Goal: Transaction & Acquisition: Purchase product/service

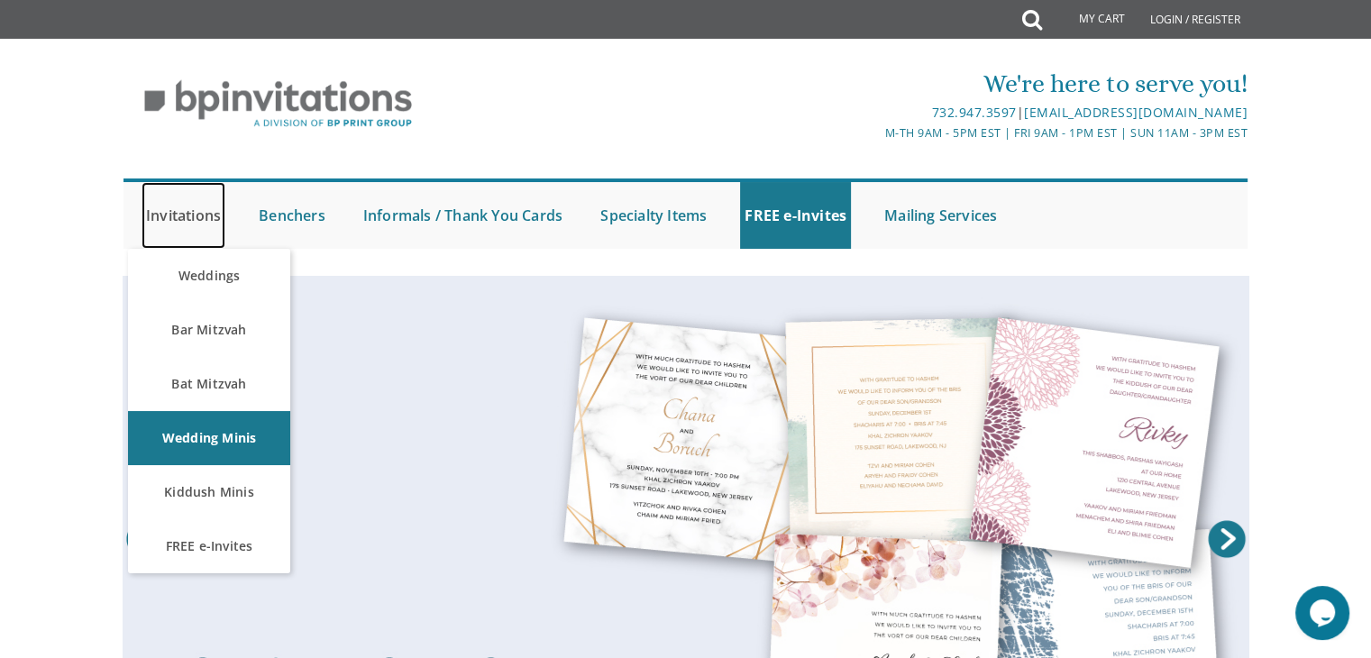
click at [202, 196] on link "Invitations" at bounding box center [183, 215] width 84 height 67
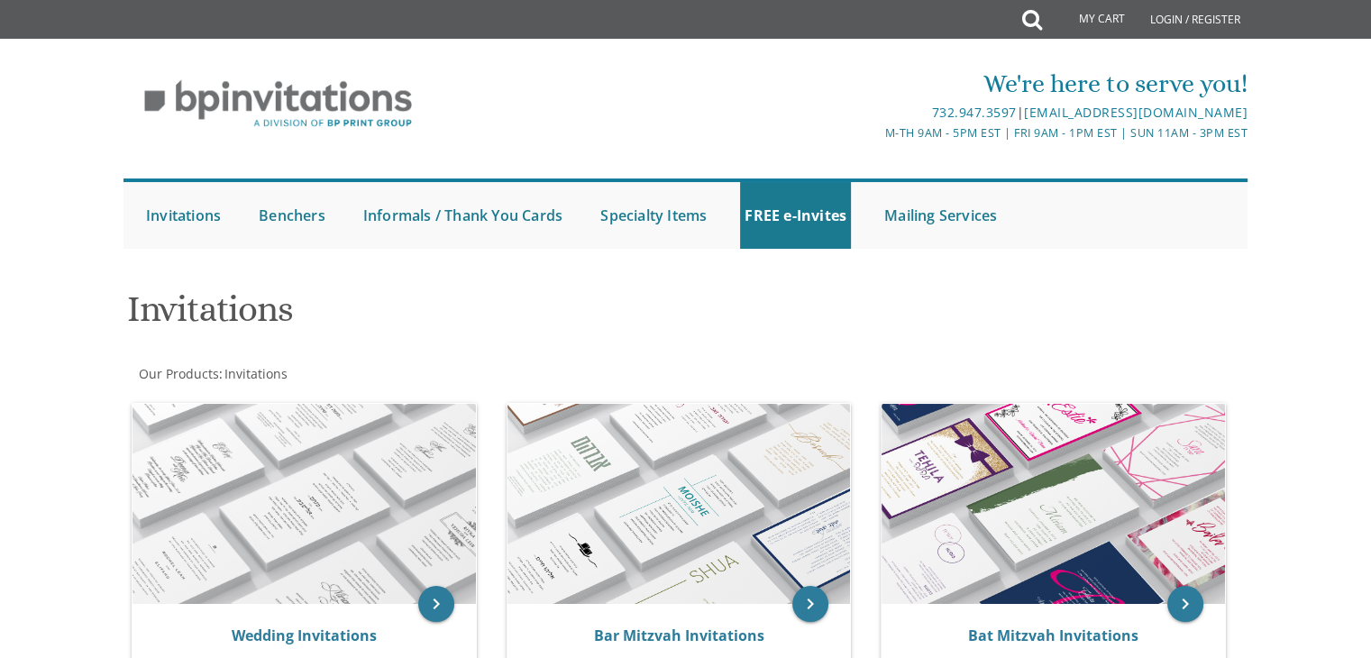
click at [202, 267] on div at bounding box center [686, 267] width 1154 height 18
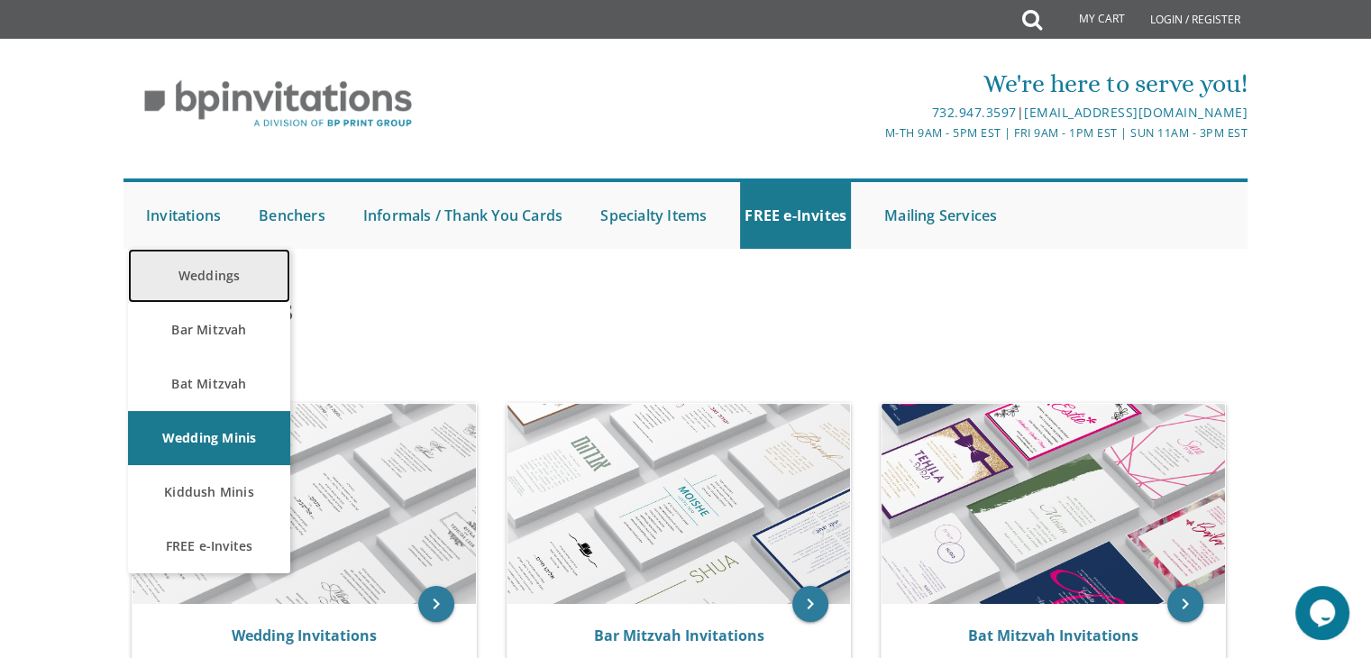
click at [190, 275] on link "Weddings" at bounding box center [209, 276] width 162 height 54
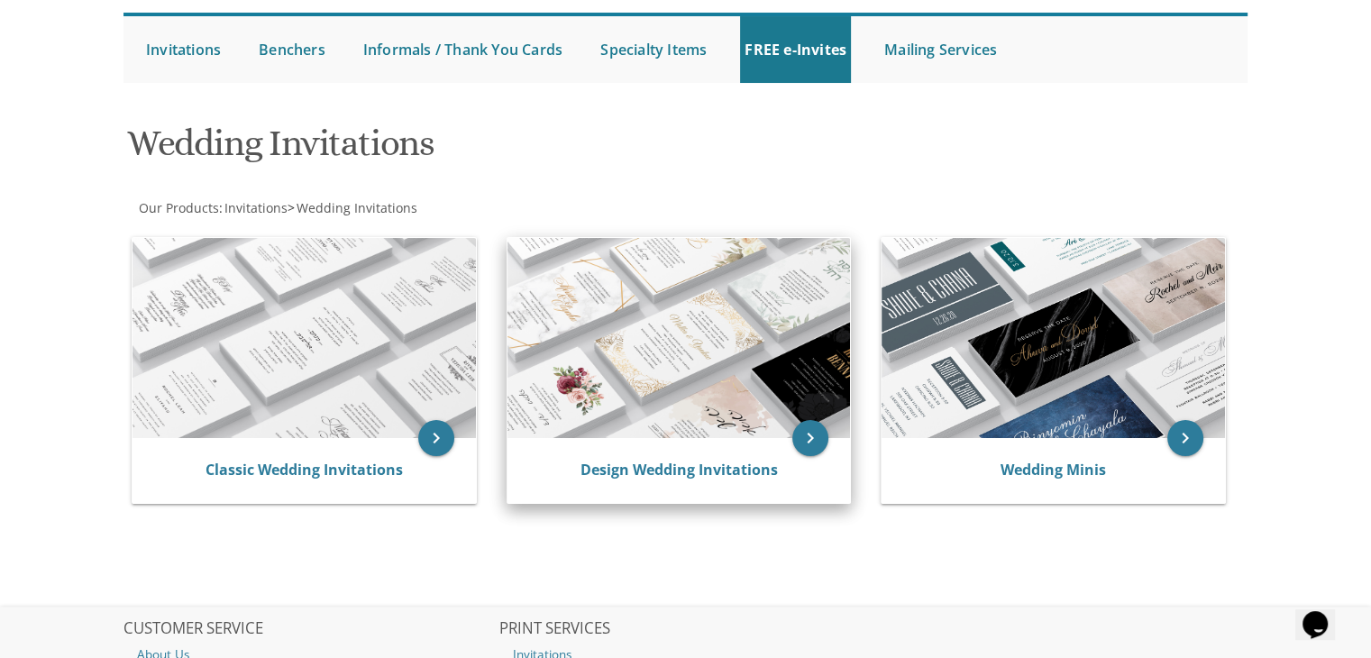
scroll to position [170, 0]
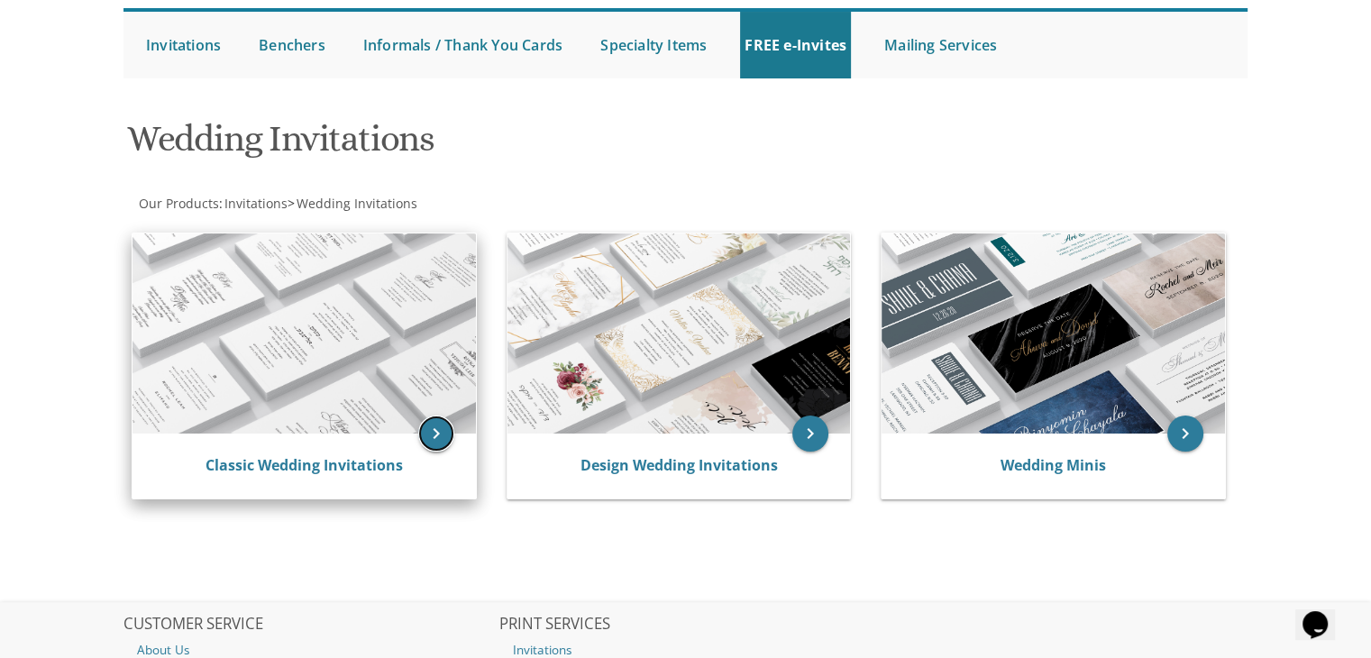
click at [433, 434] on icon "keyboard_arrow_right" at bounding box center [436, 433] width 36 height 36
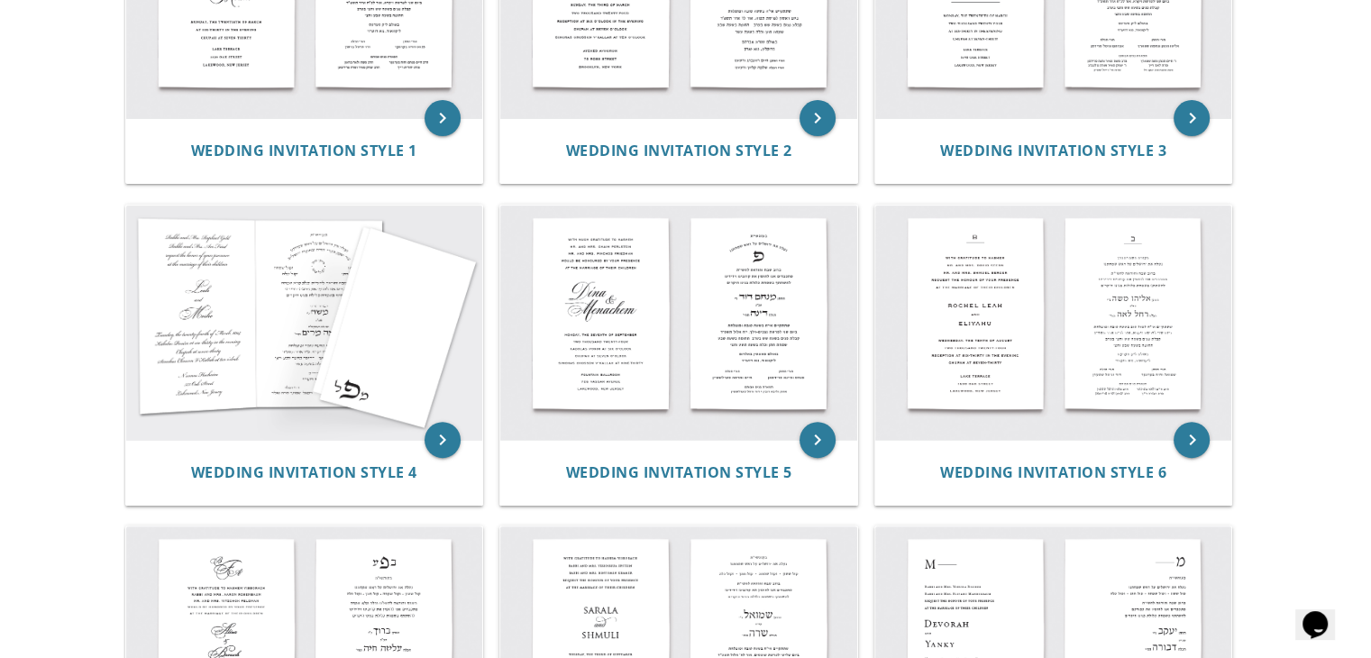
scroll to position [560, 0]
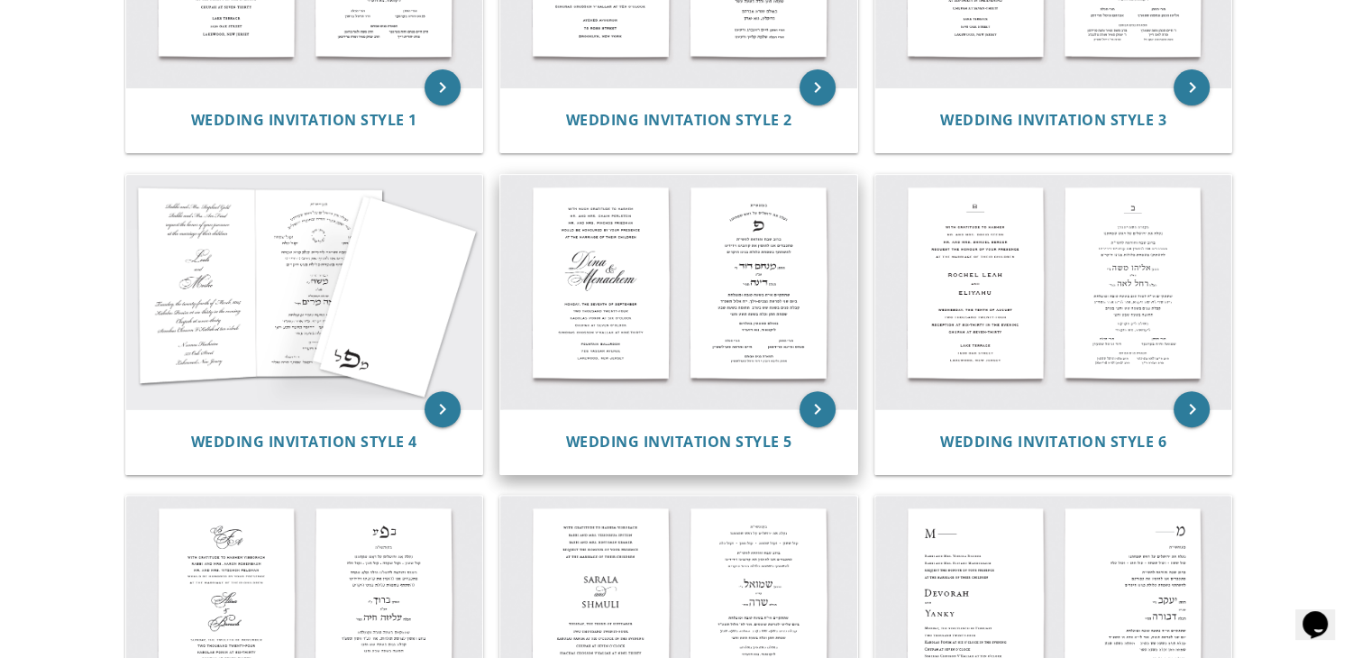
click at [750, 385] on img at bounding box center [678, 292] width 357 height 234
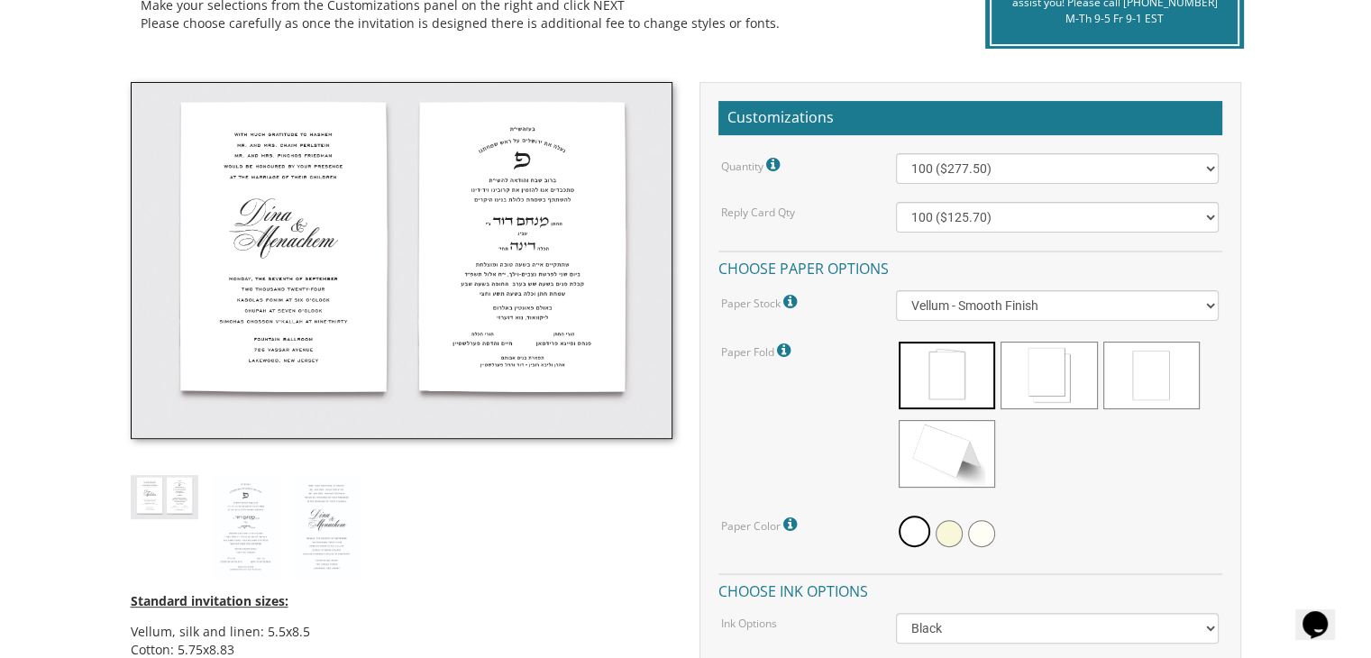
scroll to position [456, 0]
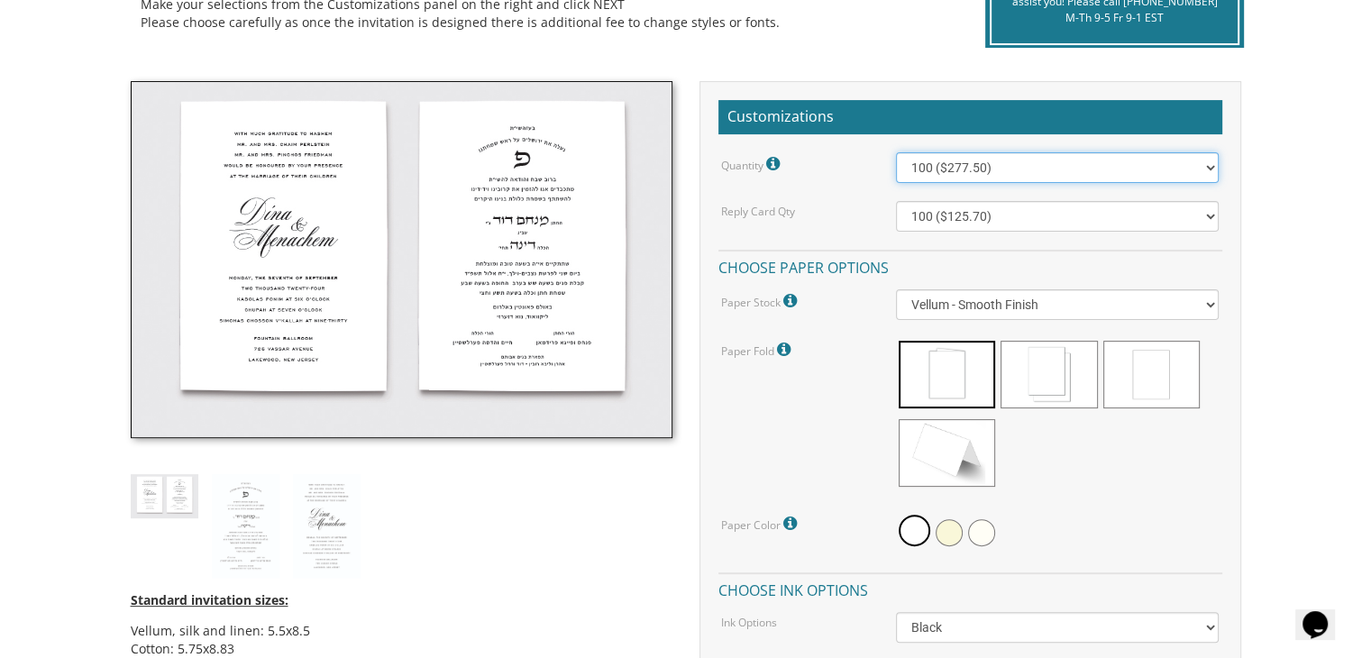
click at [929, 159] on select "100 ($277.50) 200 ($330.45) 300 ($380.65) 400 ($432.70) 500 ($482.10) 600 ($534…" at bounding box center [1057, 167] width 323 height 31
click at [896, 152] on select "100 ($277.50) 200 ($330.45) 300 ($380.65) 400 ($432.70) 500 ($482.10) 600 ($534…" at bounding box center [1057, 167] width 323 height 31
click at [934, 155] on select "100 ($277.50) 200 ($330.45) 300 ($380.65) 400 ($432.70) 500 ($482.10) 600 ($534…" at bounding box center [1057, 167] width 323 height 31
select select "400"
click at [896, 152] on select "100 ($277.50) 200 ($330.45) 300 ($380.65) 400 ($432.70) 500 ($482.10) 600 ($534…" at bounding box center [1057, 167] width 323 height 31
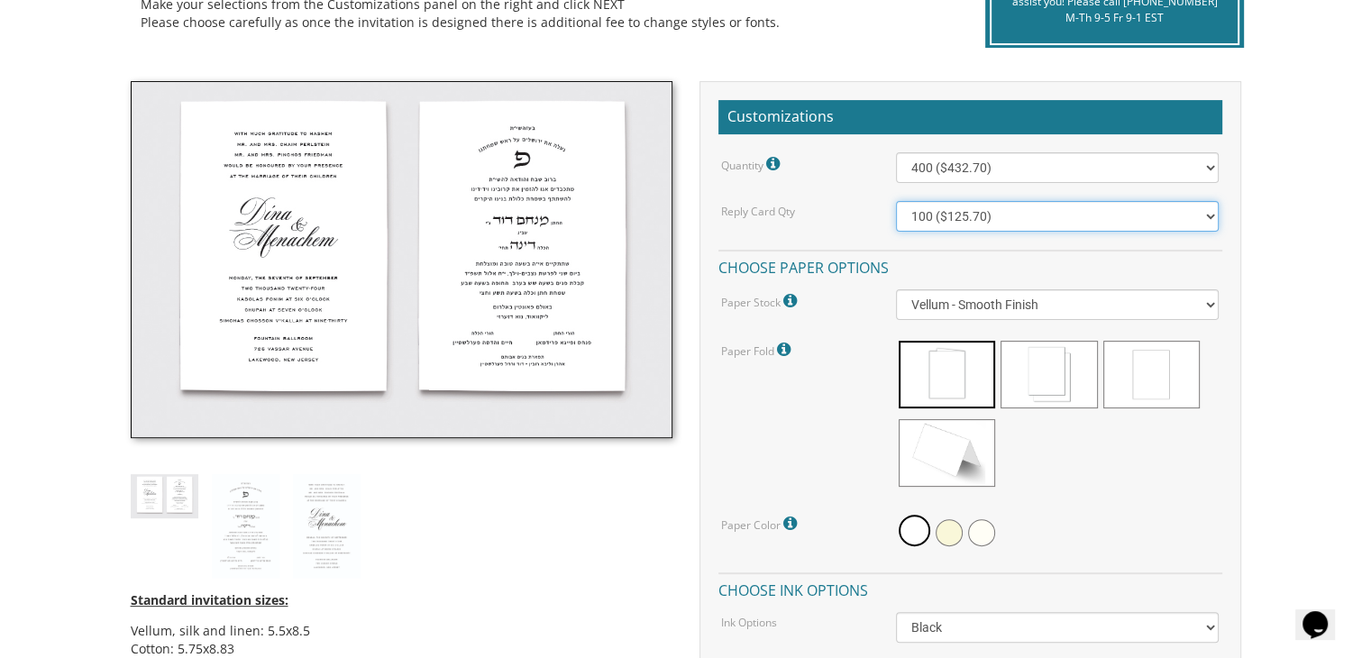
click at [944, 212] on select "100 ($125.70) 200 ($150.60) 300 ($177.95) 400 ($270.70) 500 ($225.30) 600 ($249…" at bounding box center [1057, 216] width 323 height 31
select select "400"
click at [896, 201] on select "100 ($125.70) 200 ($150.60) 300 ($177.95) 400 ($270.70) 500 ($225.30) 600 ($249…" at bounding box center [1057, 216] width 323 height 31
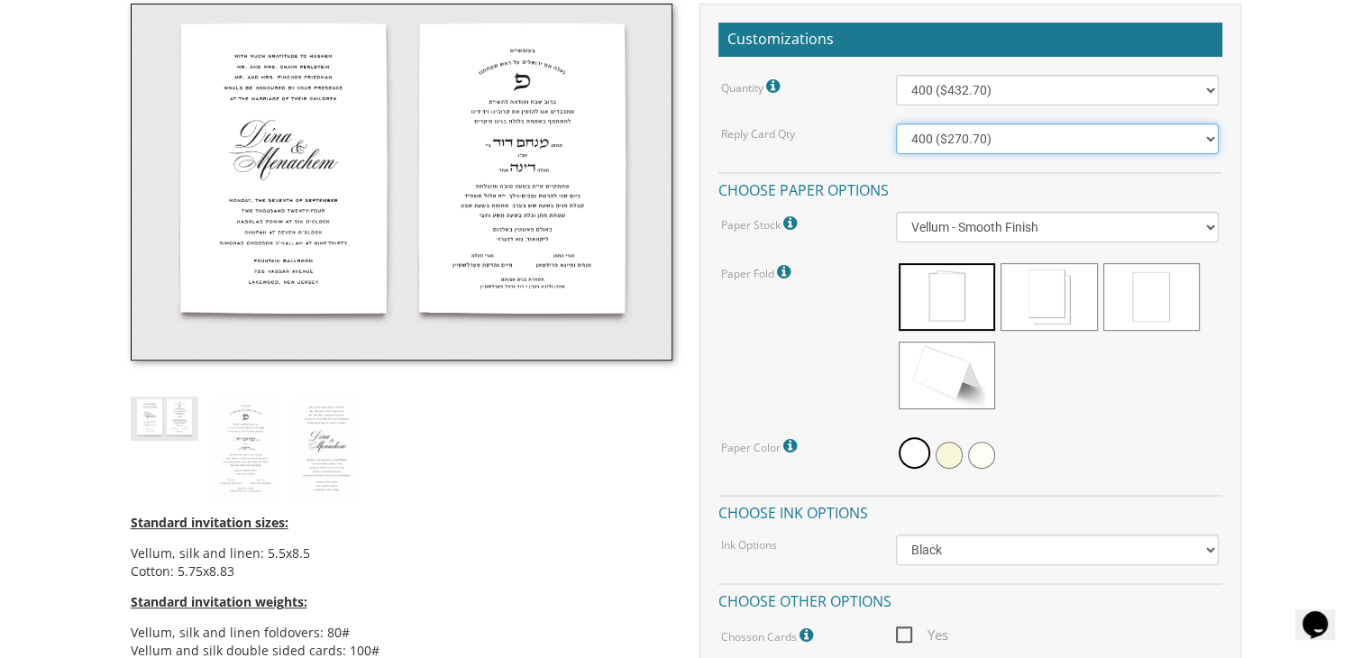
scroll to position [543, 0]
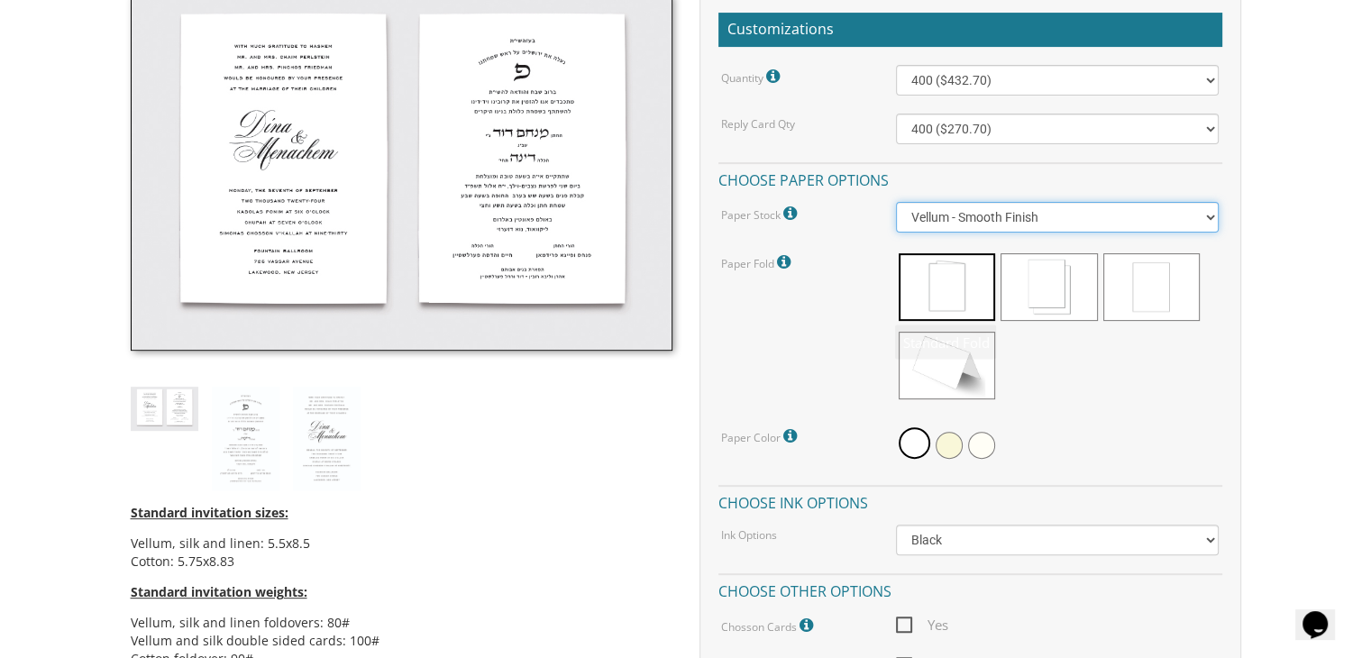
click at [948, 222] on select "Vellum - Smooth Finish Linen - Subtle Embossed Crosshatch Texture Silk - Soft, …" at bounding box center [1057, 217] width 323 height 31
select select "Cotton"
click at [896, 202] on select "Vellum - Smooth Finish Linen - Subtle Embossed Crosshatch Texture Silk - Soft, …" at bounding box center [1057, 217] width 323 height 31
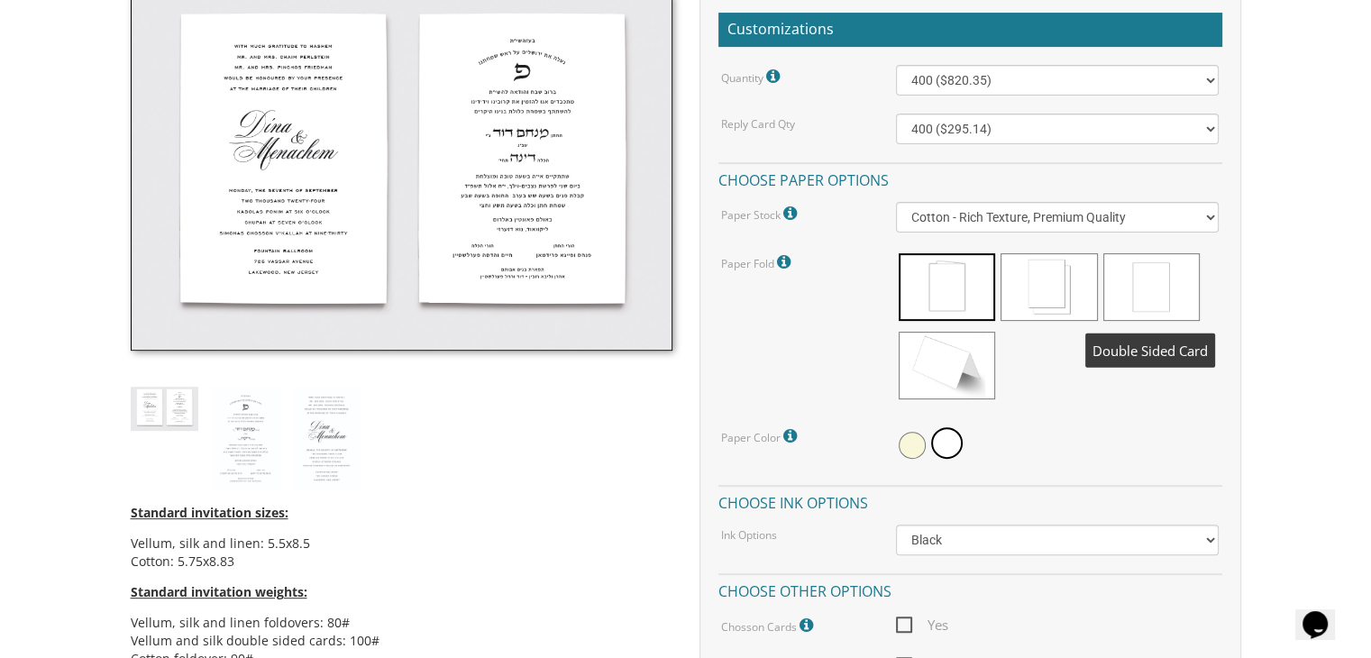
click at [1123, 290] on span at bounding box center [1151, 287] width 96 height 68
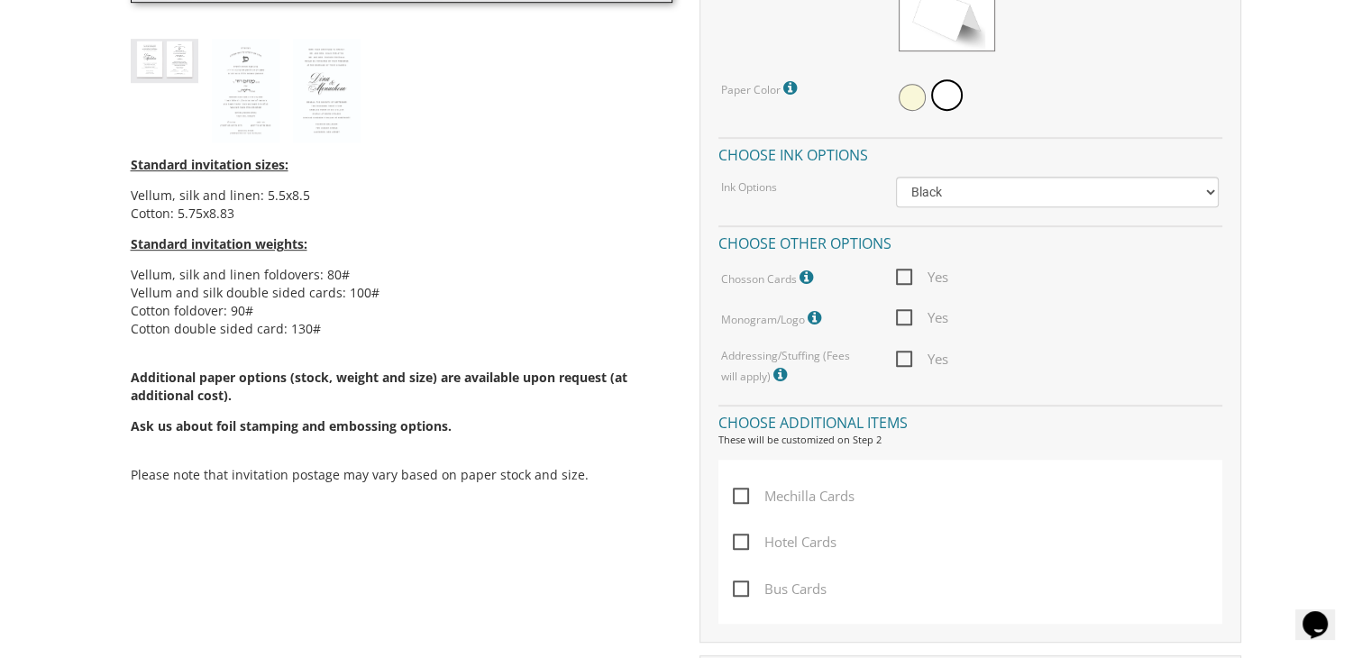
scroll to position [897, 0]
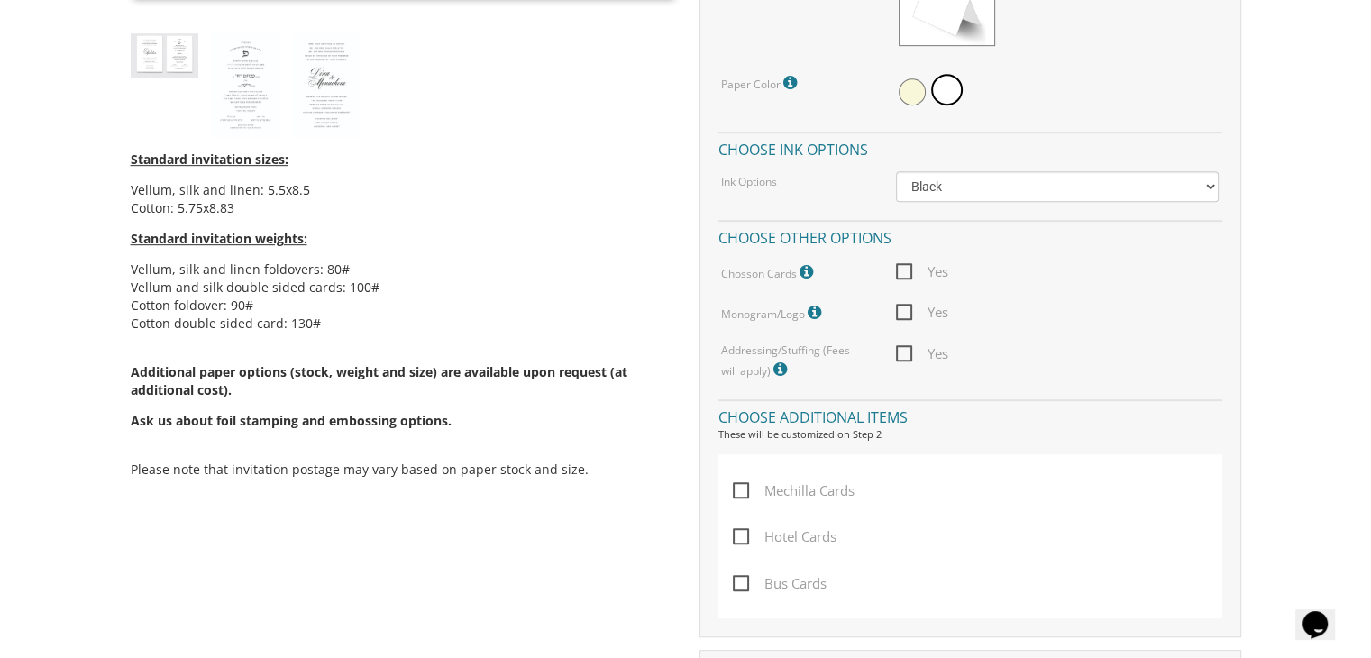
click at [903, 273] on span "Yes" at bounding box center [922, 271] width 52 height 23
click at [903, 273] on input "Yes" at bounding box center [902, 270] width 12 height 12
checkbox input "true"
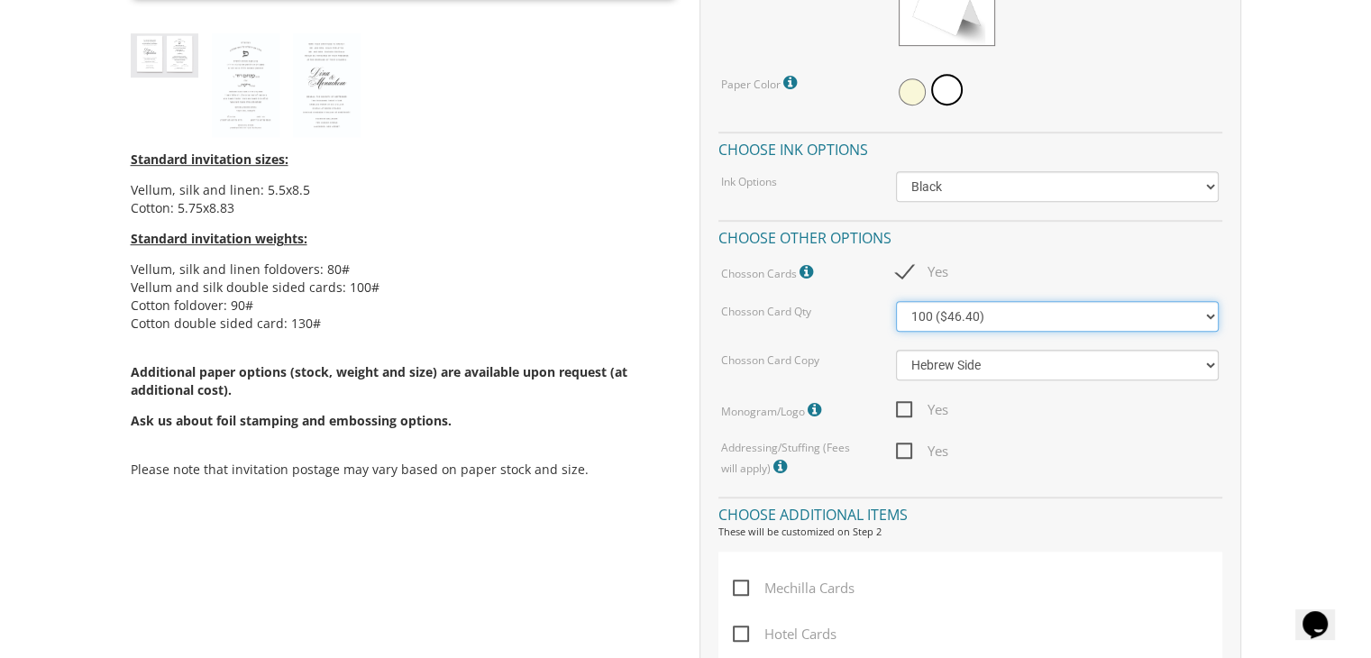
click at [966, 310] on select "100 ($46.40) 200 ($55.20) 300 ($61.85)" at bounding box center [1057, 316] width 323 height 31
click at [964, 311] on select "100 ($46.40) 200 ($55.20) 300 ($61.85)" at bounding box center [1057, 316] width 323 height 31
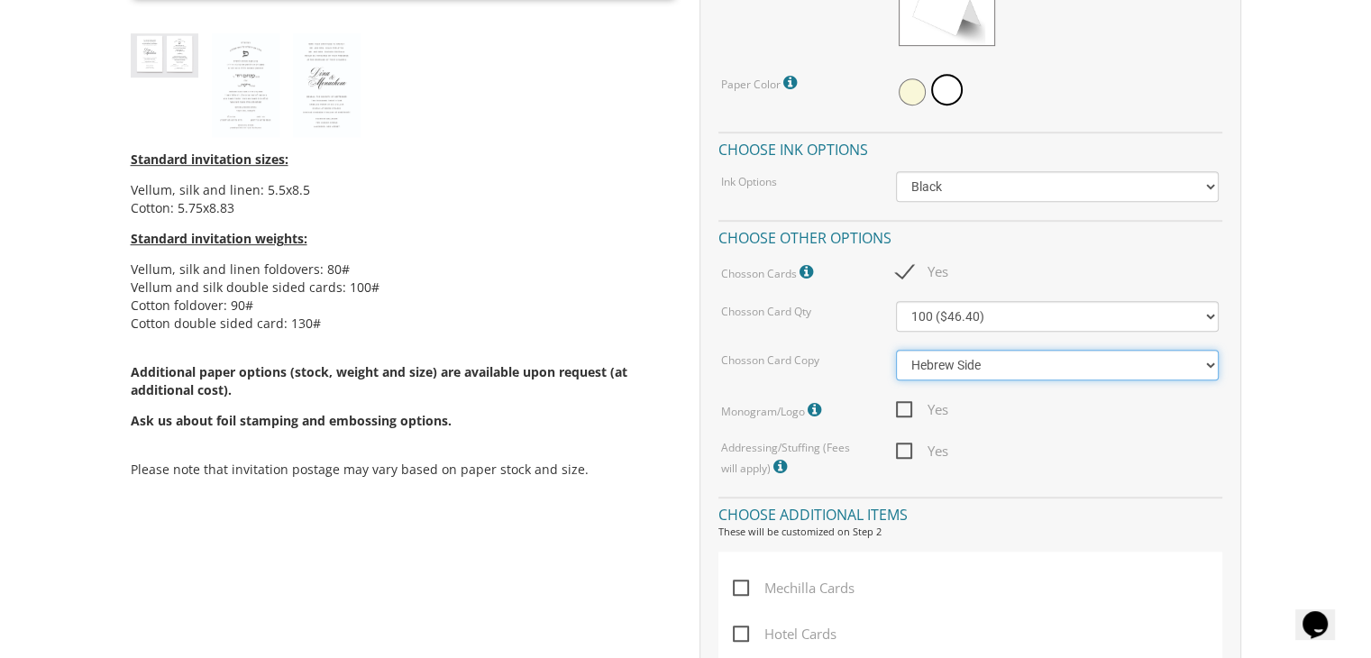
click at [942, 372] on select "Hebrew Side English Side" at bounding box center [1057, 365] width 323 height 31
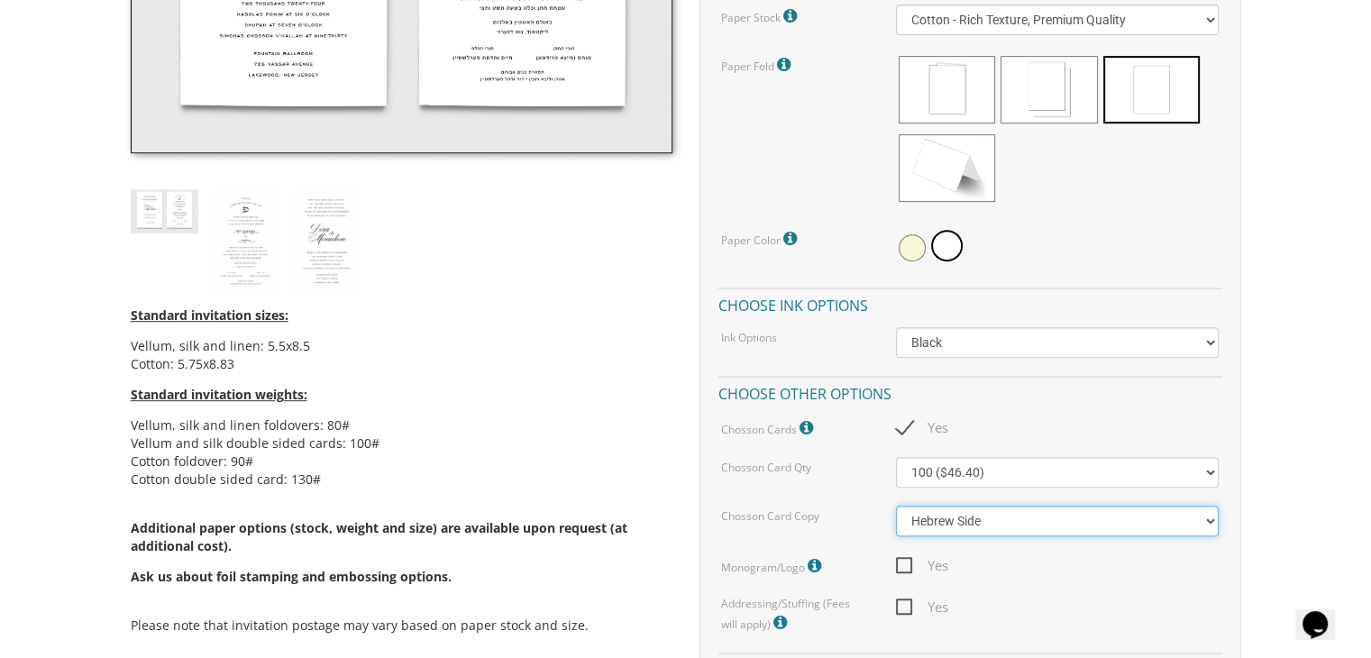
scroll to position [743, 0]
click at [978, 516] on select "Hebrew Side English Side" at bounding box center [1057, 519] width 323 height 31
select select "English Side"
click at [896, 504] on select "Hebrew Side English Side" at bounding box center [1057, 519] width 323 height 31
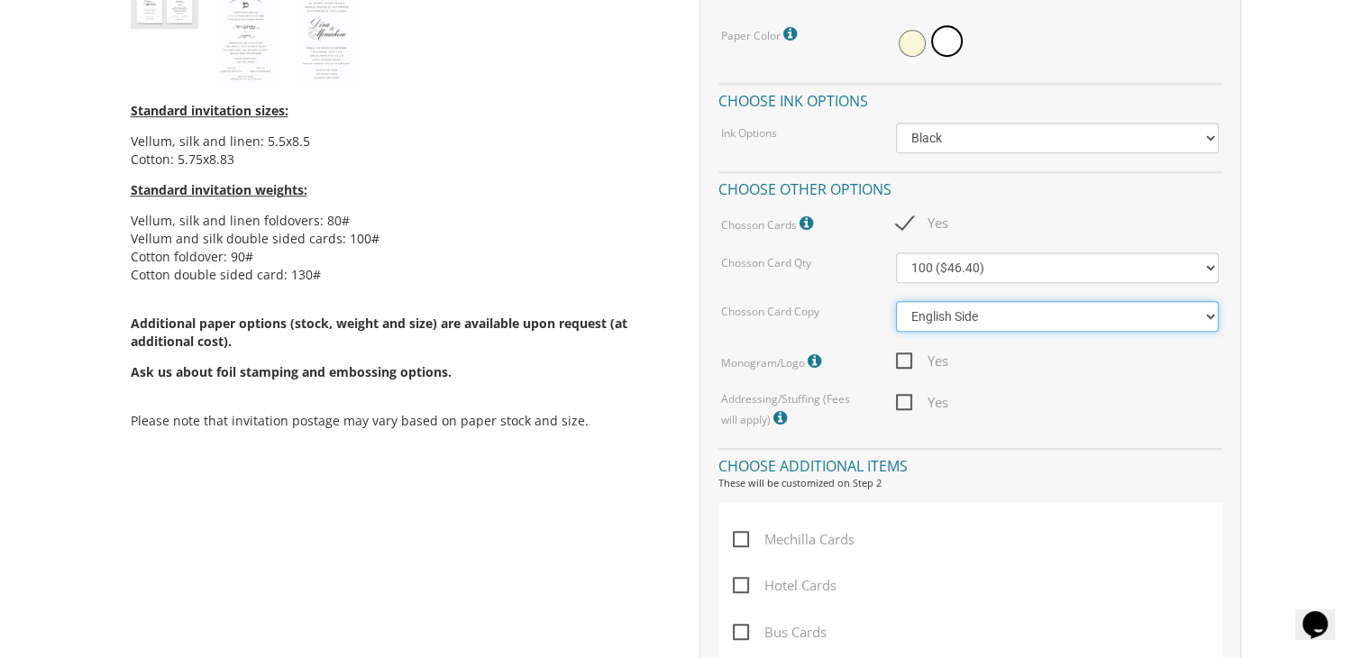
scroll to position [946, 0]
click at [905, 399] on span "Yes" at bounding box center [922, 401] width 52 height 23
click at [905, 399] on input "Yes" at bounding box center [902, 400] width 12 height 12
checkbox input "true"
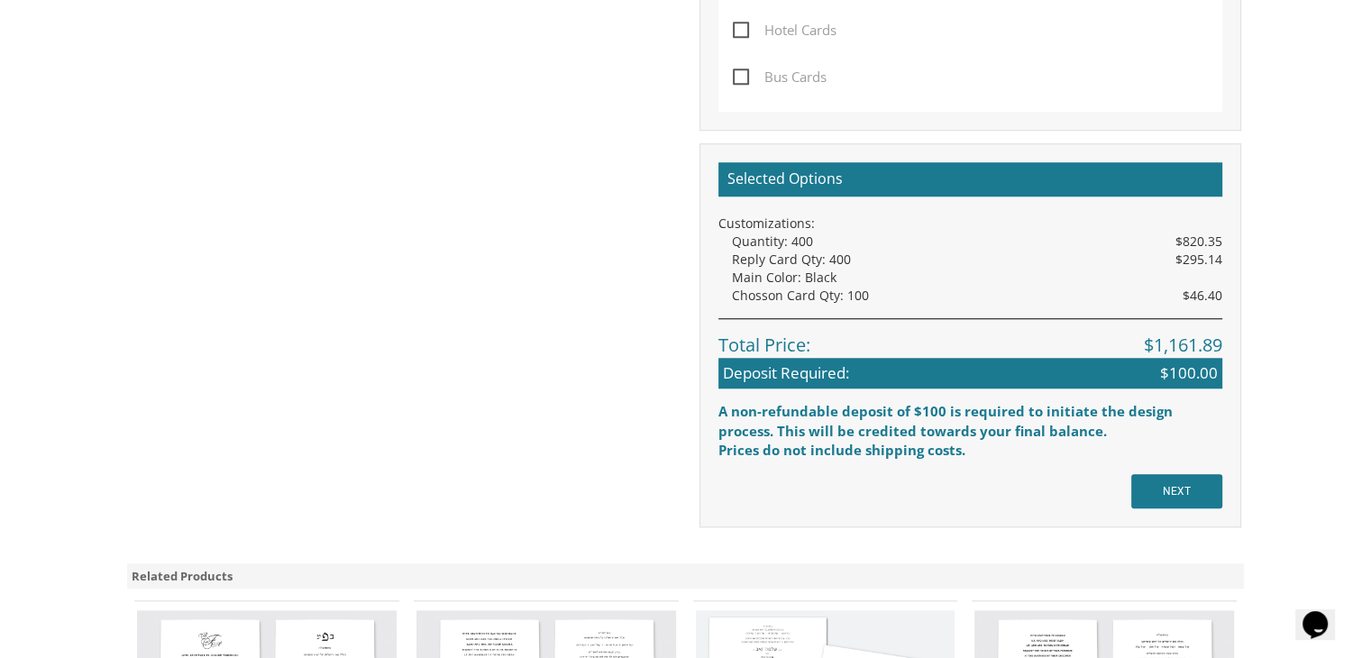
scroll to position [1501, 0]
click at [1169, 481] on input "NEXT" at bounding box center [1176, 490] width 91 height 34
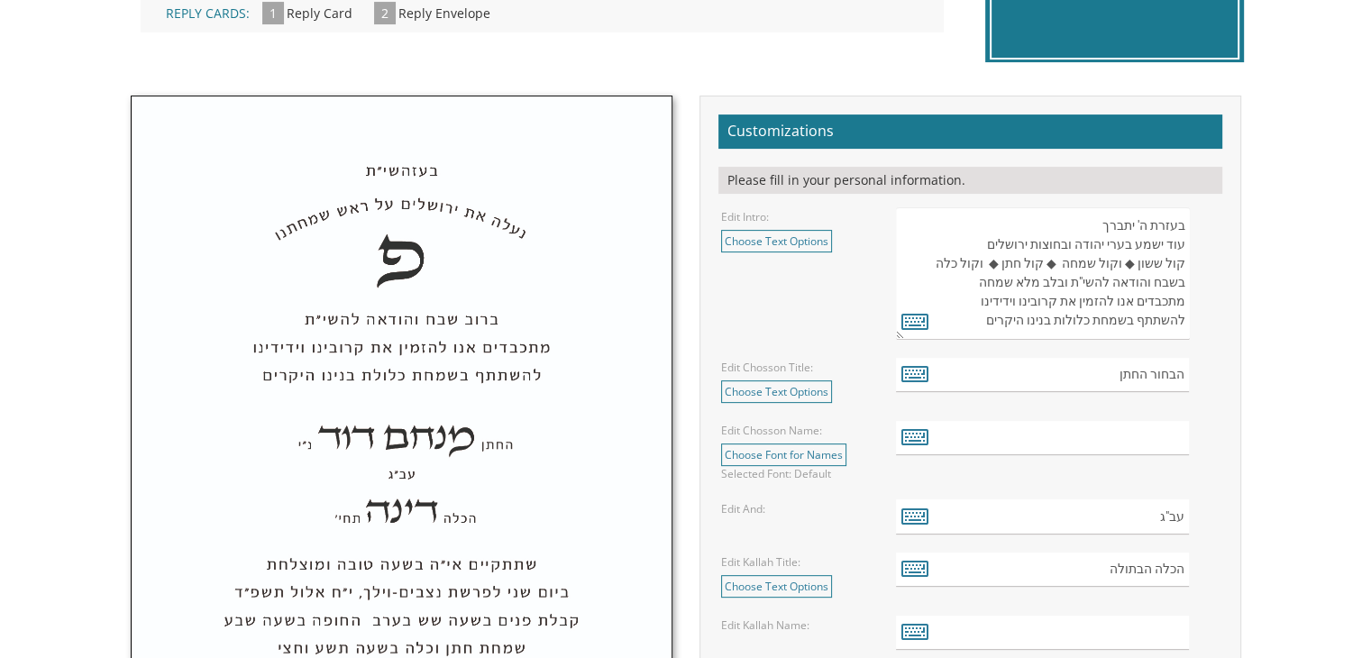
scroll to position [609, 0]
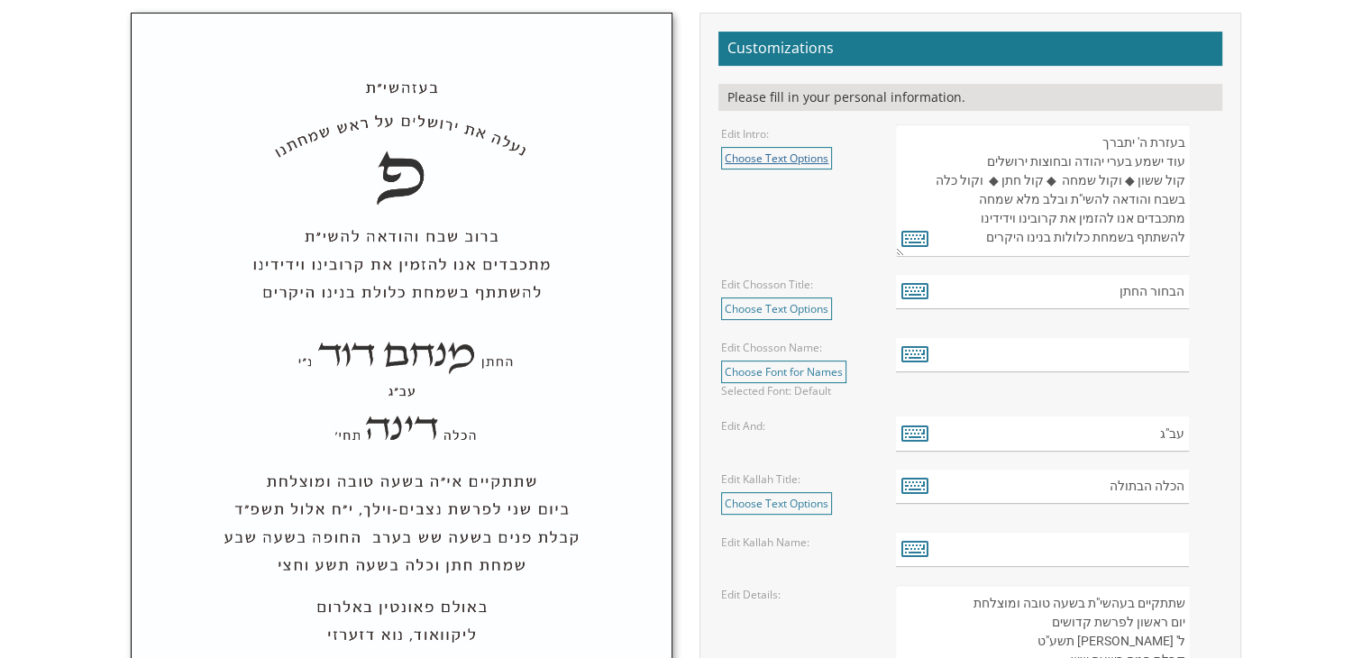
click at [739, 149] on link "Choose Text Options" at bounding box center [776, 158] width 111 height 23
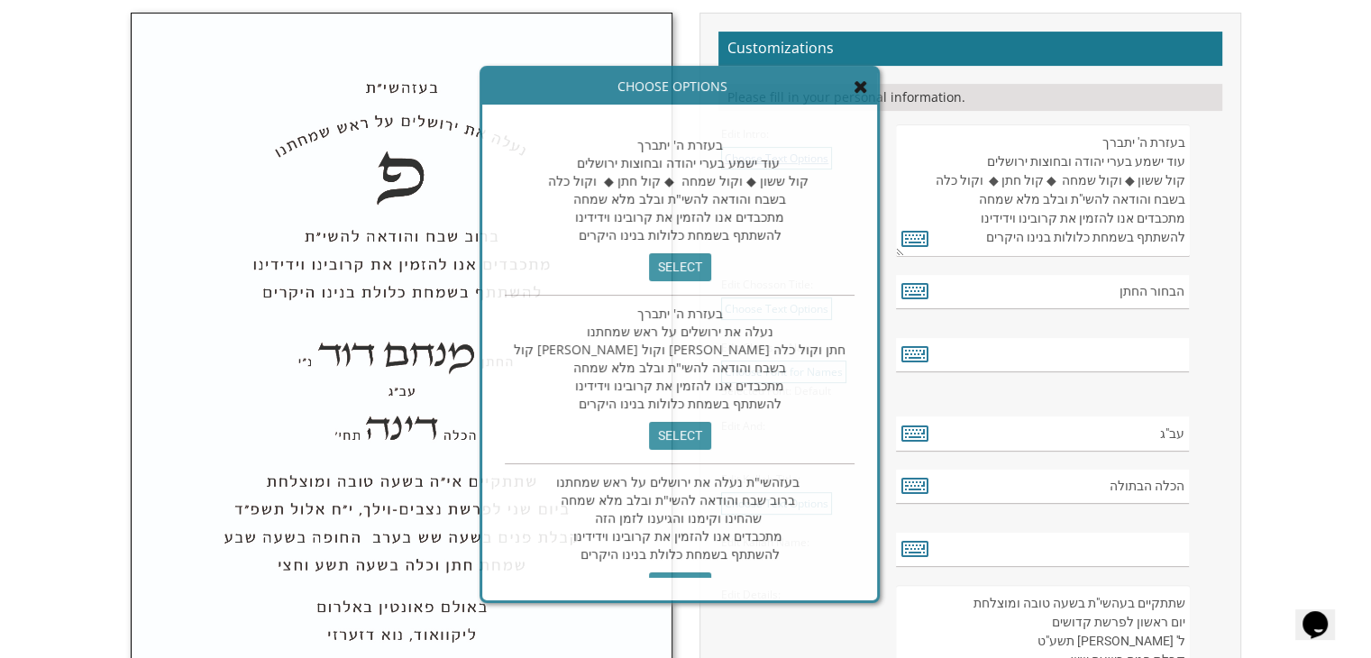
scroll to position [0, 0]
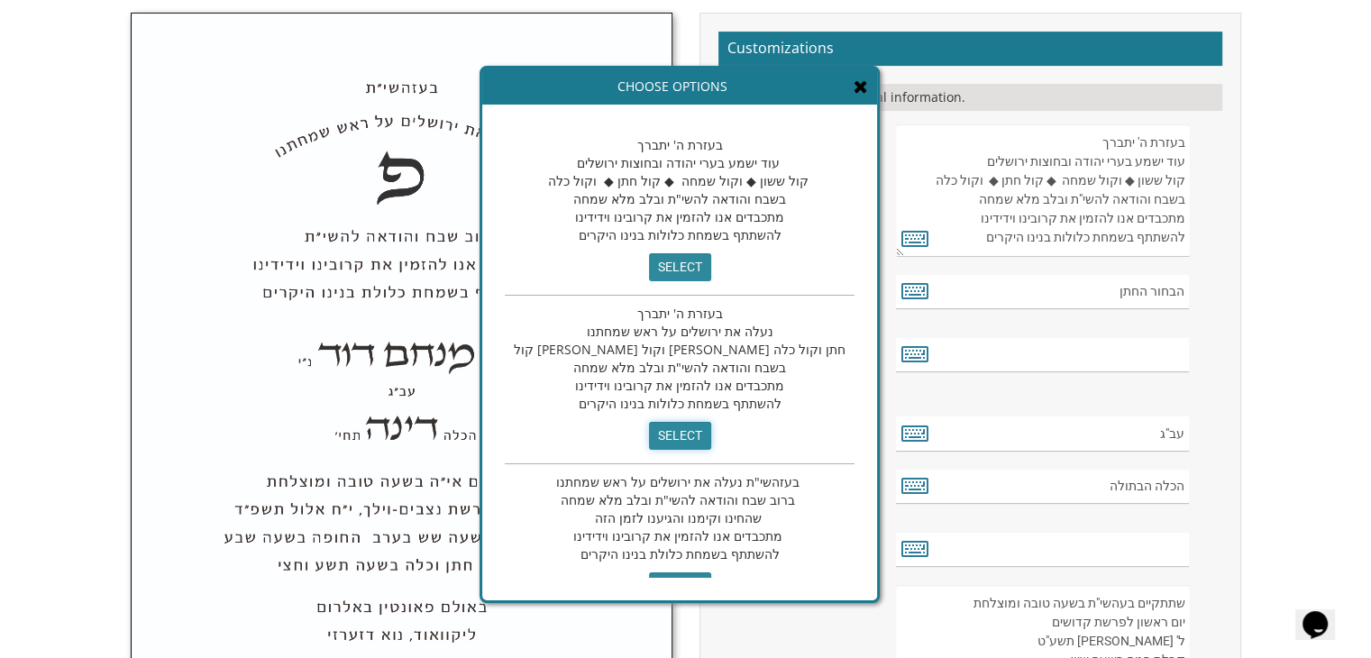
click at [649, 425] on input "select" at bounding box center [680, 436] width 62 height 28
type textarea "בעזרת ה' יתברך נעלה את ירושלים על ראש שמחתנו קול ששון וקול שמחה קול חתן וקול כל…"
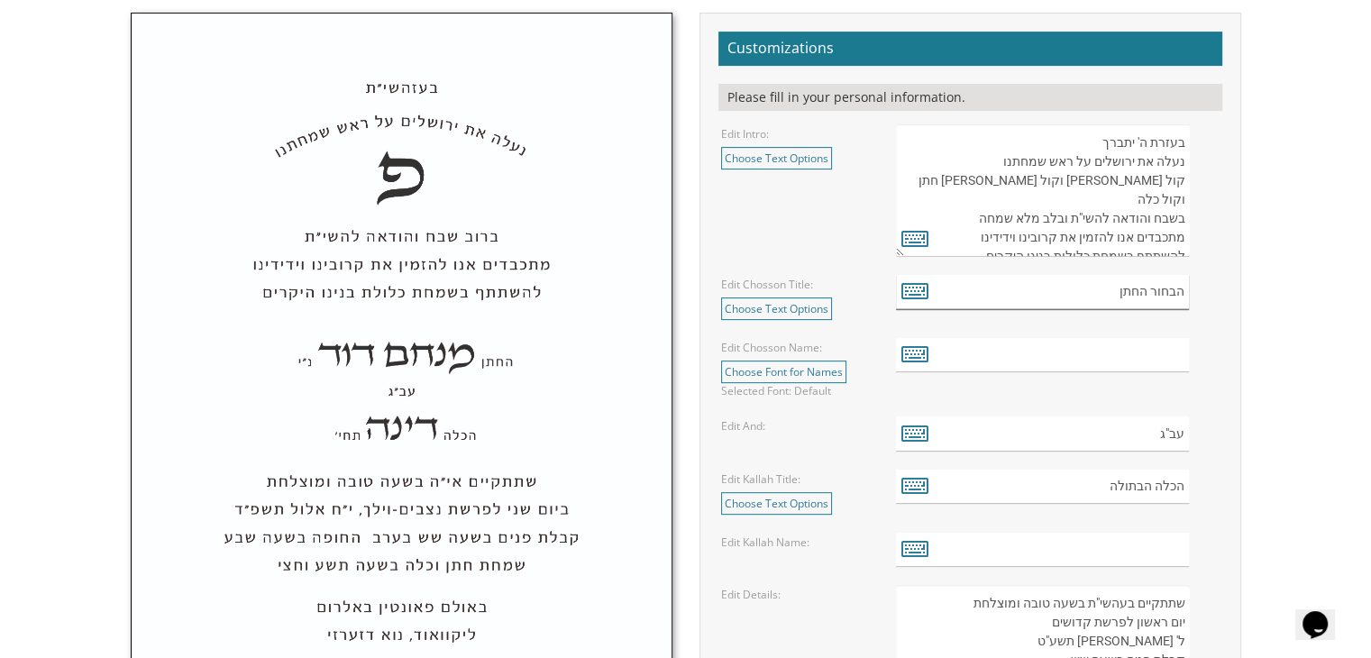
click at [1143, 289] on input "הבחור החתן" at bounding box center [1042, 292] width 293 height 35
type input "החתן"
click at [815, 299] on link "Choose Text Options" at bounding box center [776, 308] width 111 height 23
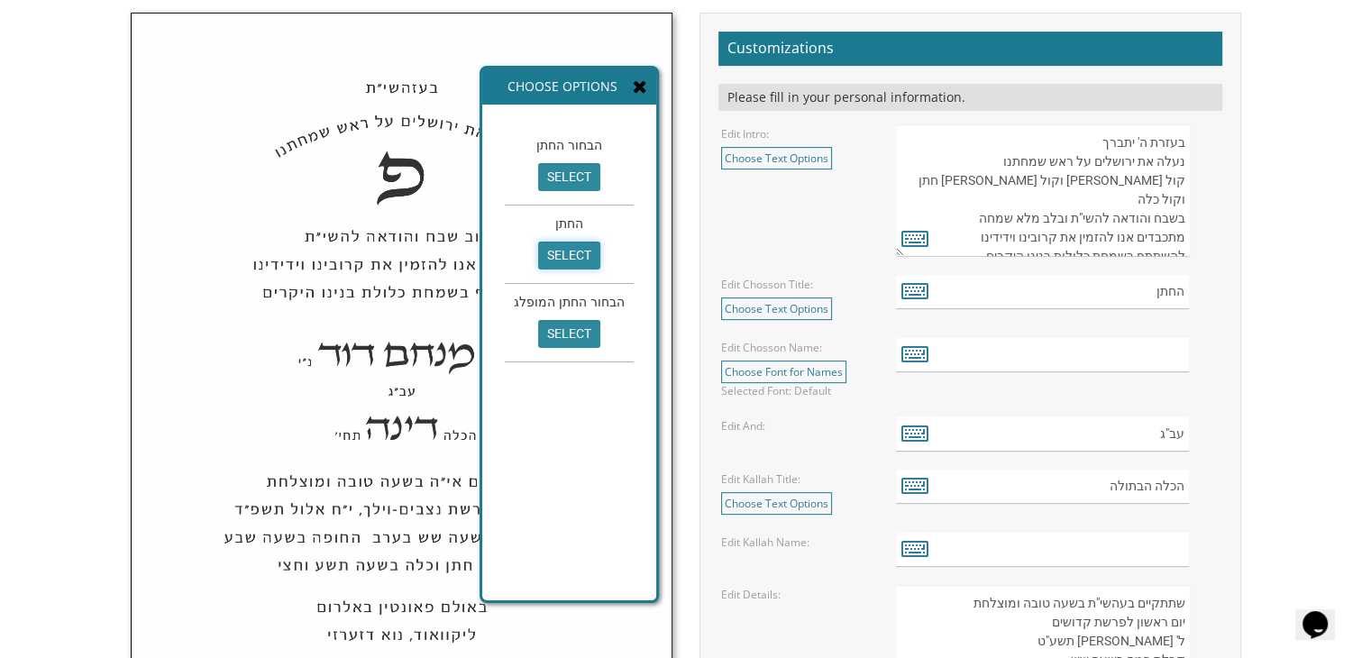
click at [564, 259] on input "select" at bounding box center [569, 256] width 62 height 28
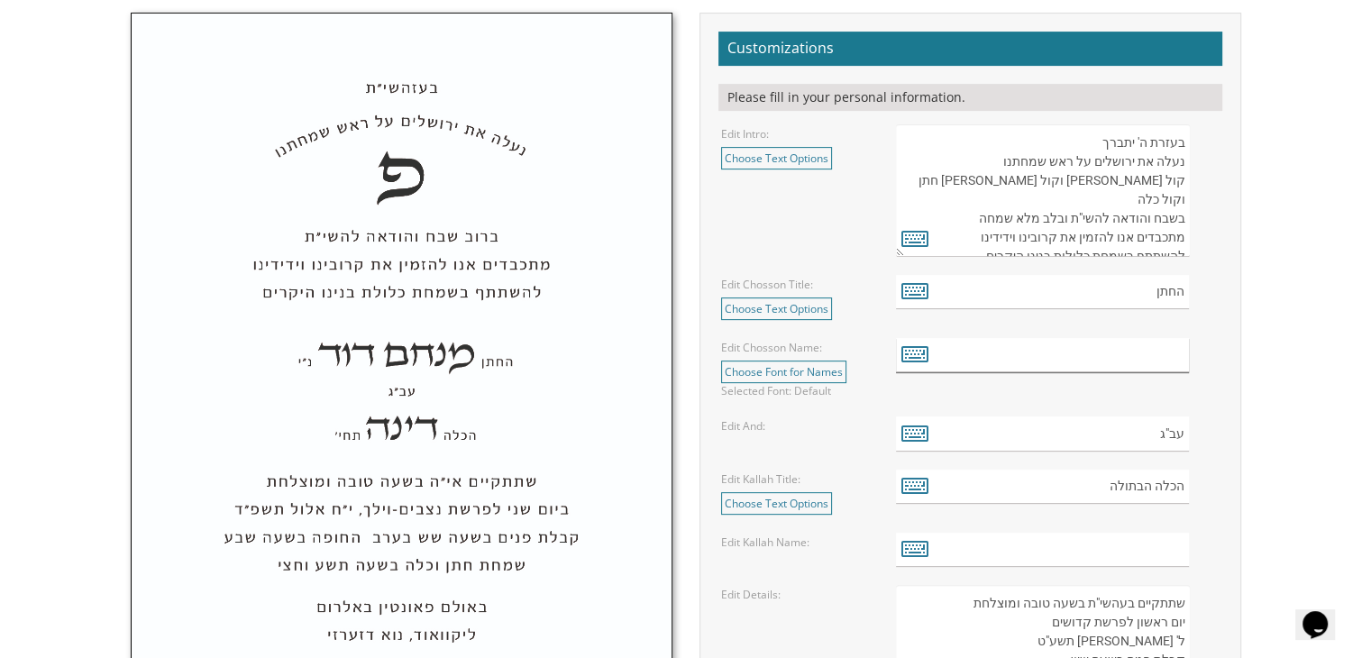
click at [1110, 351] on input "text" at bounding box center [1042, 355] width 293 height 35
type input "אלישע יוסף"
click at [781, 493] on link "Choose Text Options" at bounding box center [776, 503] width 111 height 23
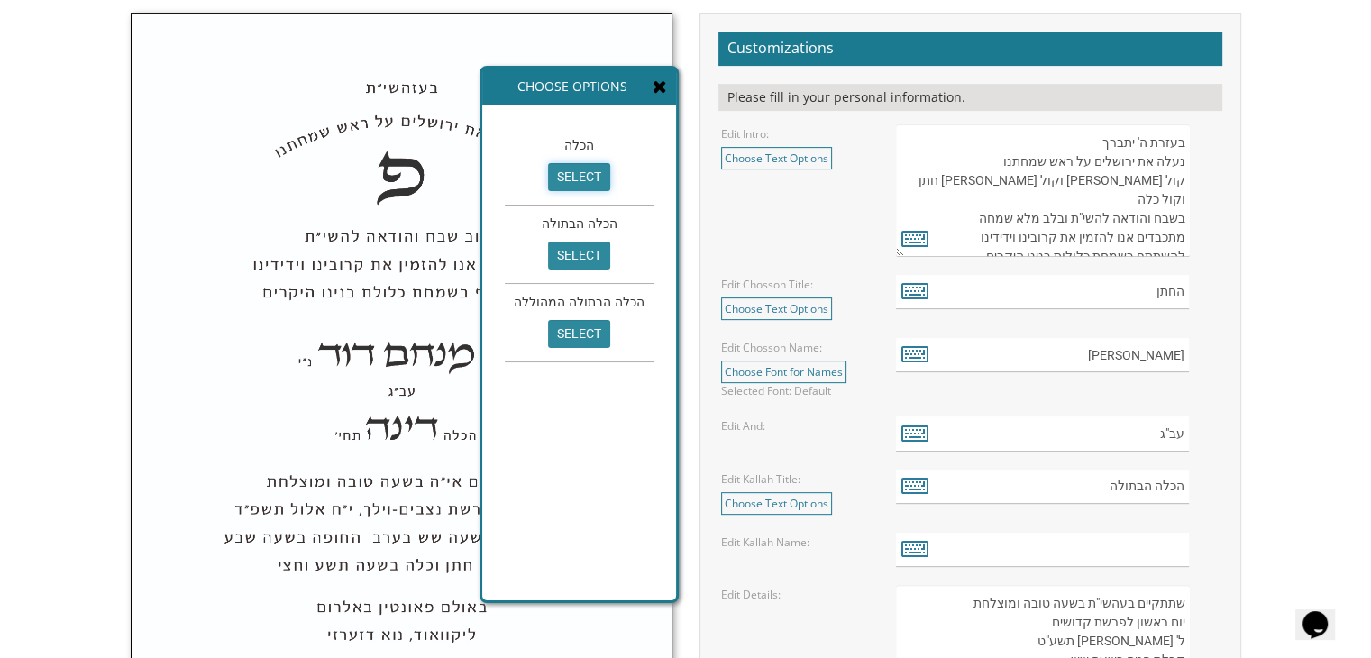
click at [573, 173] on input "select" at bounding box center [579, 177] width 62 height 28
type input "הכלה"
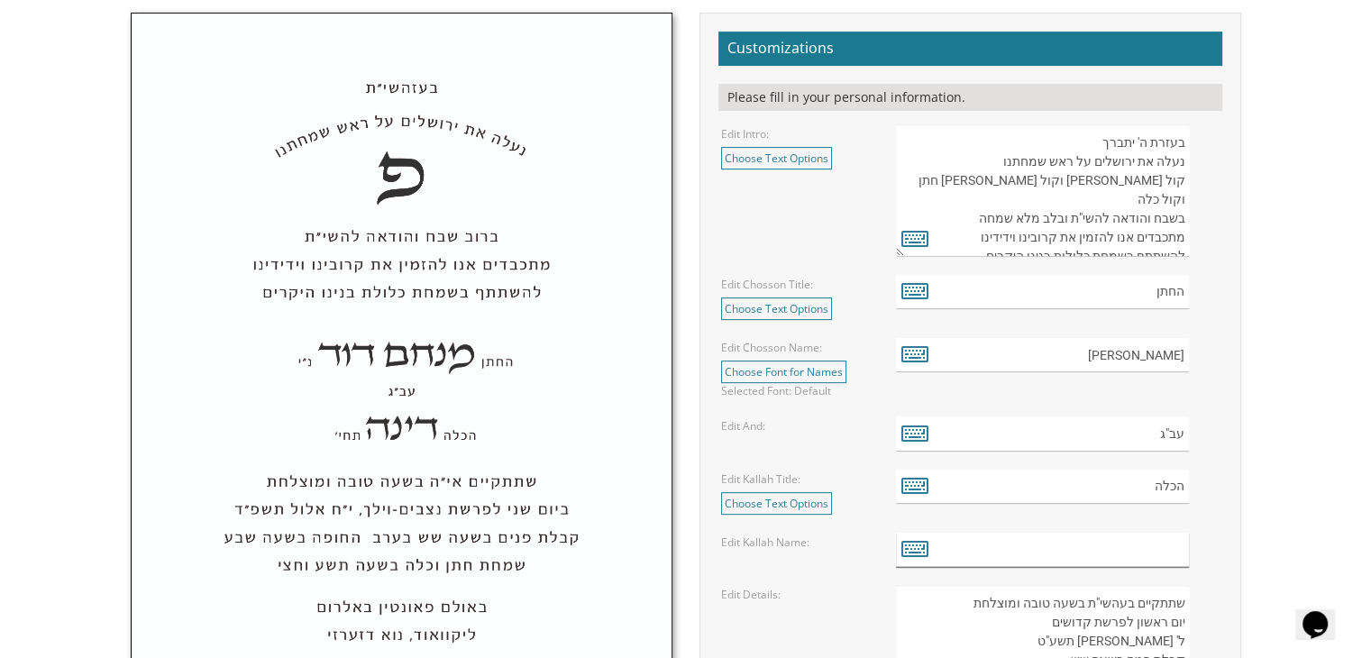
click at [1099, 556] on input "text" at bounding box center [1042, 550] width 293 height 35
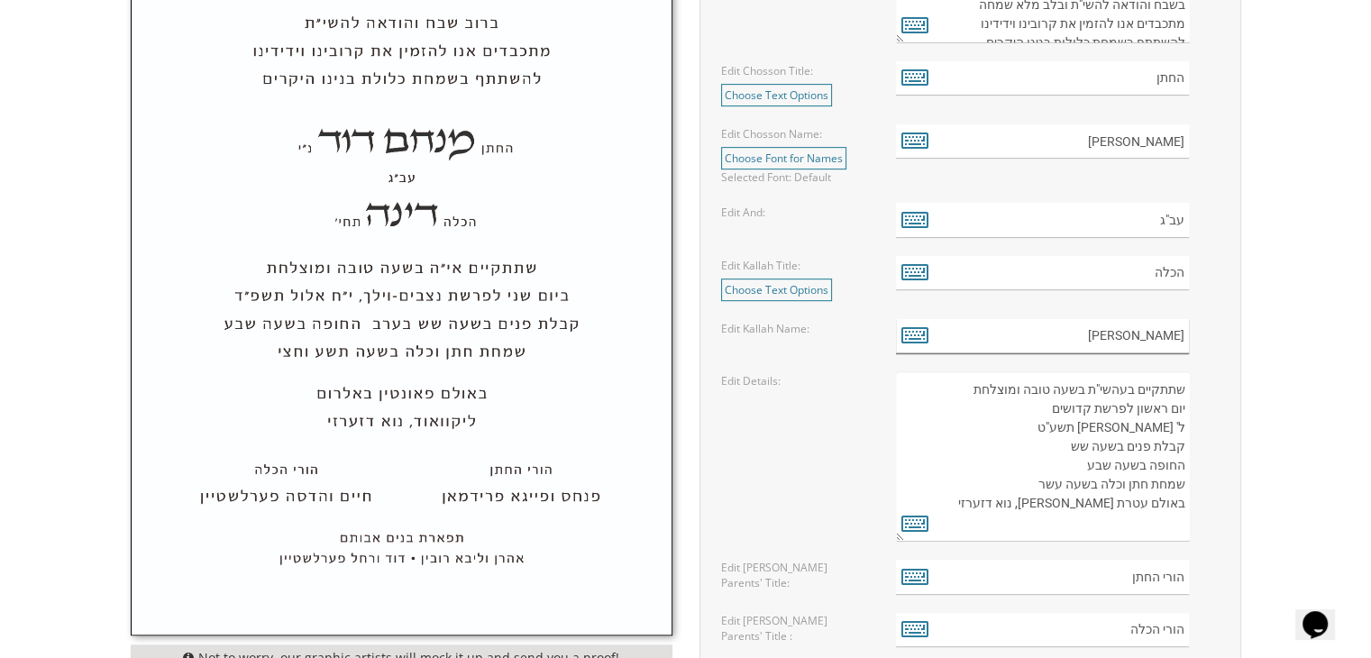
scroll to position [825, 0]
type input "יעל"
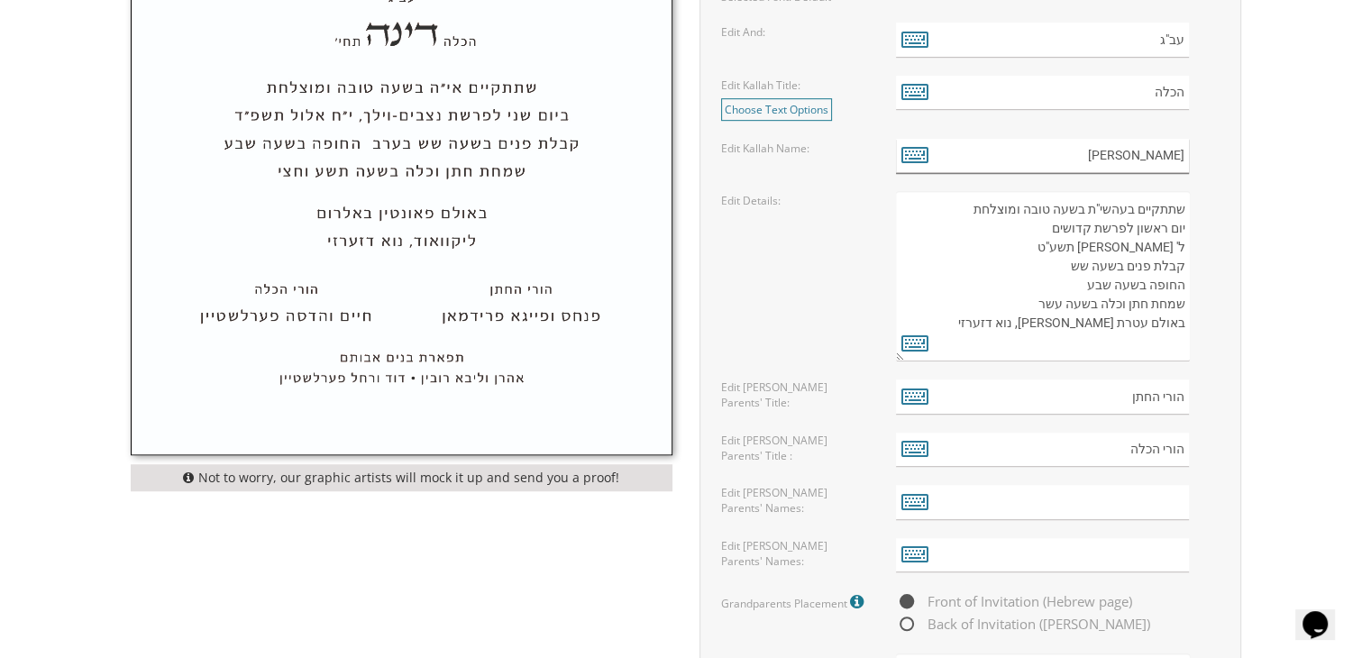
scroll to position [1005, 0]
click at [1132, 224] on textarea "שתתקיים בעהשי"ת בשעה טובה ומוצלחת יום ראשון לפרשת קדושים ל' ניסן תשע"ט קבלת פני…" at bounding box center [1042, 274] width 293 height 170
click at [1096, 217] on textarea "שתתקיים בעהשי"ת בשעה טובה ומוצלחת יום ראשון לפרשת קדושים ל' ניסן תשע"ט קבלת פני…" at bounding box center [1042, 274] width 293 height 170
click at [1049, 216] on textarea "שתתקיים בעהשי"ת בשעה טובה ומוצלחת יום ראשון לפרשת קדושים ל' ניסן תשע"ט קבלת פני…" at bounding box center [1042, 274] width 293 height 170
click at [1150, 244] on textarea "שתתקיים בעהשי"ת בשעה טובה ומוצלחת יום ראשון לפרשת קדושים ל' ניסן תשע"ט קבלת פני…" at bounding box center [1042, 274] width 293 height 170
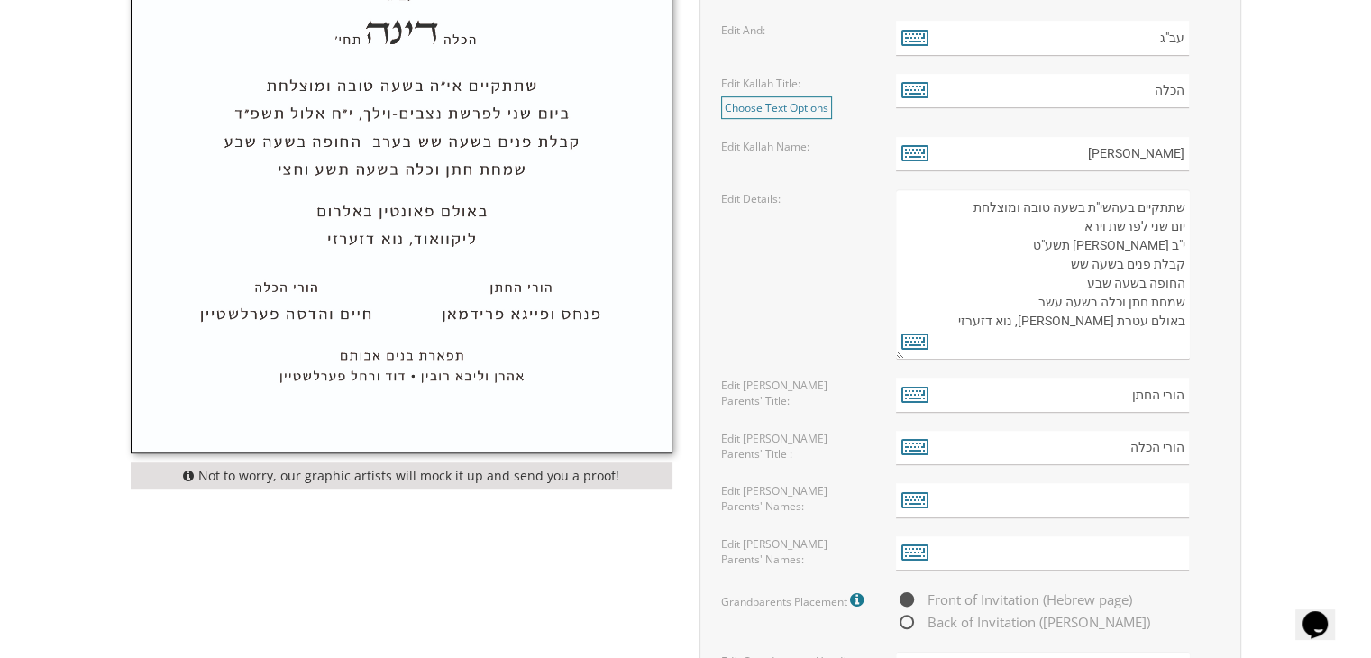
click at [1097, 245] on textarea "שתתקיים בעהשי"ת בשעה טובה ומוצלחת יום ראשון לפרשת קדושים ל' ניסן תשע"ט קבלת פני…" at bounding box center [1042, 274] width 293 height 170
click at [1047, 262] on textarea "שתתקיים בעהשי"ת בשעה טובה ומוצלחת יום ראשון לפרשת קדושים ל' ניסן תשע"ט קבלת פני…" at bounding box center [1042, 274] width 293 height 170
click at [1068, 281] on textarea "שתתקיים בעהשי"ת בשעה טובה ומוצלחת יום ראשון לפרשת קדושים ל' ניסן תשע"ט קבלת פני…" at bounding box center [1042, 274] width 293 height 170
click at [1031, 300] on textarea "שתתקיים בעהשי"ת בשעה טובה ומוצלחת יום ראשון לפרשת קדושים ל' ניסן תשע"ט קבלת פני…" at bounding box center [1042, 274] width 293 height 170
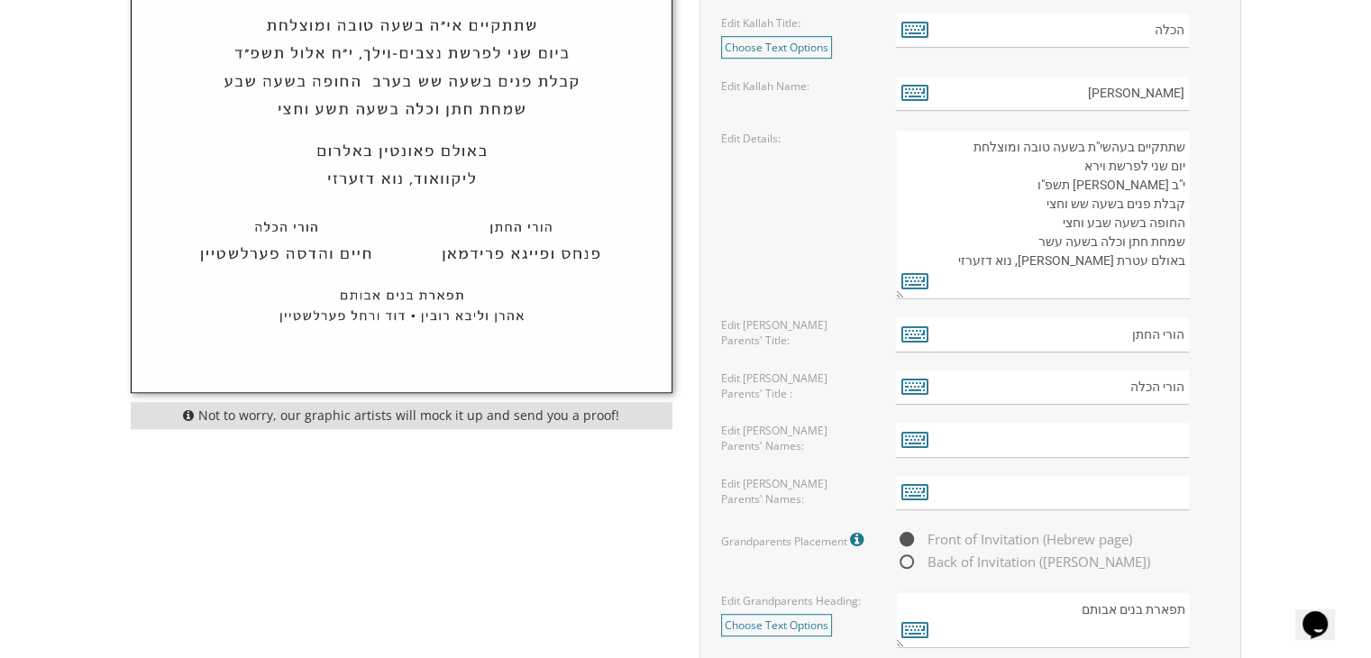
scroll to position [1066, 0]
click at [974, 207] on textarea "שתתקיים בעהשי"ת בשעה טובה ומוצלחת יום ראשון לפרשת קדושים ל' ניסן תשע"ט קבלת פני…" at bounding box center [1042, 213] width 293 height 170
type textarea "שתתקיים בעהשי"ת בשעה טובה ומוצלחת יום שני לפרשת וירא י"ב חשון תשפ"ו קבלת פנים ב…"
click at [1122, 430] on input "text" at bounding box center [1042, 439] width 293 height 35
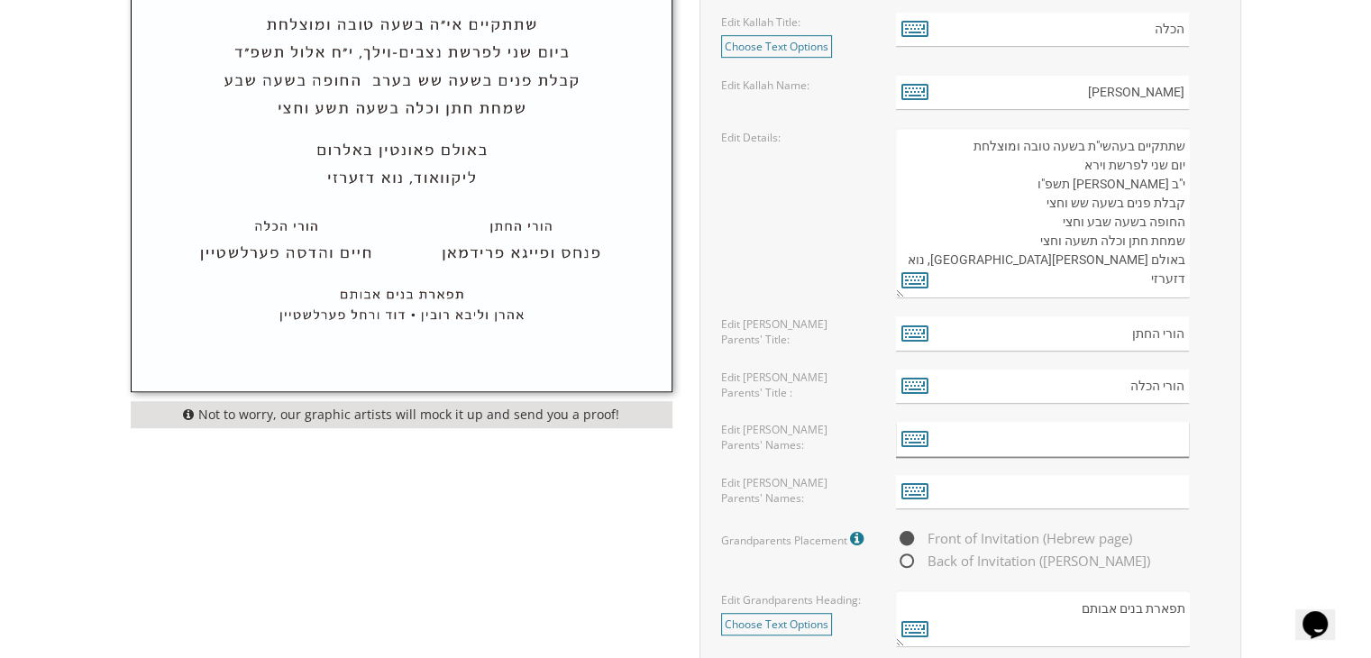
click at [1122, 430] on input "text" at bounding box center [1042, 439] width 293 height 35
type input "ע"
type input "שונמית ויצחק יהושע פערלמוטר"
click at [1172, 488] on input "text" at bounding box center [1042, 492] width 293 height 35
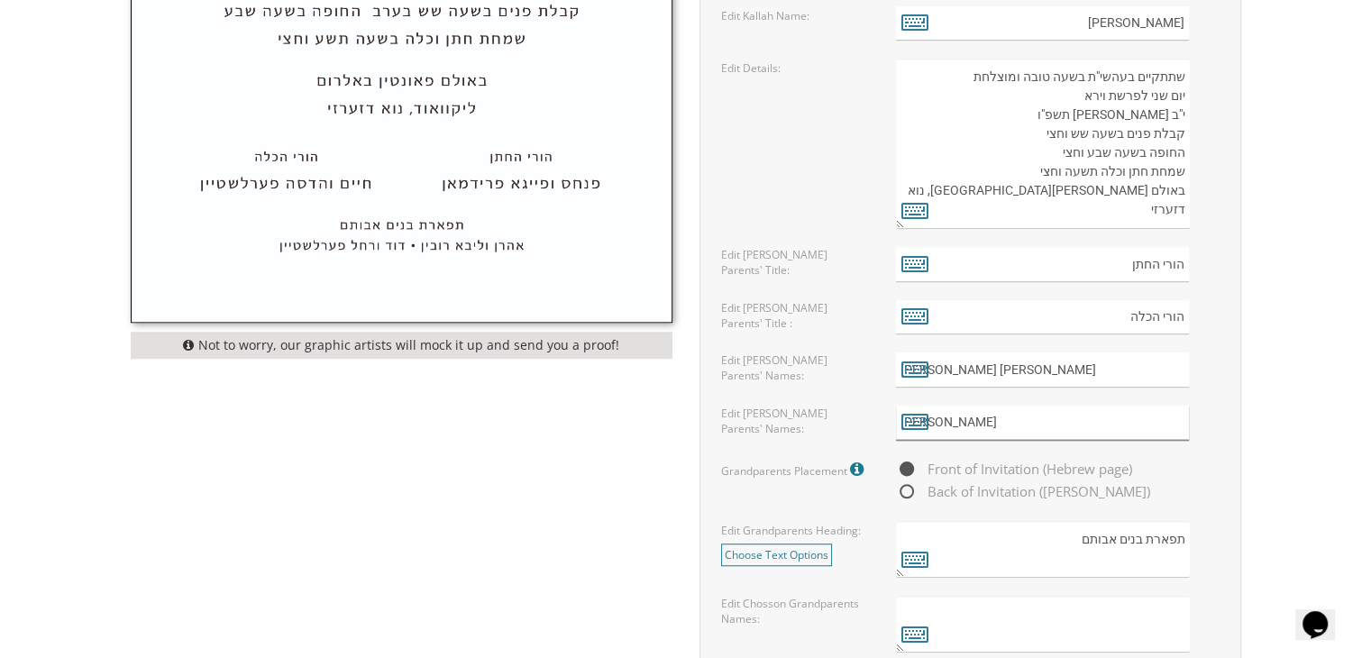
scroll to position [1215, 0]
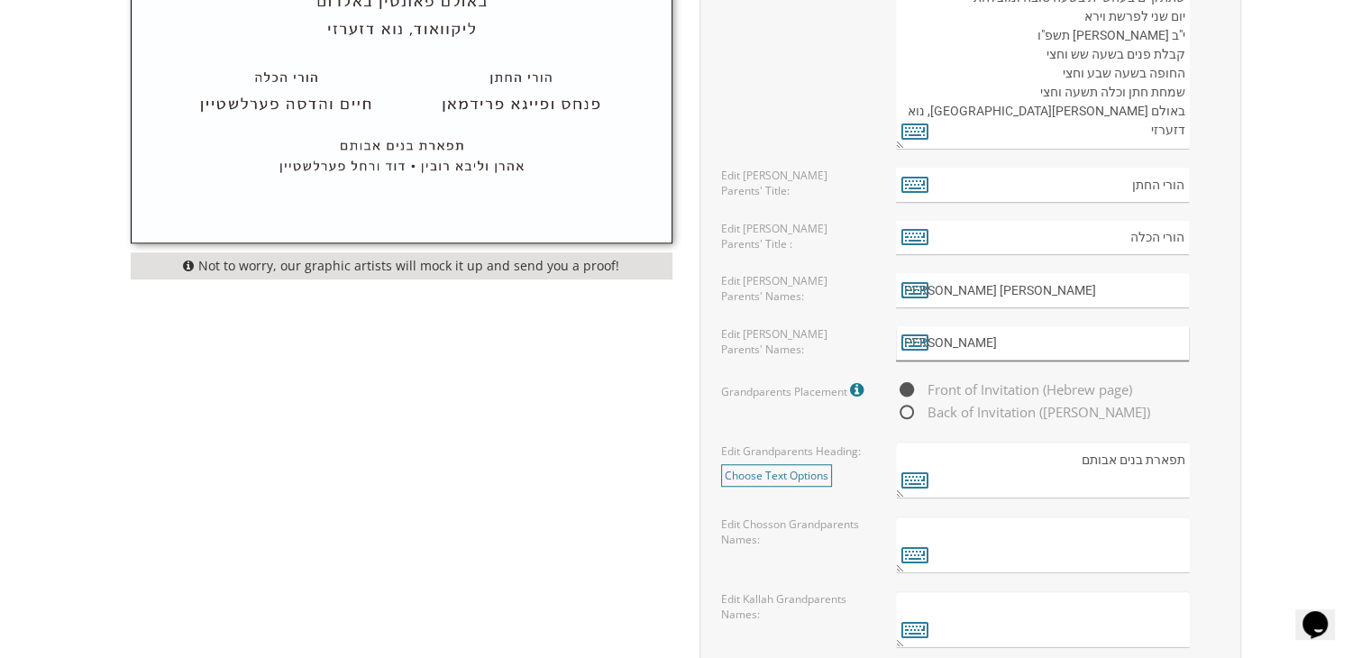
type input "איתמר ודינה כהן"
click at [854, 384] on icon at bounding box center [859, 390] width 18 height 16
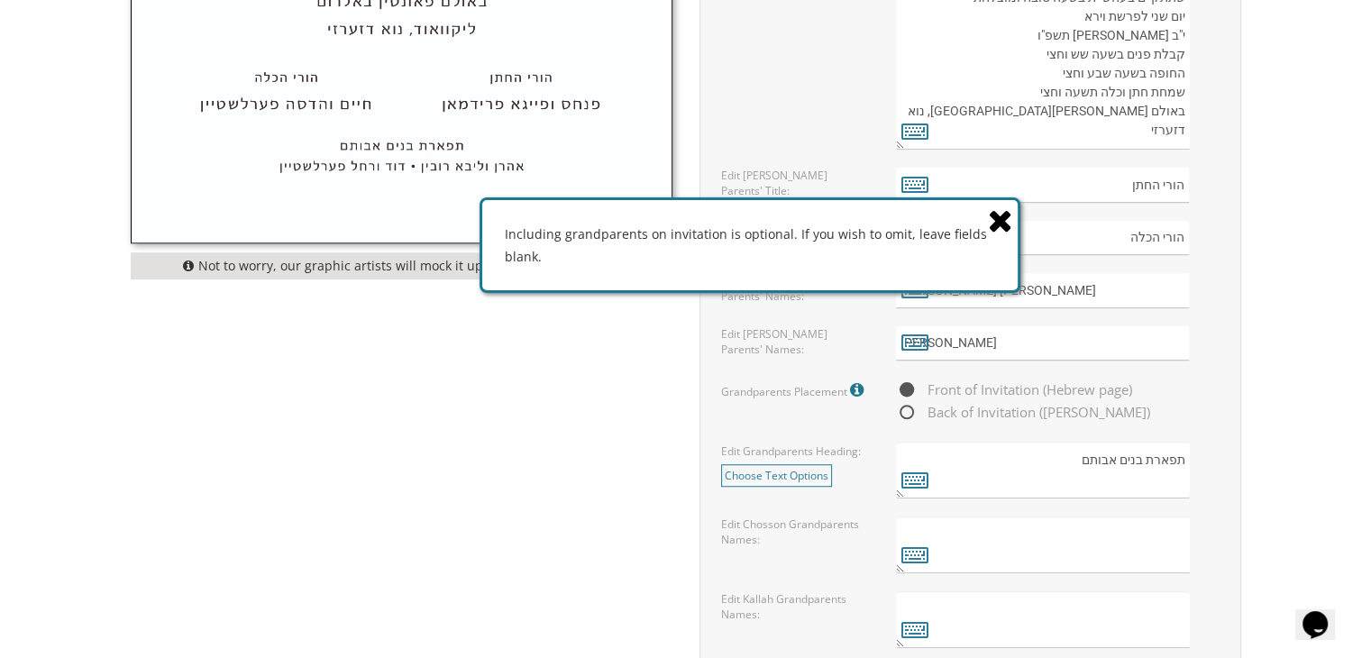
click at [1005, 219] on icon at bounding box center [1000, 221] width 25 height 32
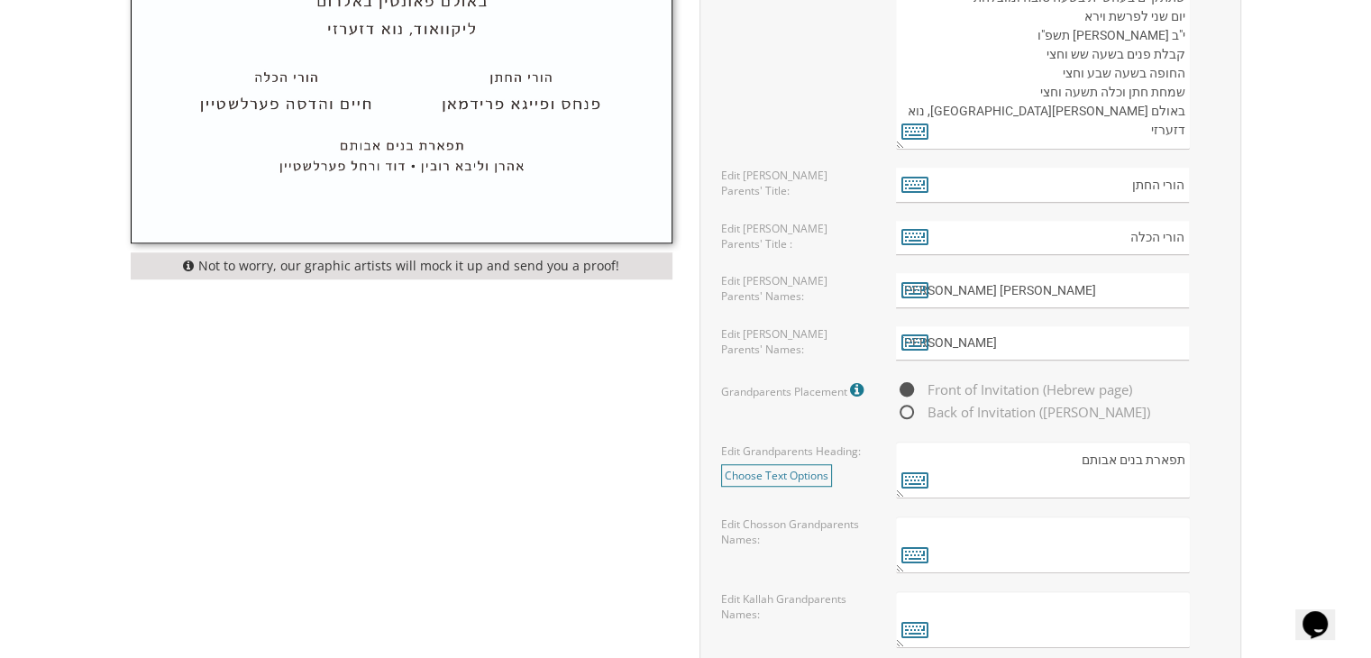
click at [999, 470] on textarea "תפארת בנים אבותם" at bounding box center [1042, 470] width 293 height 57
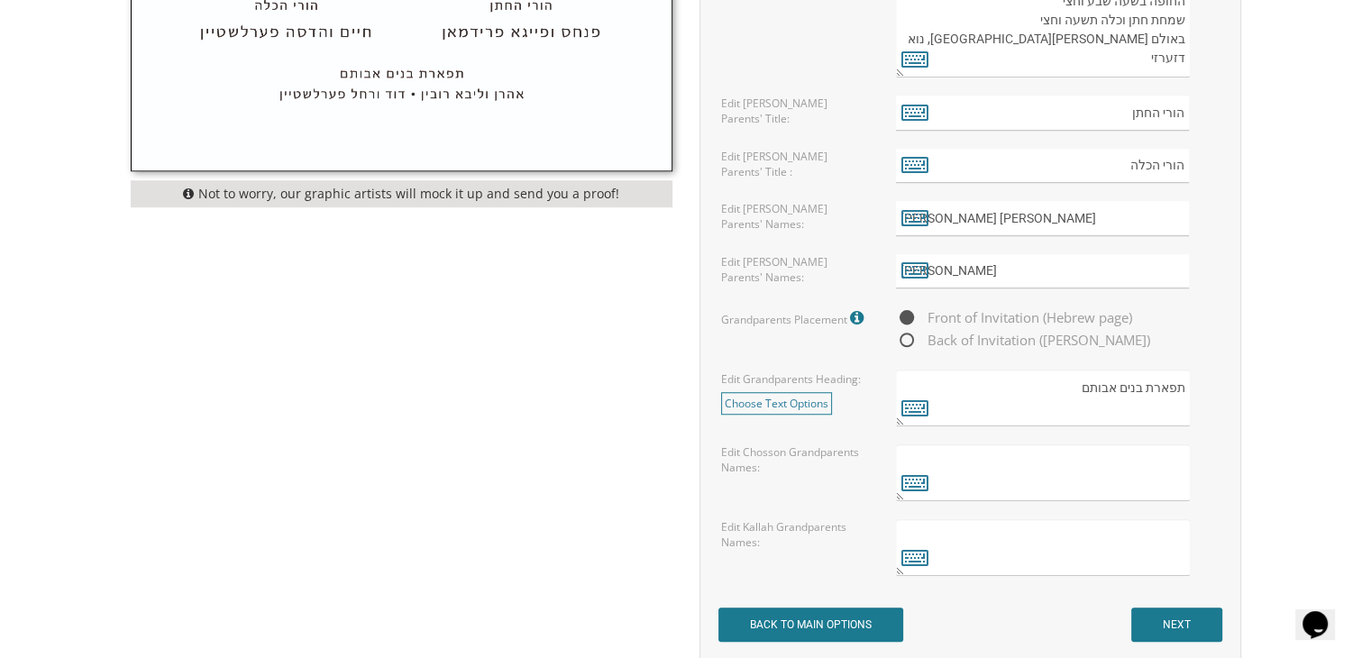
scroll to position [1289, 0]
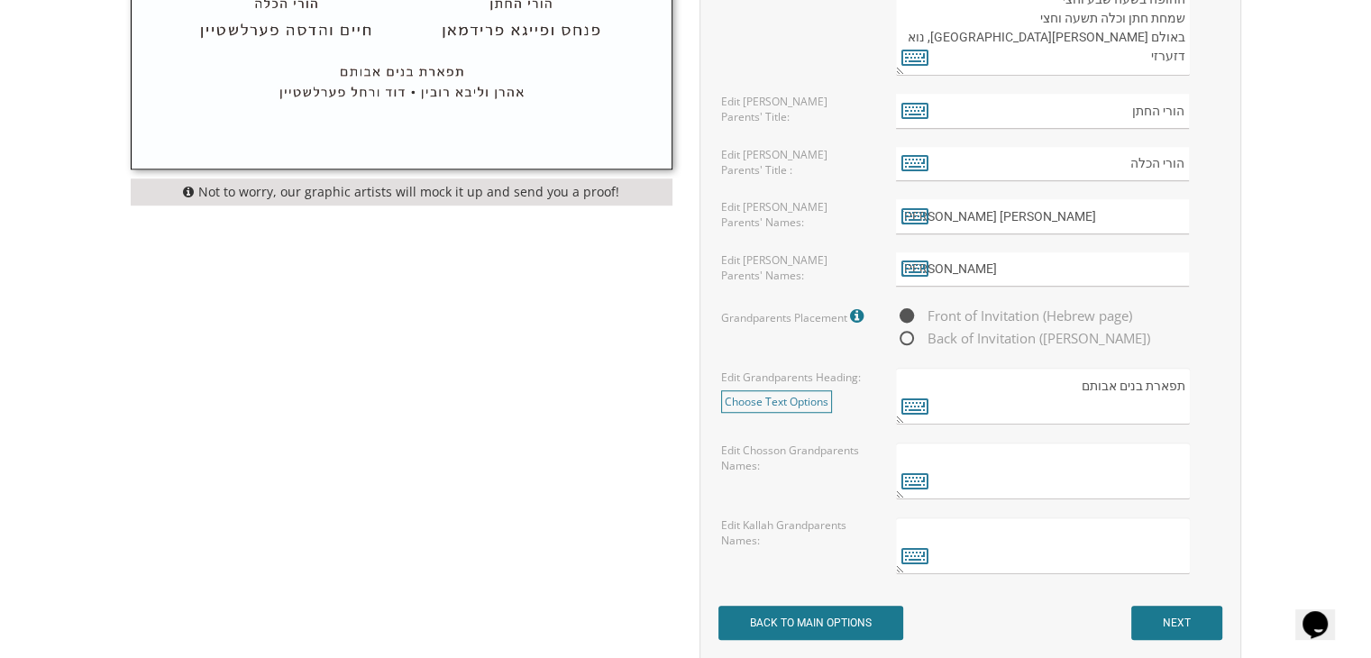
click at [1034, 385] on textarea "תפארת בנים אבותם" at bounding box center [1042, 396] width 293 height 57
click at [750, 394] on link "Choose Text Options" at bounding box center [776, 401] width 111 height 23
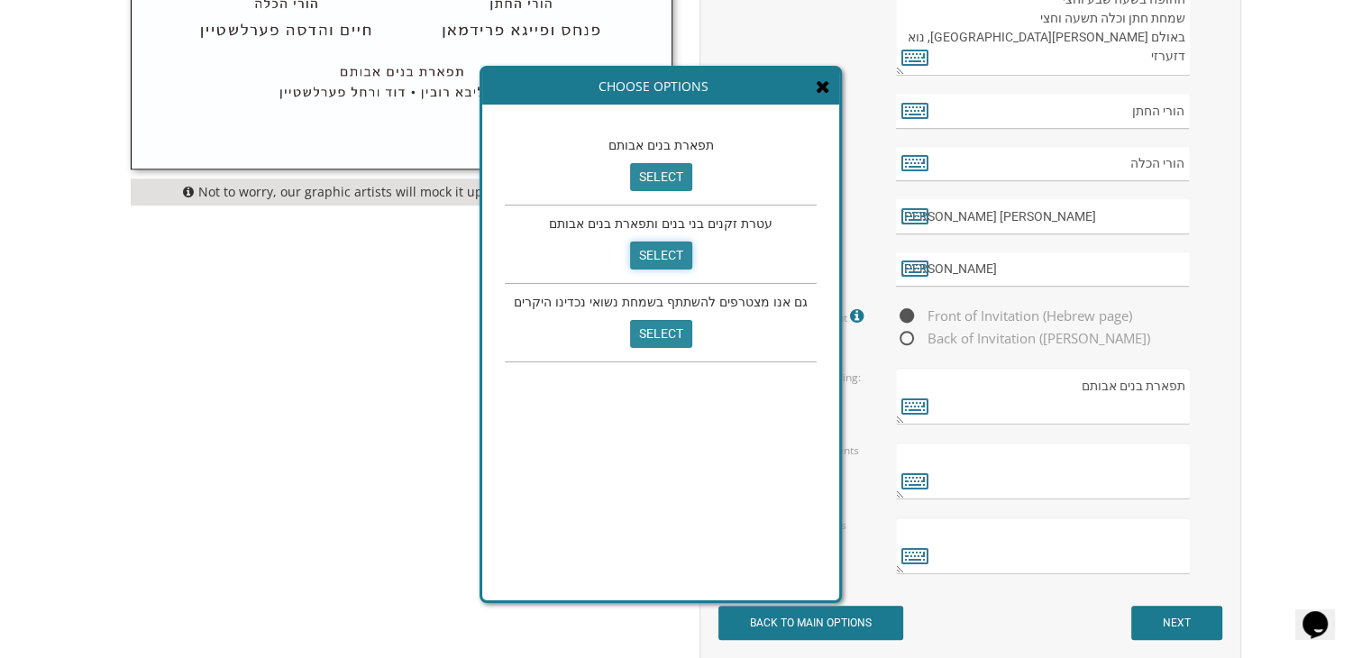
click at [653, 245] on input "select" at bounding box center [661, 256] width 62 height 28
type textarea "עטרת זקנים בני בנים ותפארת בנים אבותם"
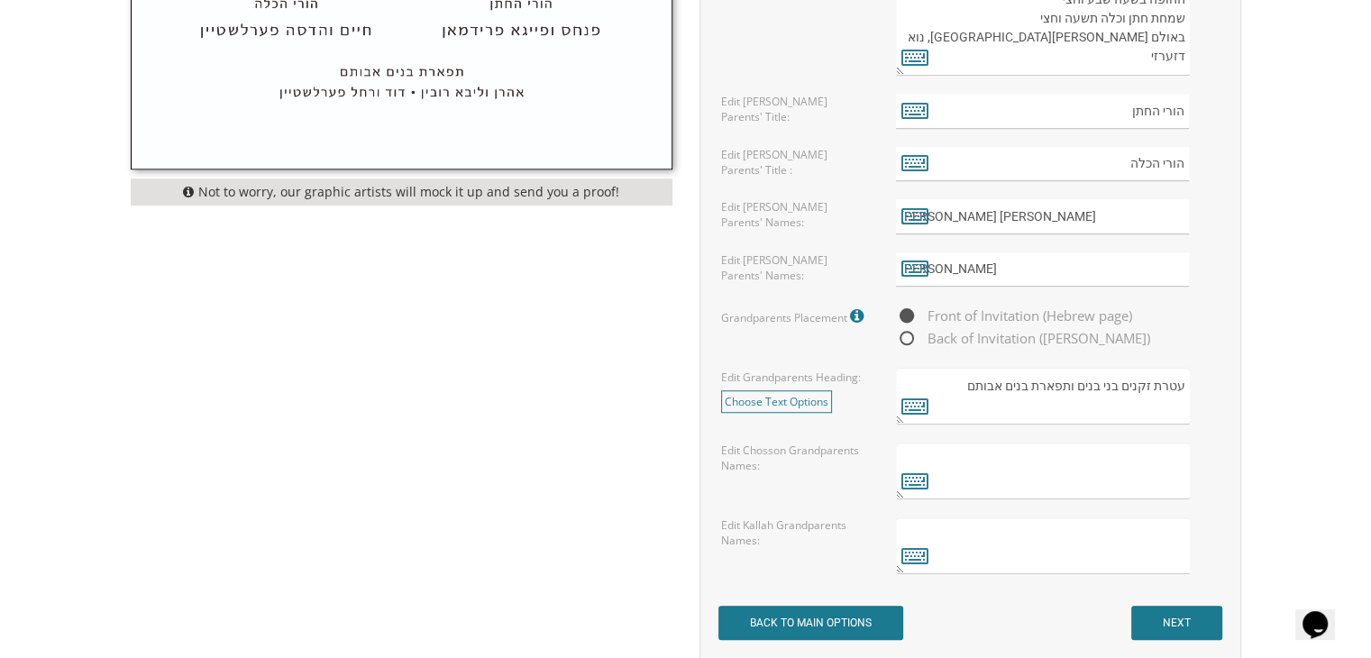
click at [1134, 467] on textarea at bounding box center [1042, 470] width 293 height 57
click at [1109, 458] on textarea "אליעזר בצלאל וחיה פערל ע"ה" at bounding box center [1042, 470] width 293 height 57
click at [926, 461] on textarea "אליעזר בצלאל יב"ל וחיה פערל ע"ה" at bounding box center [1042, 470] width 293 height 57
click at [1037, 478] on textarea "אליעזר בצלאל יב"ל וחיה פערל ע"ה" at bounding box center [1042, 470] width 293 height 57
click at [955, 466] on textarea "אליעזר בצלאל יב"ל וחיה פערל ע"ה" at bounding box center [1042, 470] width 293 height 57
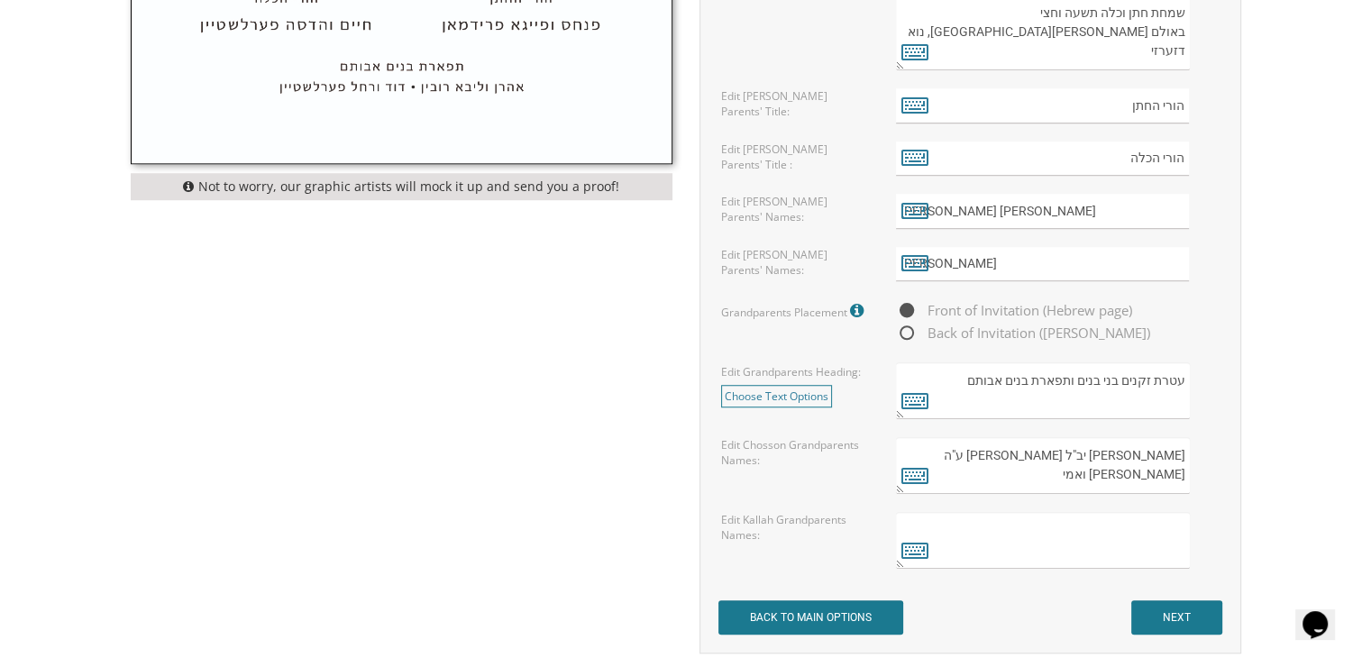
scroll to position [1298, 0]
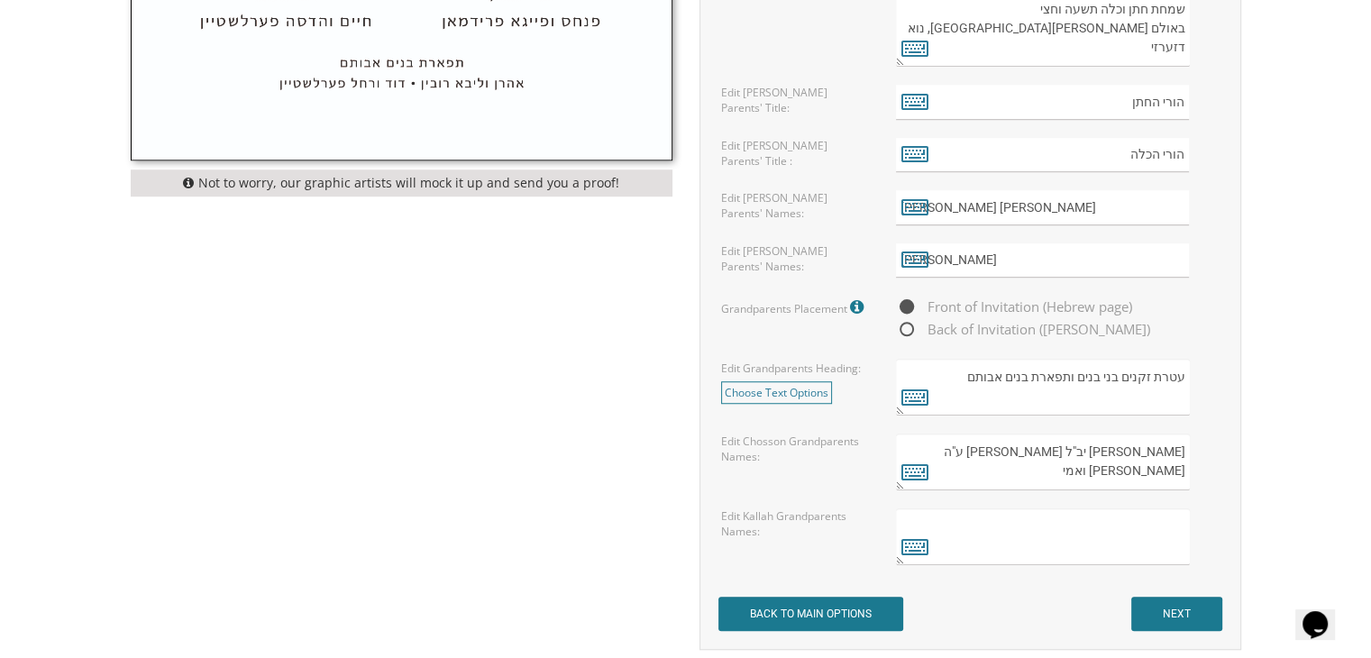
click at [950, 454] on textarea "אליעזר בצלאל יב"ל וחיה פערל ע"ה מאיר ז"ל ואמי" at bounding box center [1042, 461] width 293 height 57
click at [1074, 468] on textarea "אליעזר בצלאל יב"ל וחיה פערל ע"ה פערלמוטר מאיר ז"ל ואמי" at bounding box center [1042, 461] width 293 height 57
type textarea "אליעזר בצלאל יב"ל וחיה פערל ע"ה פערלמוטר מאיר ז"ל ואמי קמיל חדווה שיוביץ"
click at [1172, 520] on textarea at bounding box center [1042, 536] width 293 height 57
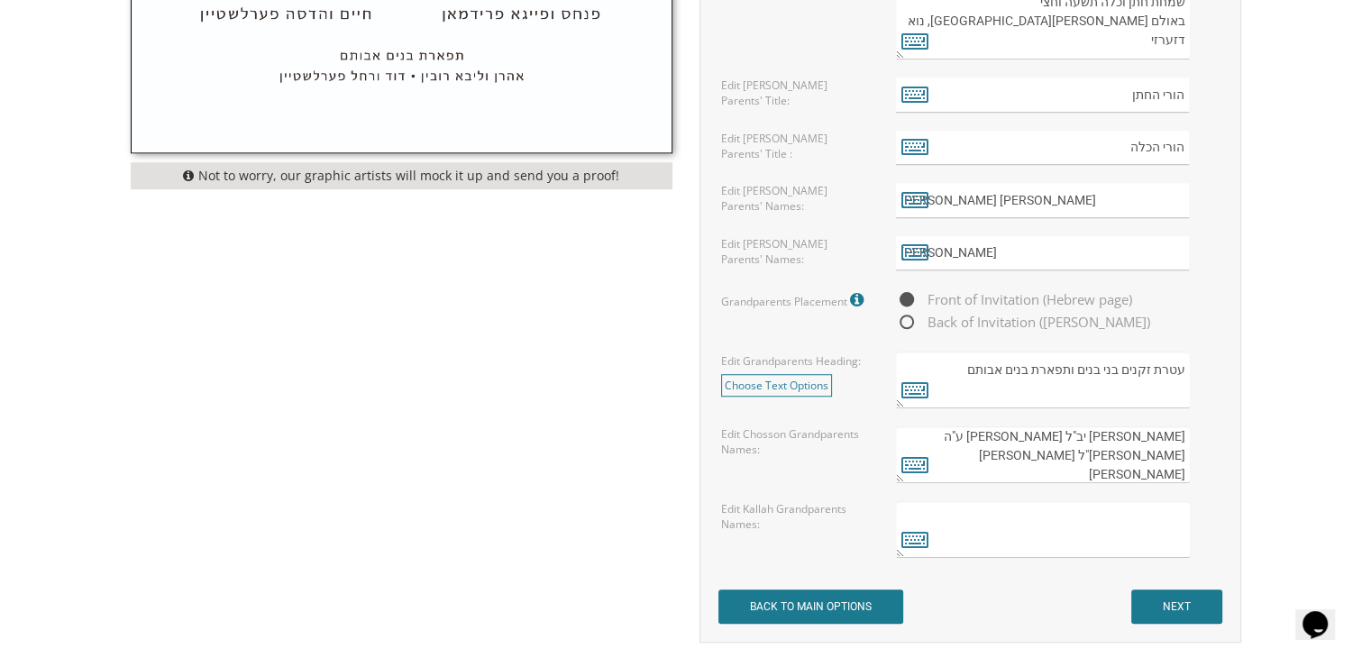
scroll to position [1309, 0]
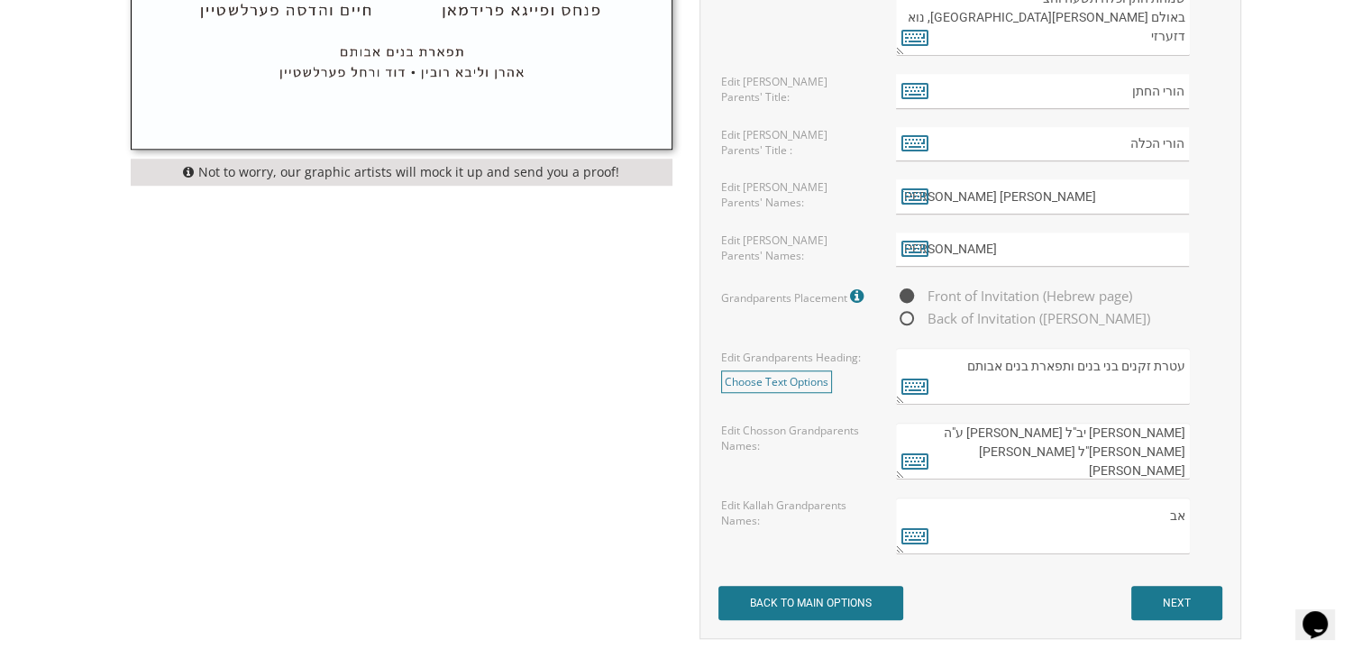
type textarea "א"
type textarea "שימעון ורבקה כהן מיכל ושולמית הייסטן זהבה וייספיש"
click at [1191, 599] on input "NEXT" at bounding box center [1176, 603] width 91 height 34
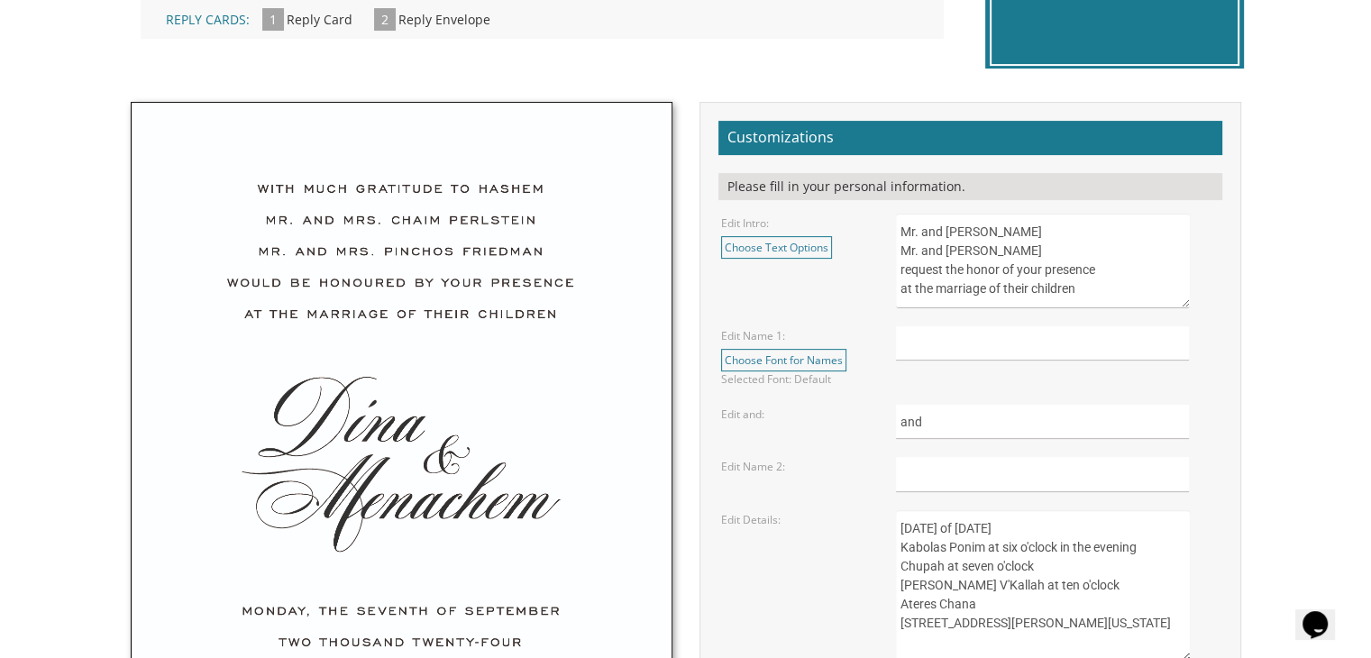
scroll to position [548, 0]
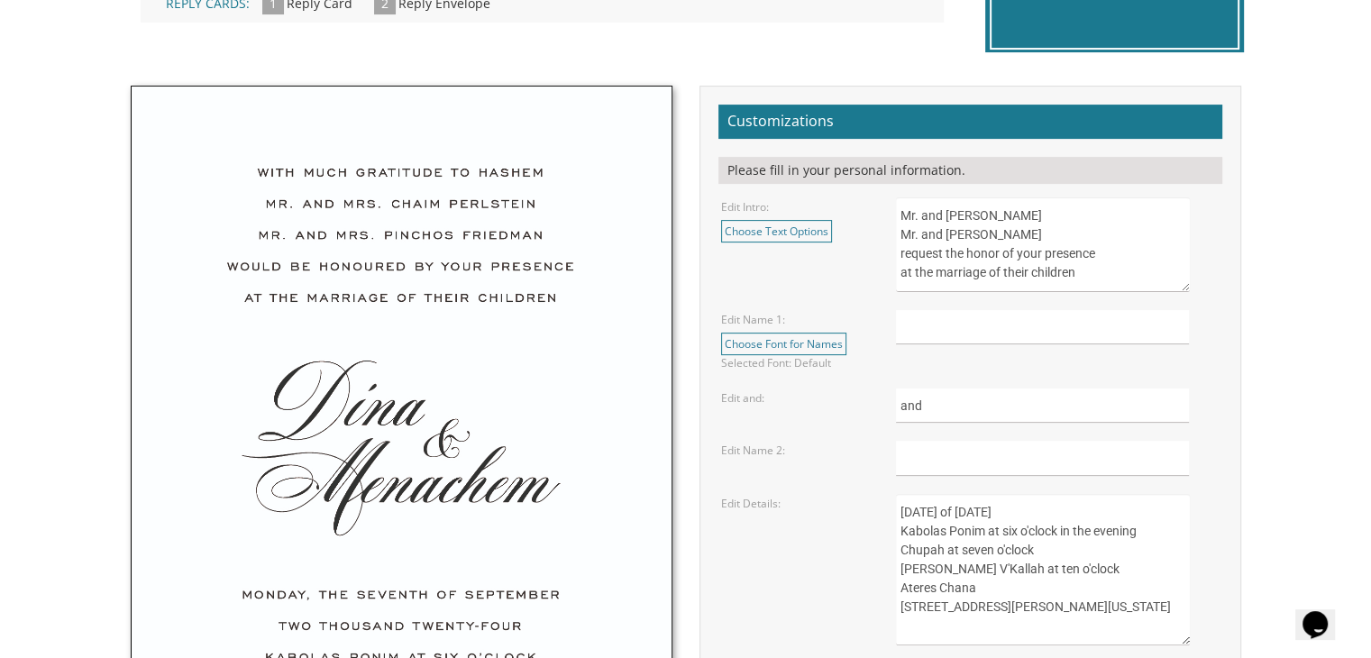
click at [1081, 216] on textarea "Mr. and [PERSON_NAME] Mr. and [PERSON_NAME] request the honor of your presence …" at bounding box center [1042, 244] width 293 height 95
click at [789, 232] on link "Choose Text Options" at bounding box center [776, 231] width 111 height 23
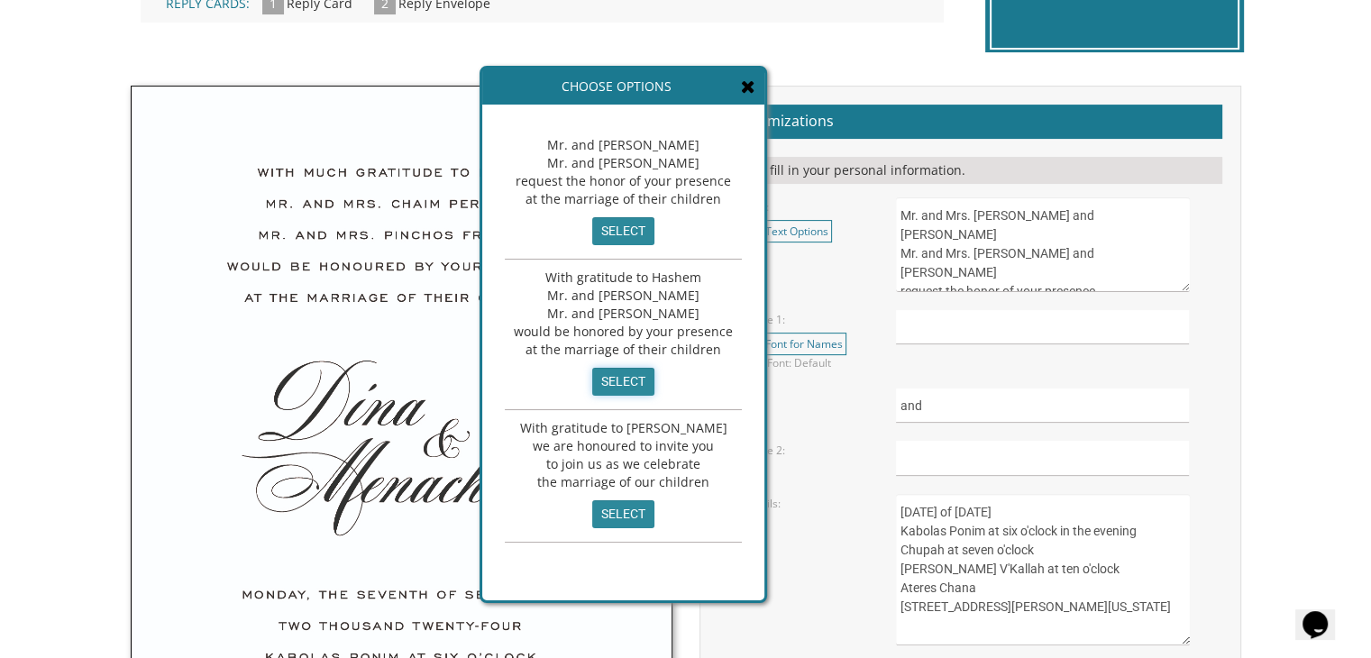
click at [616, 374] on input "select" at bounding box center [623, 382] width 62 height 28
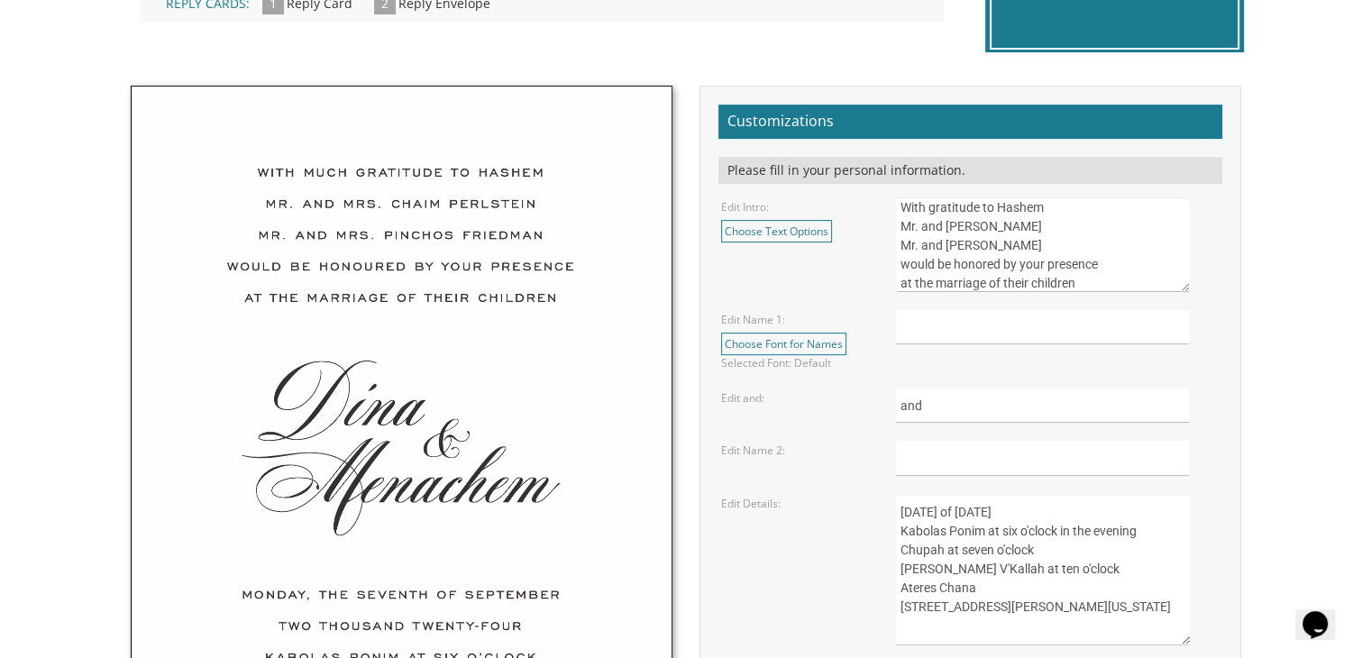
click at [1065, 223] on textarea "Mr. and [PERSON_NAME] Mr. and [PERSON_NAME] request the honor of your presence …" at bounding box center [1042, 244] width 293 height 95
click at [1051, 241] on textarea "Mr. and [PERSON_NAME] Mr. and [PERSON_NAME] request the honor of your presence …" at bounding box center [1042, 244] width 293 height 95
click at [1096, 280] on textarea "Mr. and [PERSON_NAME] Mr. and [PERSON_NAME] request the honor of your presence …" at bounding box center [1042, 244] width 293 height 95
type textarea "With gratitude to Hashem Mr. and Mrs. [PERSON_NAME] and [PERSON_NAME] Mr. and M…"
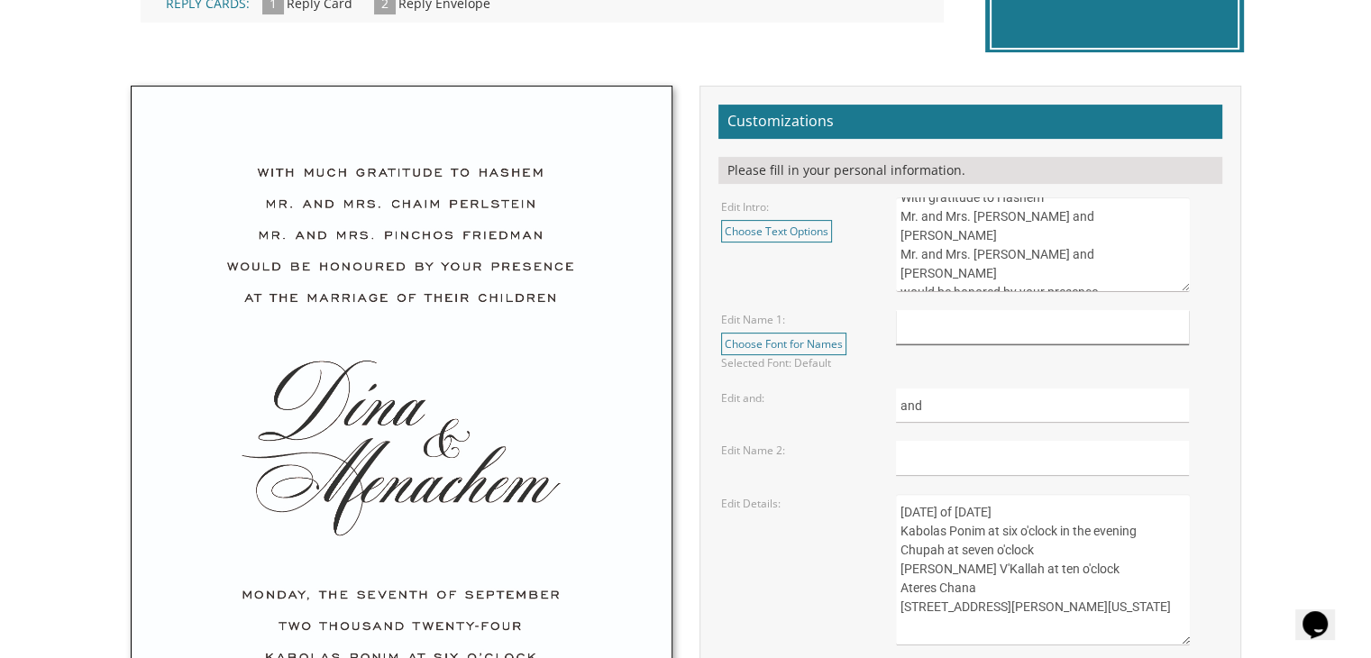
click at [942, 315] on input "text" at bounding box center [1042, 327] width 293 height 35
click at [782, 337] on link "Choose Font for Names" at bounding box center [783, 344] width 125 height 23
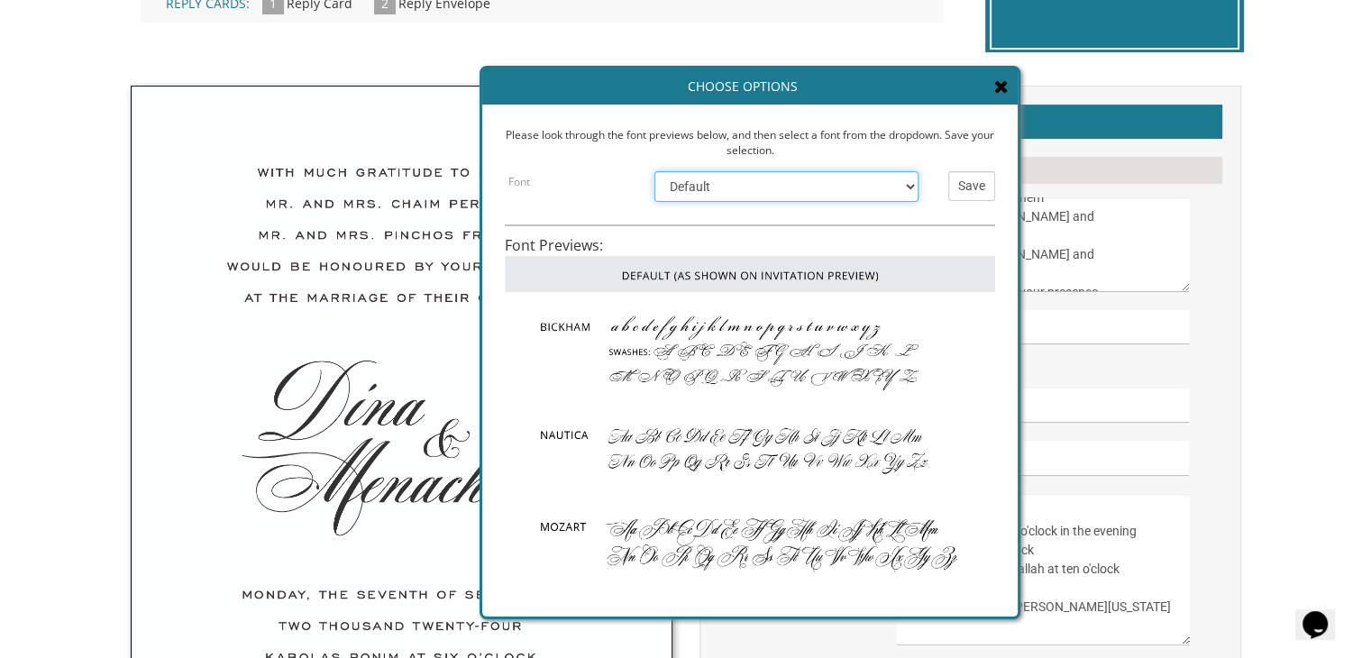
click at [787, 187] on select "Default [PERSON_NAME] Nautica Mozart Flemish Chopin Burgues Empire" at bounding box center [786, 186] width 264 height 31
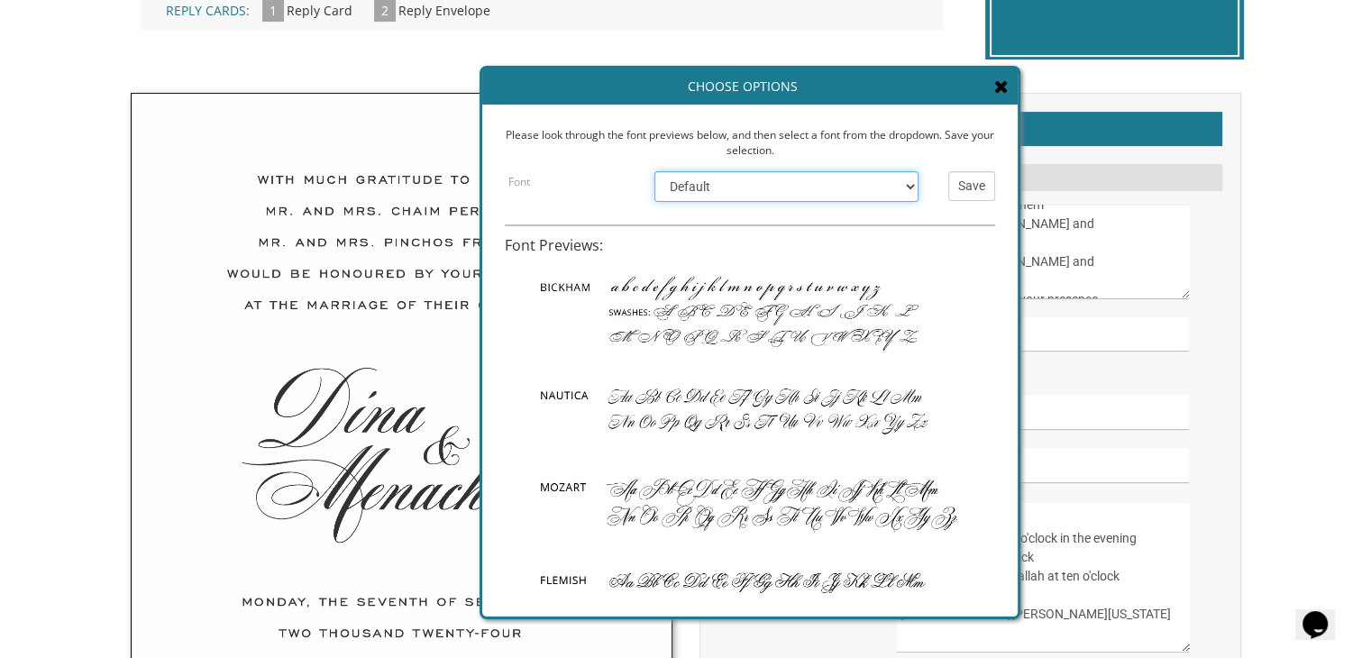
scroll to position [43, 0]
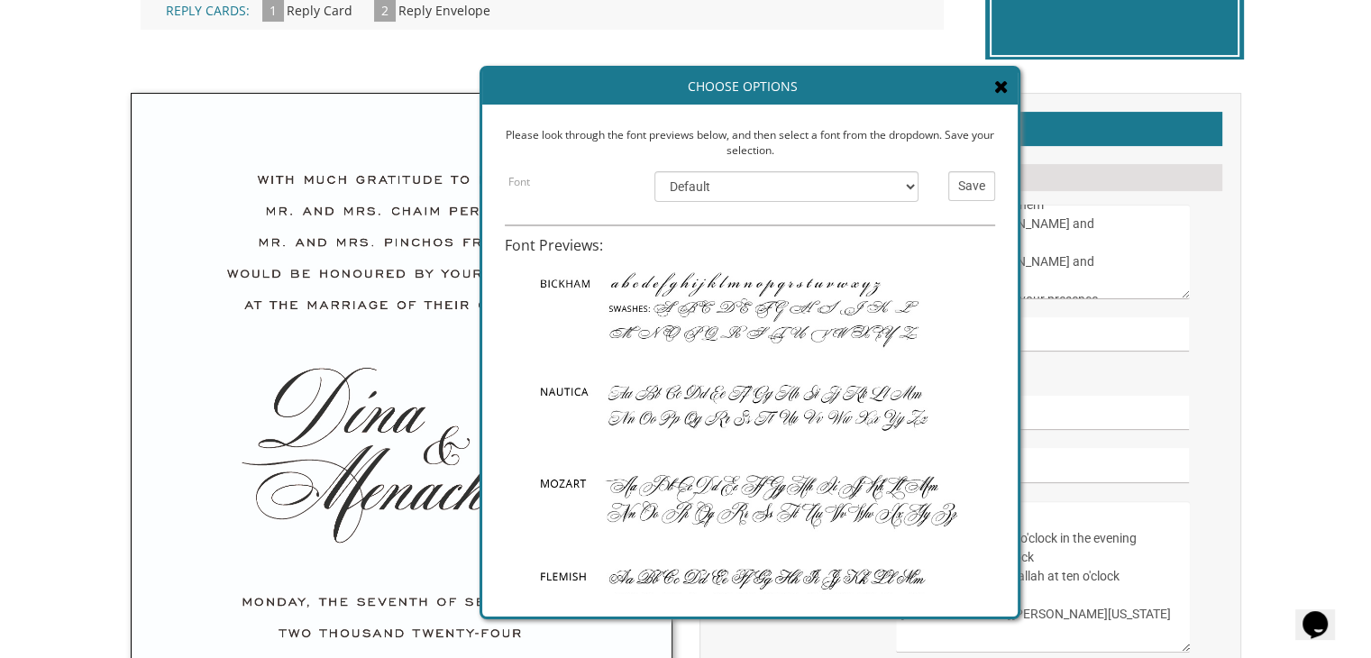
click at [743, 308] on img at bounding box center [750, 305] width 490 height 112
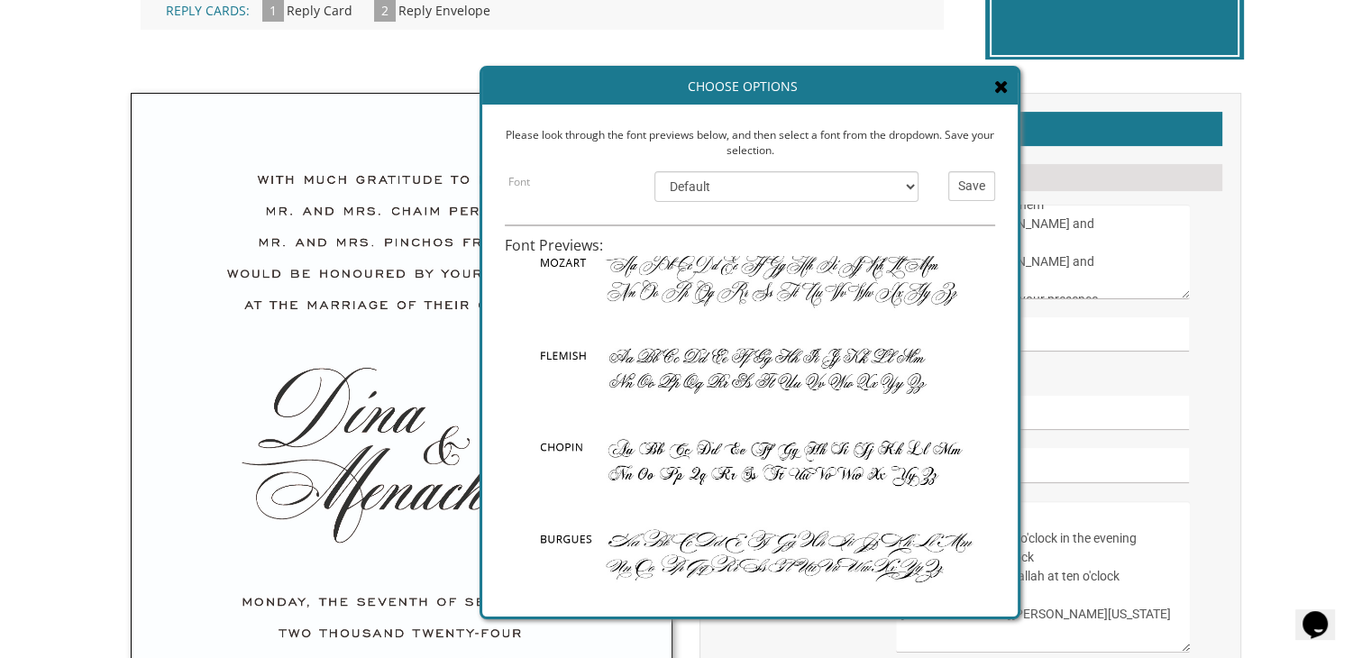
scroll to position [288, 0]
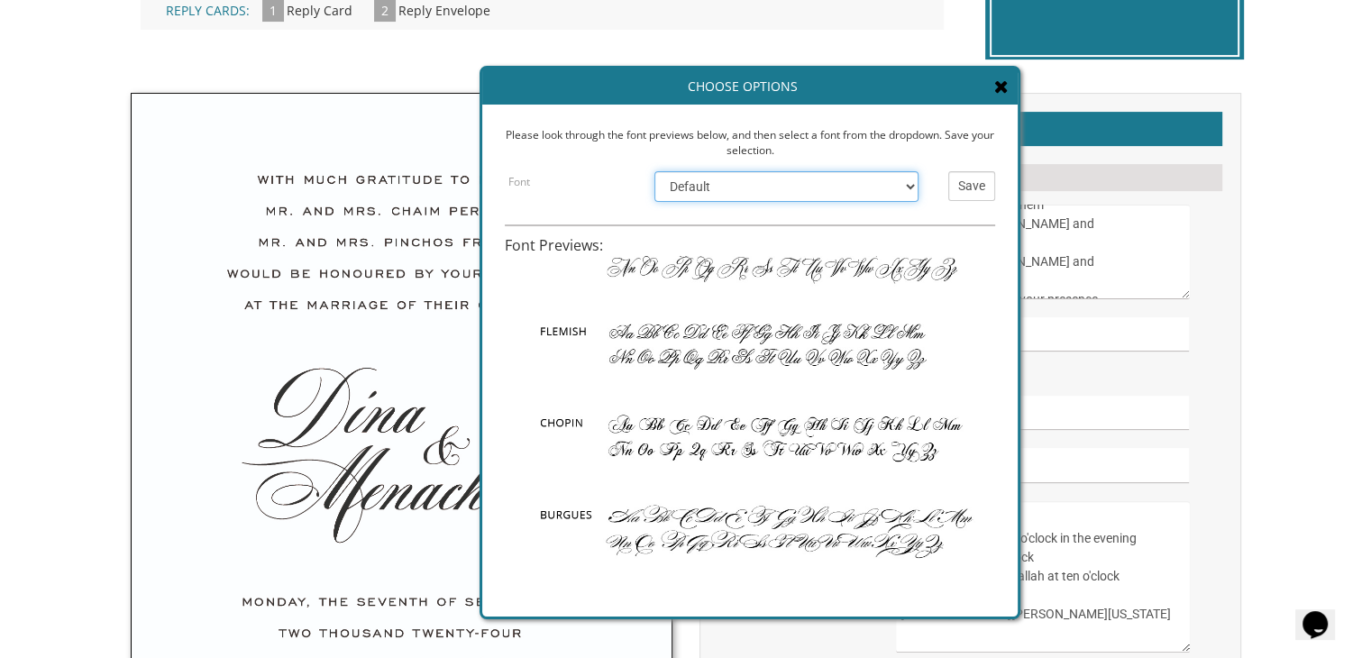
click at [800, 187] on select "Default [PERSON_NAME] Nautica Mozart Flemish Chopin Burgues Empire" at bounding box center [786, 186] width 264 height 31
click at [654, 171] on select "Default [PERSON_NAME] Nautica Mozart Flemish Chopin Burgues Empire" at bounding box center [786, 186] width 264 height 31
click at [700, 174] on select "Default [PERSON_NAME] Nautica Mozart Flemish Chopin Burgues Empire" at bounding box center [786, 186] width 264 height 31
click at [654, 171] on select "Default [PERSON_NAME] Nautica Mozart Flemish Chopin Burgues Empire" at bounding box center [786, 186] width 264 height 31
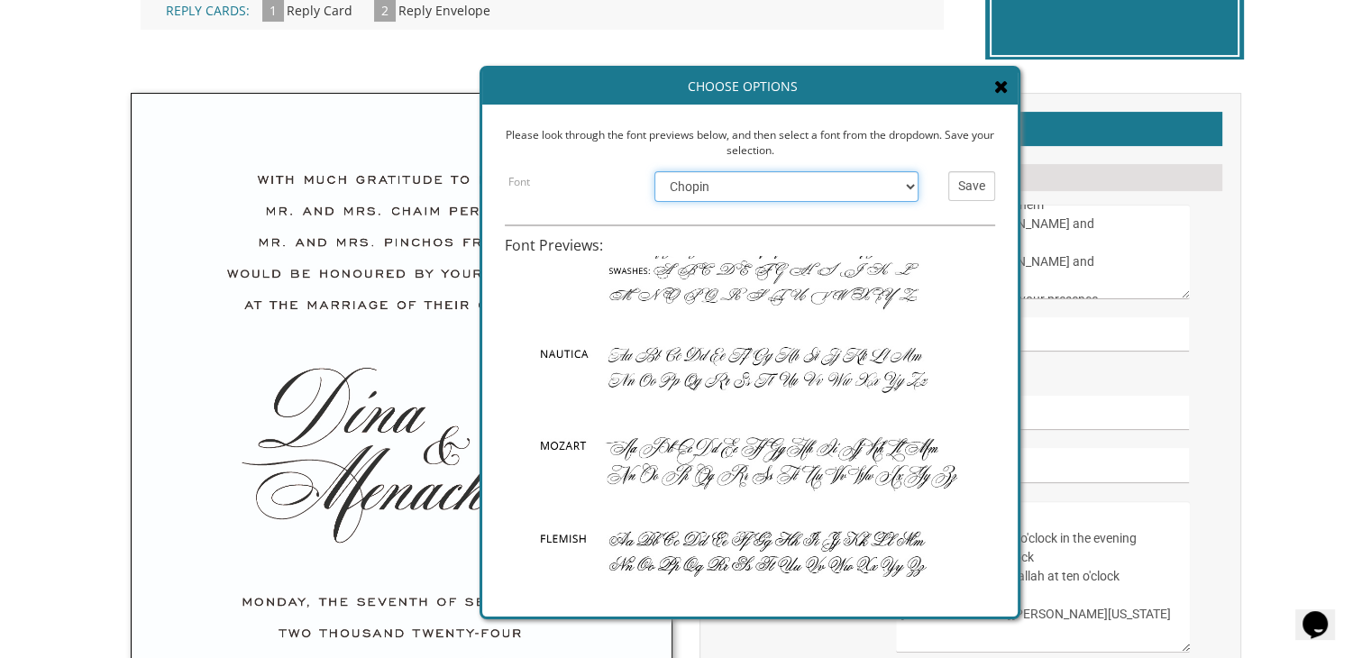
scroll to position [0, 0]
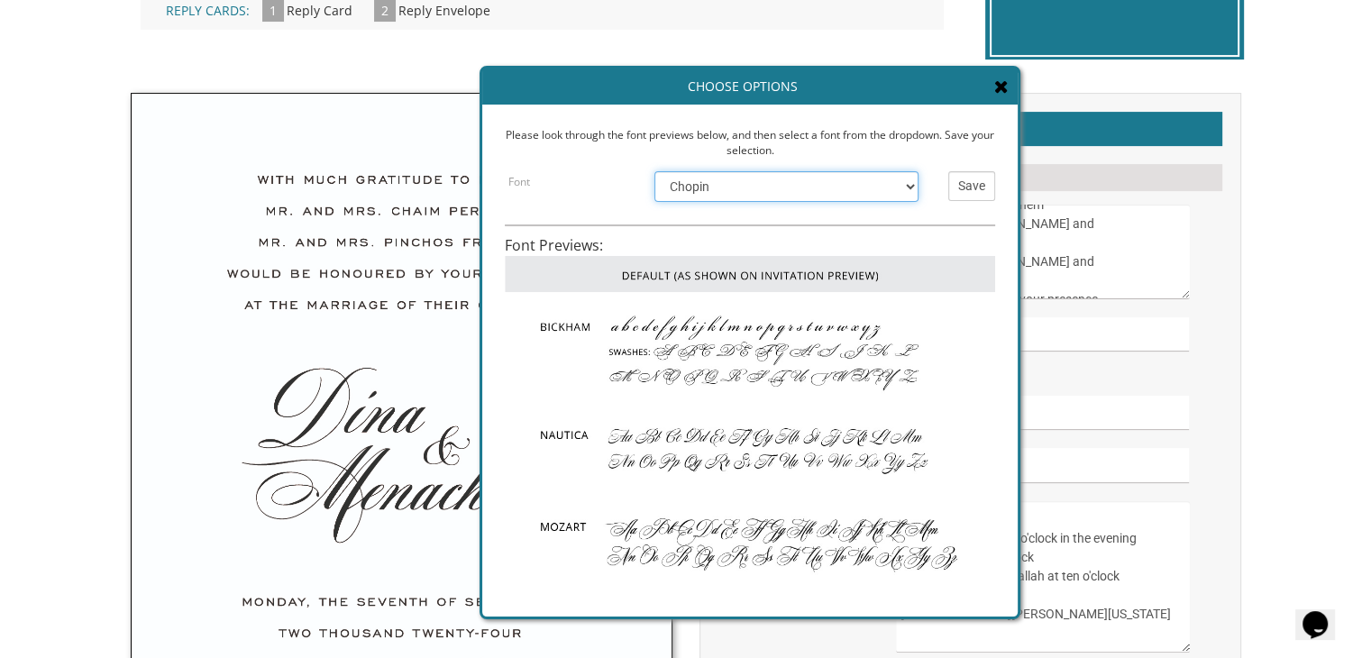
click at [769, 187] on select "Default [PERSON_NAME] Nautica Mozart Flemish Chopin Burgues Empire" at bounding box center [786, 186] width 264 height 31
select select "/store/pc/invitations/FontPreviews/engfonts-17.jpg"
click at [654, 171] on select "Default [PERSON_NAME] Nautica Mozart Flemish Chopin Burgues Empire" at bounding box center [786, 186] width 264 height 31
click at [963, 190] on input "Save" at bounding box center [971, 186] width 47 height 30
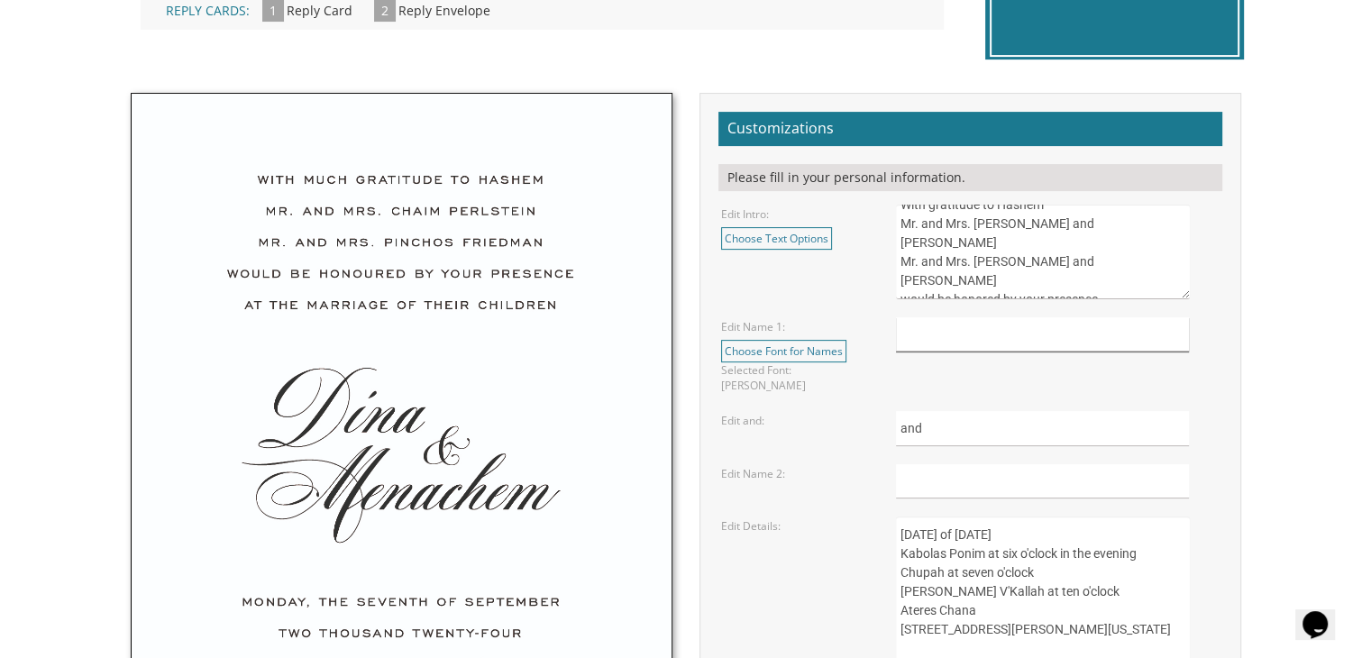
click at [951, 339] on input "text" at bounding box center [1042, 334] width 293 height 35
type input "Yael"
click at [907, 467] on input "text" at bounding box center [1042, 481] width 293 height 35
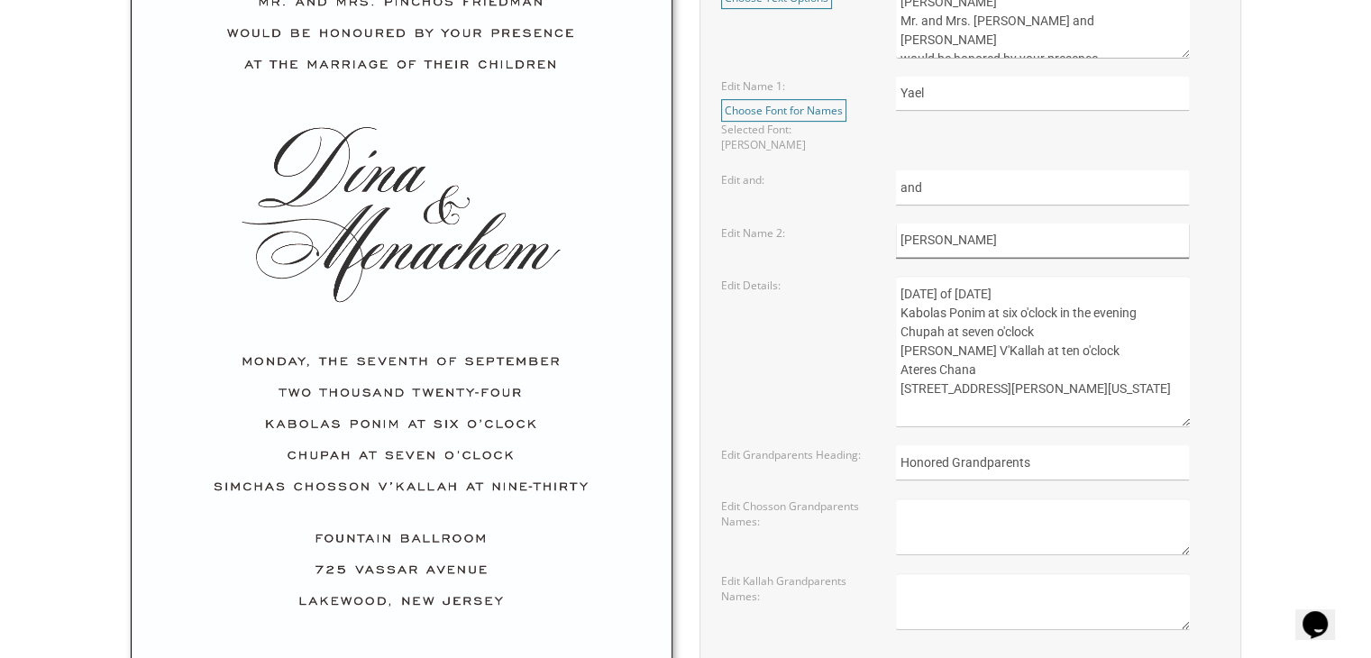
scroll to position [791, 0]
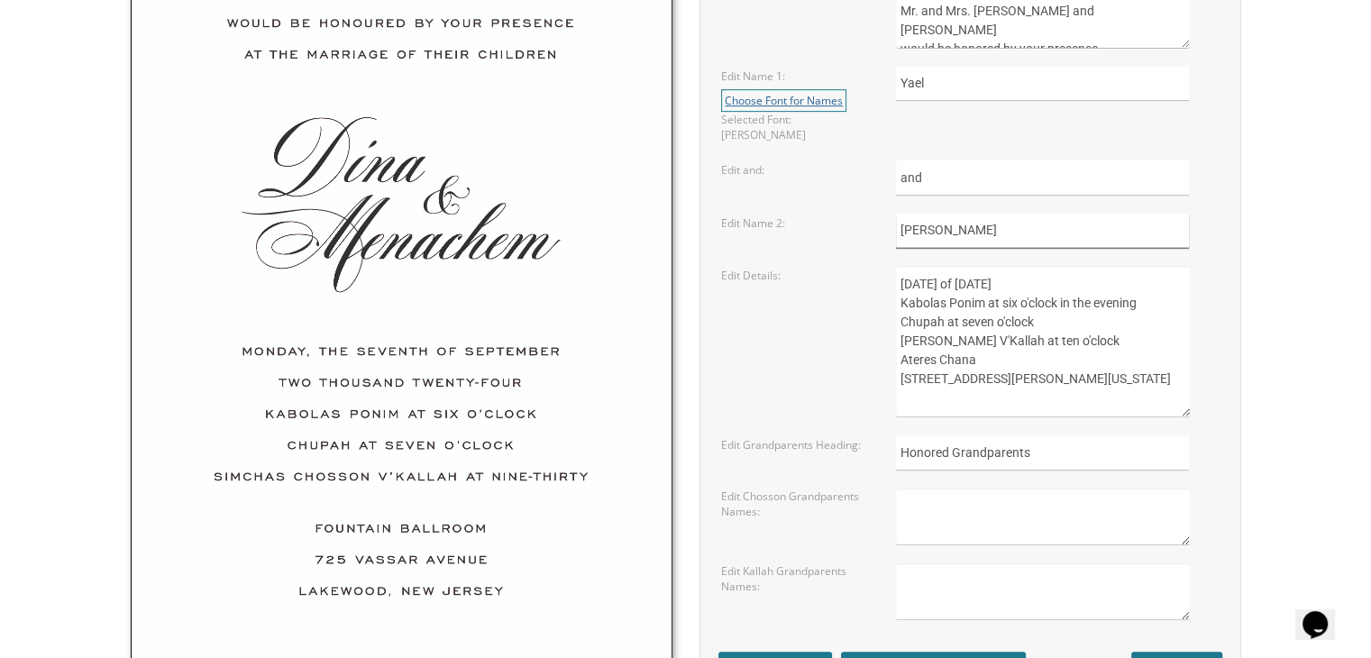
type input "[PERSON_NAME]"
click at [774, 96] on link "Choose Font for Names" at bounding box center [783, 100] width 125 height 23
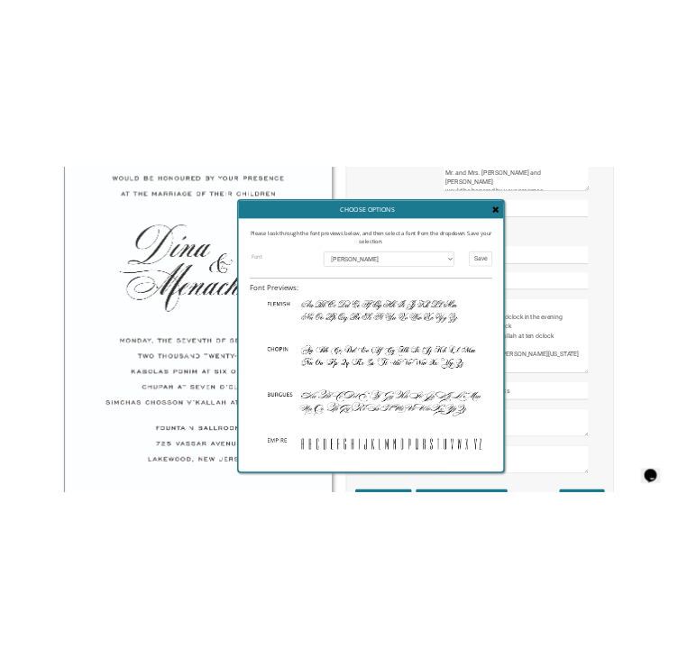
scroll to position [342, 0]
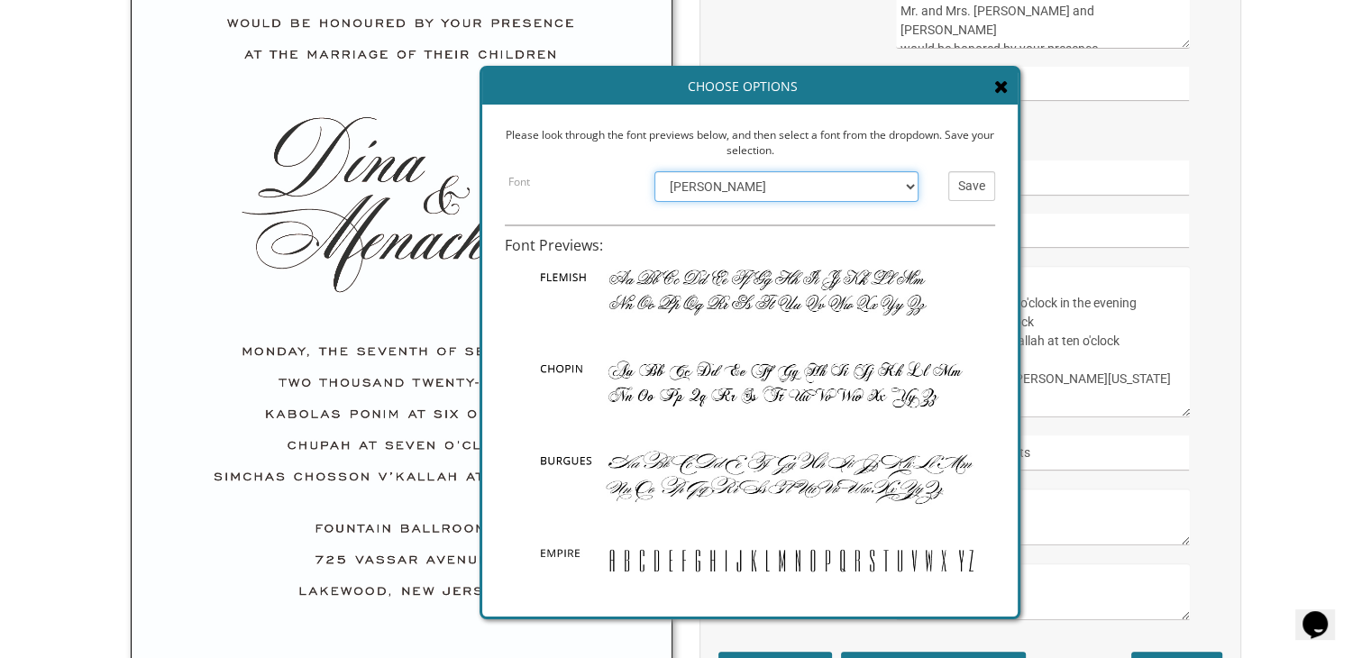
click at [863, 200] on select "Default [PERSON_NAME] Nautica Mozart Flemish Chopin Burgues Empire" at bounding box center [786, 186] width 264 height 31
select select "/store/pc/invitations/FontPreviews/engfonts-19.jpg"
click at [654, 171] on select "Default [PERSON_NAME] Nautica Mozart Flemish Chopin Burgues Empire" at bounding box center [786, 186] width 264 height 31
click at [965, 186] on input "Save" at bounding box center [971, 186] width 47 height 30
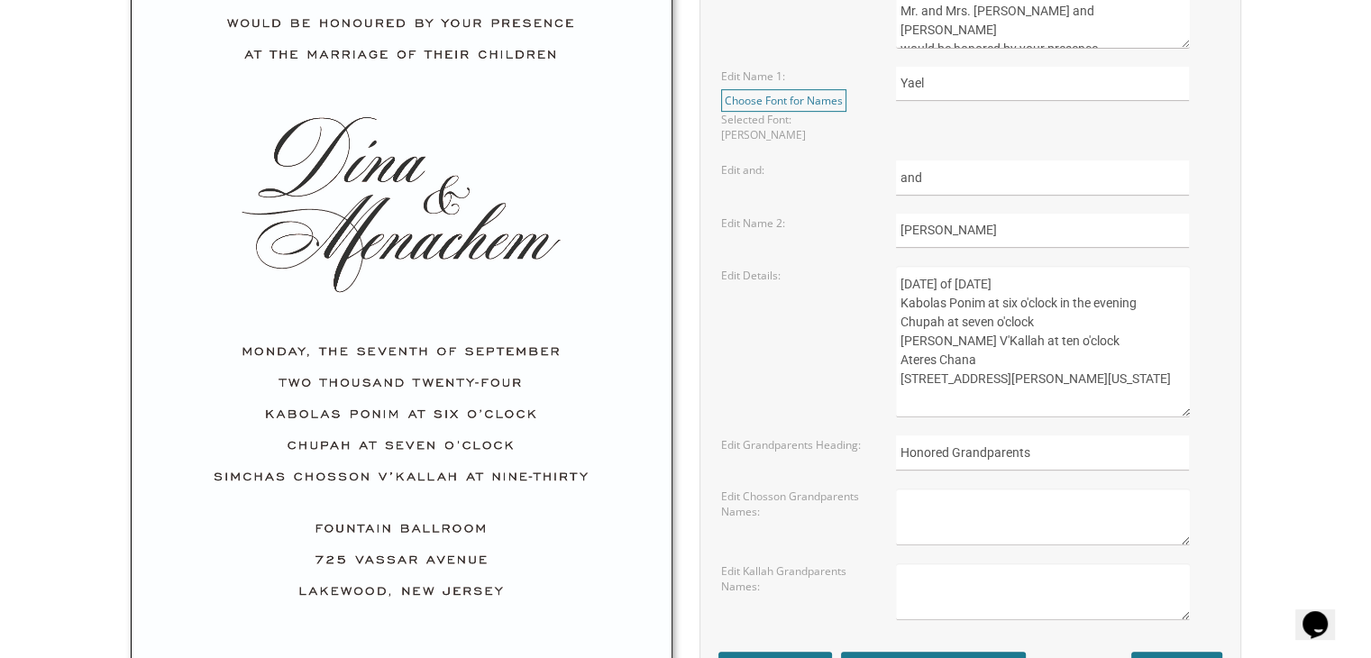
click at [1070, 347] on textarea "[DATE] of [DATE] Kabolas Ponim at six o'clock in the evening Chupah at seven o'…" at bounding box center [1042, 341] width 293 height 151
click at [917, 266] on textarea "[DATE] of [DATE] Kabolas Ponim at six o'clock in the evening Chupah at seven o'…" at bounding box center [1042, 341] width 293 height 151
click at [988, 266] on textarea "[DATE] of [DATE] Kabolas Ponim at six o'clock in the evening Chupah at seven o'…" at bounding box center [1042, 341] width 293 height 151
click at [988, 266] on textarea "Sunday, the eighth of May, 2016 Kabolas Ponim at six o'clock in the evening Chu…" at bounding box center [1042, 341] width 293 height 151
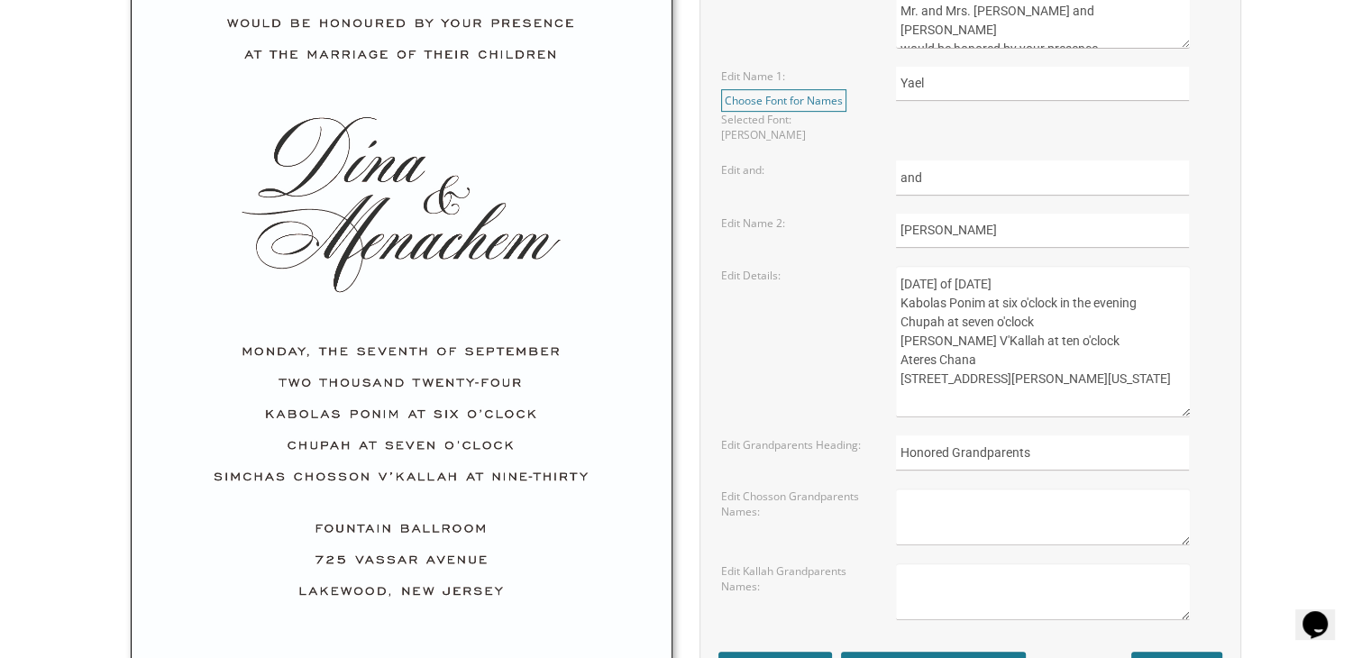
click at [988, 266] on textarea "Sunday, the eighth of May, 2016 Kabolas Ponim at six o'clock in the evening Chu…" at bounding box center [1042, 341] width 293 height 151
click at [998, 271] on textarea "Sunday, the eighth of May, 2016 Kabolas Ponim at six o'clock in the evening Chu…" at bounding box center [1042, 341] width 293 height 151
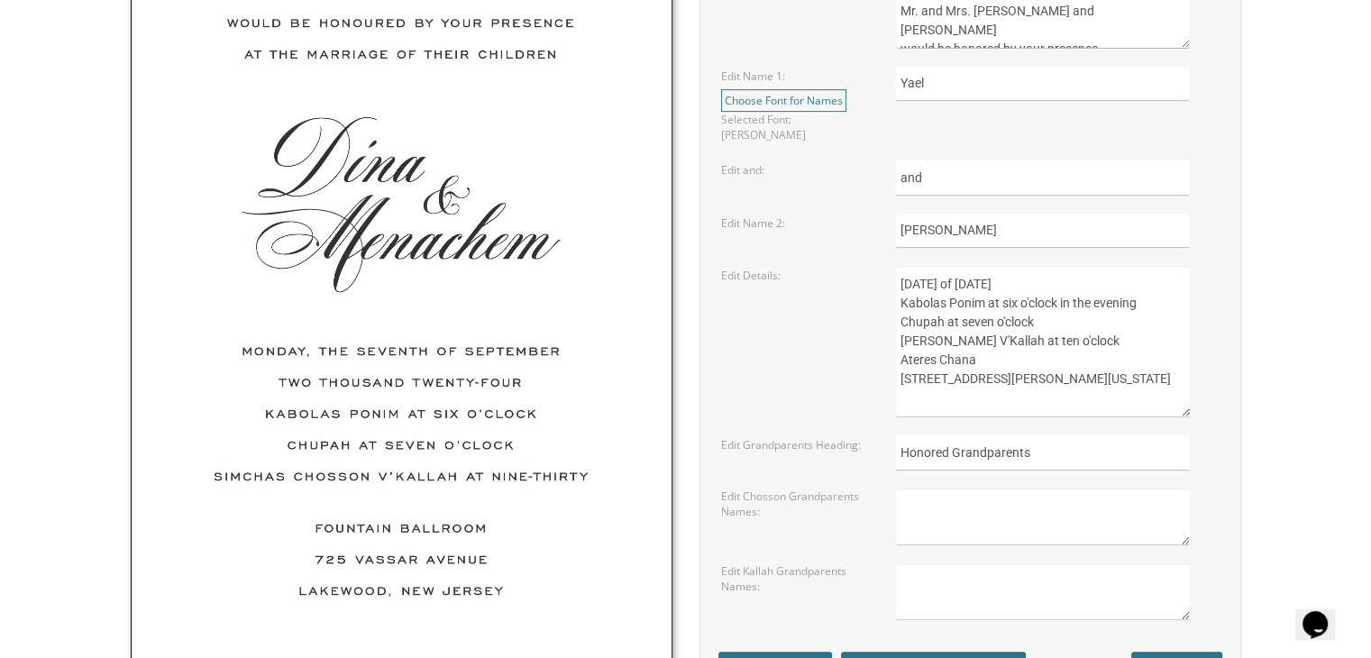
click at [998, 271] on textarea "Sunday, the eighth of May, 2016 Kabolas Ponim at six o'clock in the evening Chu…" at bounding box center [1042, 341] width 293 height 151
click at [1024, 293] on textarea "Sunday, the eighth of May, 2016 Kabolas Ponim at six o'clock in the evening Chu…" at bounding box center [1042, 341] width 293 height 151
click at [998, 269] on textarea "Sunday, the eighth of May, 2016 Kabolas Ponim at six o'clock in the evening Chu…" at bounding box center [1042, 341] width 293 height 151
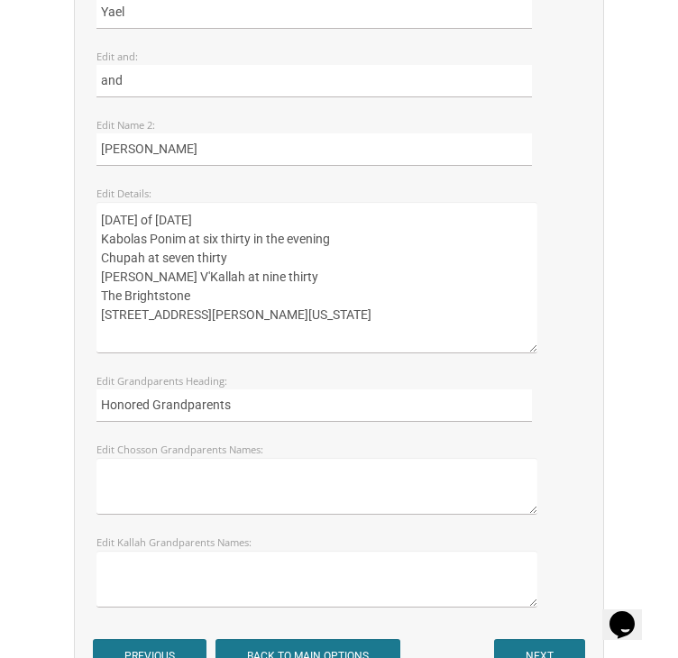
scroll to position [2258, 0]
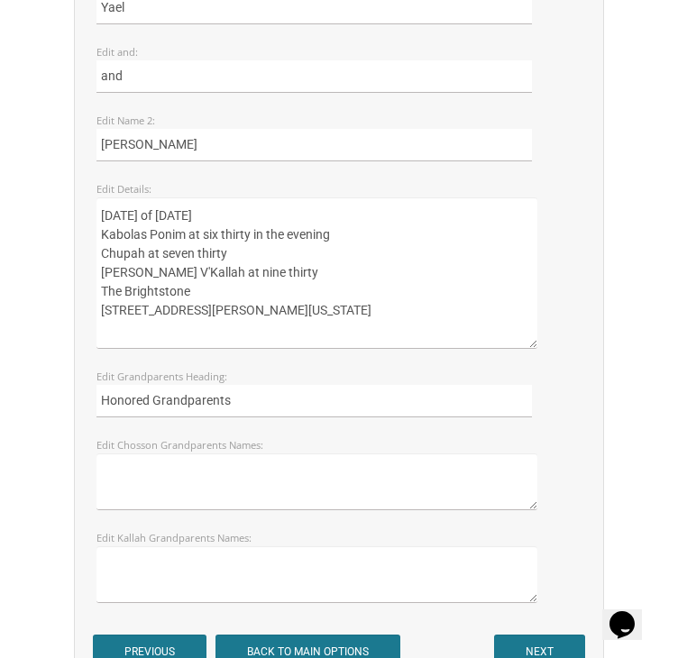
click at [119, 349] on textarea "Sunday, the eighth of May, 2016 Kabolas Ponim at six o'clock in the evening Chu…" at bounding box center [316, 272] width 441 height 151
type textarea "Monday, the third of November, 2025 Kabolas Ponim at six thirty in the evening …"
click at [155, 510] on textarea at bounding box center [316, 481] width 441 height 57
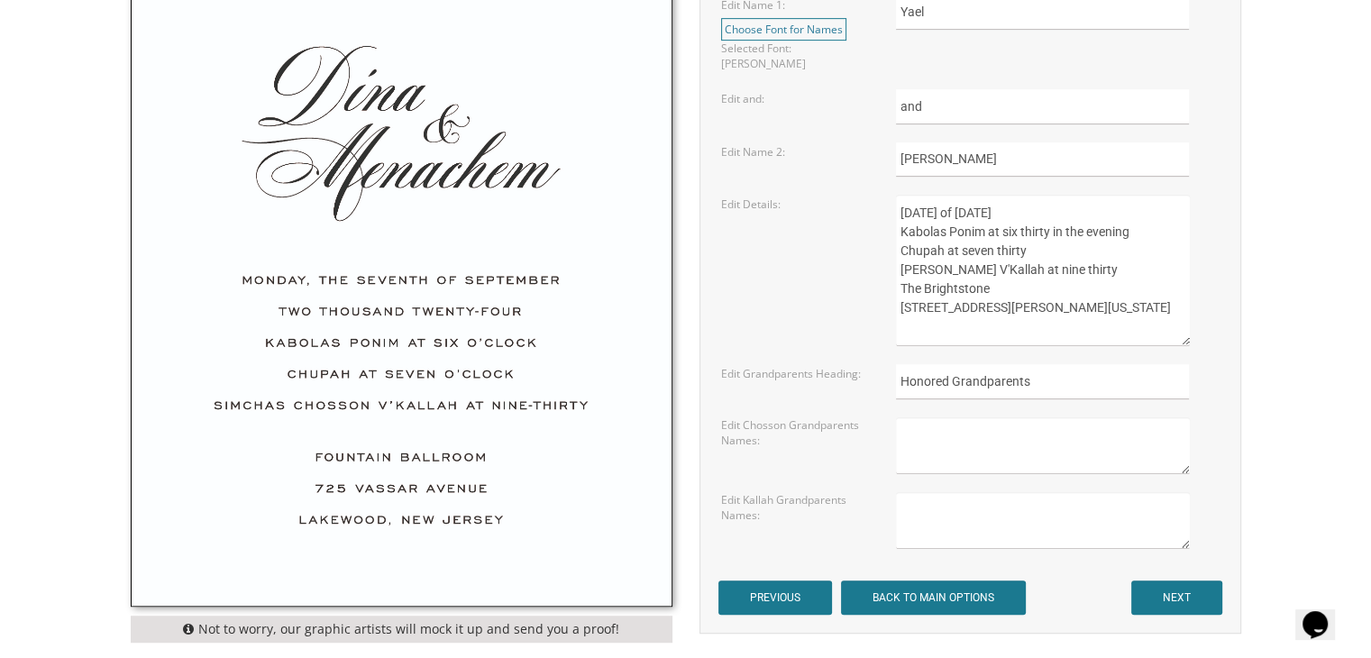
scroll to position [864, 0]
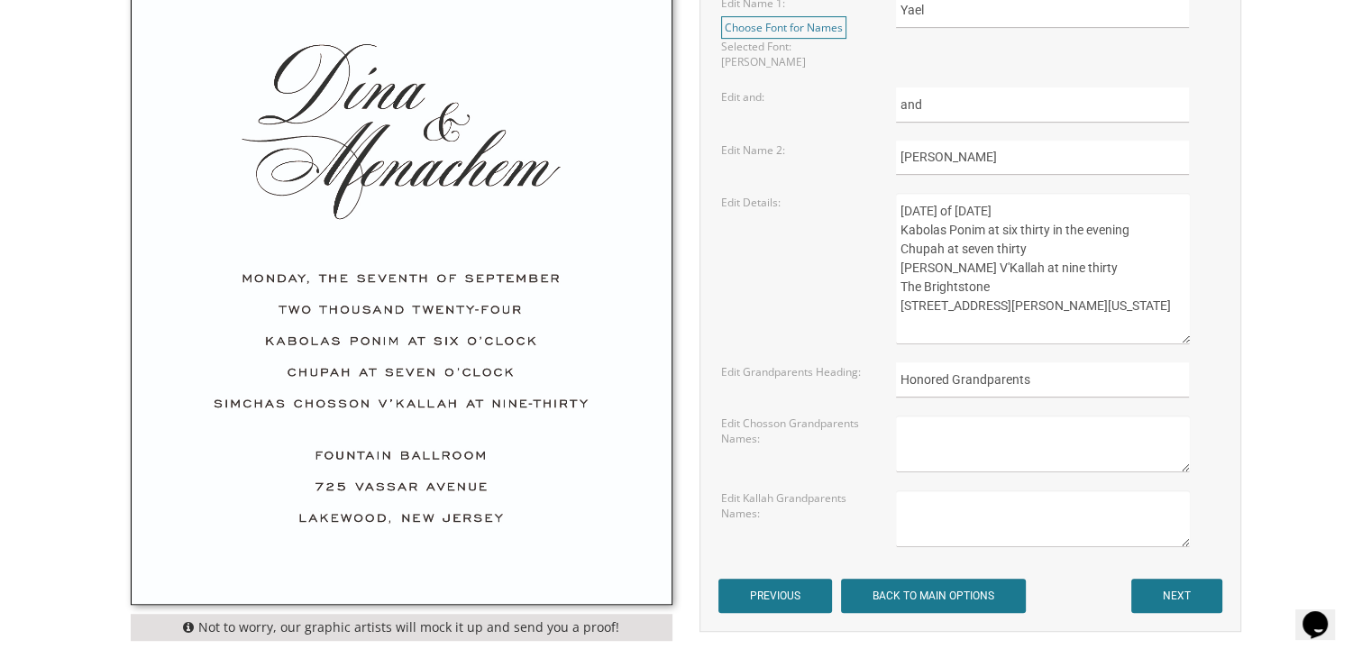
click at [953, 493] on textarea at bounding box center [1042, 518] width 293 height 57
type textarea "Shimon and Rivka Cohen Michael and Shulamit Hasten"
click at [960, 433] on textarea at bounding box center [1042, 443] width 293 height 57
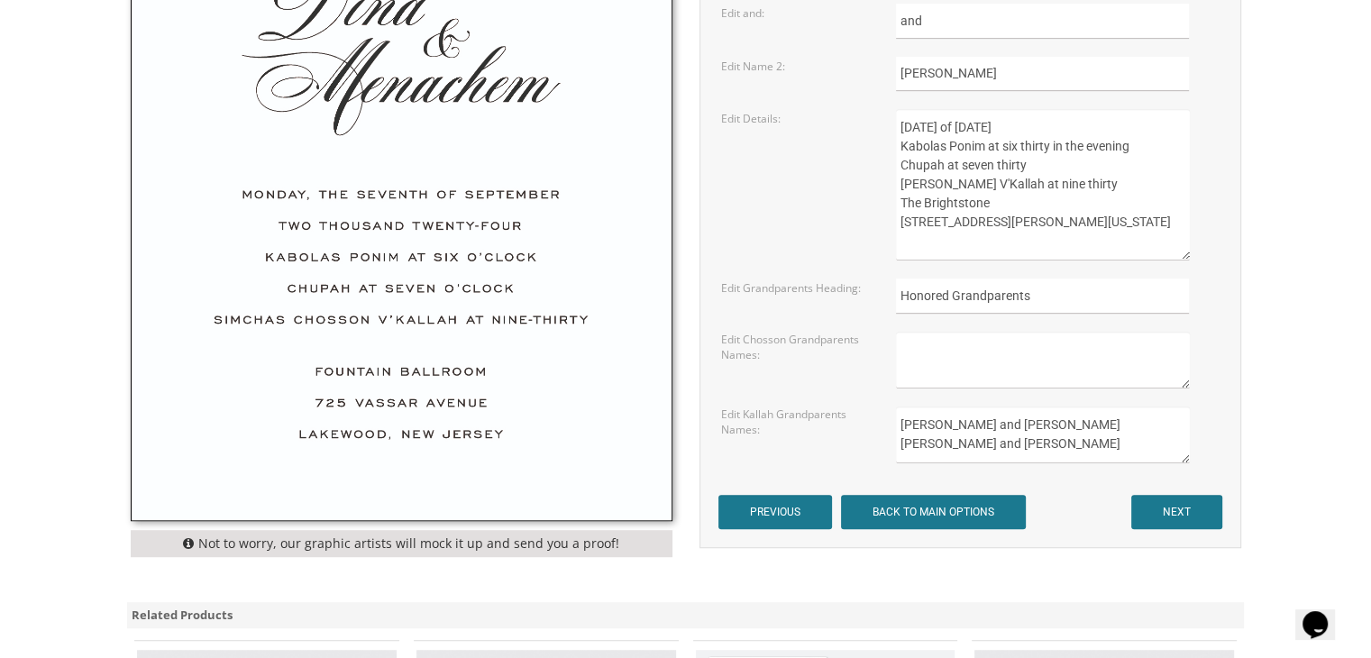
scroll to position [952, 0]
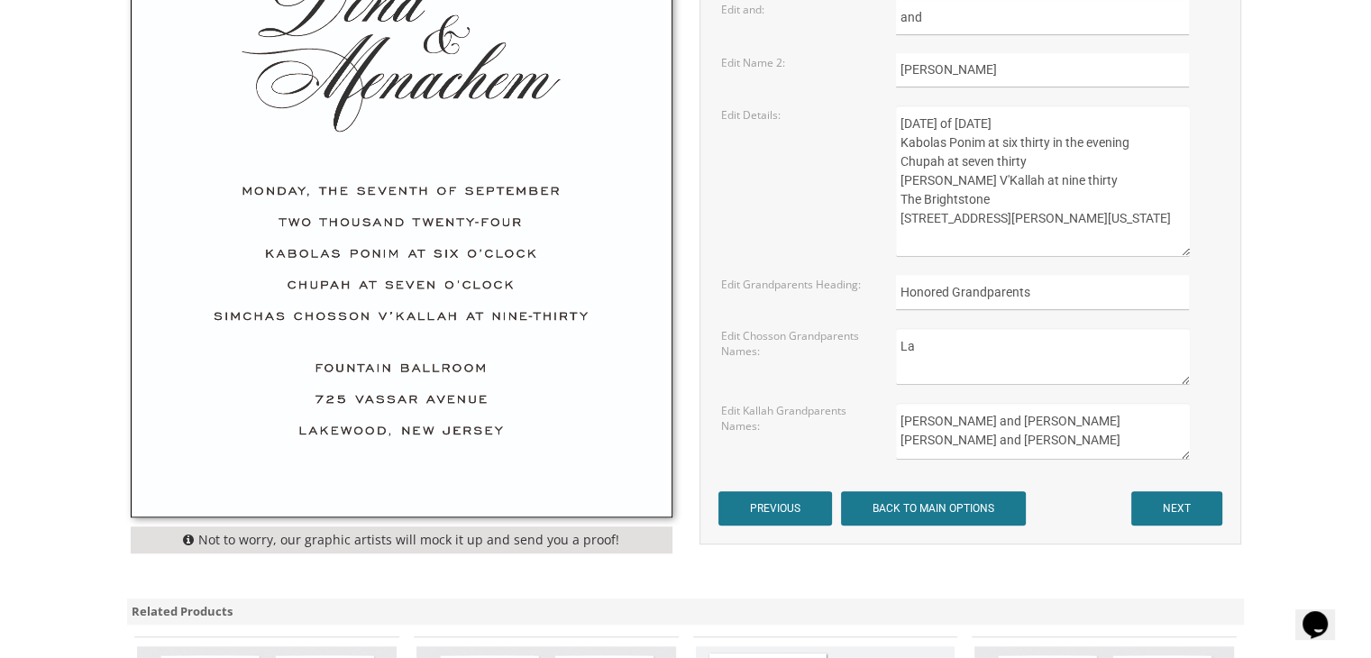
type textarea "L"
type textarea "Dr. Lawrence and Ina z"l Perlmuter Meir z"l and Amy Camille Chedva Shayovitz"
click at [1164, 491] on input "NEXT" at bounding box center [1176, 508] width 91 height 34
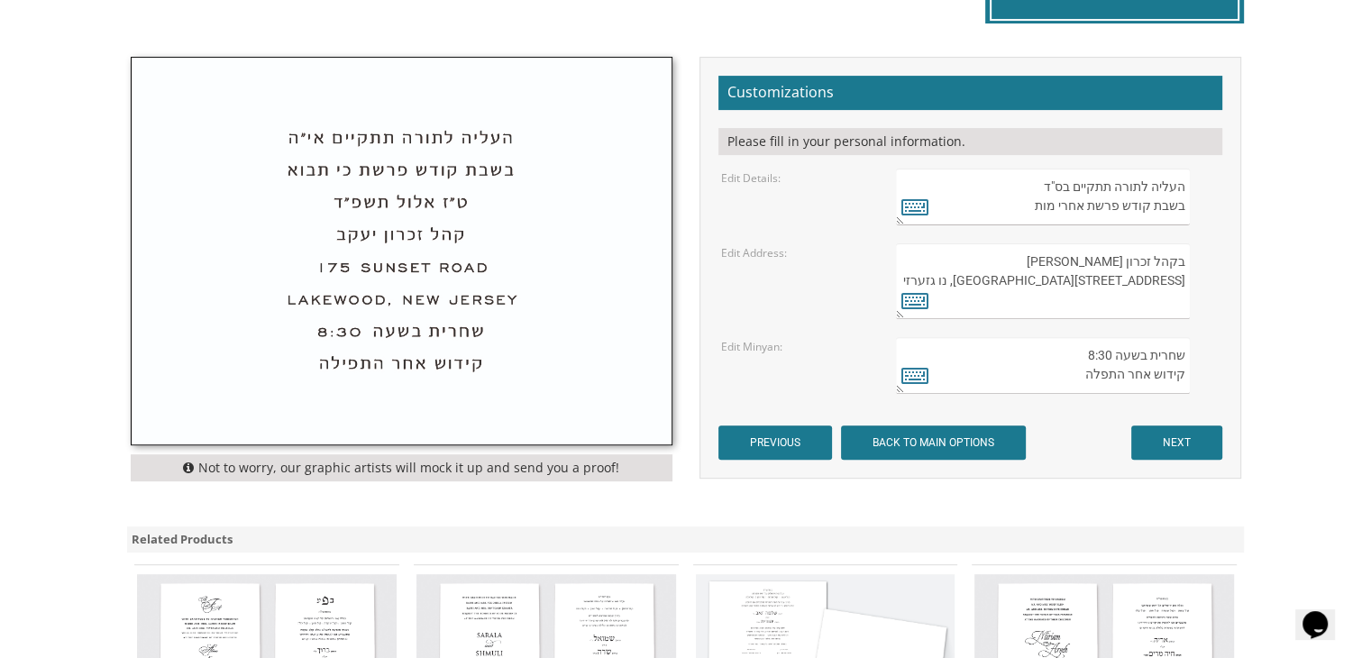
scroll to position [579, 0]
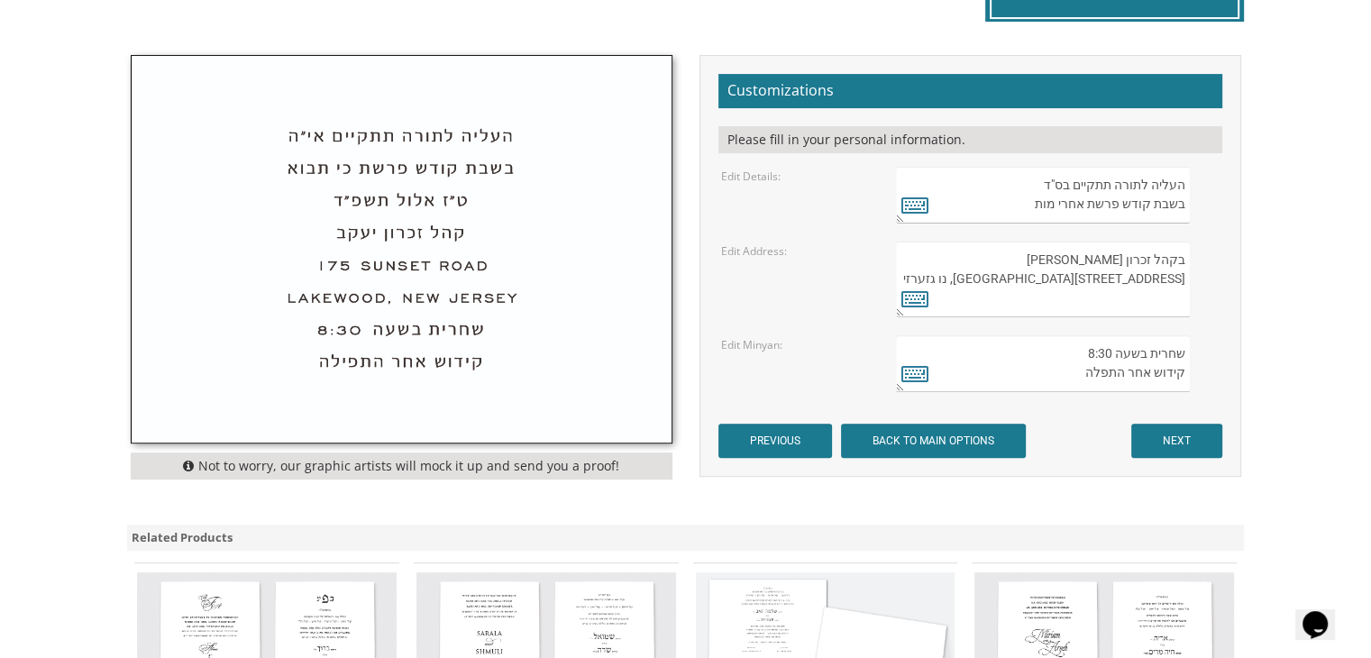
click at [1027, 211] on textarea "העליה לתורה תתקיים בס"ד בשבת קודש פרשת אחרי מות" at bounding box center [1042, 195] width 293 height 57
type textarea "העליה לתורה תתקיים בס"ד בשבת קודש פרשת לך לך"
click at [1067, 265] on textarea "בקהל זכרון שניאור 282 Oak Knoll Road לייקוואוד, נו גזערזי" at bounding box center [1042, 280] width 293 height 76
click at [1090, 272] on textarea "בקהל זכרון שניאור 282 Oak Knoll Road לייקוואוד, נו גזערזי" at bounding box center [1042, 280] width 293 height 76
click at [1179, 272] on textarea "בקהל זכרון שניאור 282 Oak Knoll Road לייקוואוד, נו גזערזי" at bounding box center [1042, 280] width 293 height 76
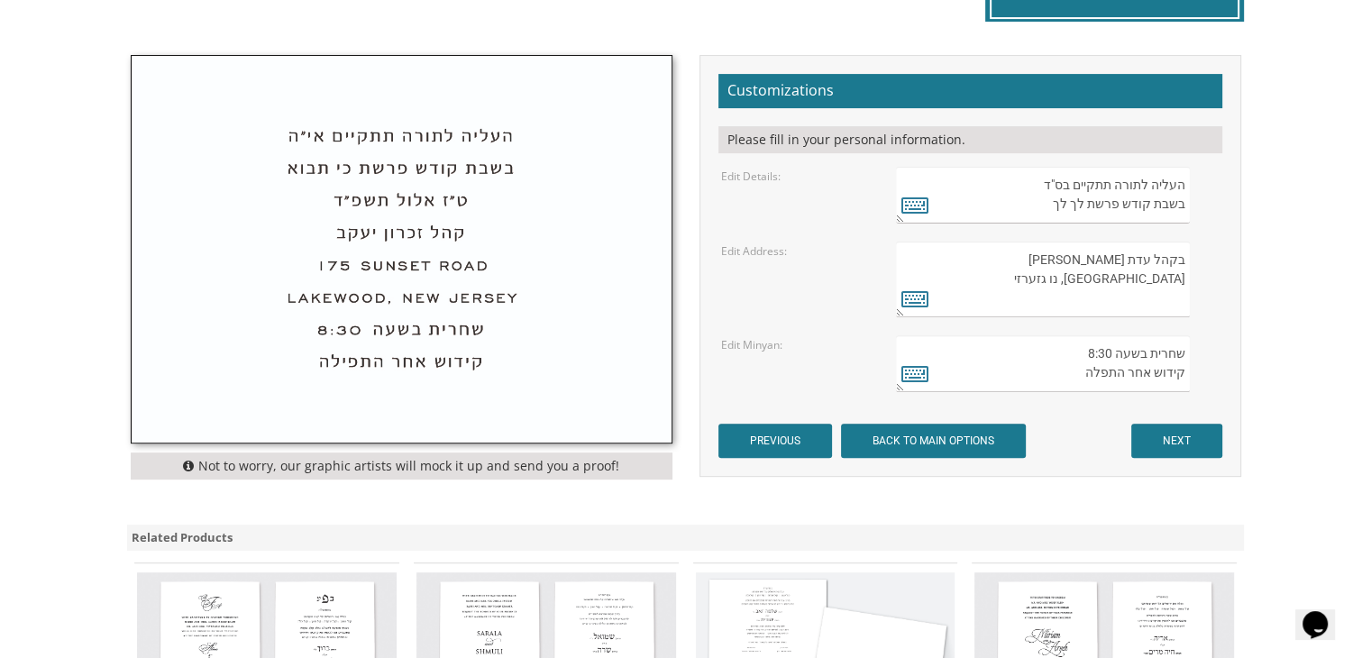
drag, startPoint x: 1183, startPoint y: 278, endPoint x: 1063, endPoint y: 269, distance: 120.2
click at [1063, 269] on textarea "בקהל זכרון שניאור 282 Oak Knoll Road לייקוואוד, נו גזערזי" at bounding box center [1042, 280] width 293 height 76
paste textarea "565 Broadway, Passaic, NJ 07055"
click at [1182, 275] on textarea "בקהל זכרון שניאור 282 Oak Knoll Road לייקוואוד, נו גזערזי" at bounding box center [1042, 280] width 293 height 76
click at [1137, 275] on textarea "בקהל זכרון שניאור 282 Oak Knoll Road לייקוואוד, נו גזערזי" at bounding box center [1042, 280] width 293 height 76
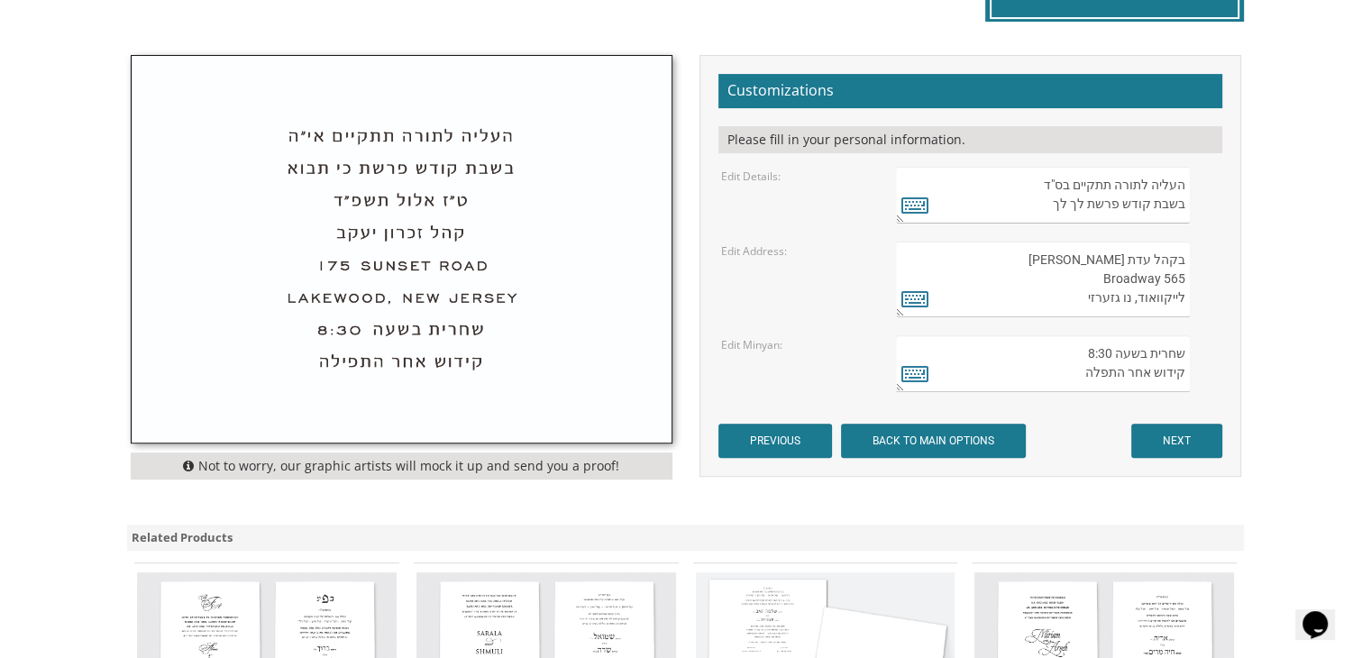
drag, startPoint x: 1181, startPoint y: 278, endPoint x: 1107, endPoint y: 278, distance: 74.8
click at [1107, 278] on textarea "בקהל זכרון שניאור 282 Oak Knoll Road לייקוואוד, נו גזערזי" at bounding box center [1042, 280] width 293 height 76
type textarea "בקהל עדת ישראל Broadway 565 לייקוואוד, נו גזערזי"
click at [919, 299] on icon at bounding box center [914, 298] width 27 height 25
type textarea "בקהל עדת ישראל Broadway 565 לייקוואוד, נו גזערזי"
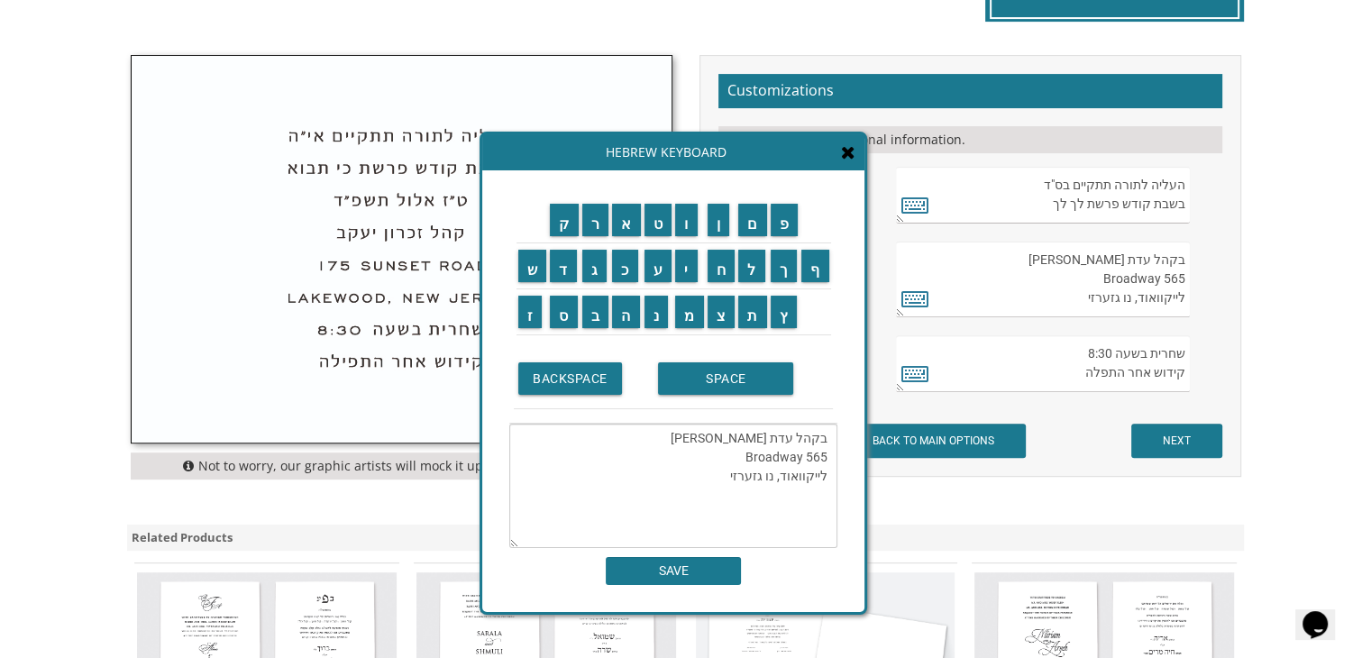
click at [631, 475] on textarea "בקהל עדת ישראל Broadway 565 לייקוואוד, נו גזערזי" at bounding box center [673, 486] width 328 height 124
click at [714, 450] on textarea "בקהל עדת ישראל Broadway 565 לייקוואוד, נו גזערזי" at bounding box center [673, 486] width 328 height 124
click at [847, 160] on icon at bounding box center [848, 152] width 14 height 18
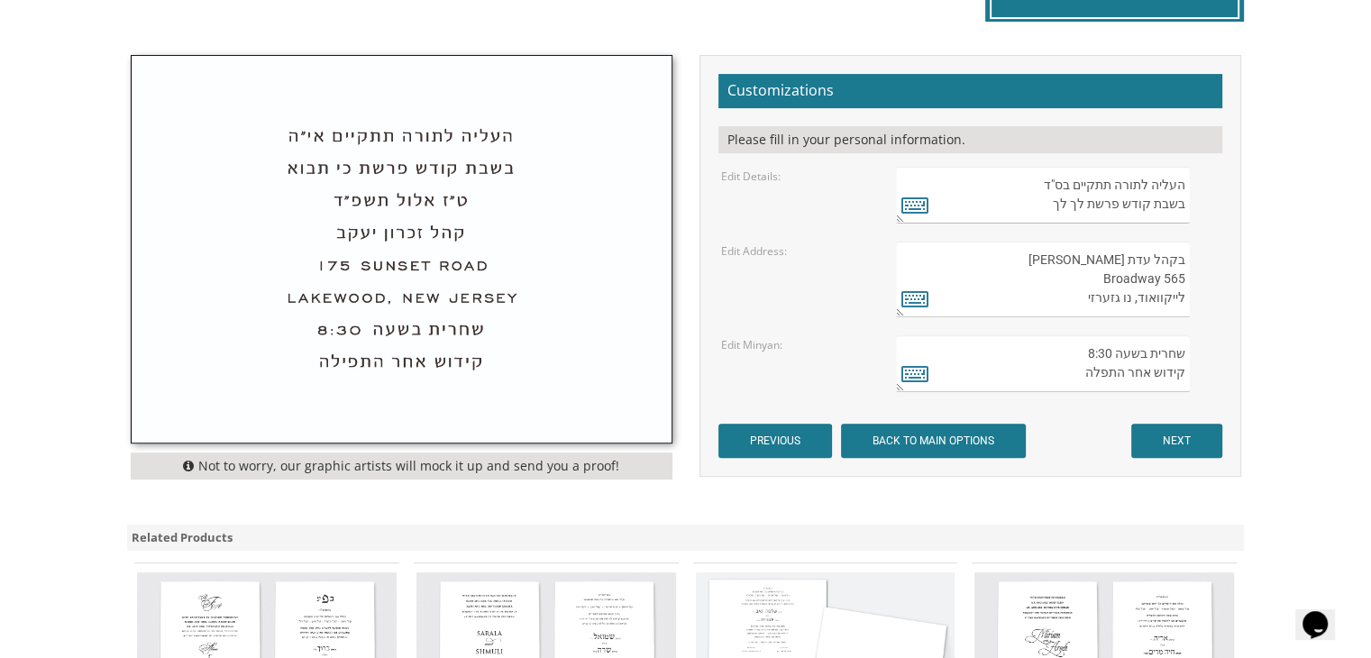
click at [1185, 297] on textarea "בקהל זכרון שניאור 282 Oak Knoll Road לייקוואוד, נו גזערזי" at bounding box center [1042, 280] width 293 height 76
drag, startPoint x: 1187, startPoint y: 279, endPoint x: 1090, endPoint y: 272, distance: 97.6
click at [1090, 272] on textarea "בקהל זכרון שניאור 282 Oak Knoll Road לייקוואוד, נו גזערזי" at bounding box center [1042, 280] width 293 height 76
click at [1081, 293] on textarea "בקהל זכרון שניאור 282 Oak Knoll Road לייקוואוד, נו גזערזי" at bounding box center [1042, 280] width 293 height 76
click at [1163, 295] on textarea "בקהל זכרון שניאור 282 Oak Knoll Road לייקוואוד, נו גזערזי" at bounding box center [1042, 280] width 293 height 76
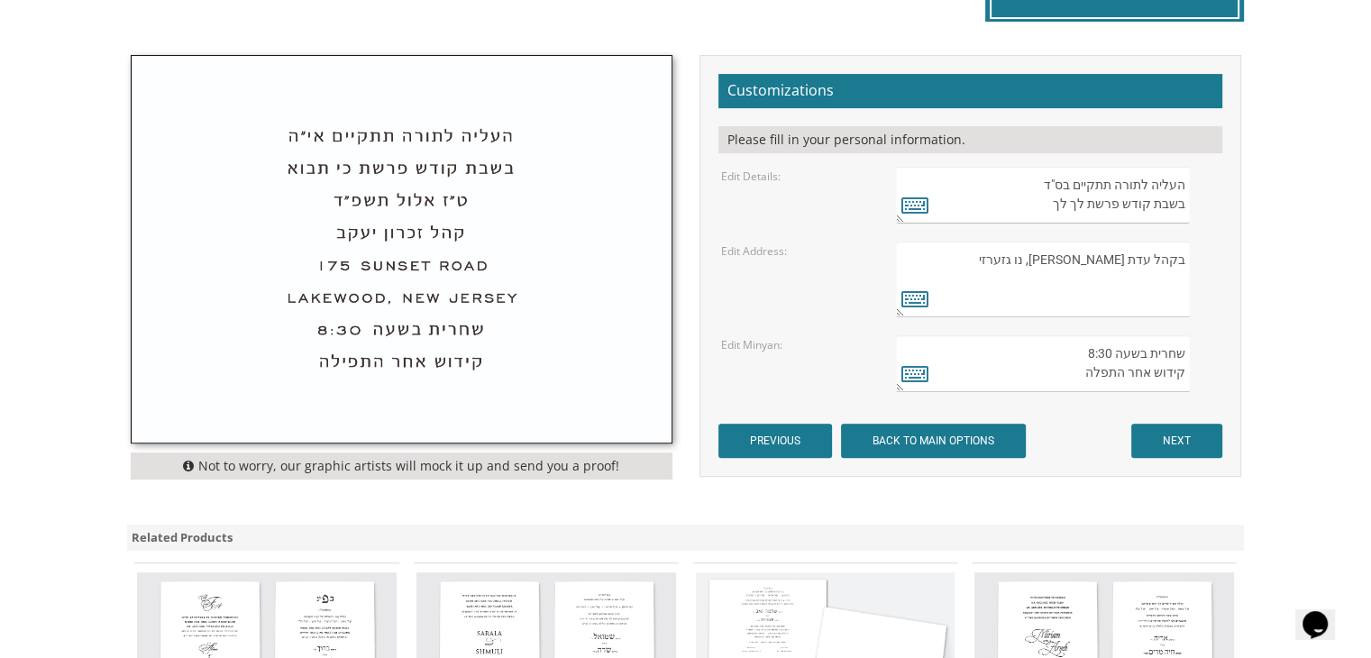
click at [1163, 295] on textarea "בקהל זכרון שניאור 282 Oak Knoll Road לייקוואוד, נו גזערזי" at bounding box center [1042, 280] width 293 height 76
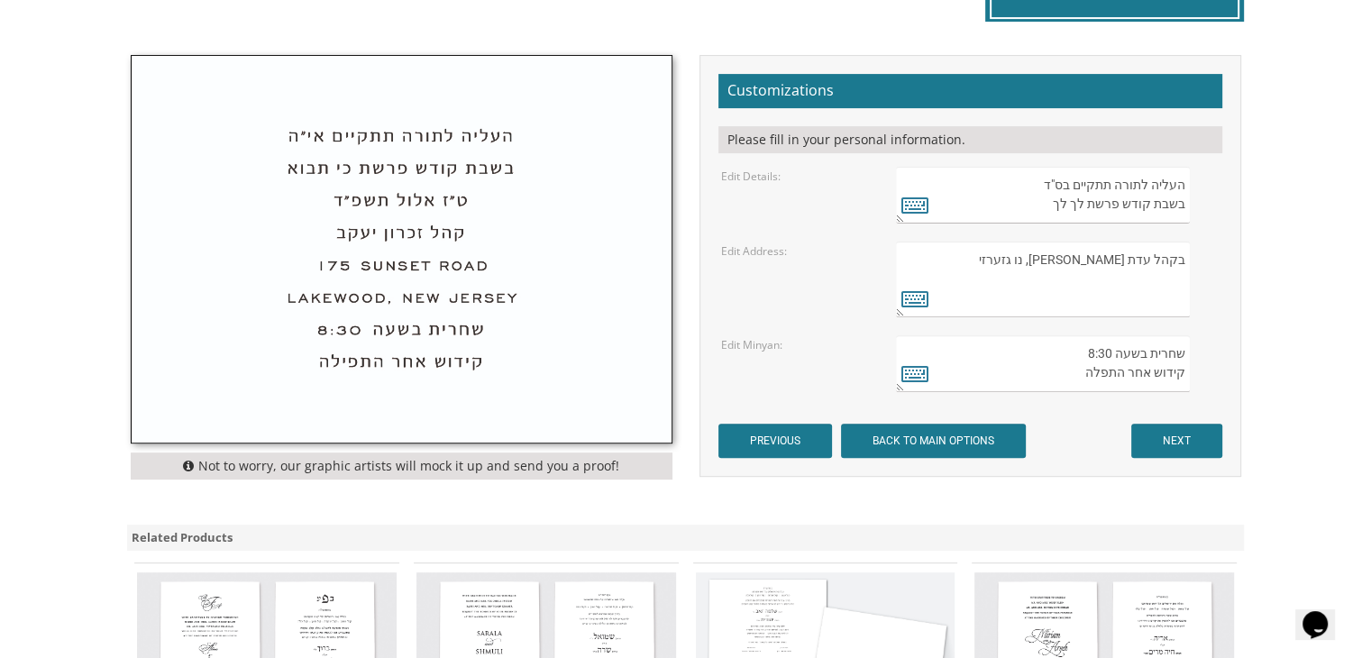
click at [1163, 295] on textarea "בקהל זכרון שניאור 282 Oak Knoll Road לייקוואוד, נו גזערזי" at bounding box center [1042, 280] width 293 height 76
click at [1186, 298] on textarea "בקהל זכרון שניאור 282 Oak Knoll Road לייקוואוד, נו גזערזי" at bounding box center [1042, 280] width 293 height 76
click at [1139, 304] on textarea "בקהל זכרון שניאור 282 Oak Knoll Road לייקוואוד, נו גזערזי" at bounding box center [1042, 280] width 293 height 76
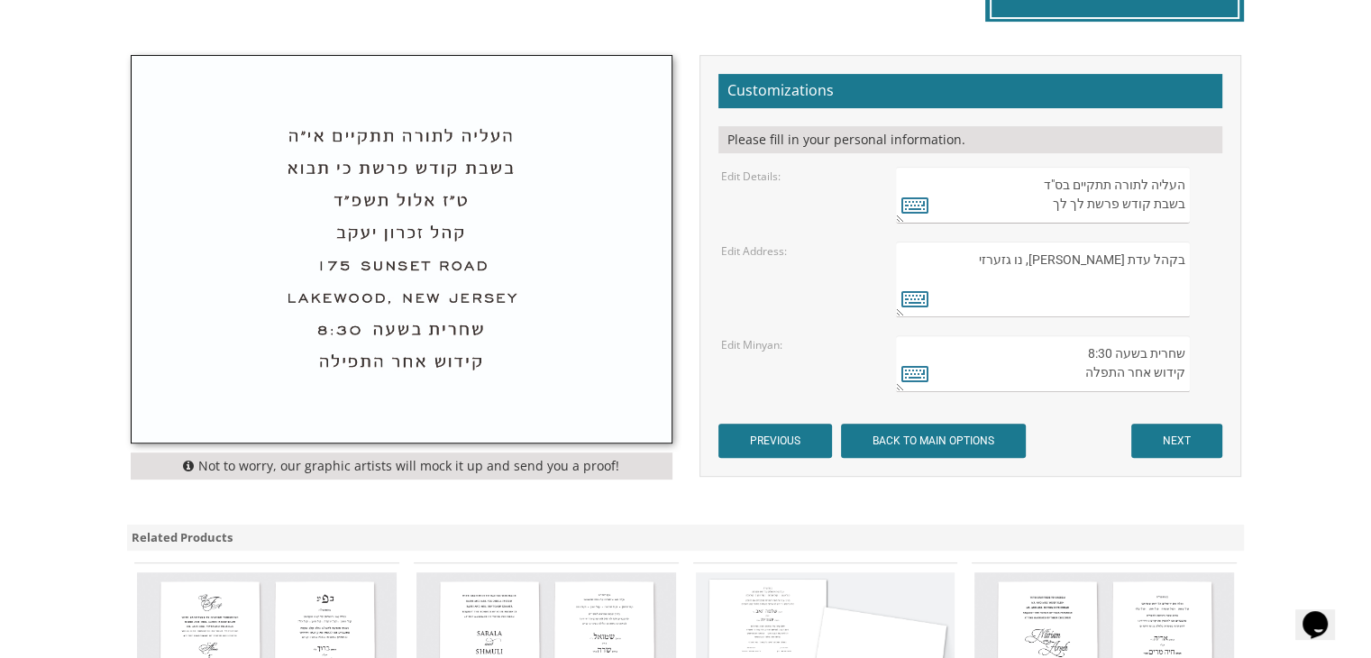
click at [1095, 287] on textarea "בקהל זכרון שניאור 282 Oak Knoll Road לייקוואוד, נו גזערזי" at bounding box center [1042, 280] width 293 height 76
click at [1154, 275] on textarea "בקהל זכרון שניאור 282 Oak Knoll Road לייקוואוד, נו גזערזי" at bounding box center [1042, 280] width 293 height 76
click at [1167, 278] on textarea "בקהל זכרון שניאור 282 Oak Knoll Road לייקוואוד, נו גזערזי" at bounding box center [1042, 280] width 293 height 76
click at [1108, 275] on textarea "בקהל זכרון שניאור 282 Oak Knoll Road לייקוואוד, נו גזערזי" at bounding box center [1042, 280] width 293 height 76
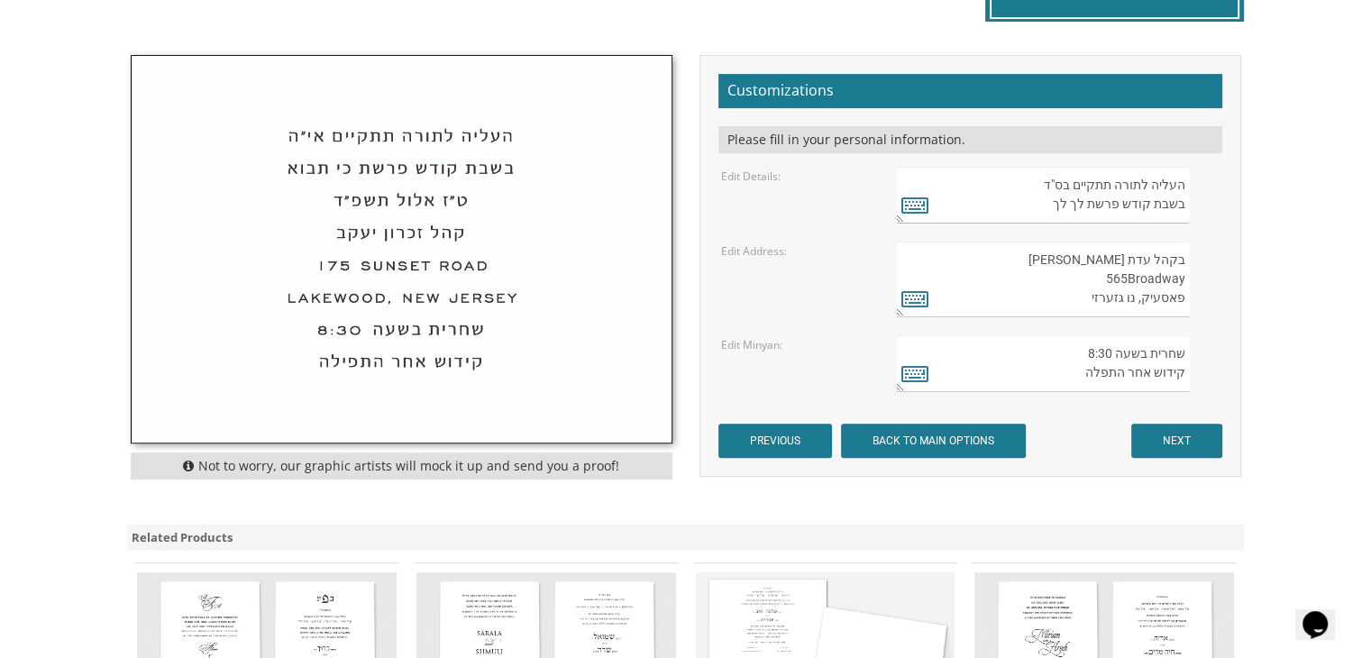
click at [1126, 273] on textarea "בקהל זכרון שניאור 282 Oak Knoll Road לייקוואוד, נו גזערזי" at bounding box center [1042, 280] width 293 height 76
click at [1082, 279] on textarea "בקהל זכרון שניאור 282 Oak Knoll Road לייקוואוד, נו גזערזי" at bounding box center [1042, 280] width 293 height 76
type textarea "בקהל עדת ישראל פאסעיק, נו גזערזי"
click at [817, 444] on input "PREVIOUS" at bounding box center [775, 441] width 114 height 34
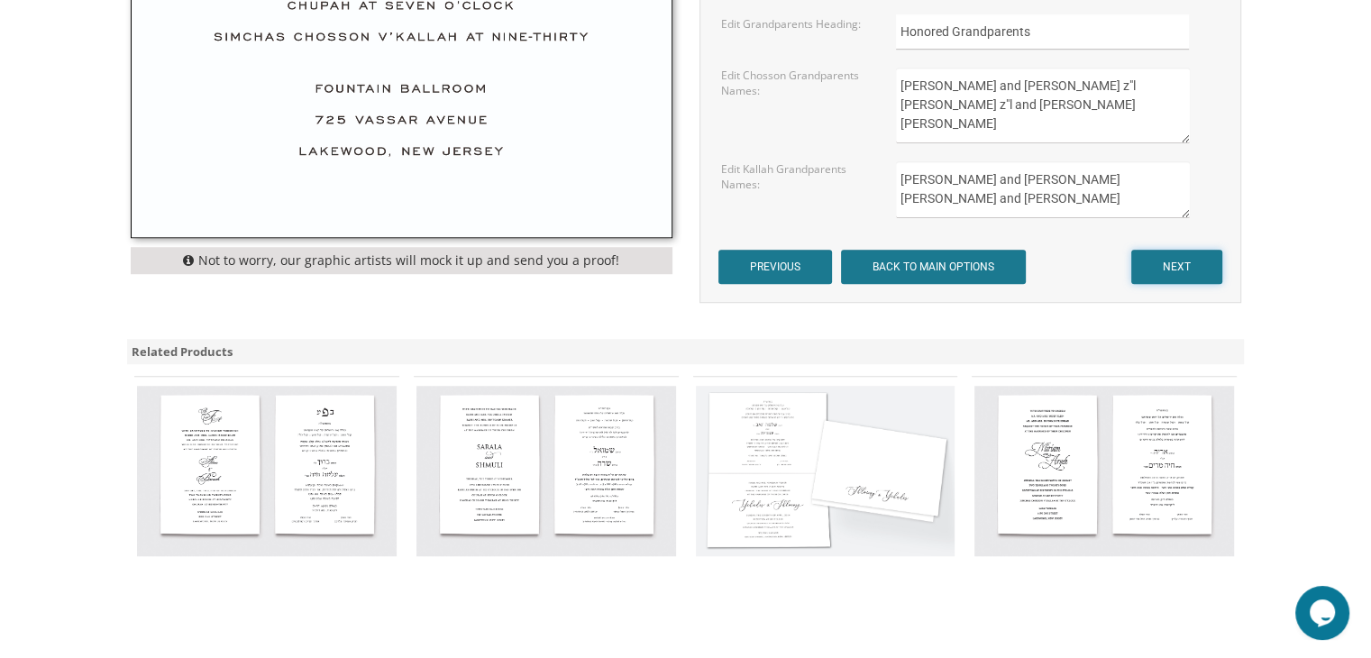
click at [1201, 251] on input "NEXT" at bounding box center [1176, 267] width 91 height 34
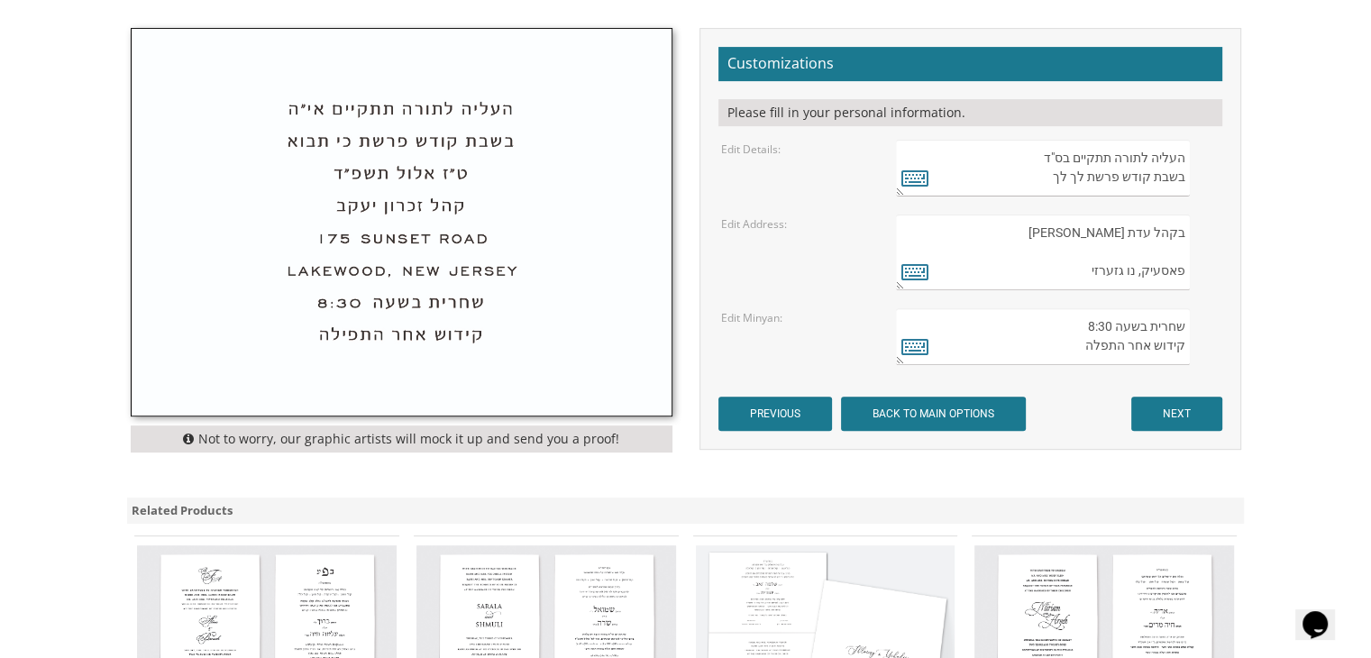
scroll to position [613, 0]
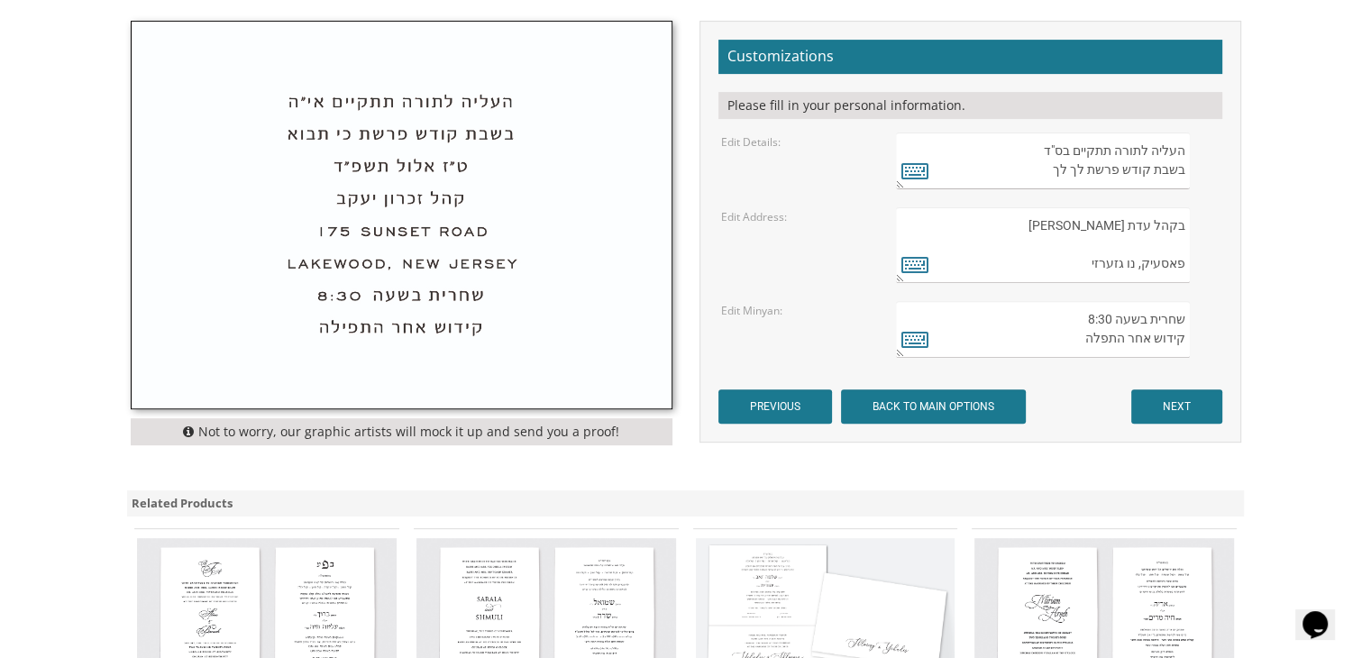
click at [1164, 238] on textarea "בקהל עדת [PERSON_NAME] פאסעיק, נו גזערזי" at bounding box center [1042, 245] width 293 height 76
click at [1183, 242] on textarea "בקהל עדת [PERSON_NAME] פאסעיק, נו גזערזי" at bounding box center [1042, 245] width 293 height 76
drag, startPoint x: 1182, startPoint y: 242, endPoint x: 1160, endPoint y: 241, distance: 22.5
click at [1160, 241] on textarea "בקהל עדת [PERSON_NAME] פאסעיק, נו גזערזי" at bounding box center [1042, 245] width 293 height 76
paste textarea "[STREET_ADDRESS]"
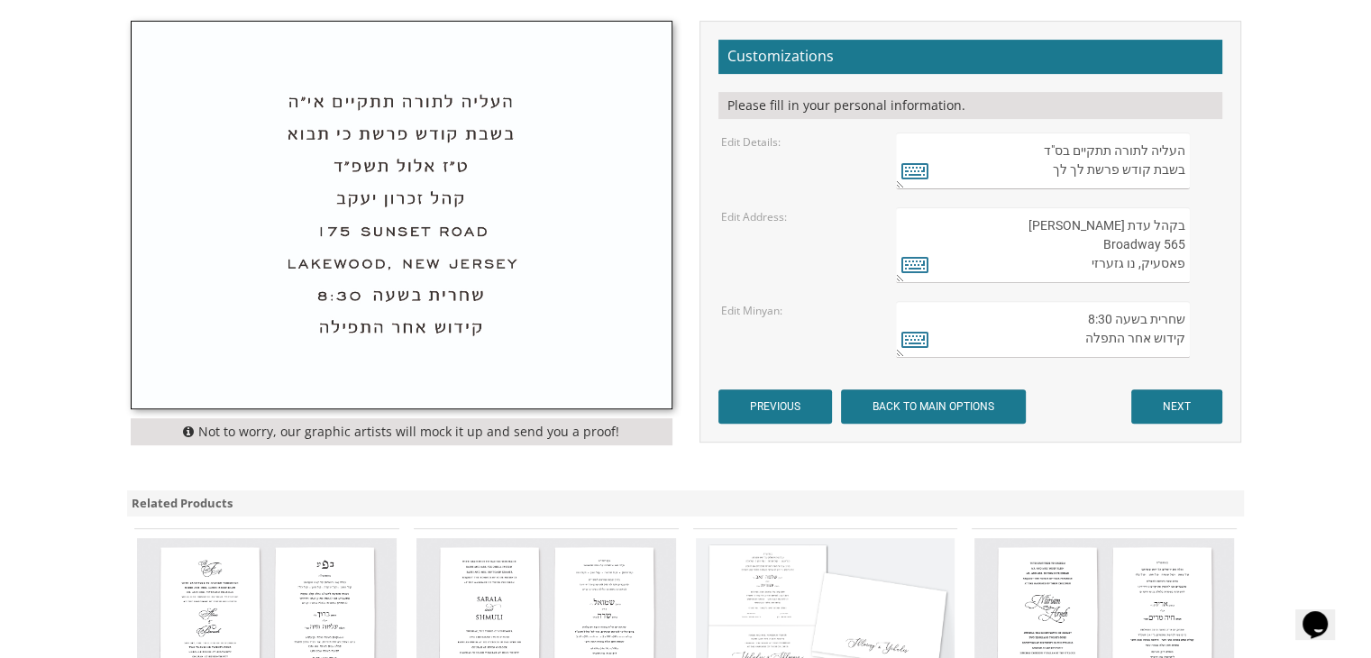
paste textarea "565"
click at [1089, 249] on textarea "בקהל עדת [PERSON_NAME] פאסעיק, נו גזערזי" at bounding box center [1042, 245] width 293 height 76
click at [1066, 318] on textarea "שחרית בשעה 8:30 קידוש אחר התפלה" at bounding box center [1042, 329] width 293 height 57
drag, startPoint x: 1081, startPoint y: 269, endPoint x: 1182, endPoint y: 268, distance: 100.9
click at [1182, 268] on textarea "בקהל עדת [PERSON_NAME] פאסעיק, נו גזערזי" at bounding box center [1042, 245] width 293 height 76
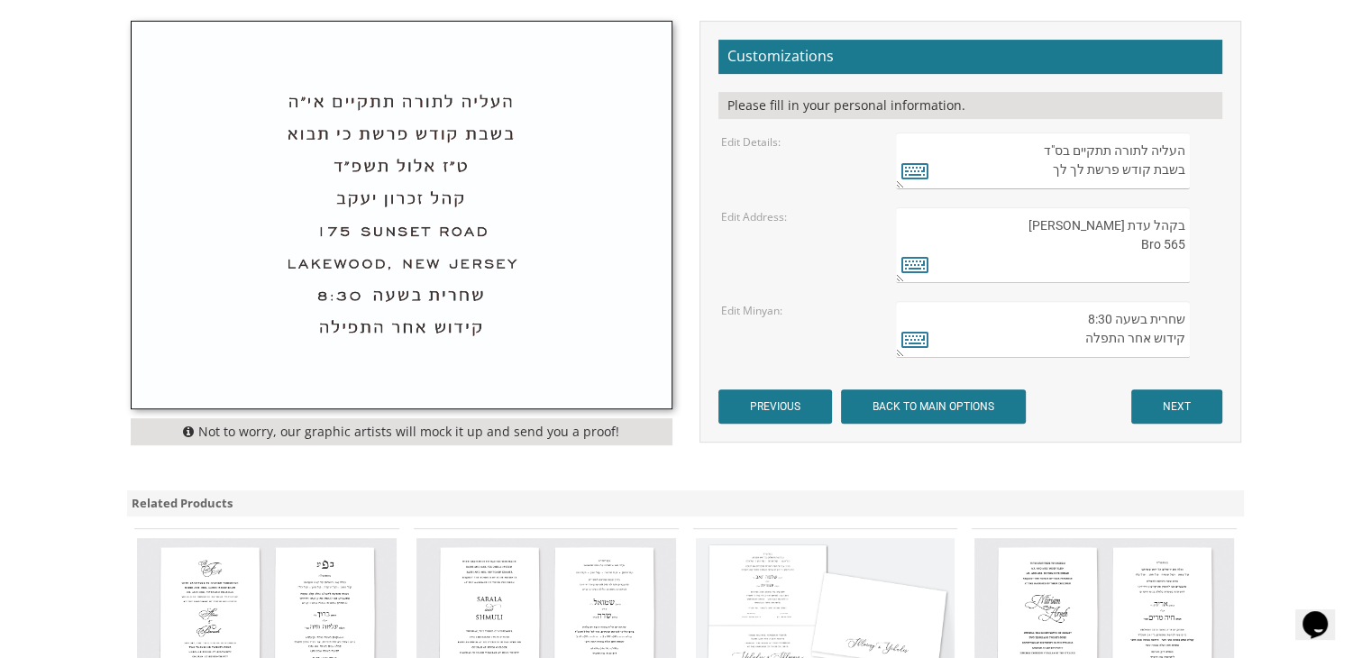
type textarea "בקהל עדת [PERSON_NAME] 565 Br"
drag, startPoint x: 1123, startPoint y: 243, endPoint x: 1200, endPoint y: 203, distance: 87.5
click at [1200, 203] on form "Customizations Please fill in your personal information. Edit Details: Edit Add…" at bounding box center [970, 232] width 504 height 384
type textarea "B"
type textarea "5"
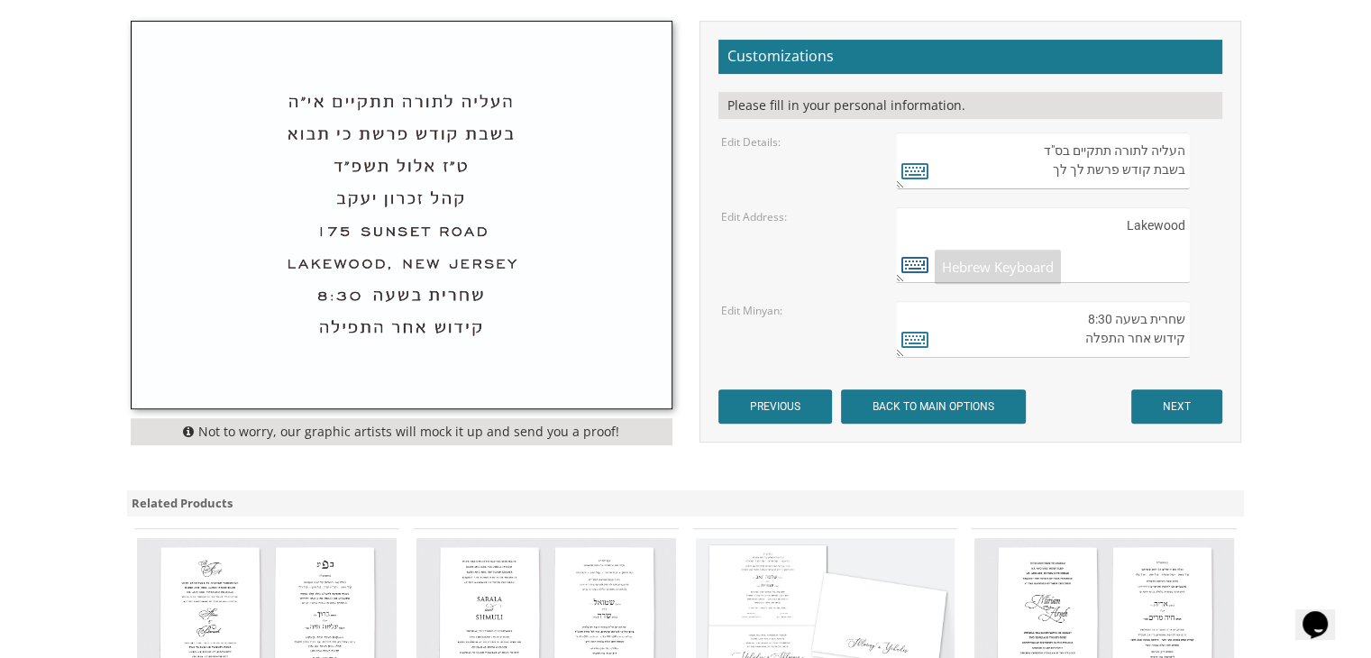
type textarea "Lakewood"
click at [908, 271] on icon at bounding box center [914, 263] width 27 height 25
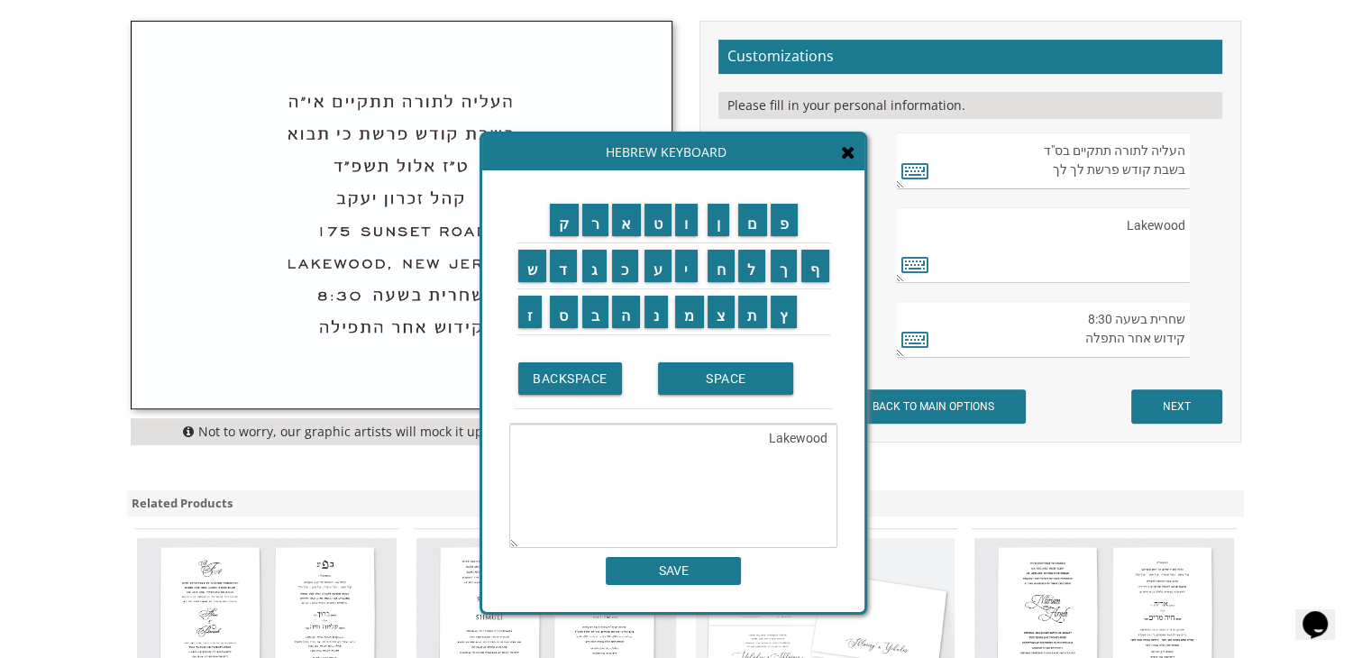
click at [1039, 268] on textarea "בקהל עדת [PERSON_NAME] פאסעיק, נו גזערזי" at bounding box center [1042, 245] width 293 height 76
click at [739, 470] on textarea "Lakewood" at bounding box center [673, 486] width 328 height 124
type textarea "L"
drag, startPoint x: 751, startPoint y: 435, endPoint x: 588, endPoint y: 452, distance: 163.1
click at [588, 452] on textarea "Lakewood, NJ565 Broadway" at bounding box center [673, 486] width 328 height 124
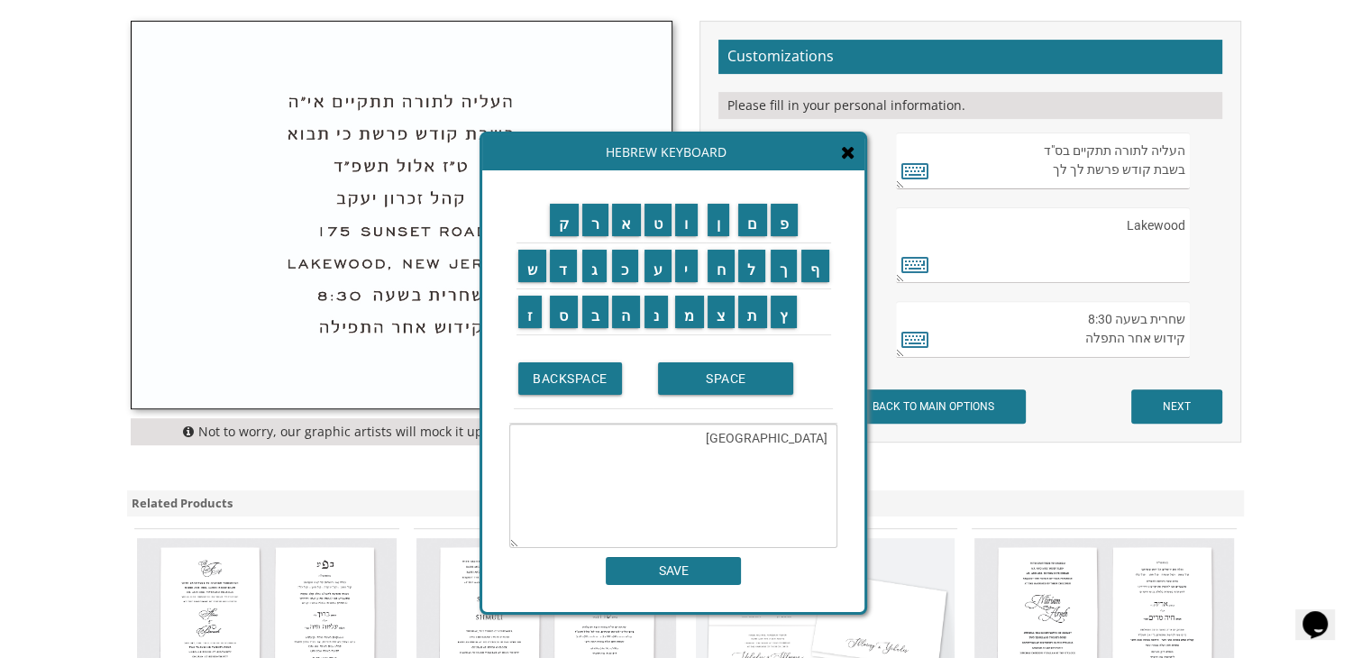
click at [848, 150] on icon at bounding box center [848, 152] width 14 height 18
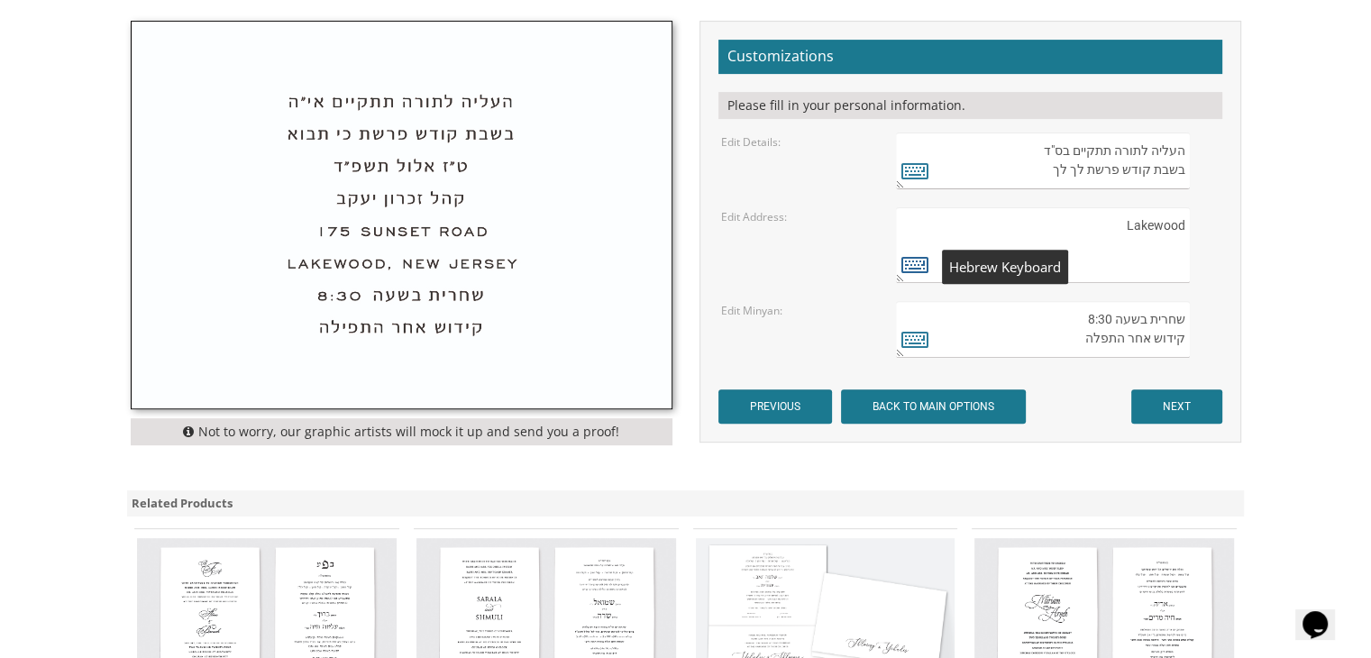
click at [916, 262] on icon at bounding box center [914, 263] width 27 height 25
type textarea "Lakewood"
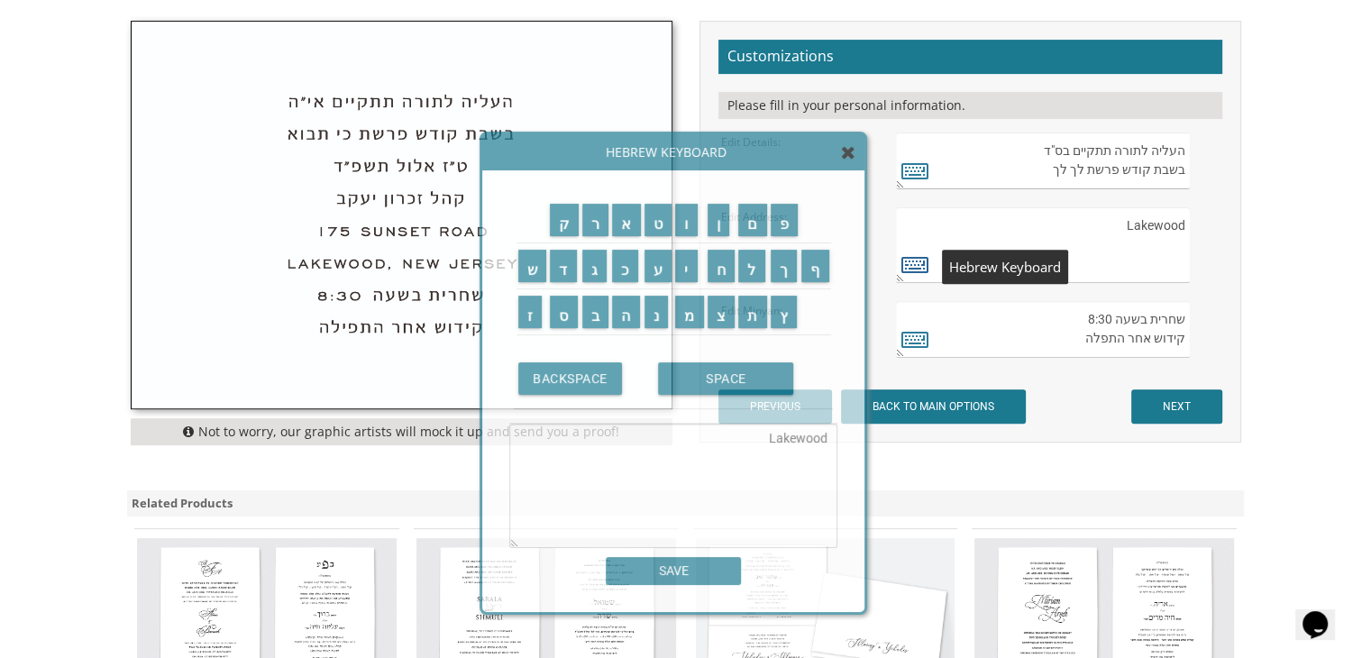
click at [916, 262] on icon at bounding box center [914, 263] width 27 height 25
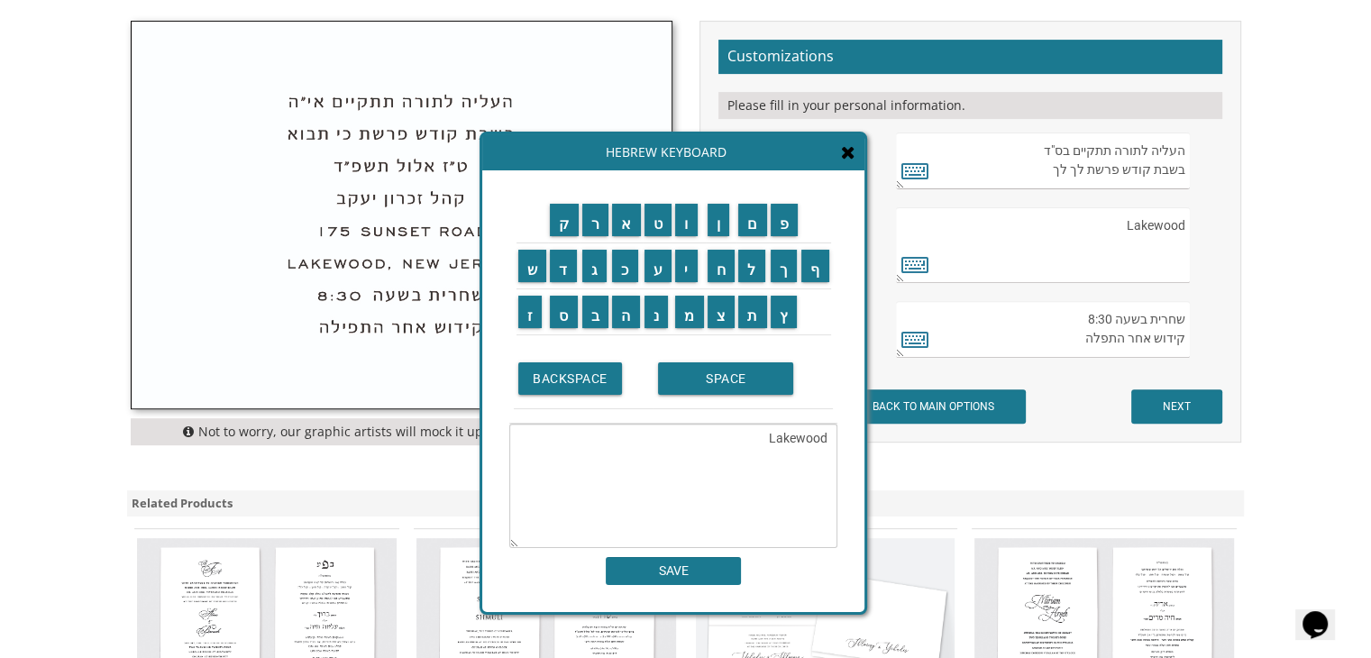
click at [844, 157] on icon at bounding box center [848, 152] width 14 height 18
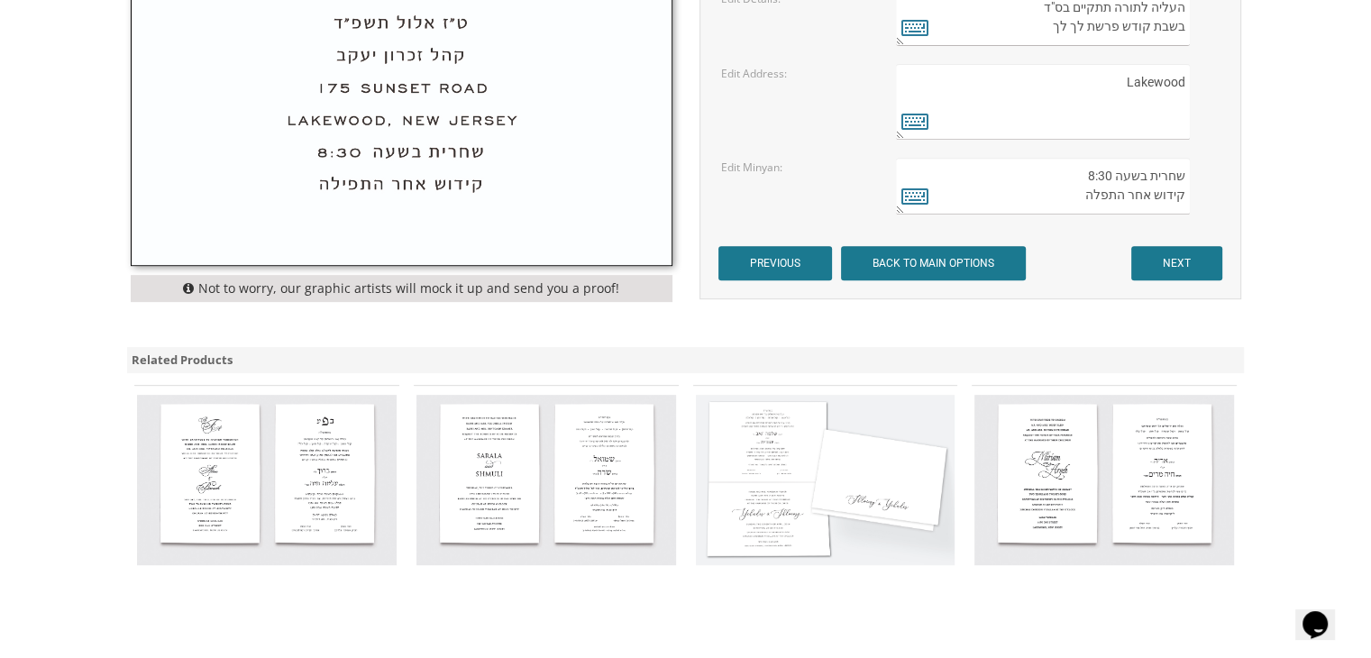
scroll to position [761, 0]
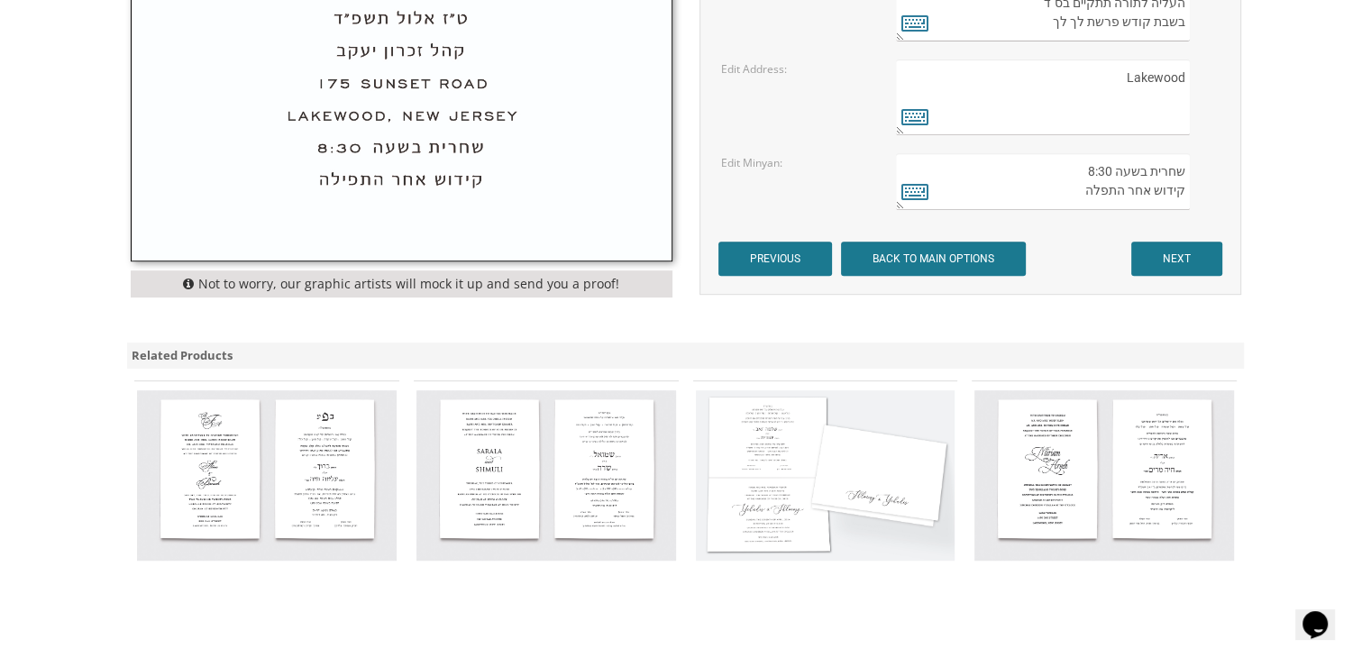
drag, startPoint x: 937, startPoint y: 253, endPoint x: 840, endPoint y: 173, distance: 126.1
click at [840, 173] on div "Edit Minyan: שחרית בשעה 8:30 קידוש אחר התפלה" at bounding box center [969, 181] width 524 height 57
click at [1094, 162] on textarea "שחרית בשעה 8:30 קידוש אחר התפלה" at bounding box center [1042, 181] width 293 height 57
click at [1139, 68] on textarea "בקהל עדת ישראל פאסעיק, נו גזערזי" at bounding box center [1042, 97] width 293 height 76
click at [1139, 69] on textarea "בקהל עדת ישראל פאסעיק, נו גזערזי" at bounding box center [1042, 97] width 293 height 76
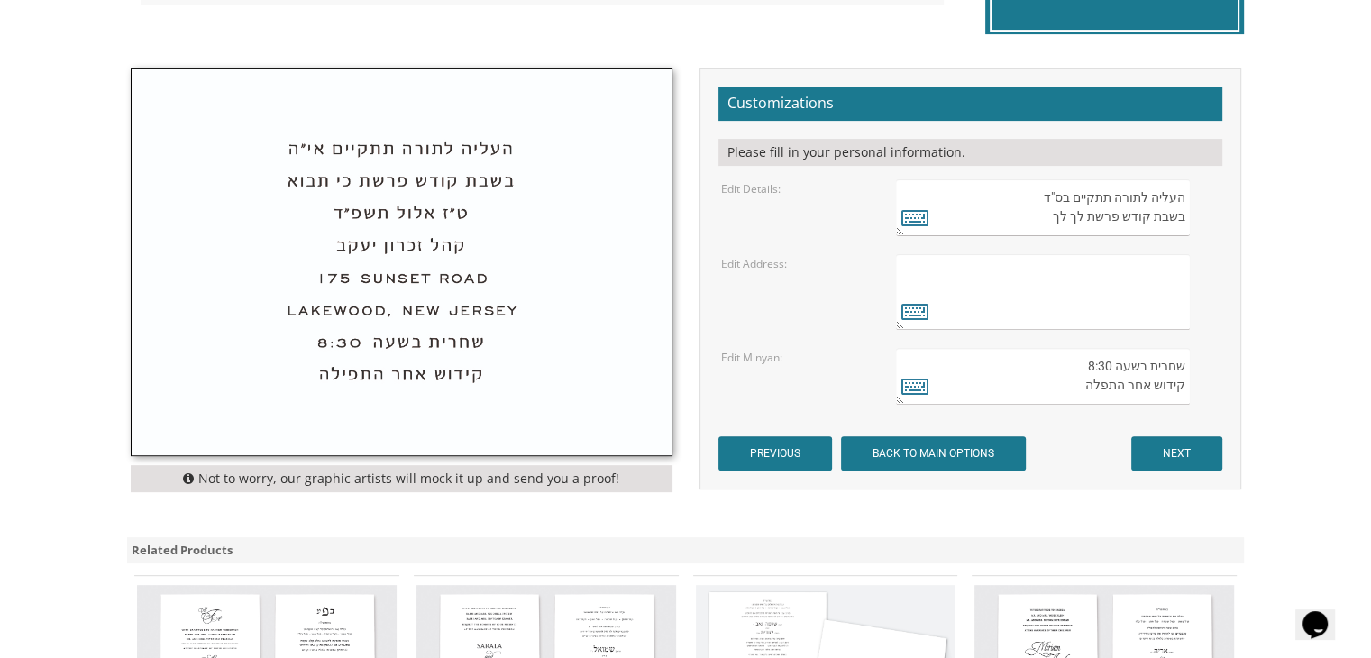
scroll to position [501, 0]
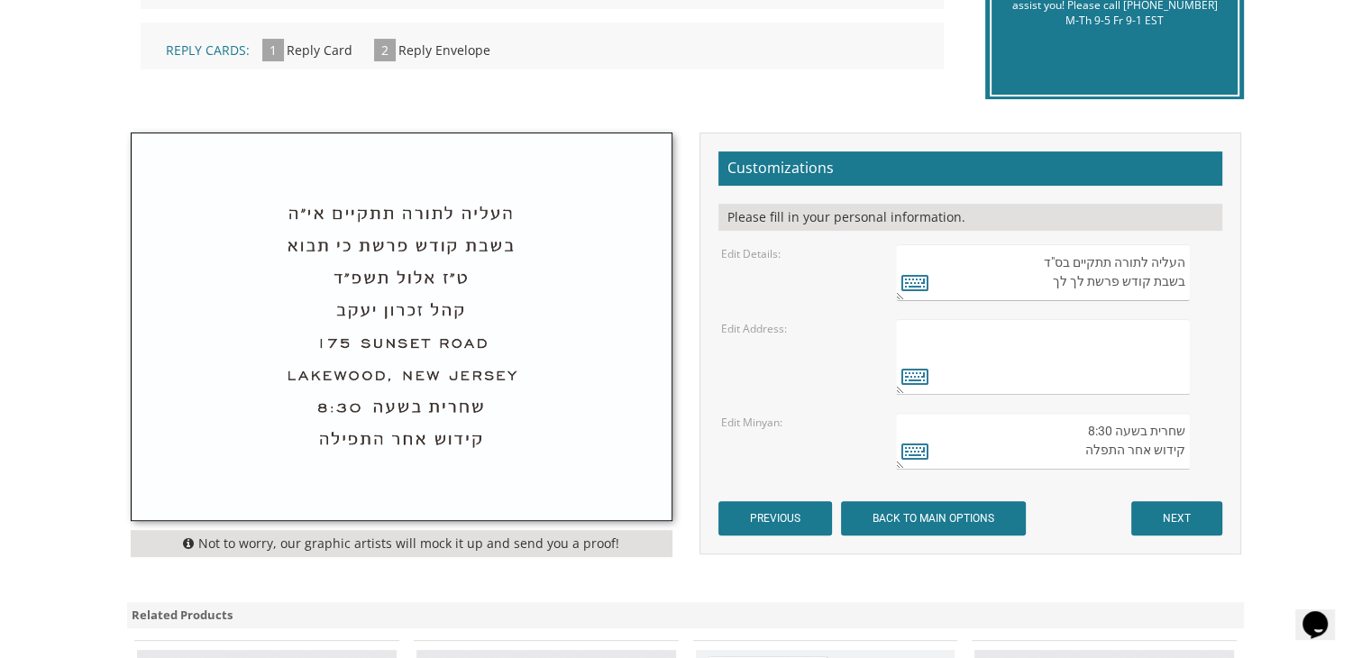
click at [406, 367] on img at bounding box center [402, 326] width 540 height 387
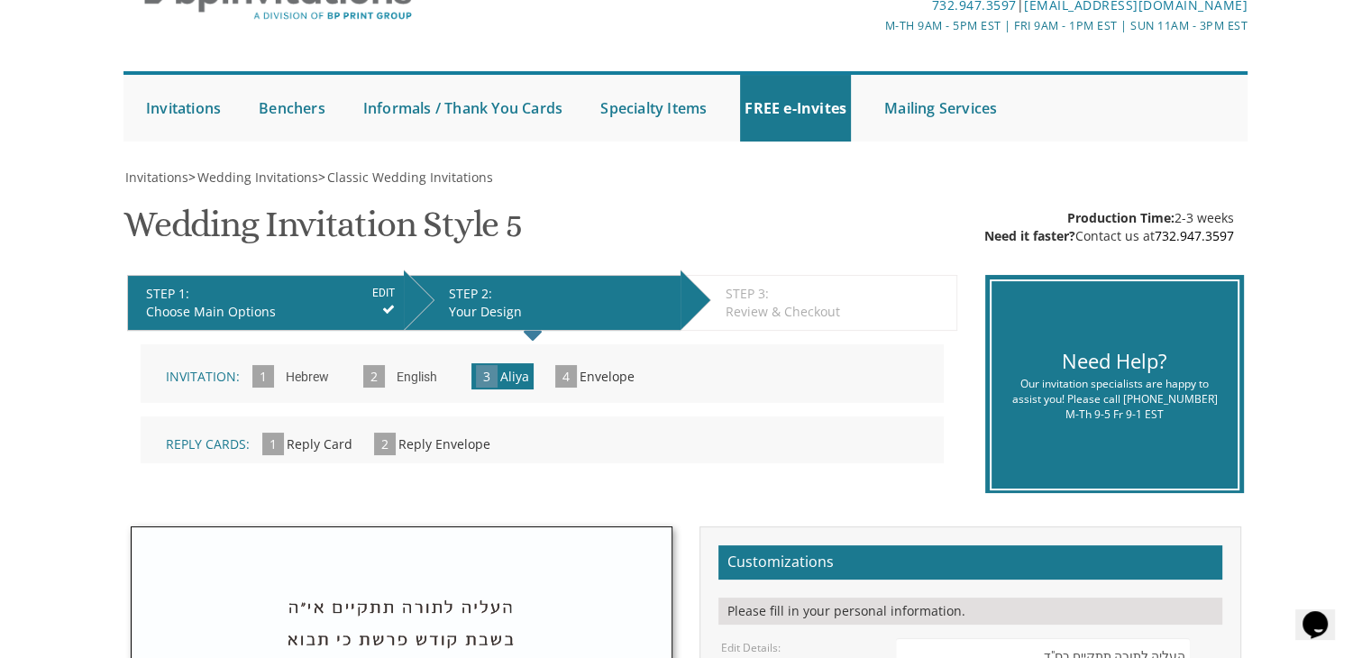
scroll to position [72, 0]
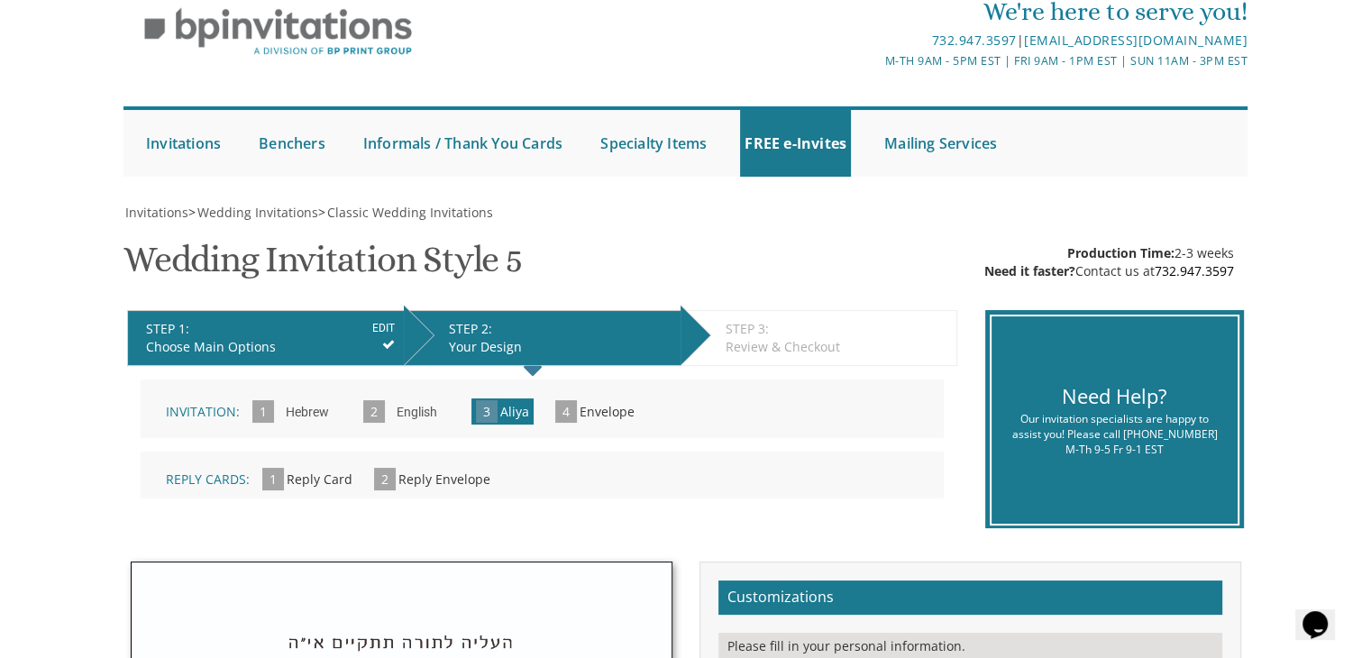
click at [491, 404] on span "3" at bounding box center [487, 411] width 22 height 23
click at [476, 415] on span "3" at bounding box center [487, 411] width 22 height 23
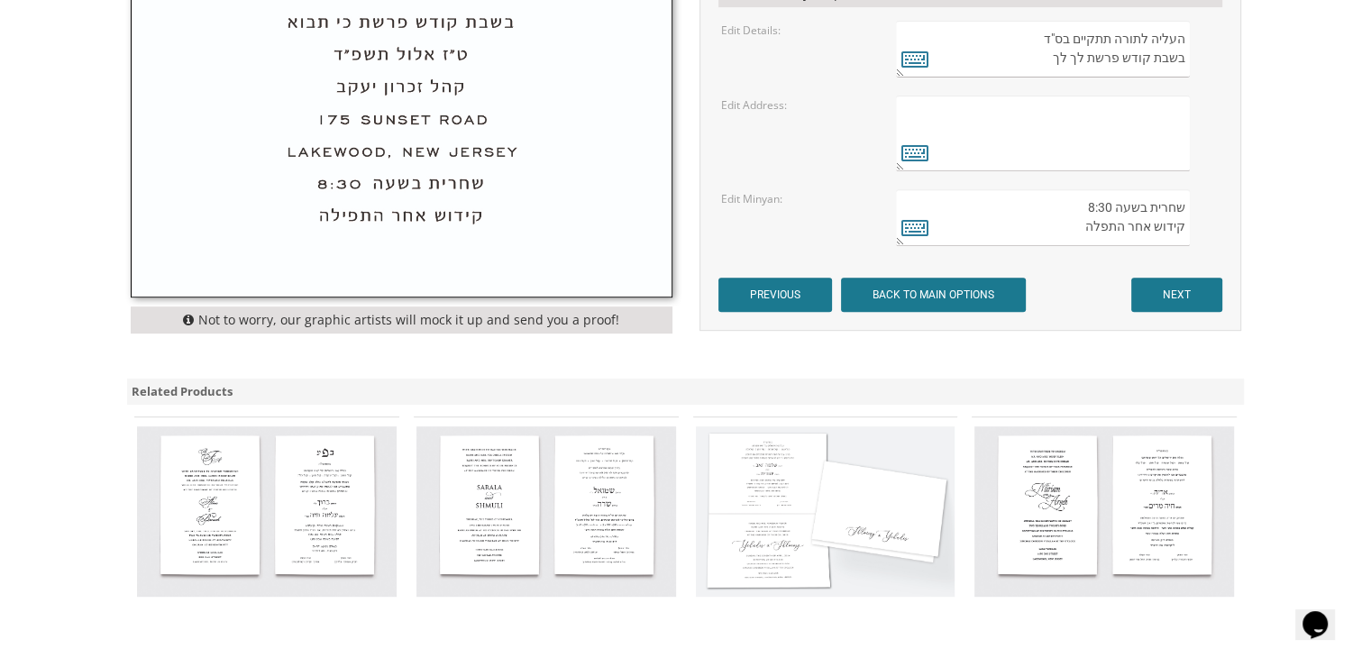
scroll to position [728, 0]
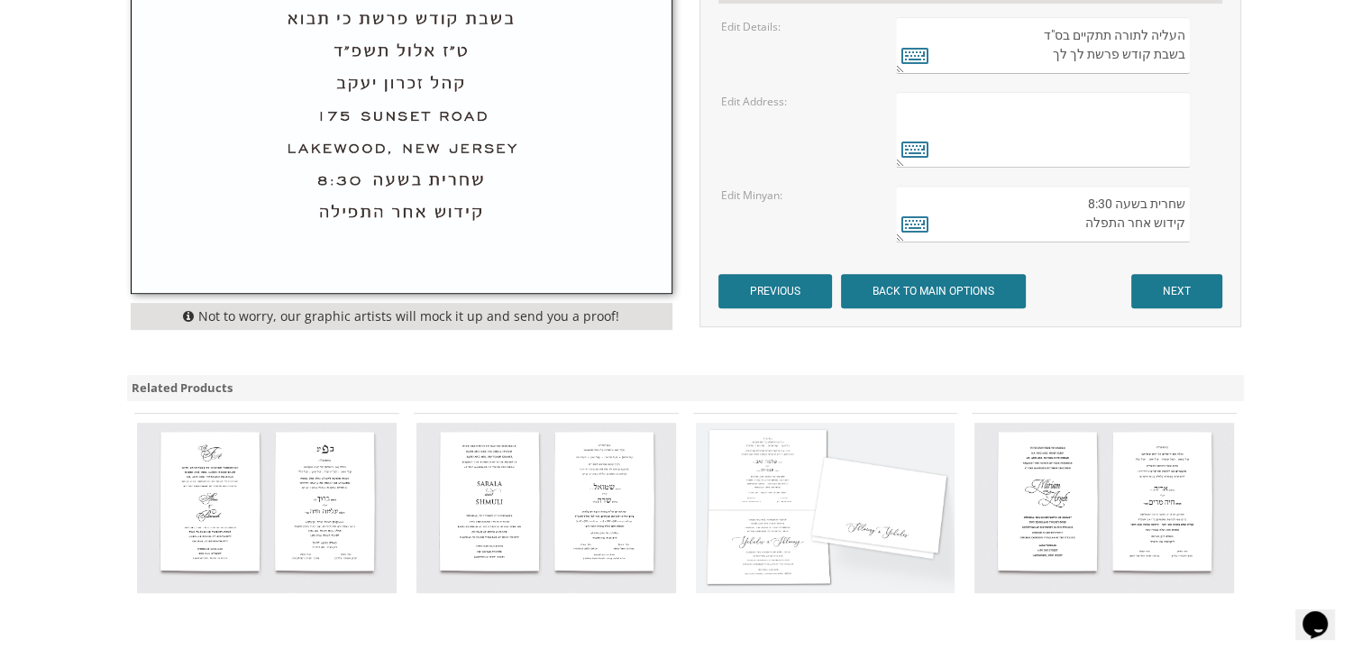
click at [1123, 127] on textarea "בקהל עדת ישראל פאסעיק, נו גזערזי" at bounding box center [1042, 130] width 293 height 76
click at [933, 289] on input "BACK TO MAIN OPTIONS" at bounding box center [933, 291] width 185 height 34
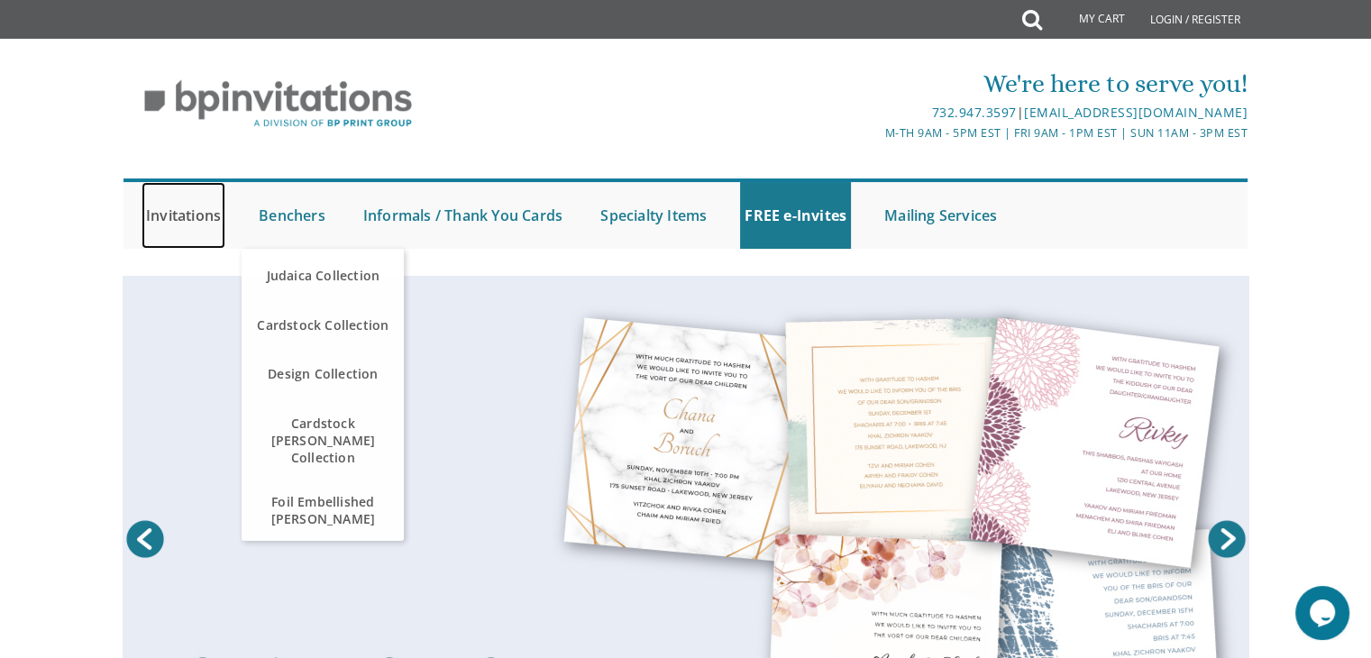
click at [178, 223] on link "Invitations" at bounding box center [183, 215] width 84 height 67
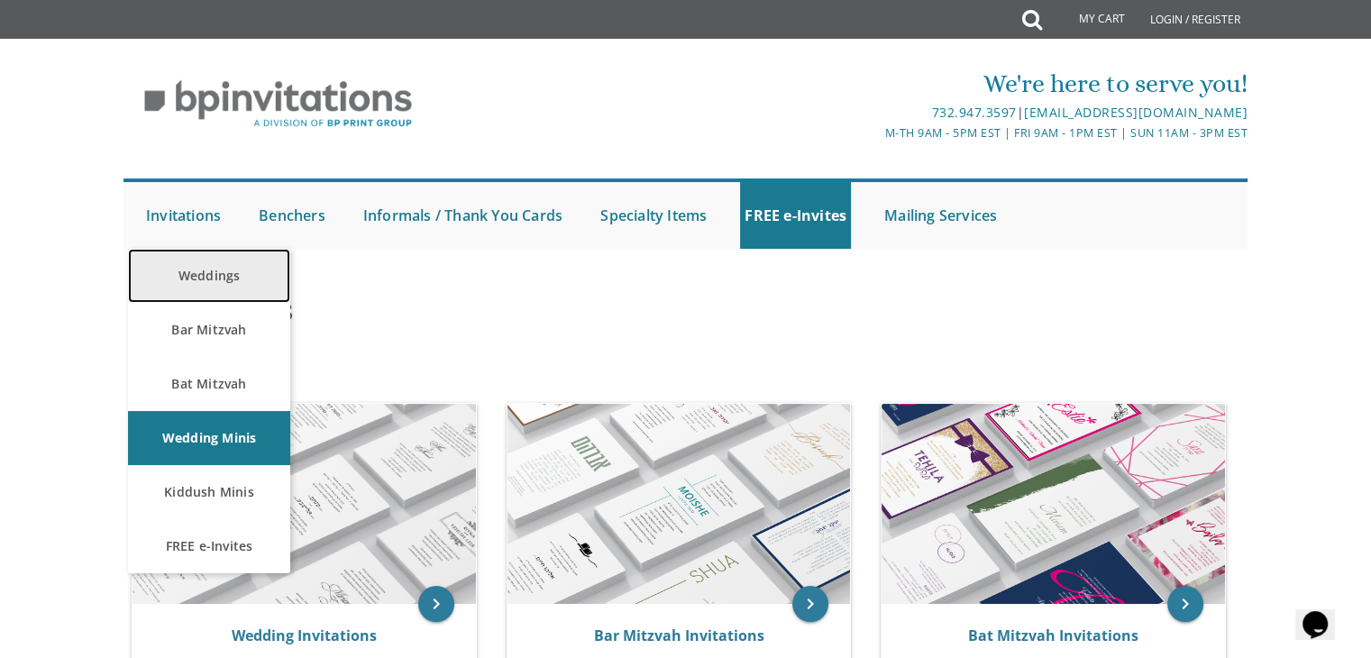
click at [193, 267] on link "Weddings" at bounding box center [209, 276] width 162 height 54
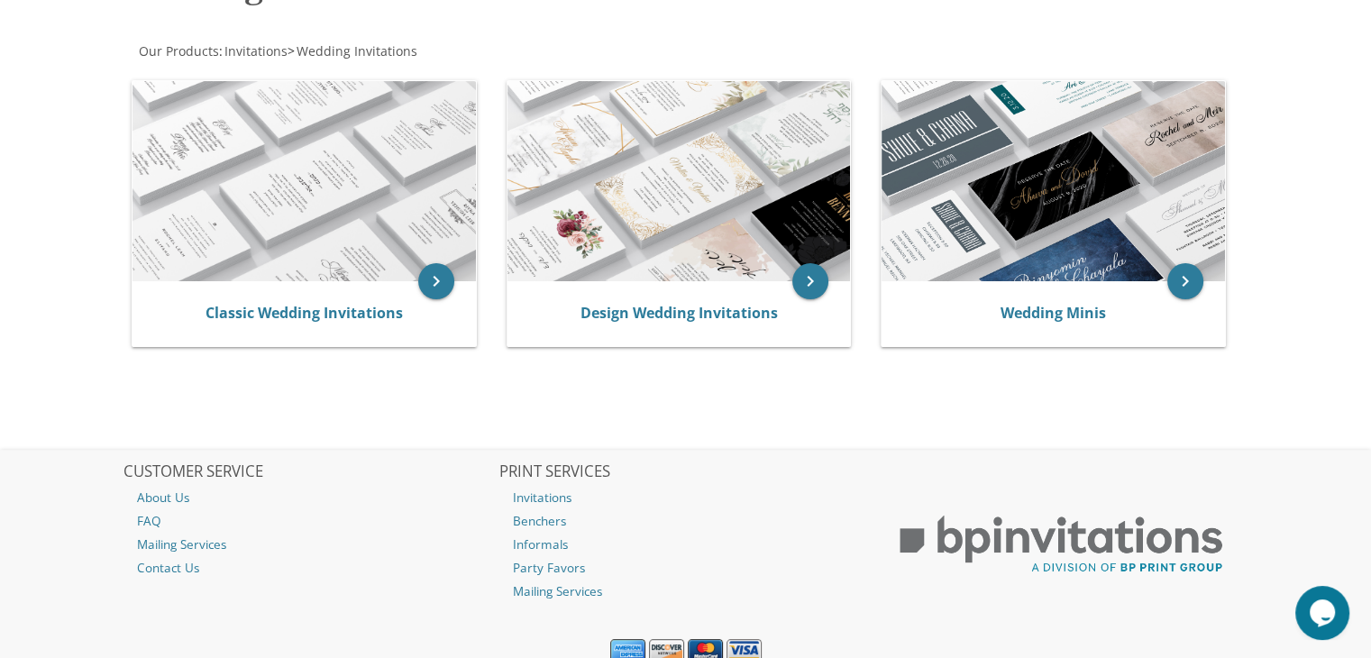
scroll to position [327, 0]
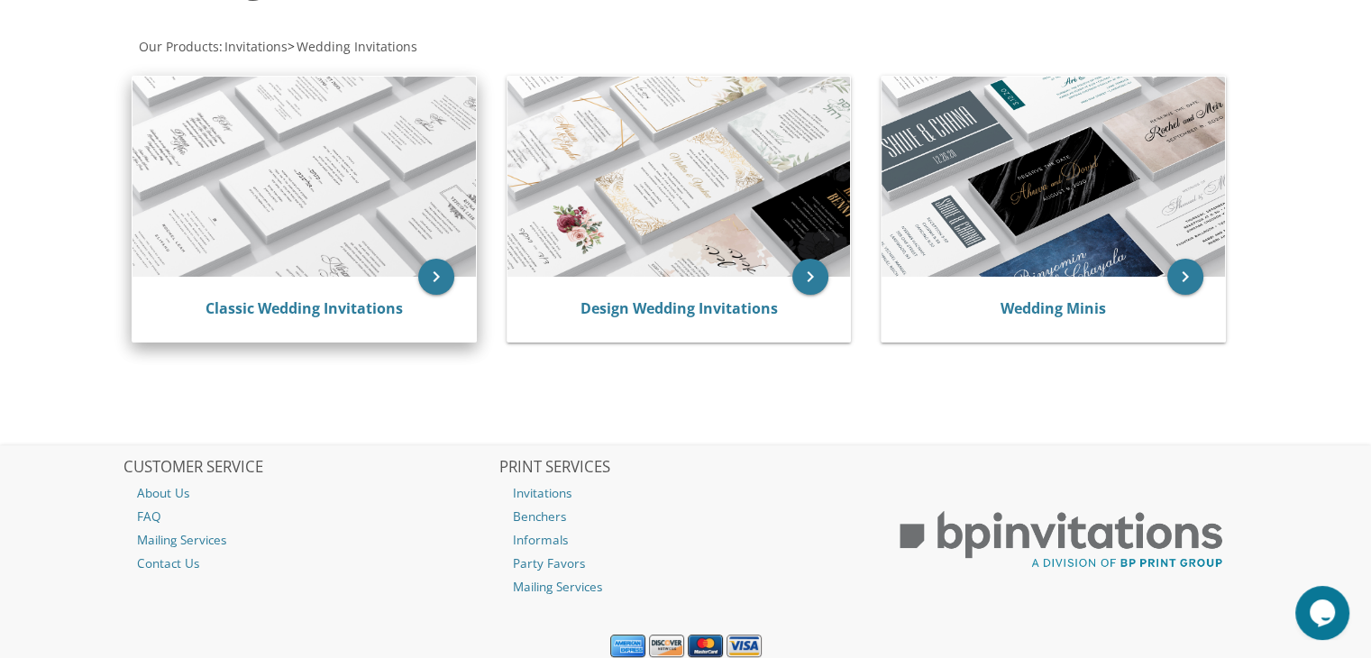
click at [192, 267] on img at bounding box center [303, 177] width 343 height 200
click at [342, 311] on link "Classic Wedding Invitations" at bounding box center [303, 308] width 197 height 20
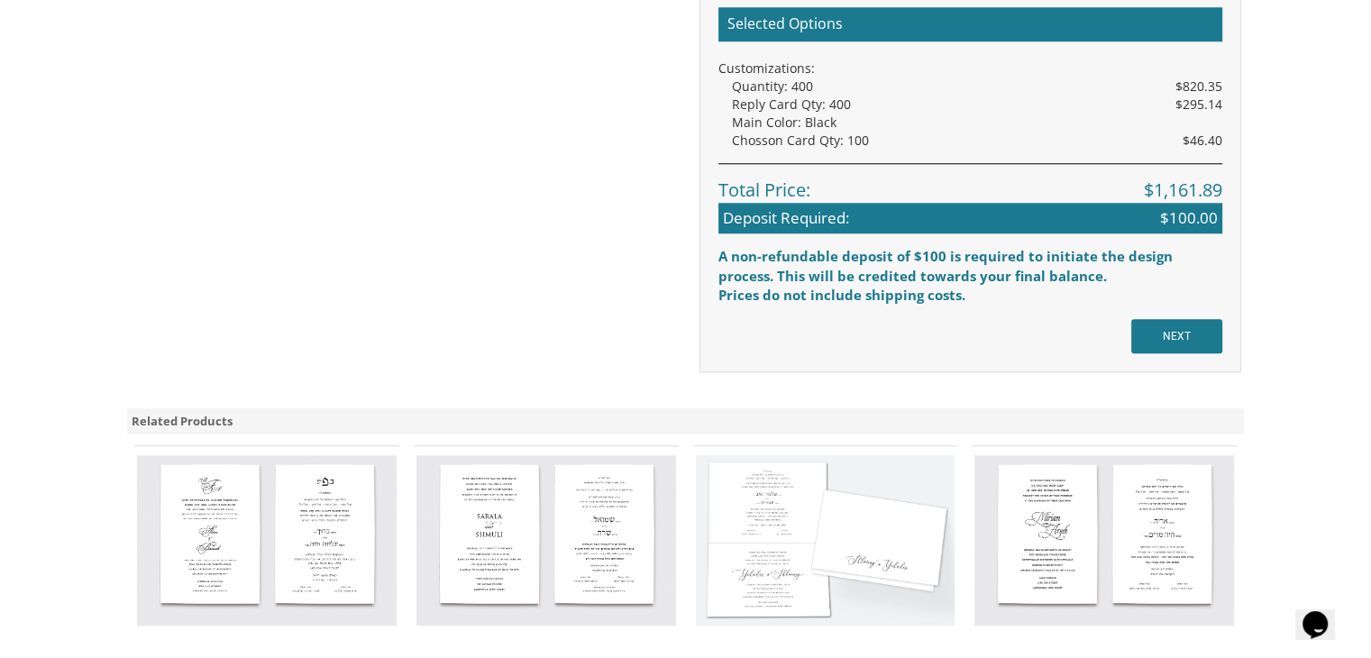
scroll to position [1669, 0]
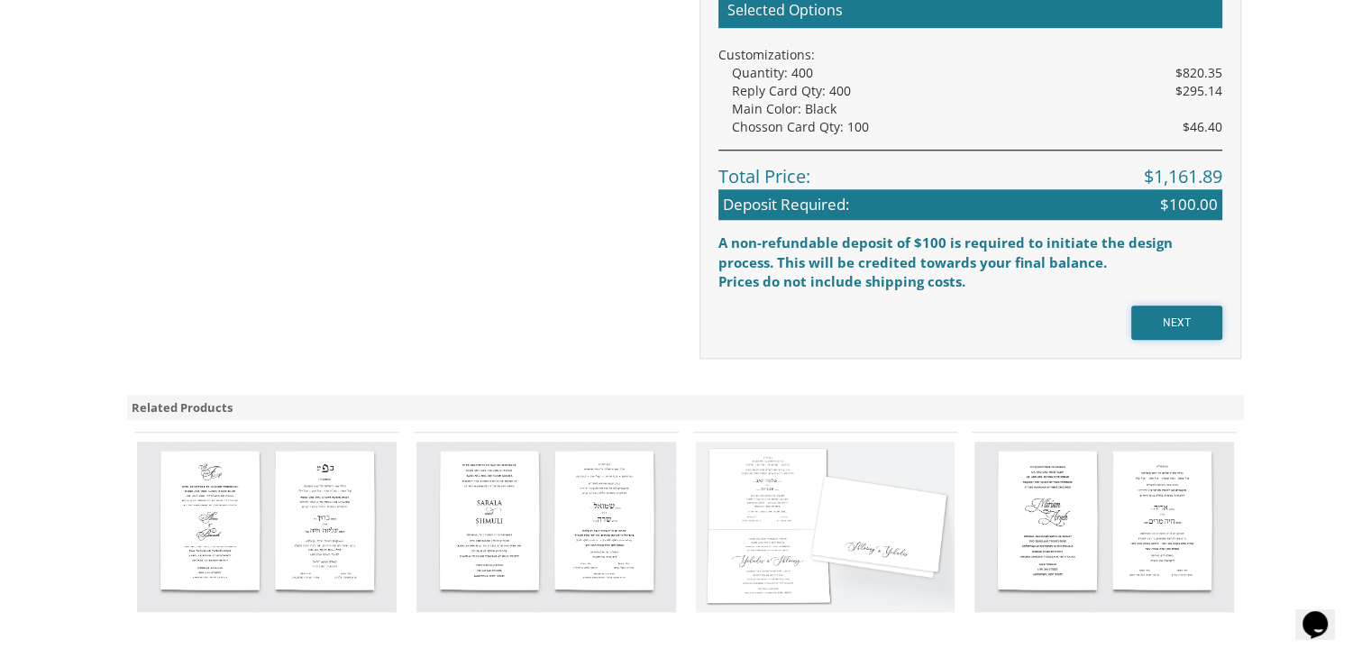
click at [1181, 331] on input "NEXT" at bounding box center [1176, 322] width 91 height 34
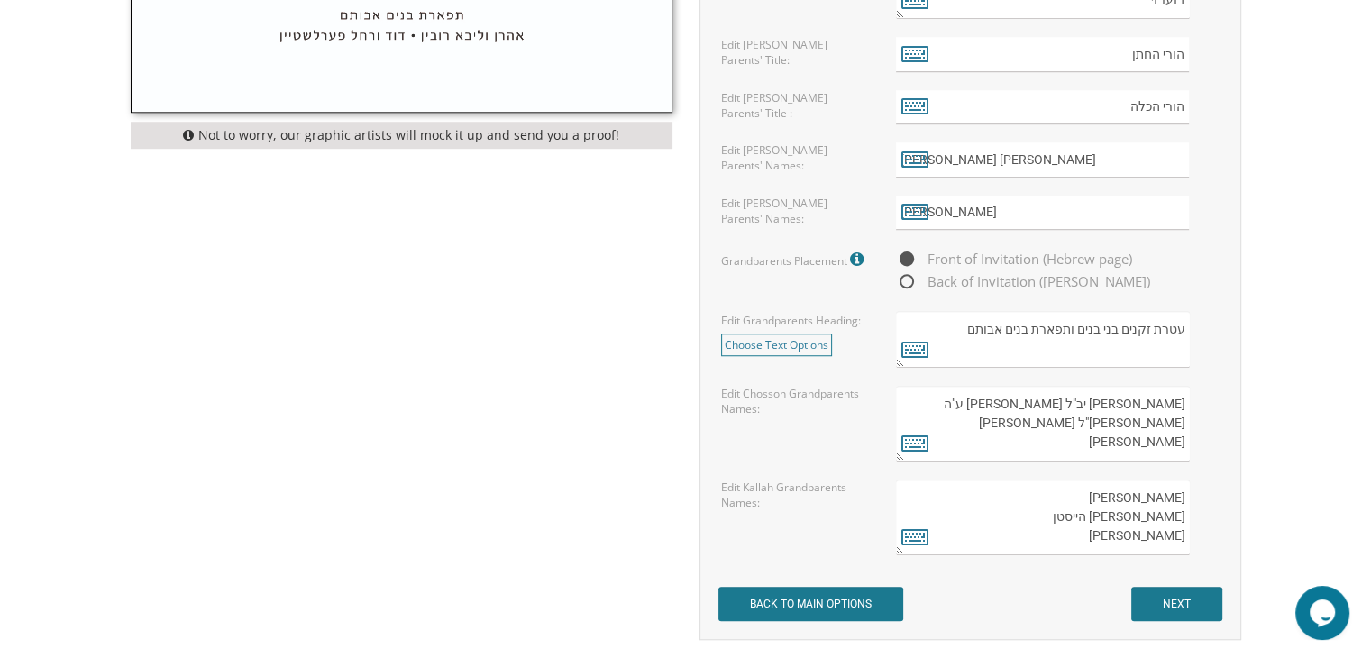
scroll to position [1359, 0]
click at [1159, 602] on input "NEXT" at bounding box center [1176, 602] width 91 height 34
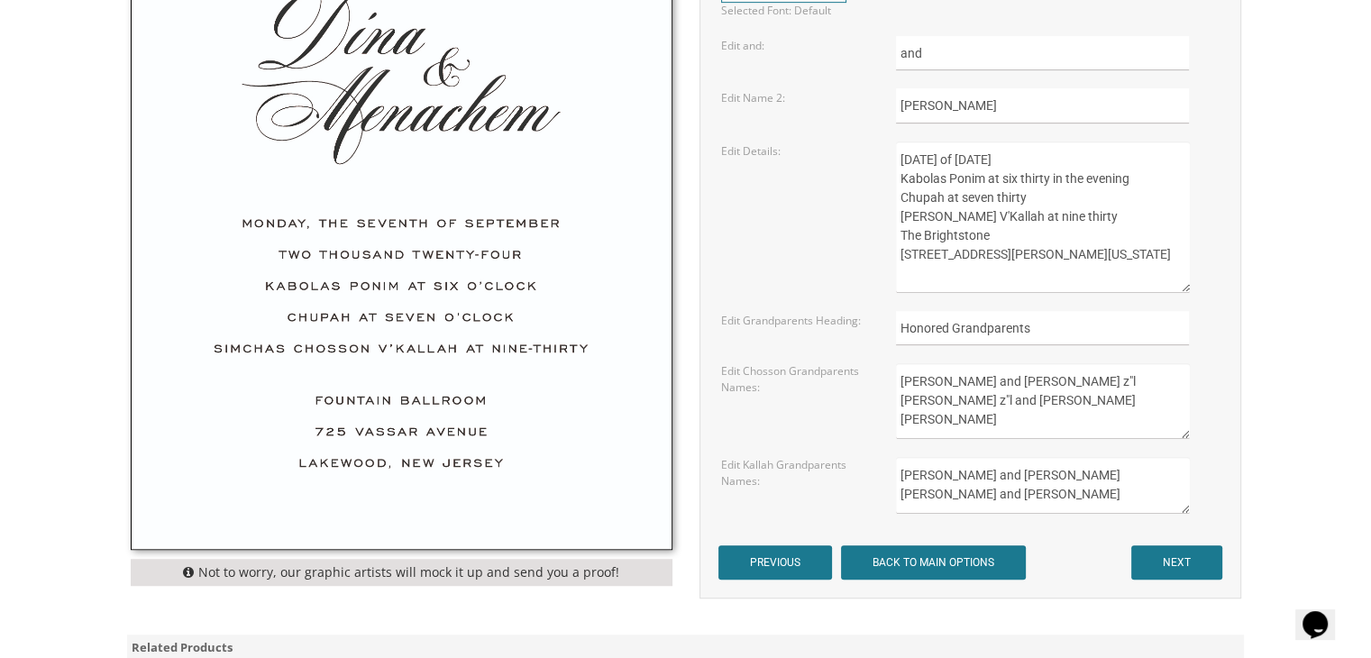
scroll to position [966, 0]
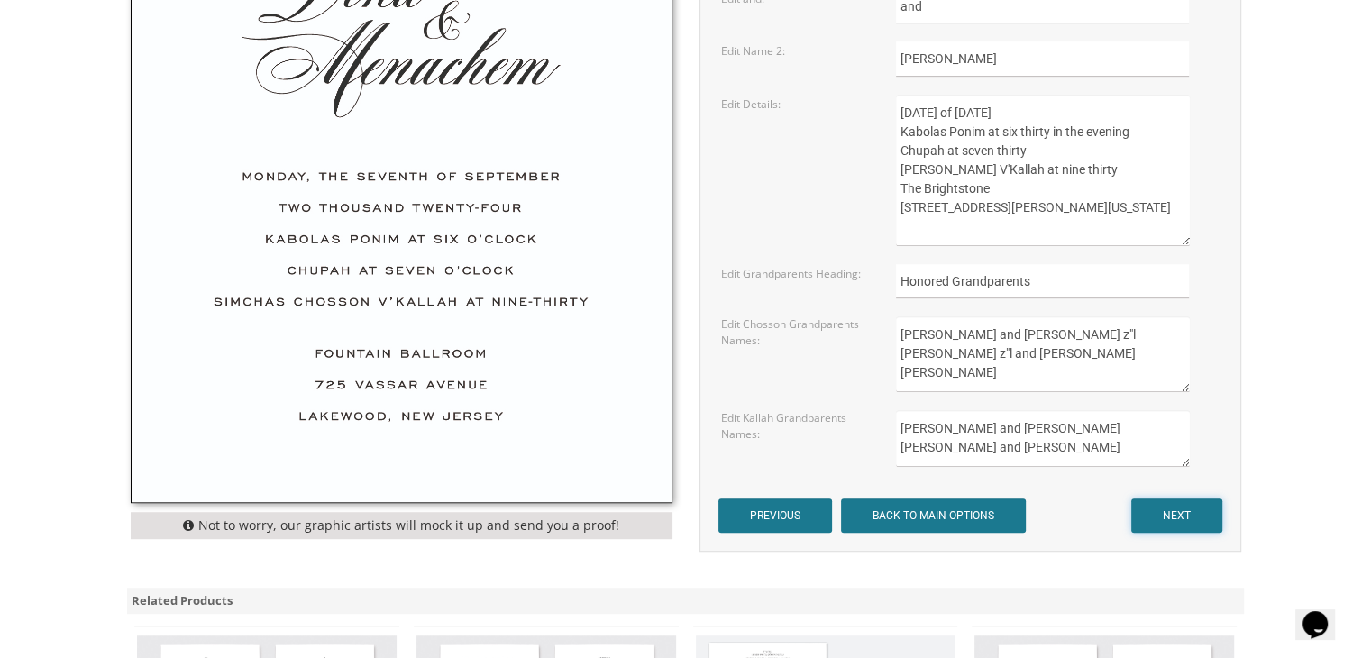
click at [1161, 506] on input "NEXT" at bounding box center [1176, 515] width 91 height 34
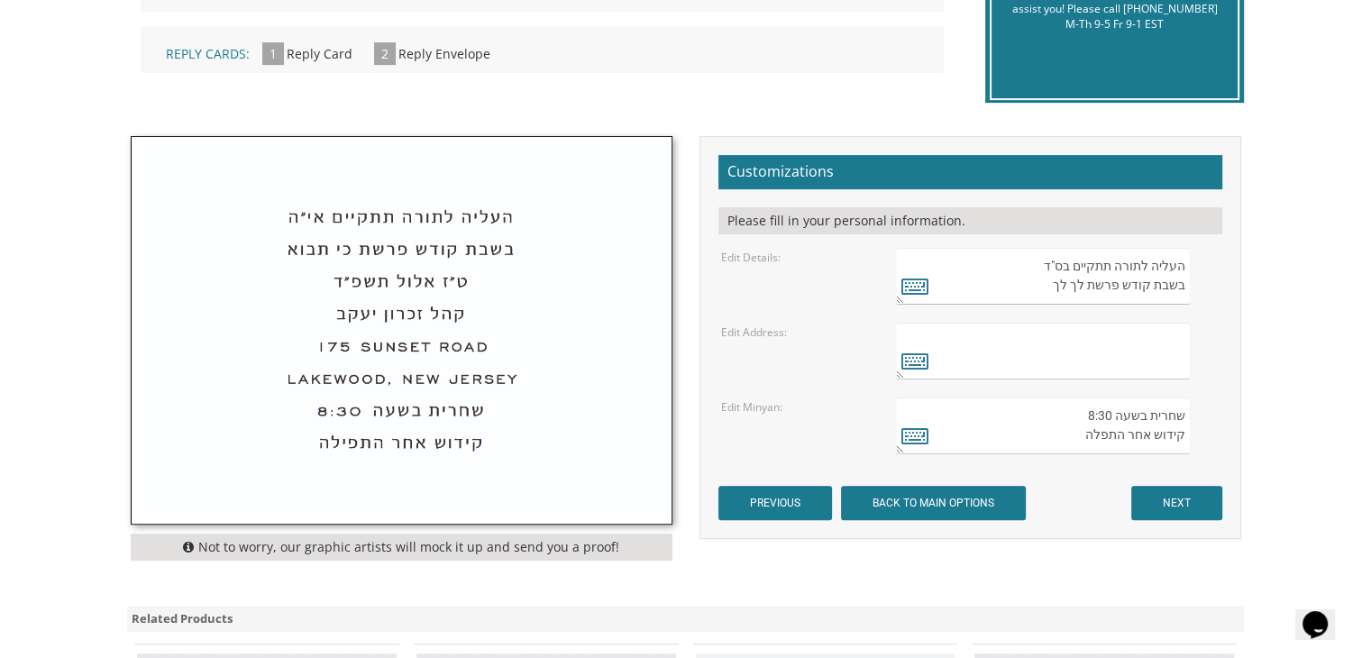
scroll to position [526, 0]
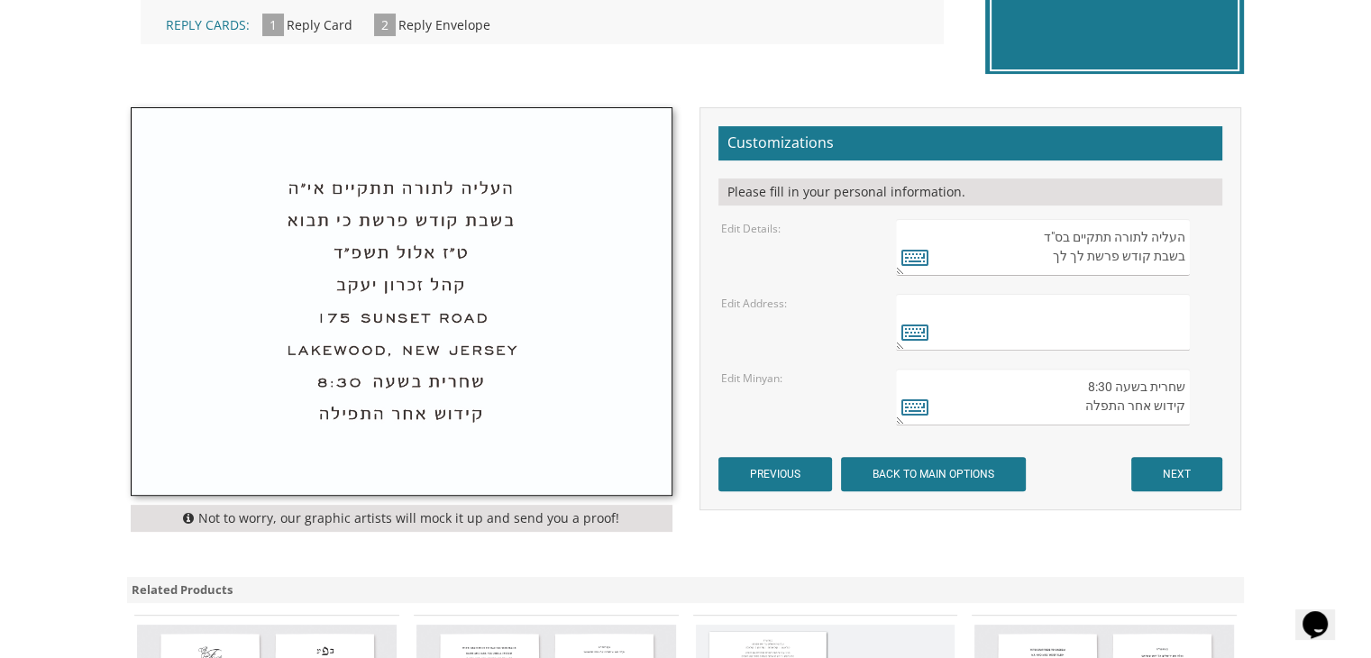
click at [1156, 308] on textarea at bounding box center [1042, 322] width 293 height 57
type textarea "J"
type textarea "%"
type textarea "5"
click at [912, 330] on icon at bounding box center [914, 331] width 27 height 25
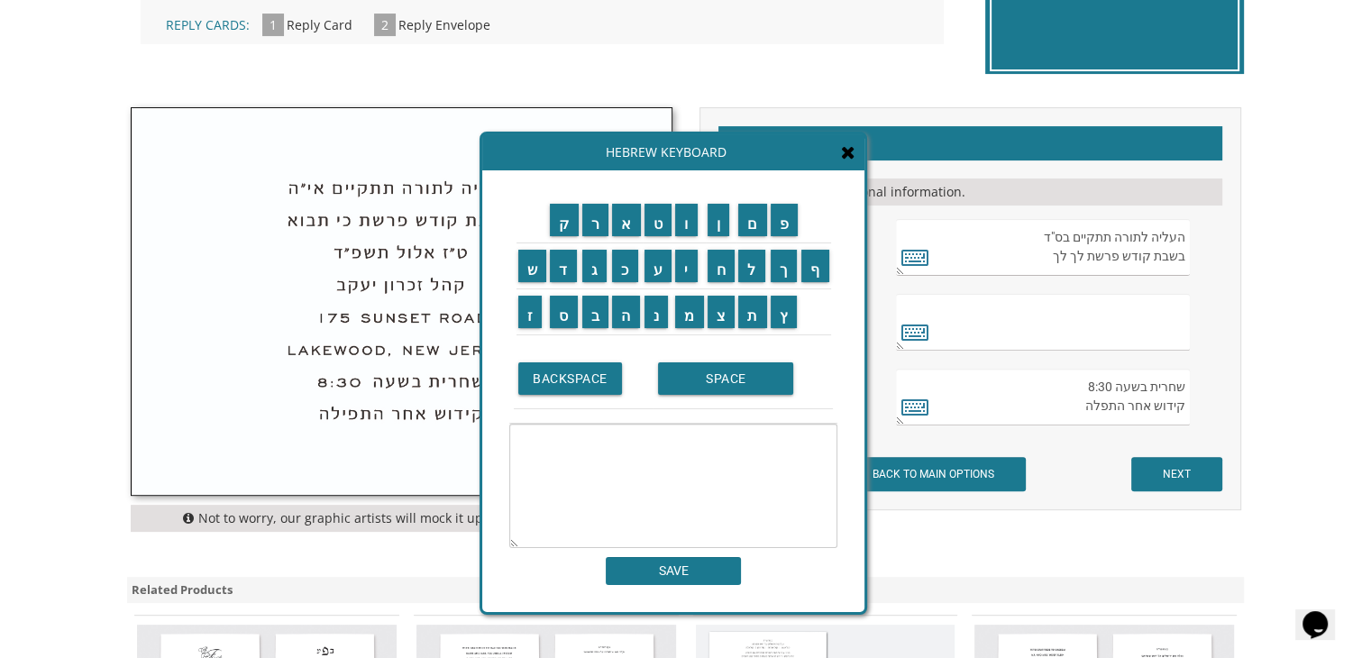
click at [636, 462] on textarea at bounding box center [673, 486] width 328 height 124
type textarea "ש"
click at [850, 149] on icon at bounding box center [848, 152] width 14 height 18
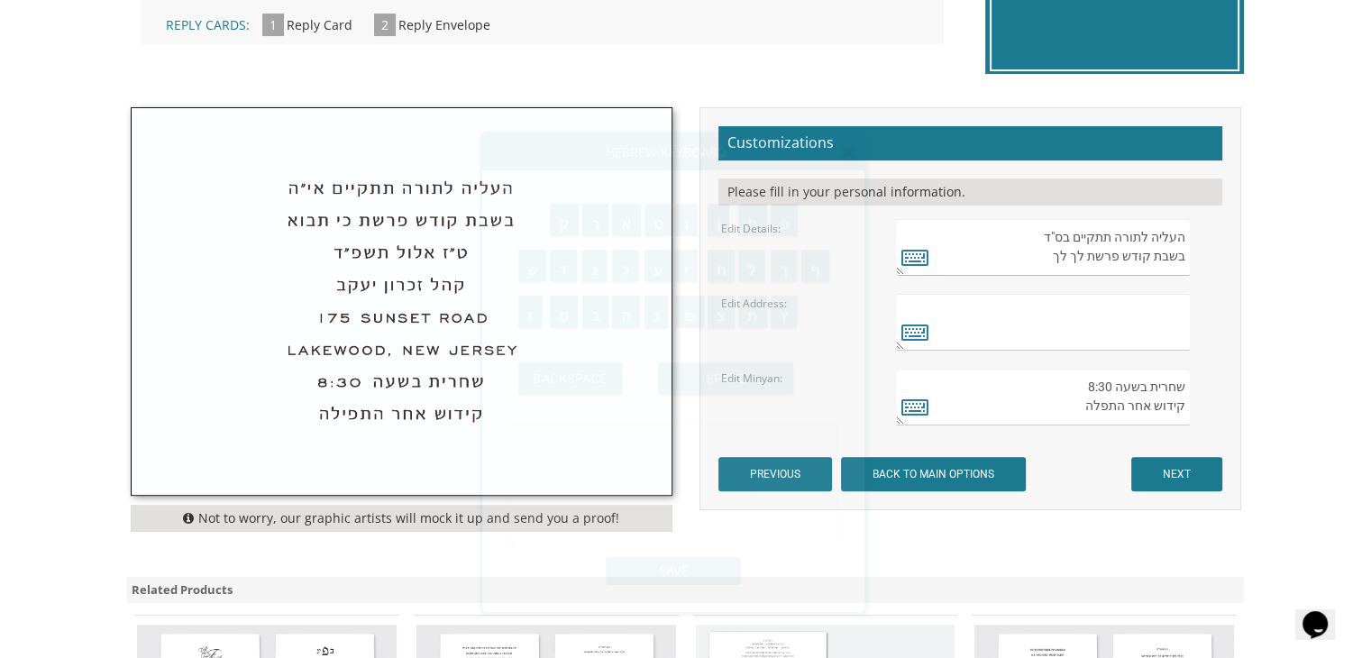
click at [1120, 307] on textarea at bounding box center [1042, 322] width 293 height 57
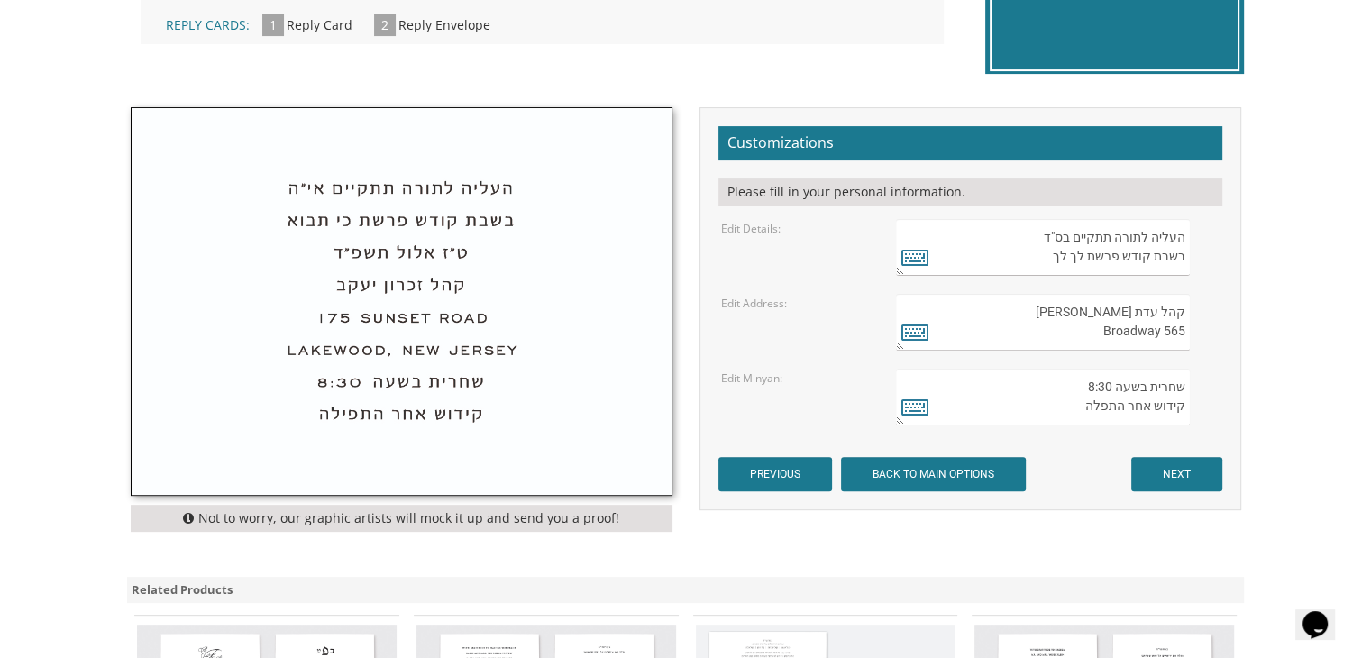
scroll to position [8, 0]
click at [1160, 324] on textarea "קהל עדת ישראל 565 Broadway Passaic, New Jersey" at bounding box center [1042, 322] width 293 height 57
type textarea "קהל עדת ישראל 565 Broadway Passaic, New Jersey"
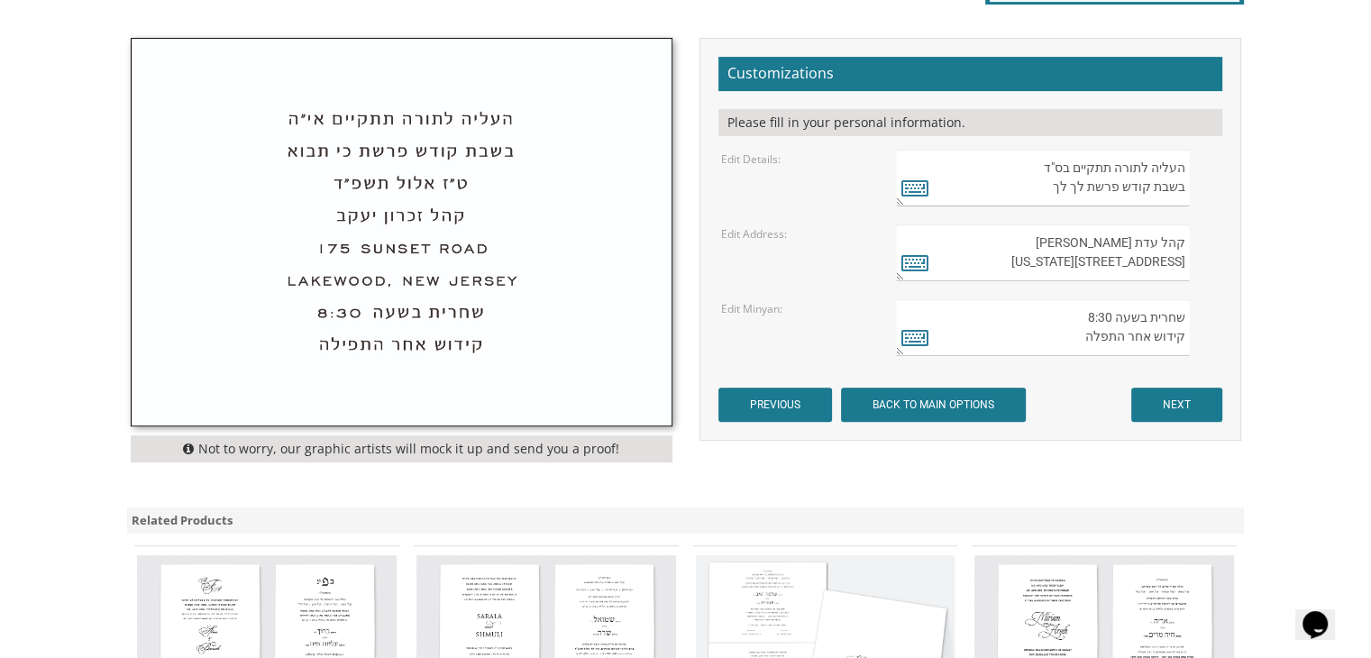
scroll to position [606, 0]
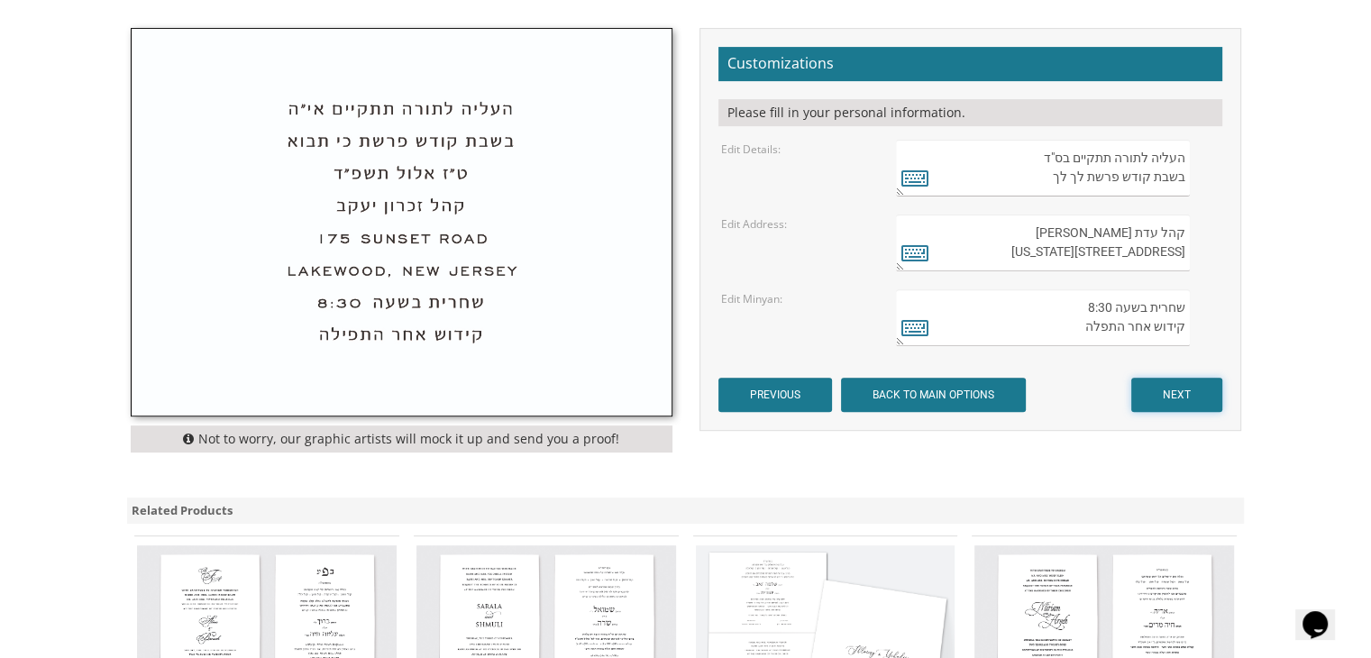
click at [1176, 380] on input "NEXT" at bounding box center [1176, 395] width 91 height 34
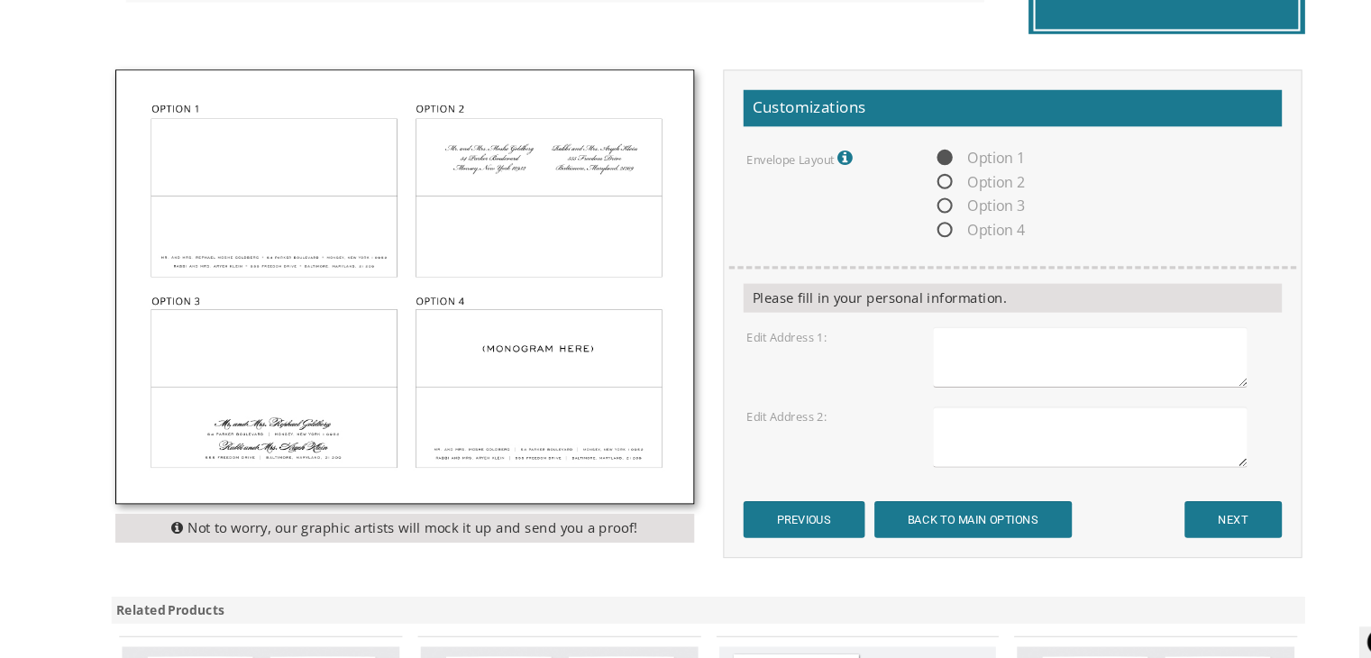
scroll to position [545, 0]
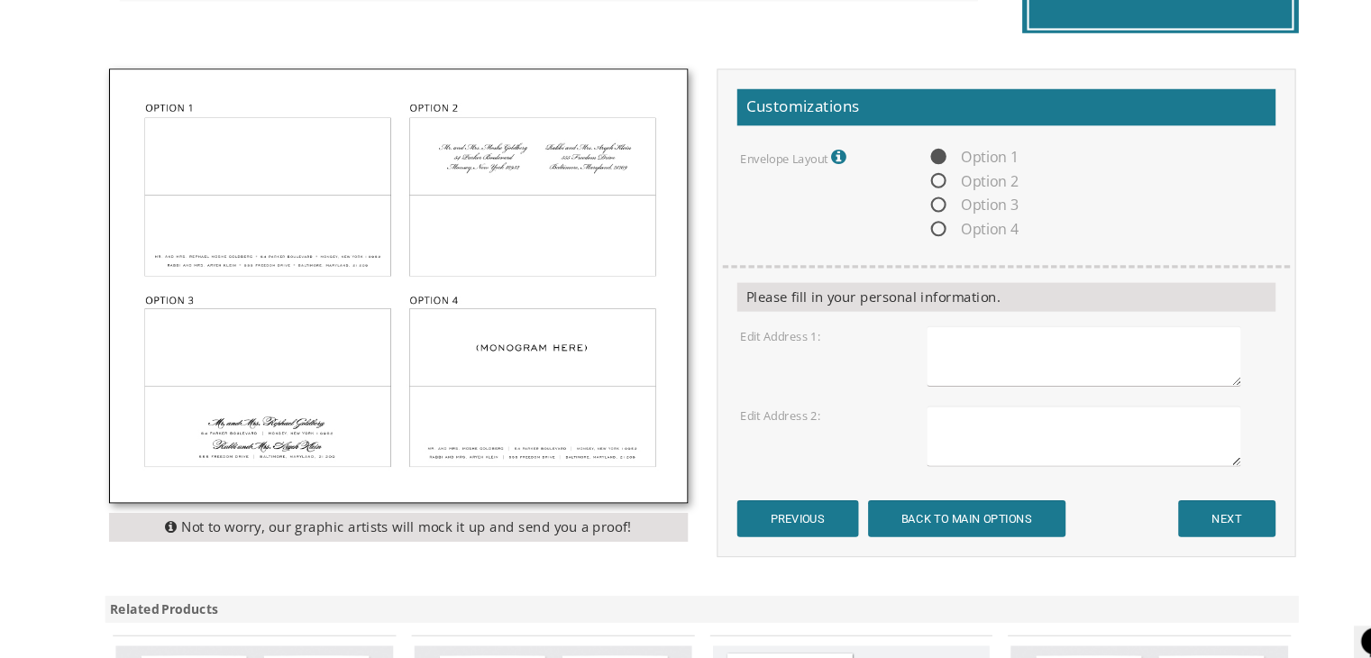
click at [953, 364] on textarea at bounding box center [1042, 357] width 293 height 57
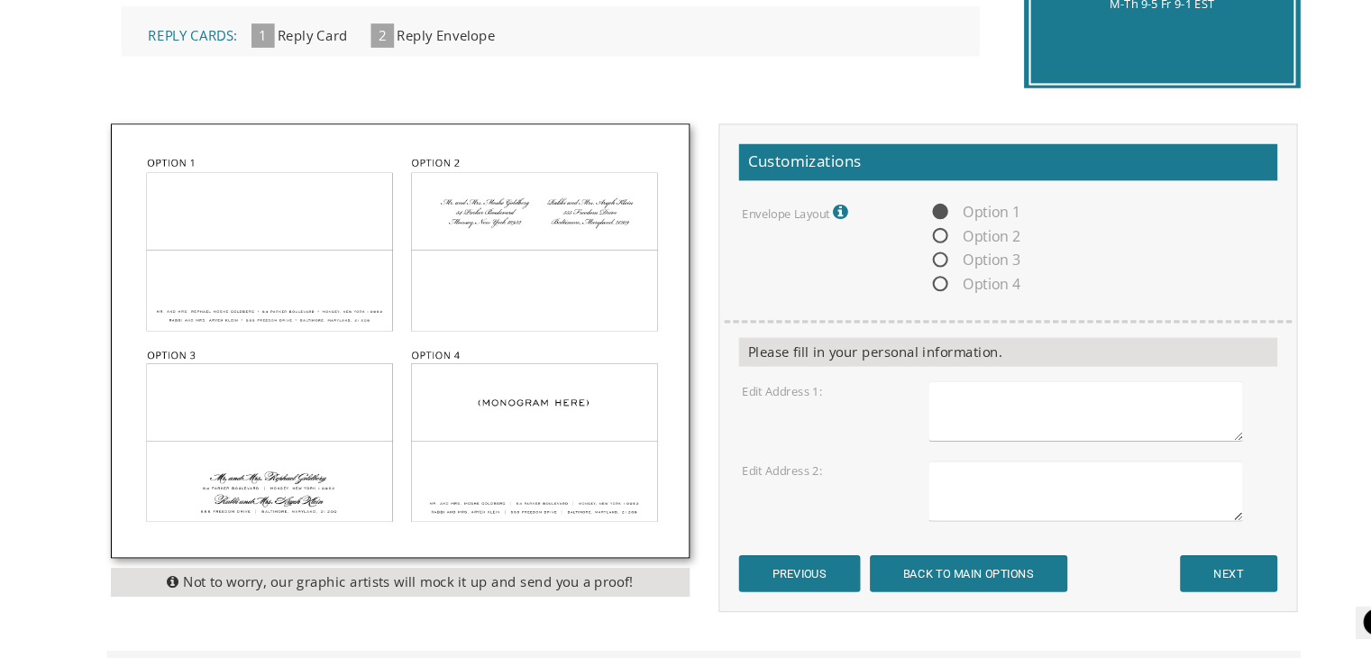
scroll to position [492, 0]
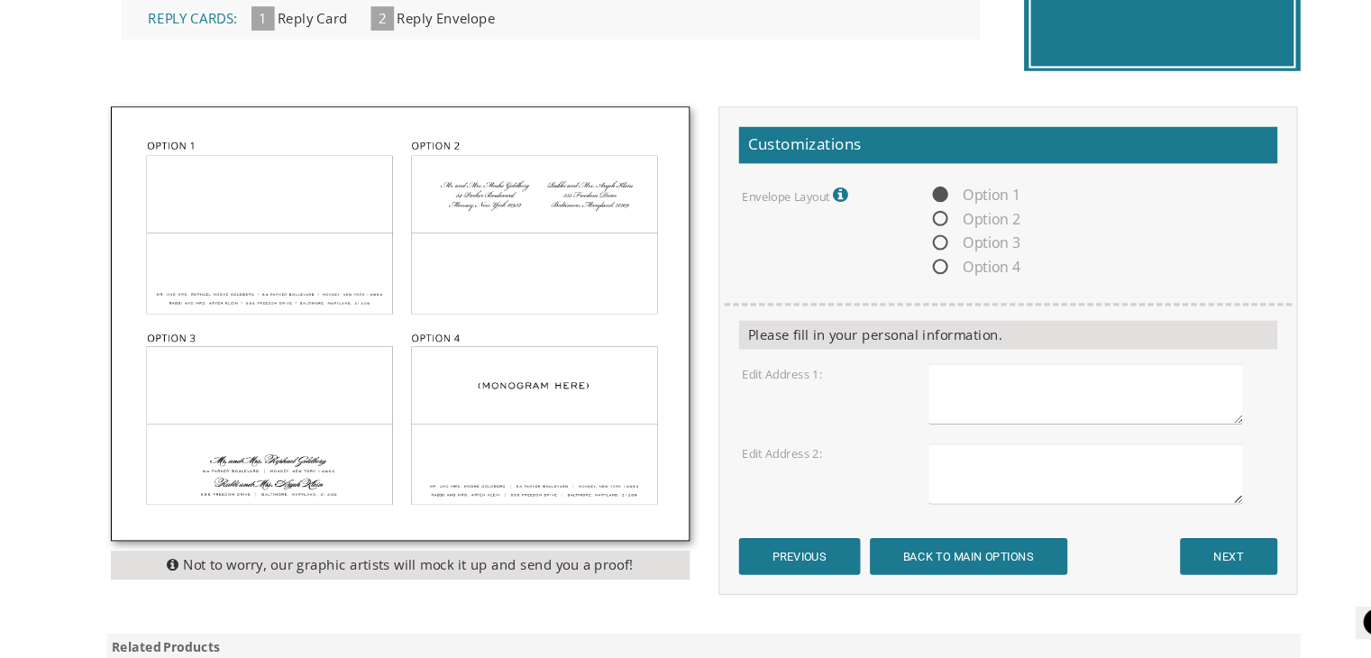
click at [946, 382] on textarea at bounding box center [1042, 410] width 293 height 57
click at [930, 395] on textarea at bounding box center [1042, 410] width 293 height 57
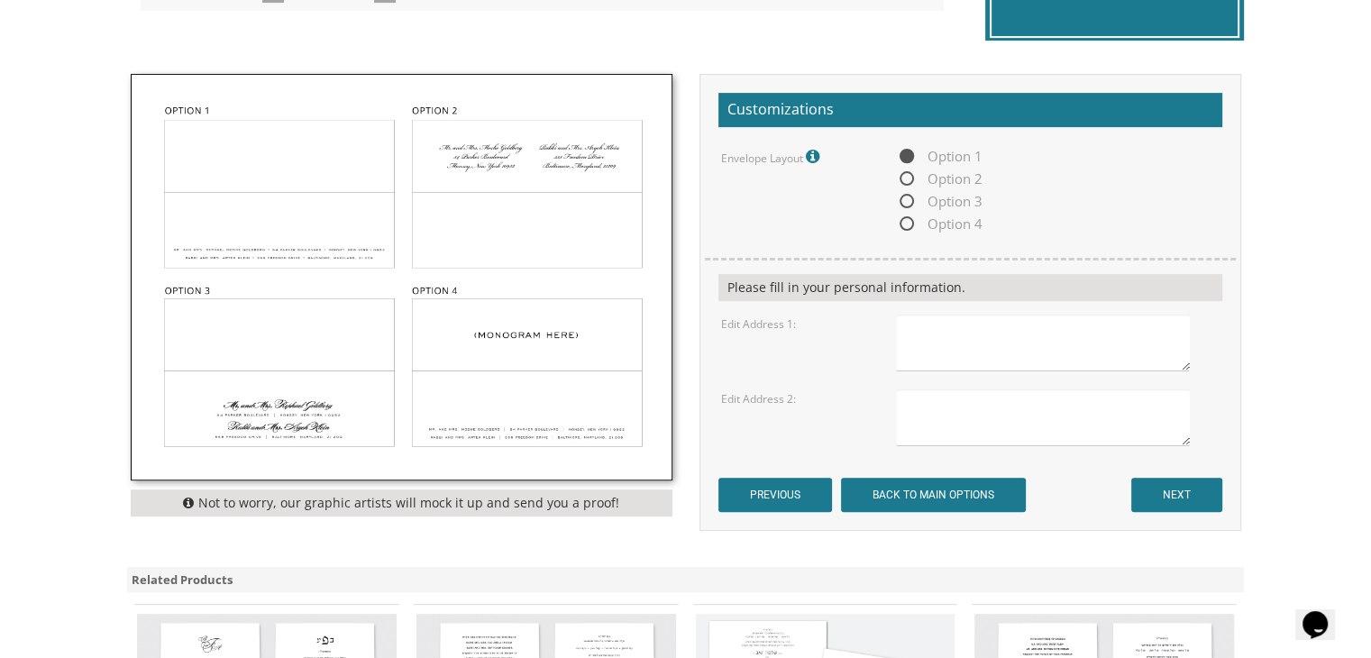
scroll to position [562, 0]
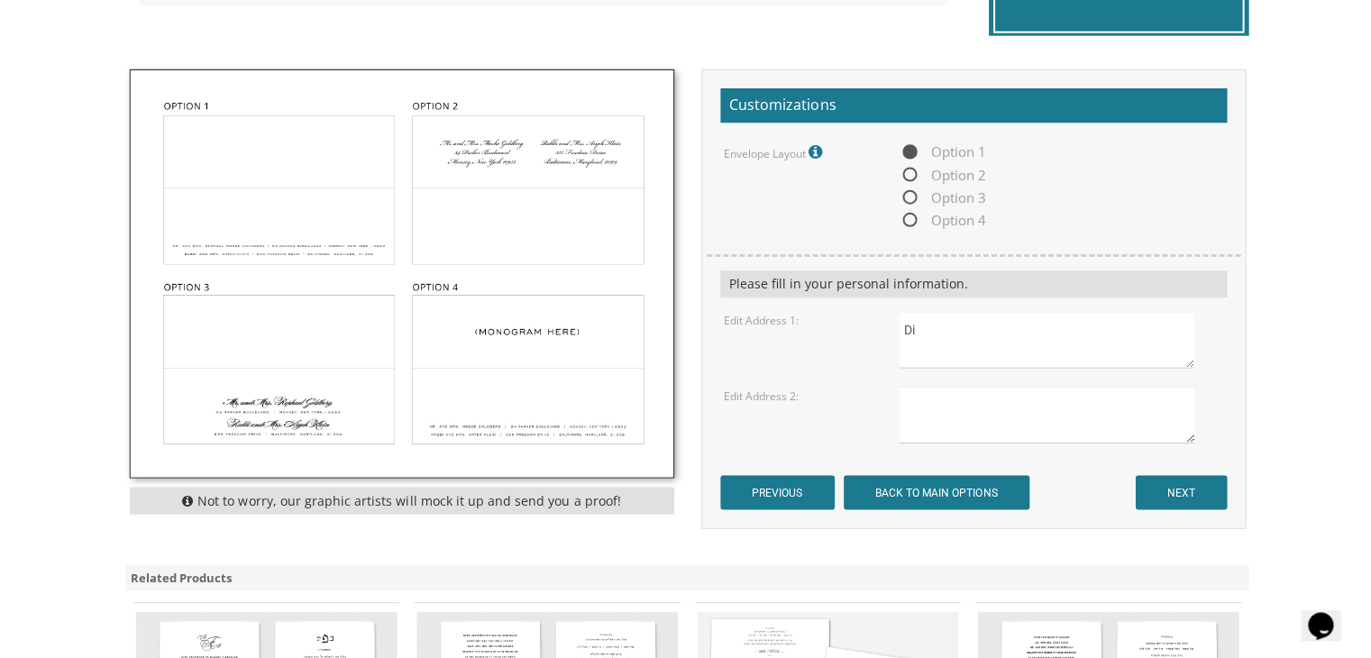
type textarea "D"
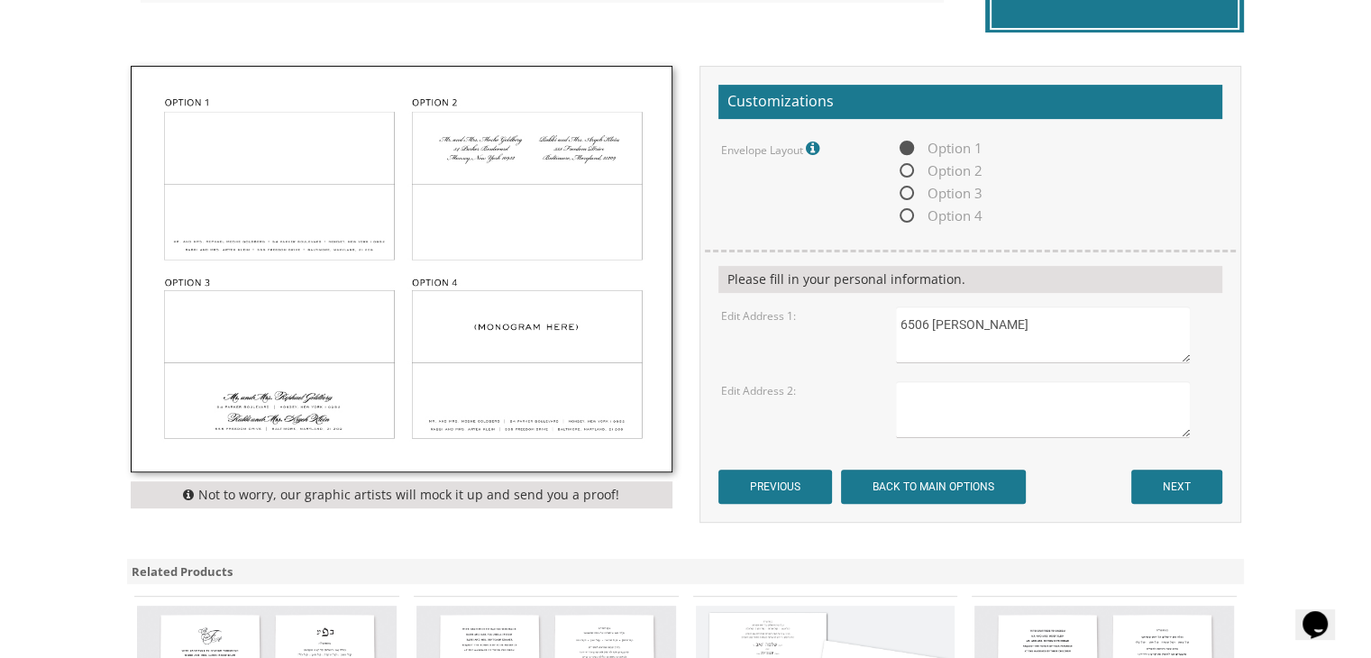
scroll to position [555, 0]
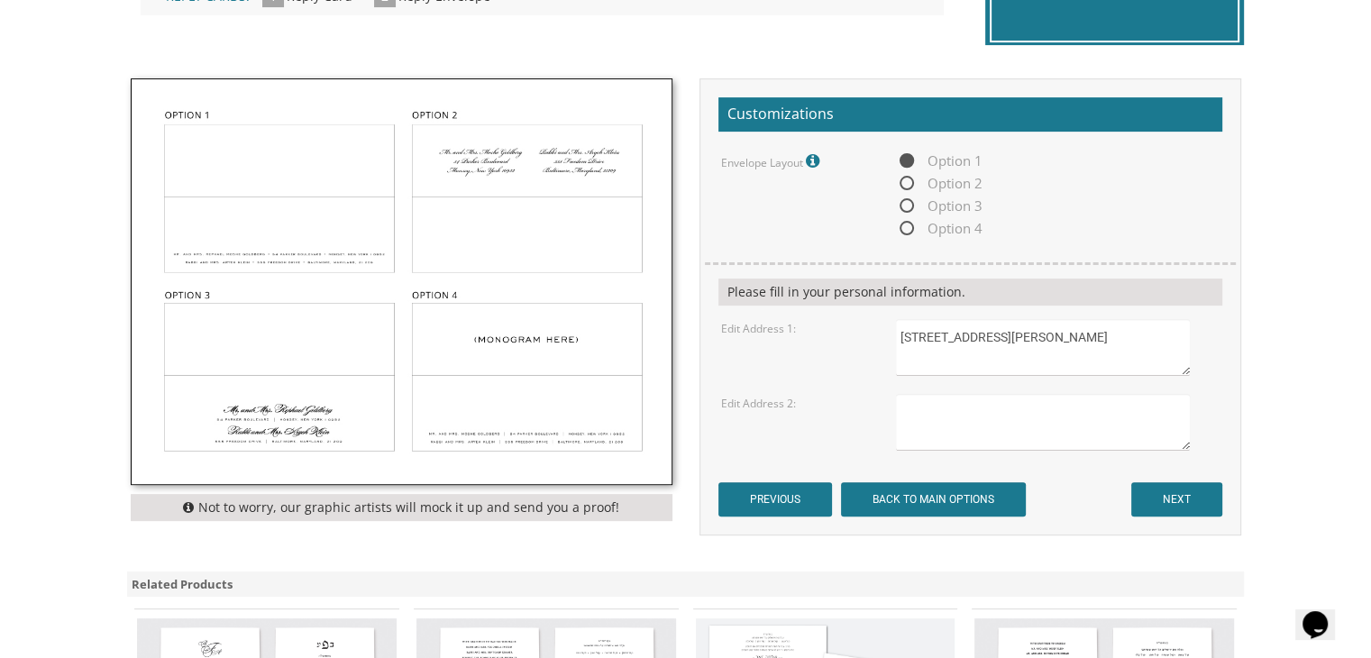
type textarea "[STREET_ADDRESS][PERSON_NAME]"
click at [922, 415] on textarea at bounding box center [1042, 422] width 293 height 57
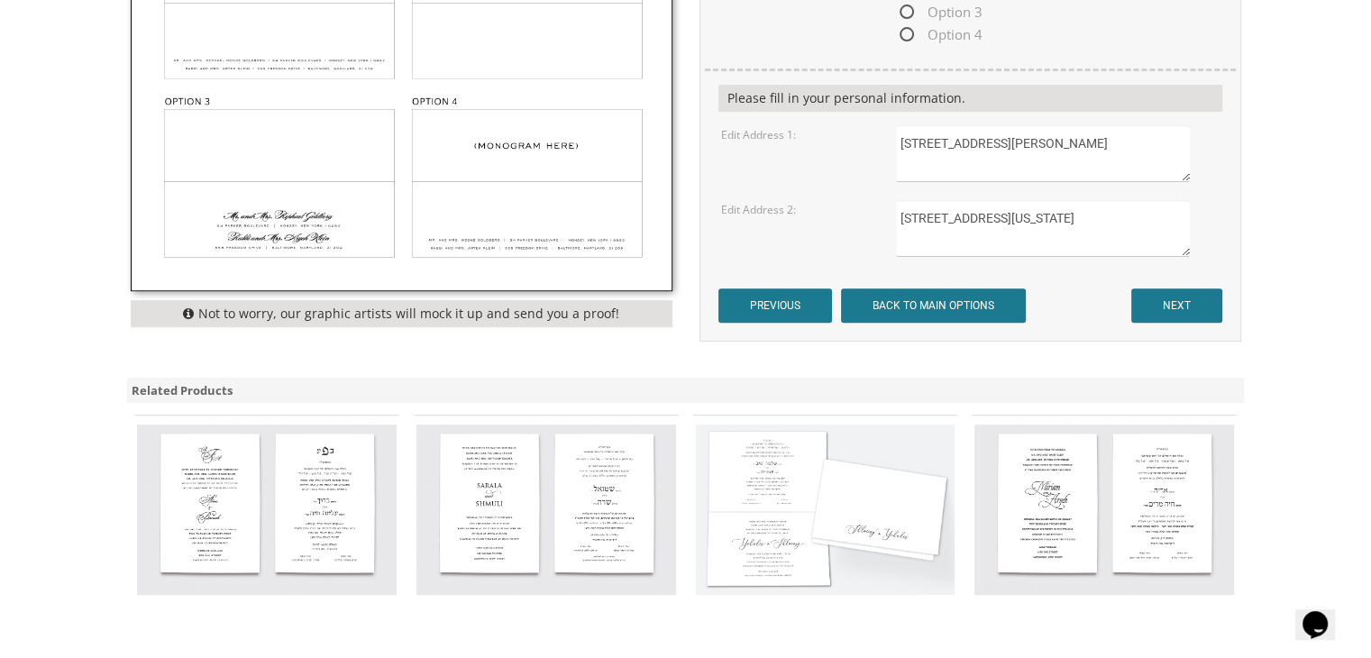
scroll to position [791, 0]
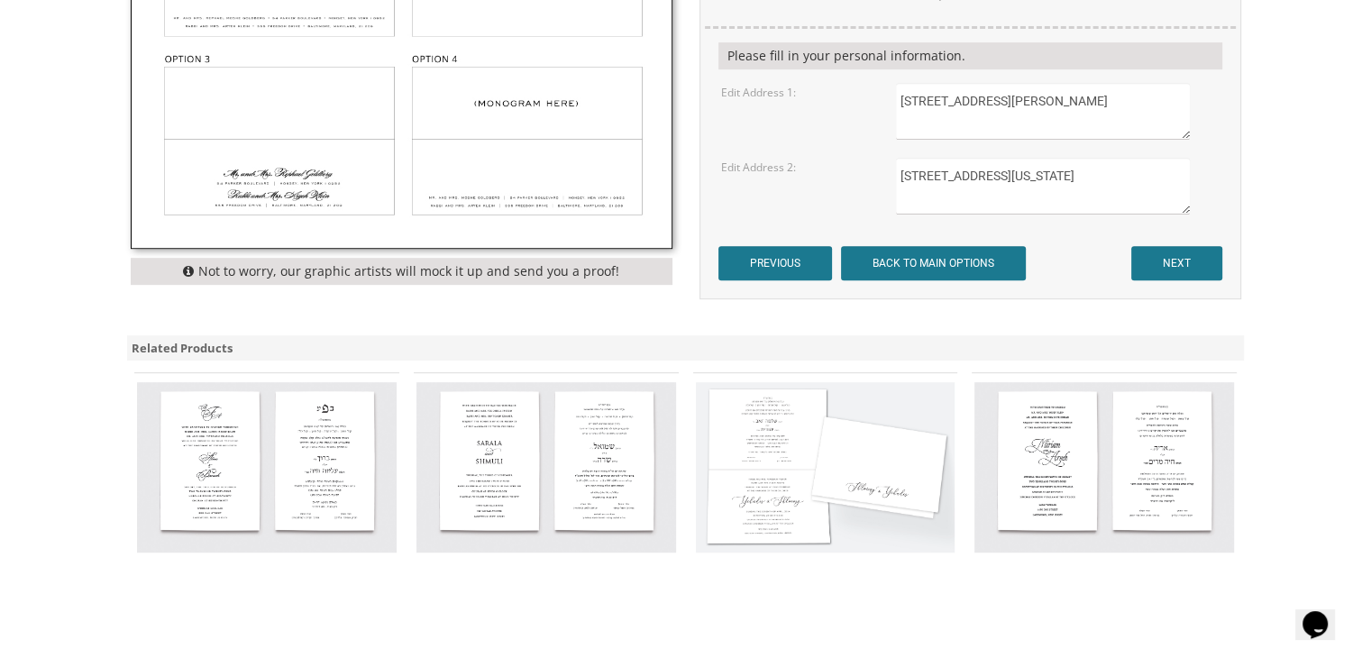
type textarea "[STREET_ADDRESS][US_STATE]"
click at [1148, 265] on input "NEXT" at bounding box center [1176, 263] width 91 height 34
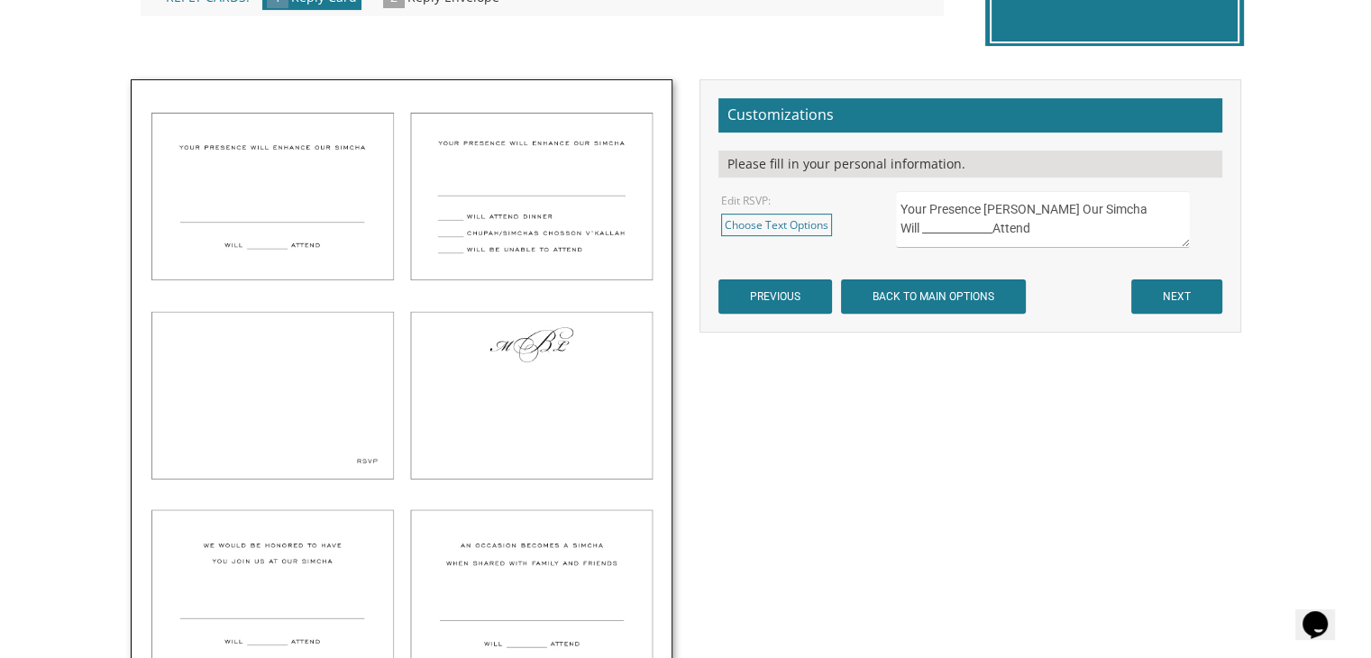
scroll to position [480, 0]
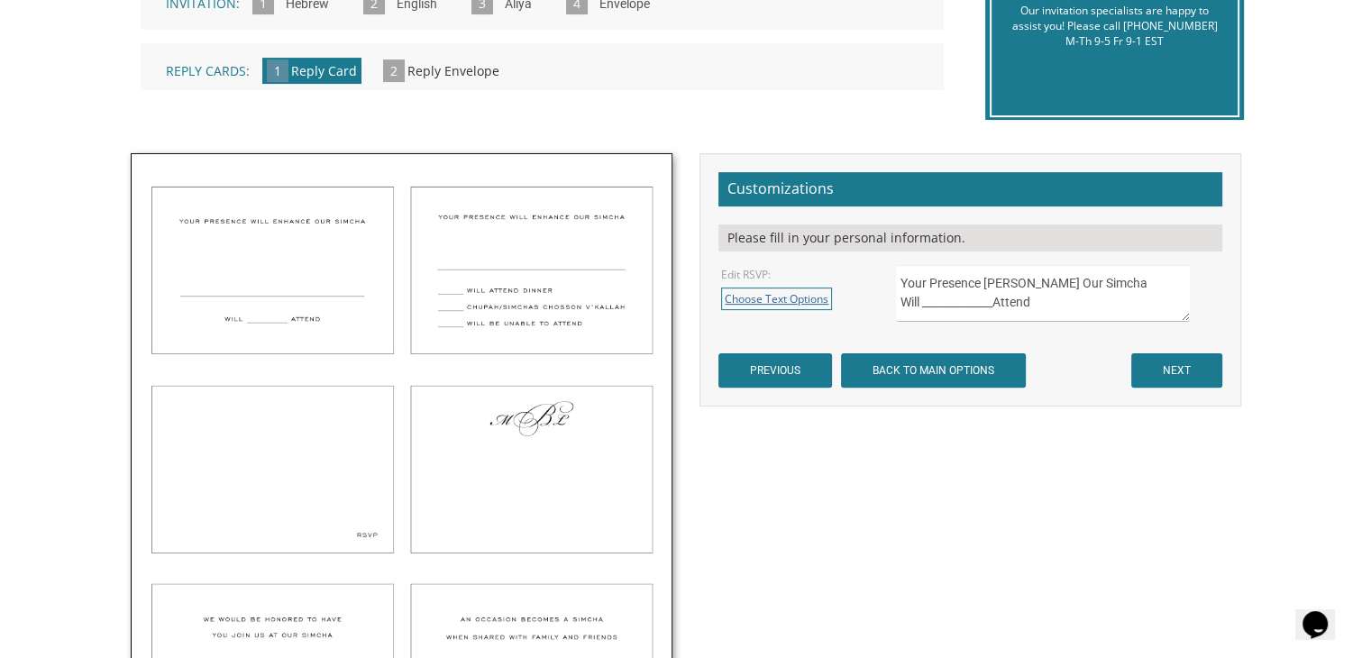
click at [797, 292] on link "Choose Text Options" at bounding box center [776, 298] width 111 height 23
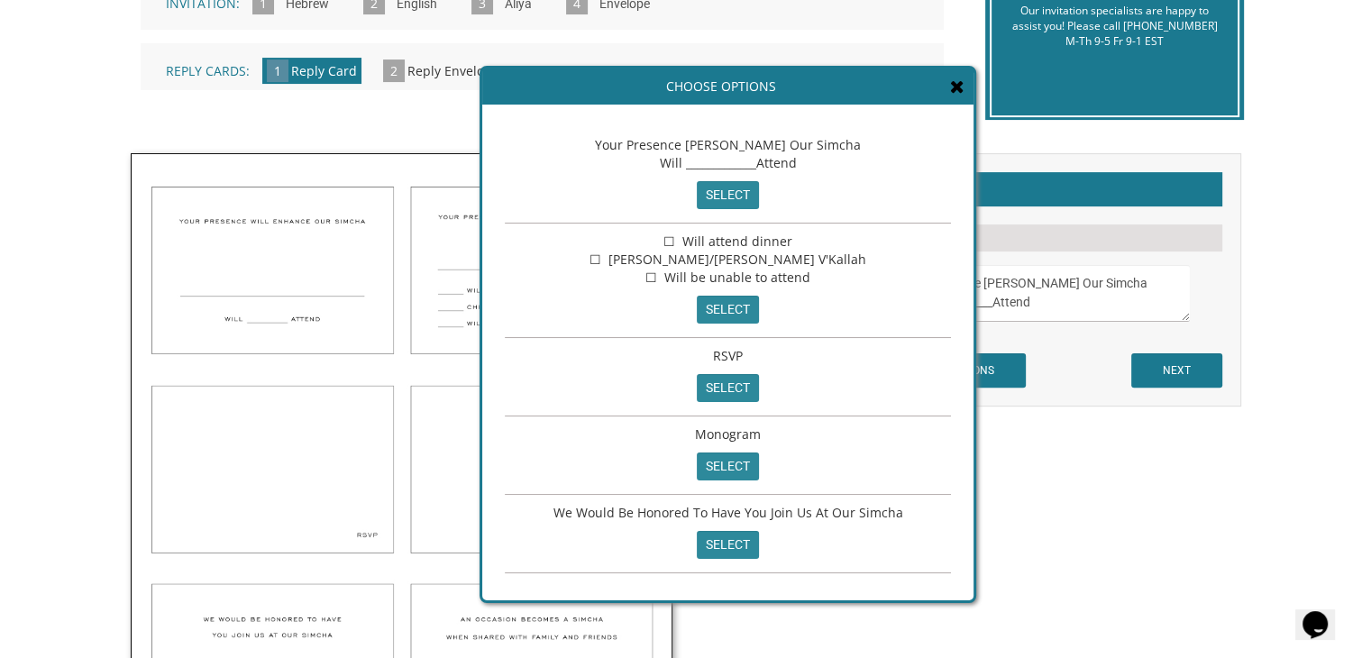
scroll to position [0, 0]
drag, startPoint x: 955, startPoint y: 84, endPoint x: 518, endPoint y: 202, distance: 452.7
click at [518, 202] on div "Your Presence [PERSON_NAME] Our Simcha Will _____________Attend select" at bounding box center [728, 175] width 446 height 96
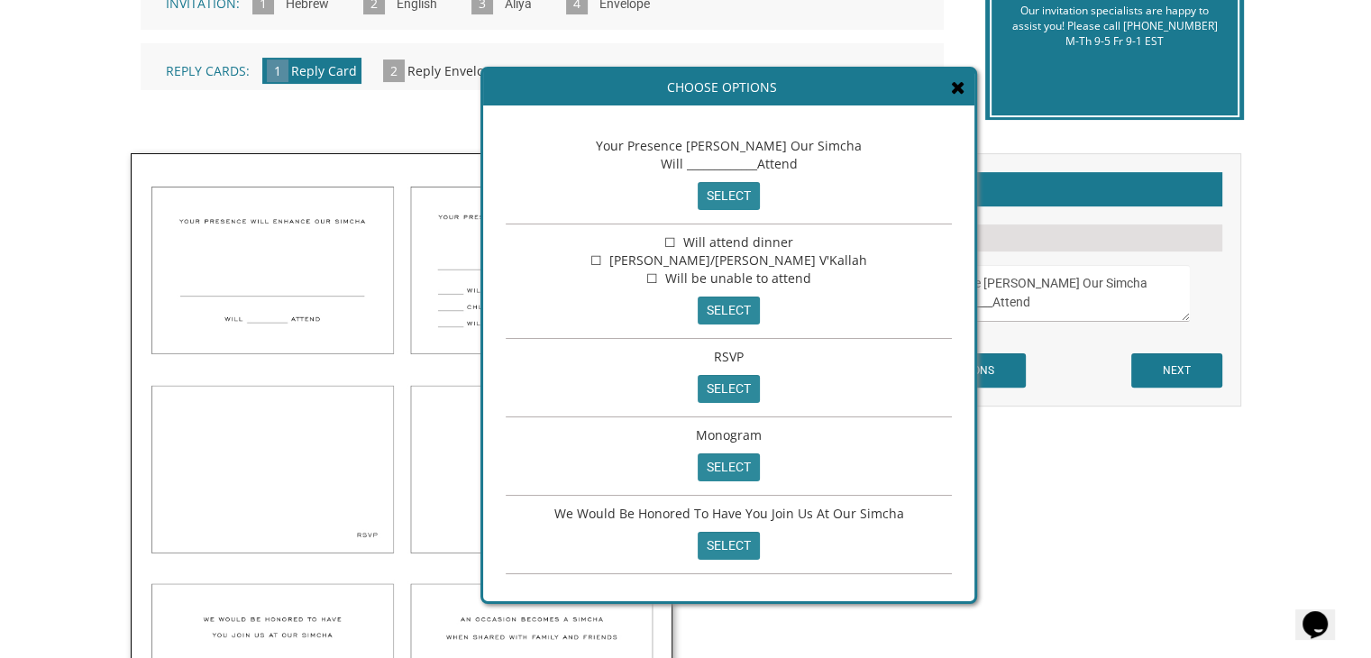
click at [962, 84] on icon at bounding box center [958, 87] width 14 height 18
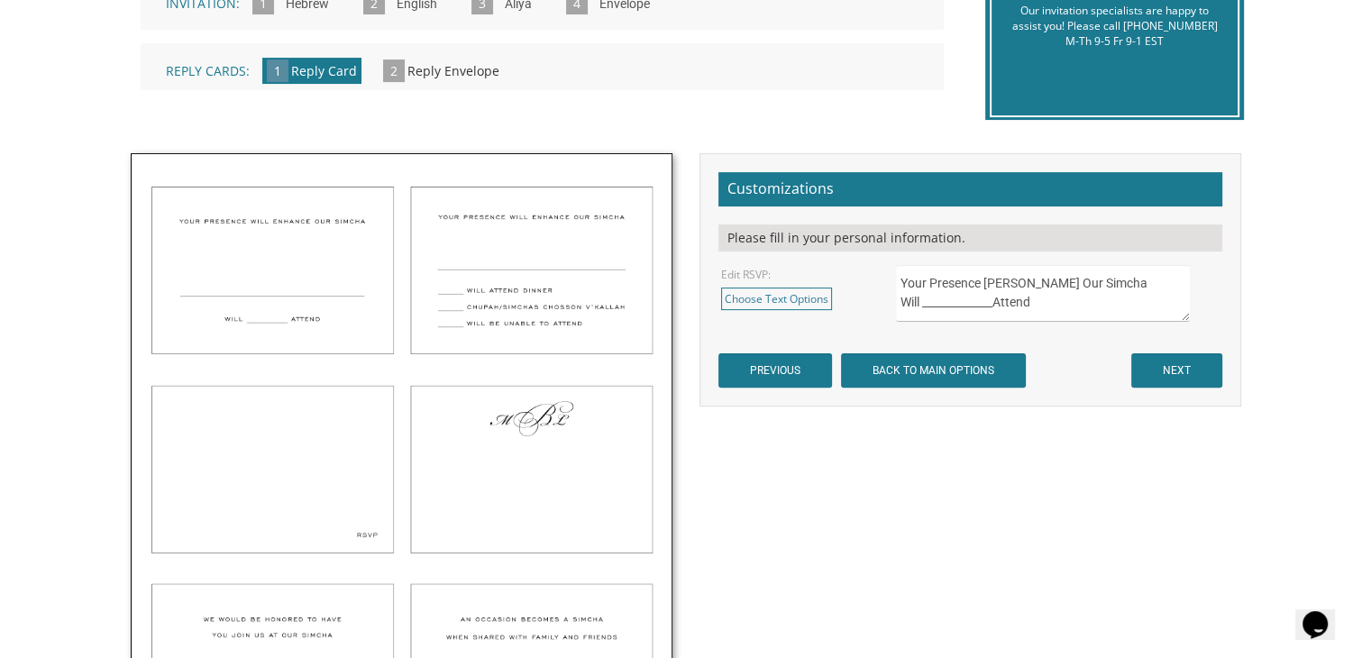
click at [497, 287] on img at bounding box center [402, 460] width 540 height 612
click at [789, 296] on link "Choose Text Options" at bounding box center [776, 298] width 111 height 23
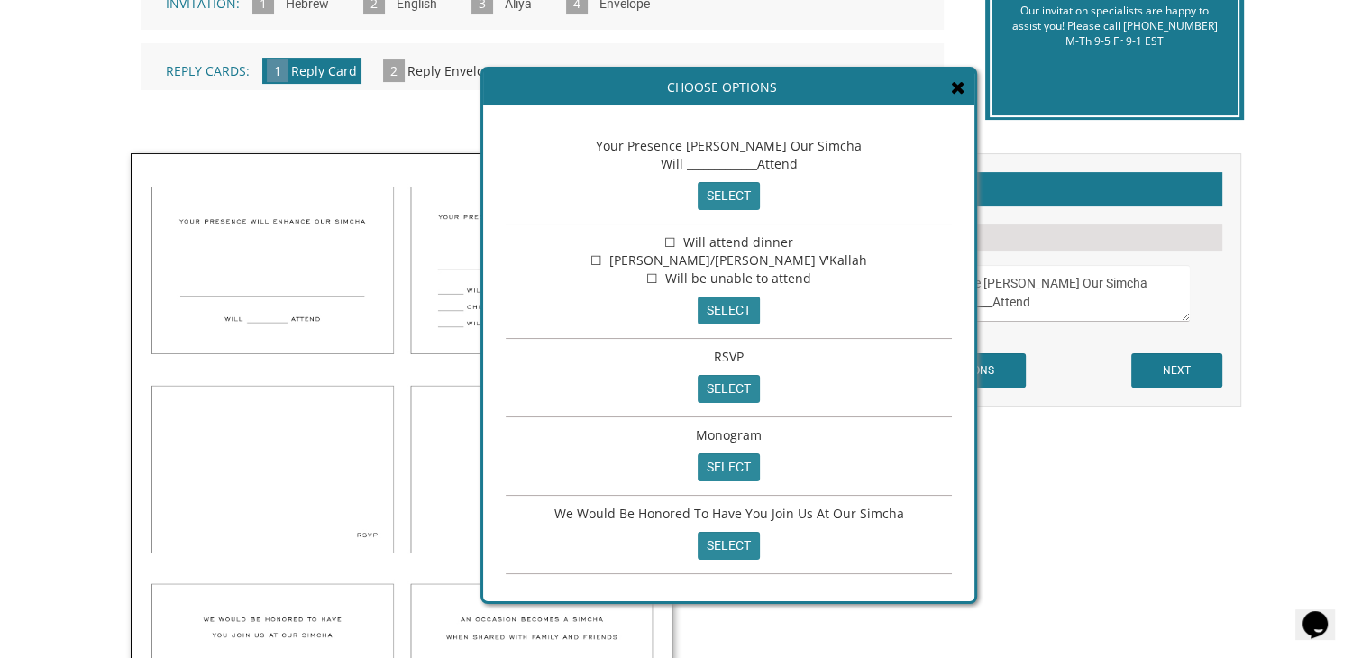
click at [704, 324] on div "☐ Will attend dinner ☐ [PERSON_NAME]/[PERSON_NAME] V'Kallah ☐ Will be unable to…" at bounding box center [729, 281] width 446 height 114
click at [735, 305] on input "select" at bounding box center [729, 310] width 62 height 28
type textarea "☐ Will attend dinner ☐ [PERSON_NAME]/[PERSON_NAME] V'Kallah ☐ Will be unable to…"
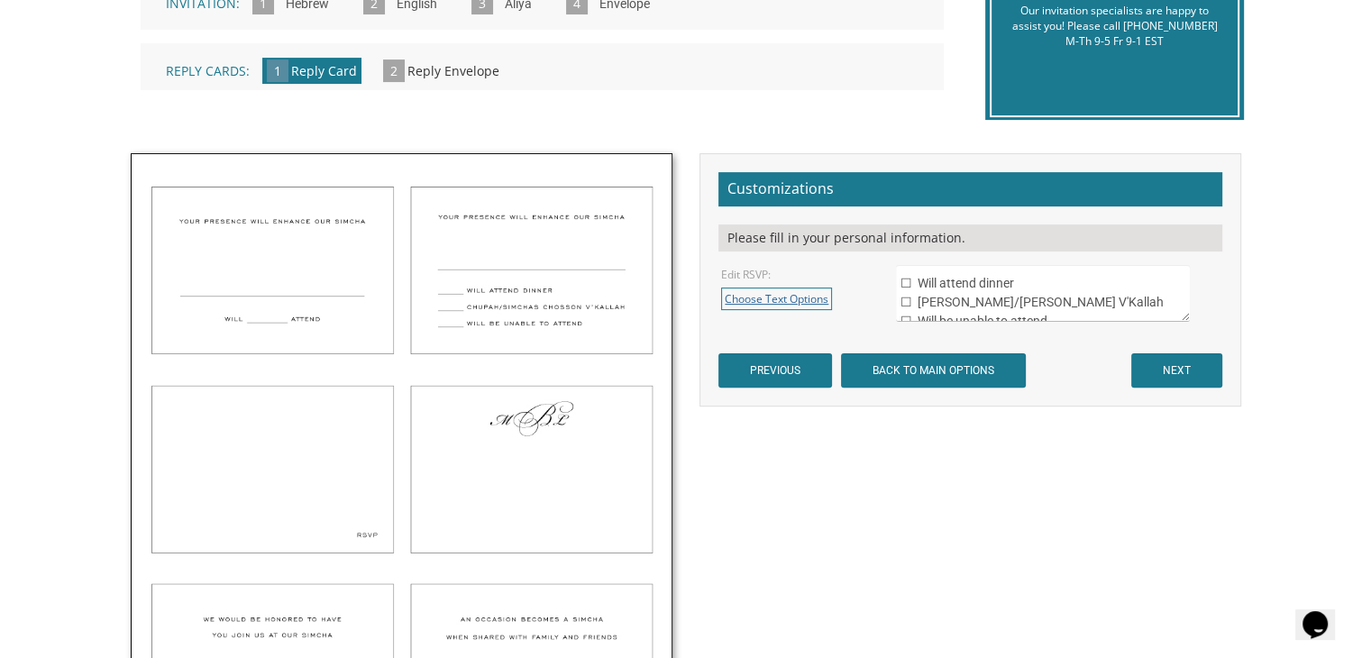
click at [821, 293] on link "Choose Text Options" at bounding box center [776, 298] width 111 height 23
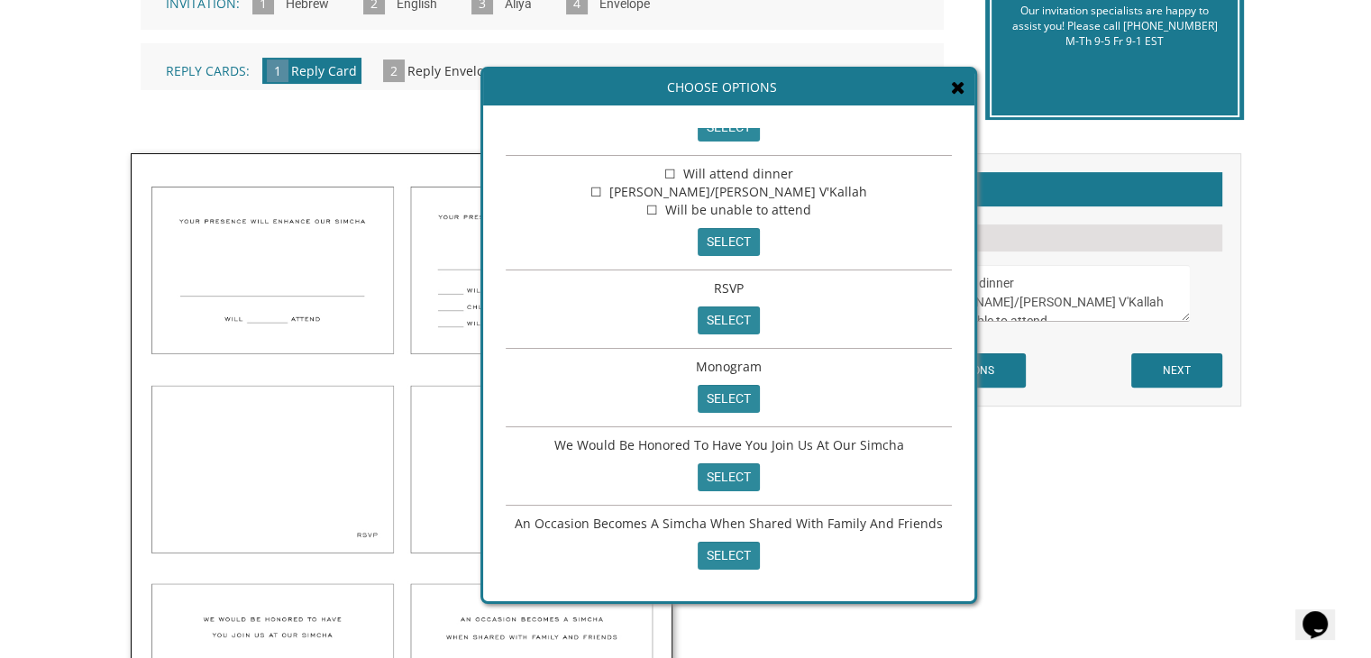
scroll to position [72, 0]
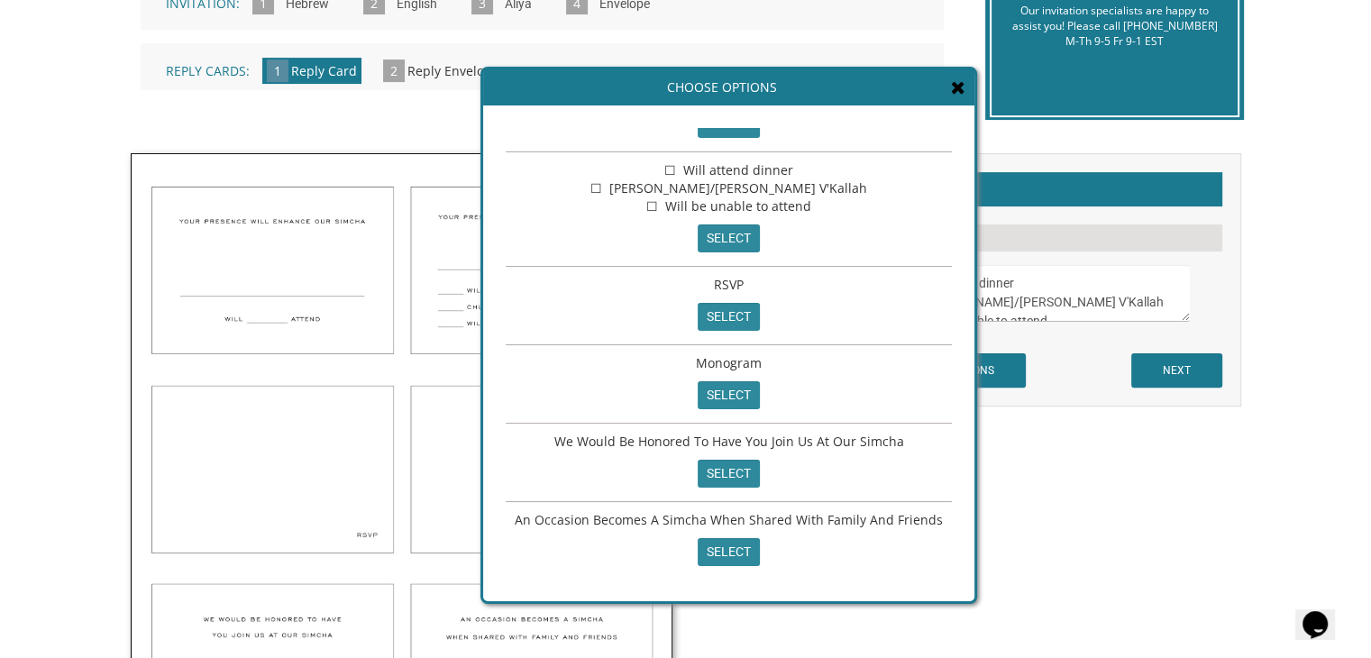
click at [953, 89] on icon at bounding box center [958, 87] width 14 height 18
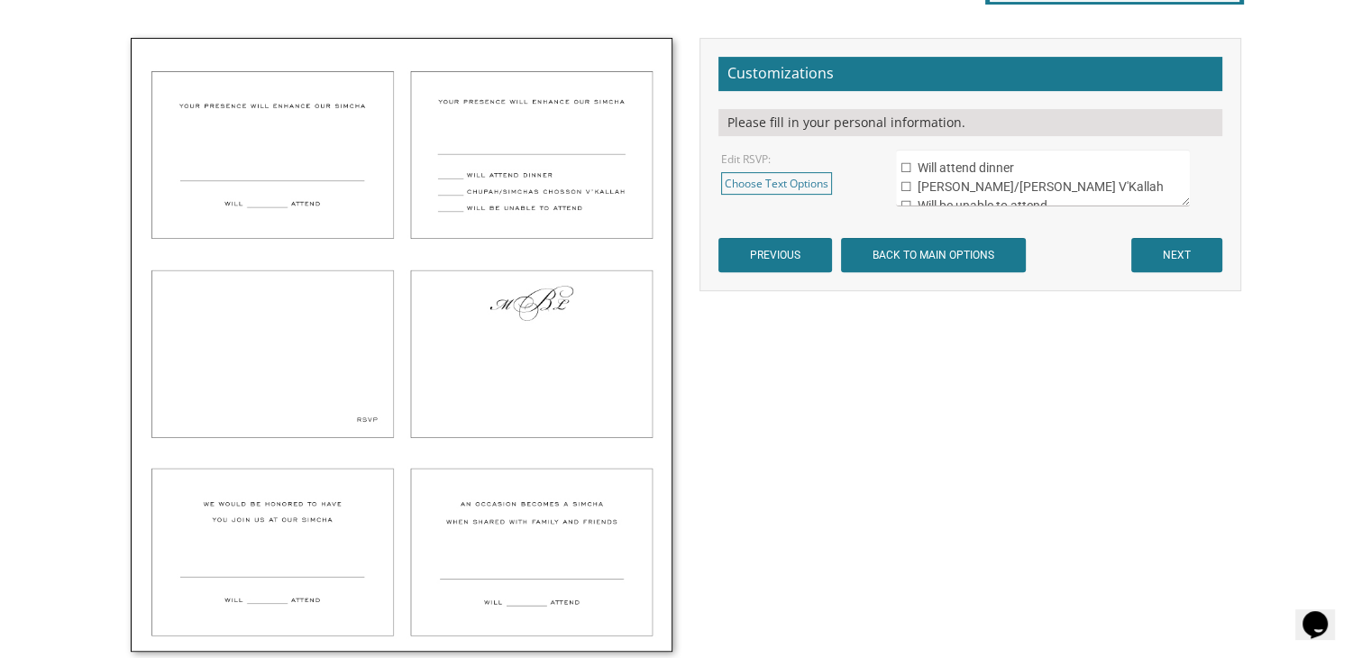
scroll to position [560, 0]
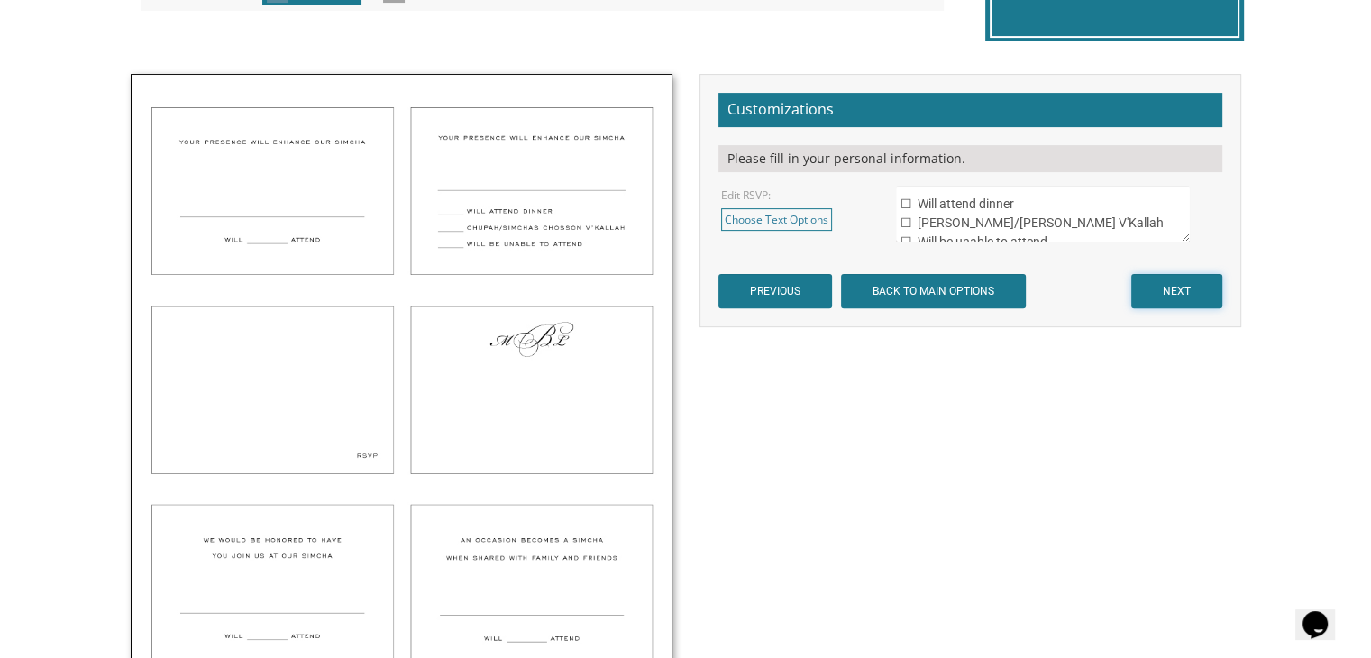
click at [1179, 300] on input "NEXT" at bounding box center [1176, 291] width 91 height 34
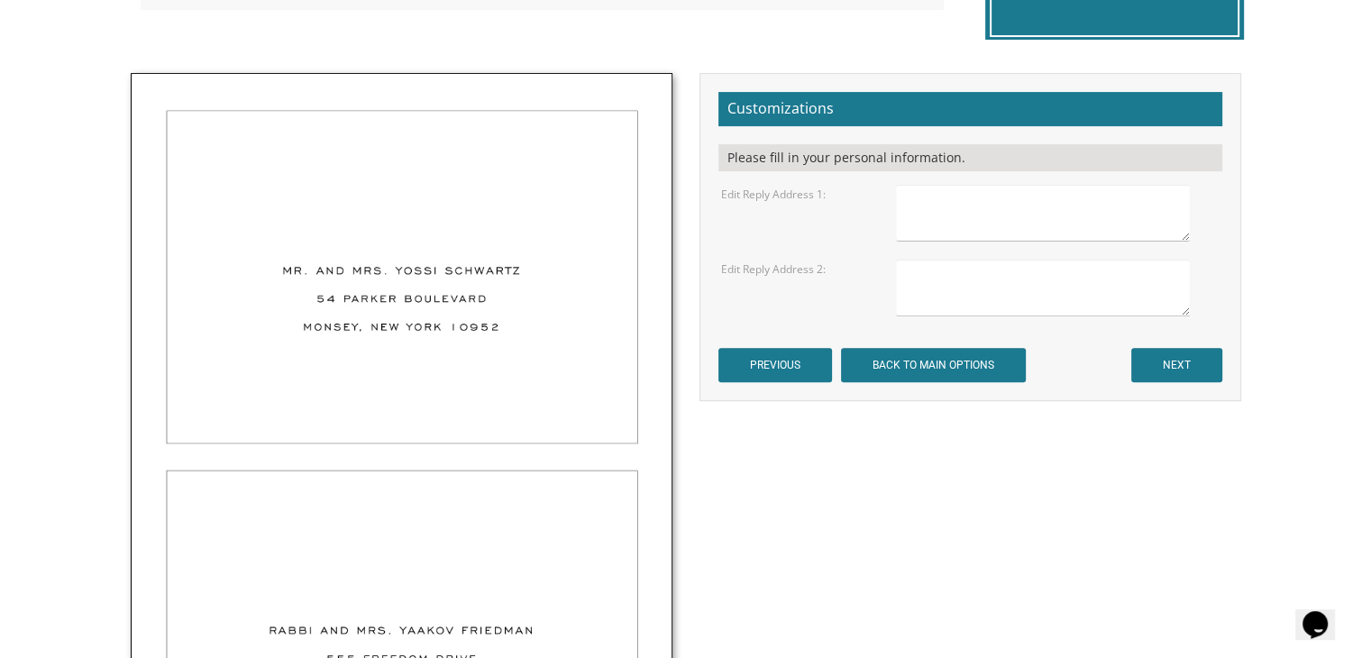
scroll to position [570, 0]
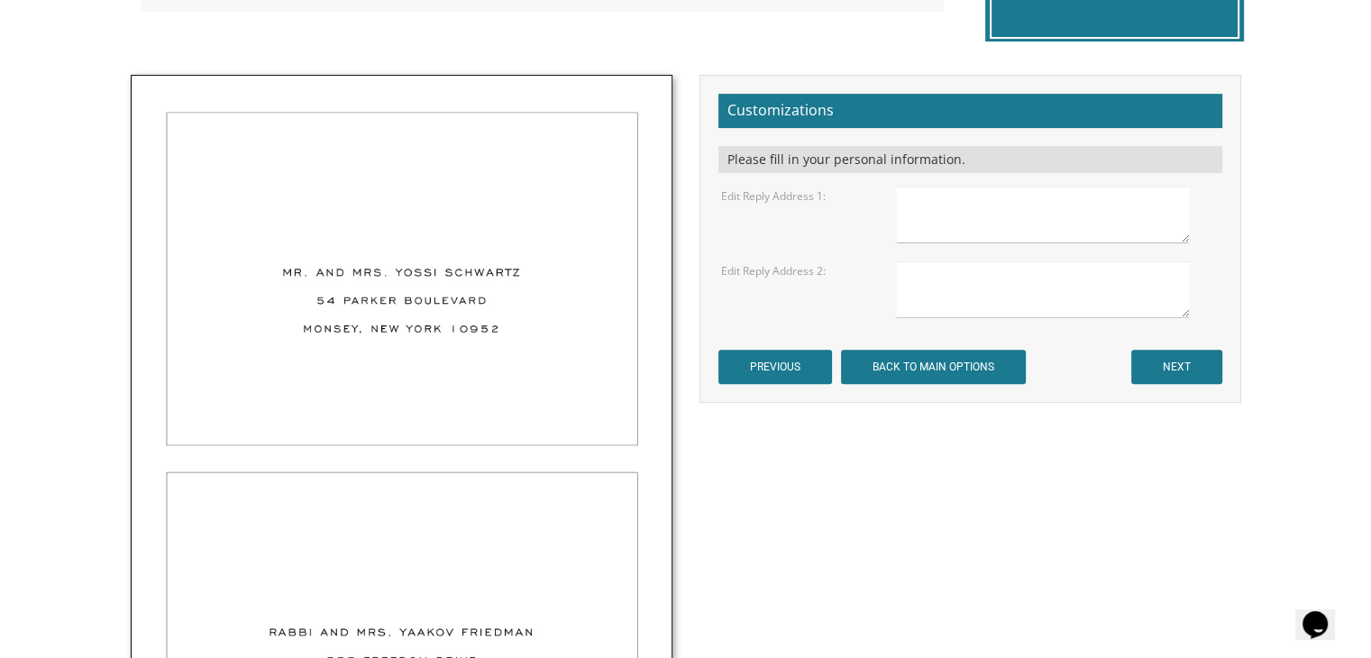
click at [946, 200] on textarea at bounding box center [1042, 215] width 293 height 57
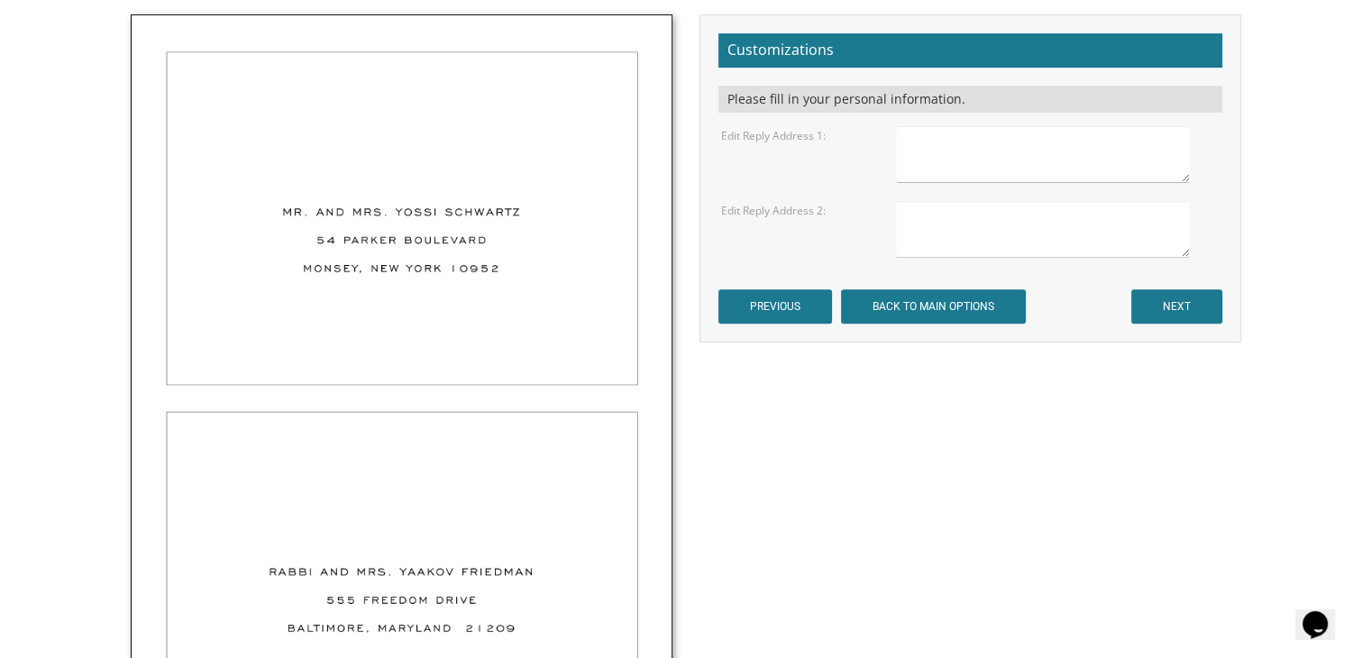
scroll to position [614, 0]
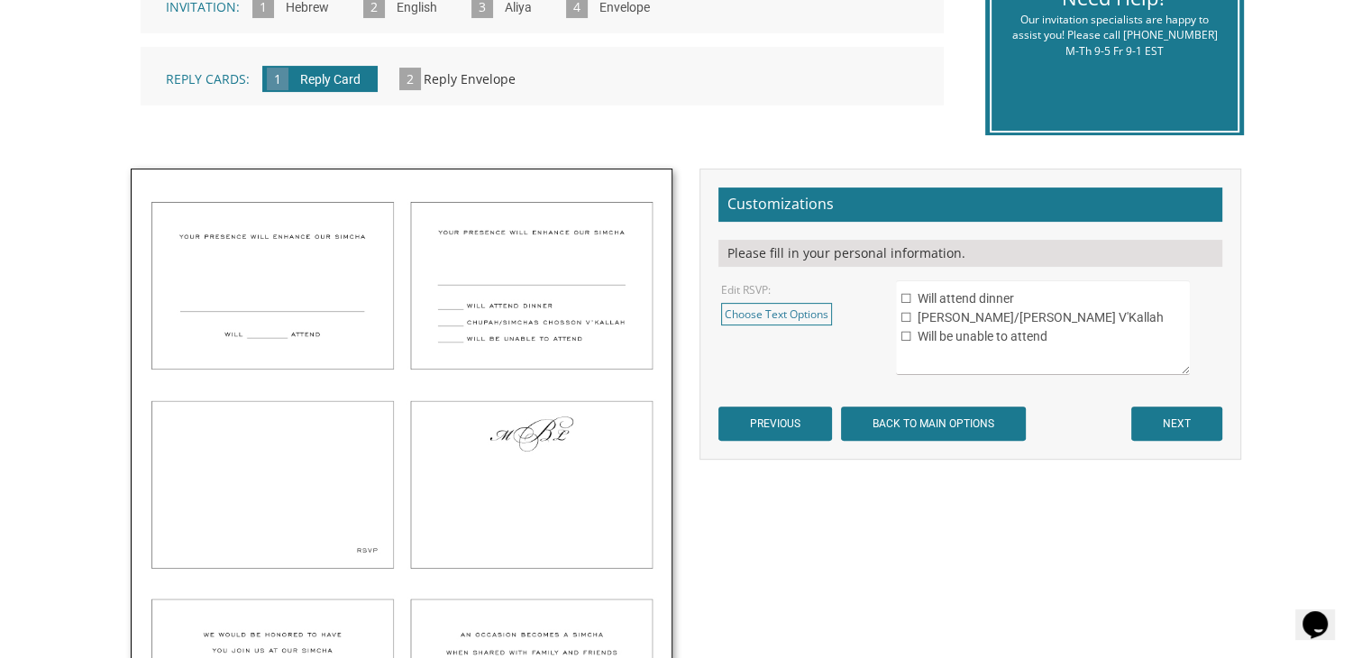
scroll to position [489, 0]
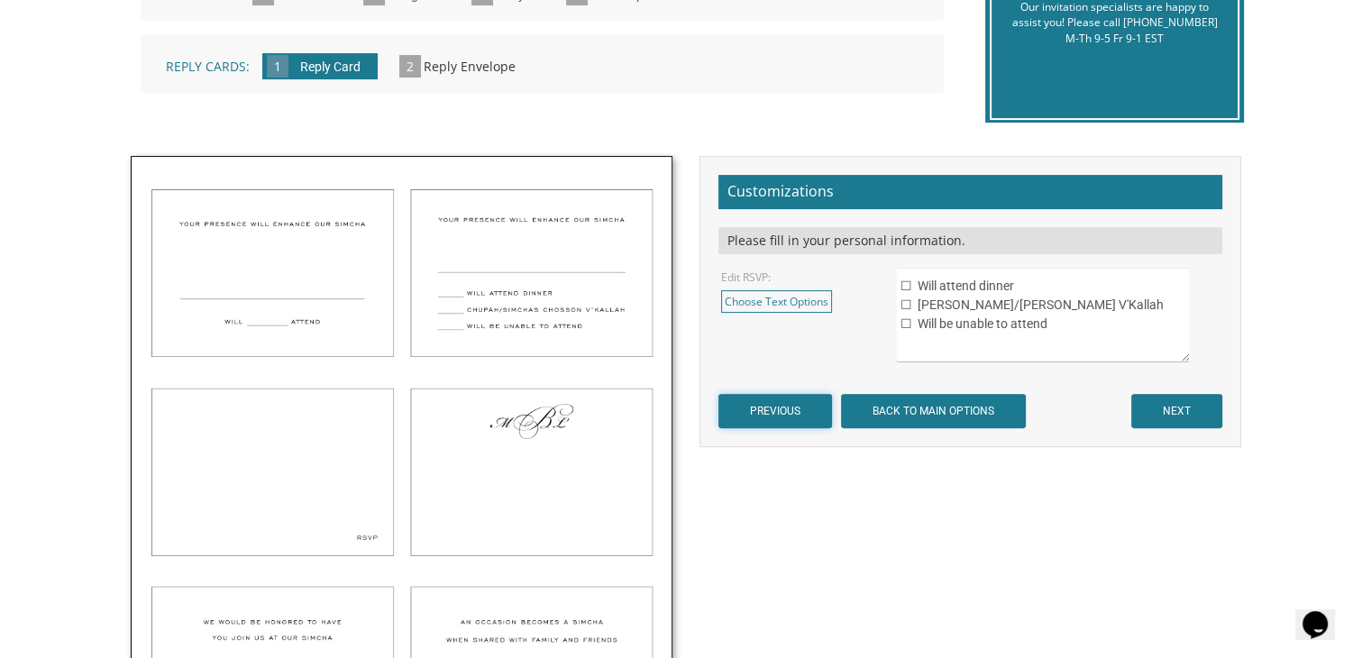
click at [768, 395] on input "PREVIOUS" at bounding box center [775, 411] width 114 height 34
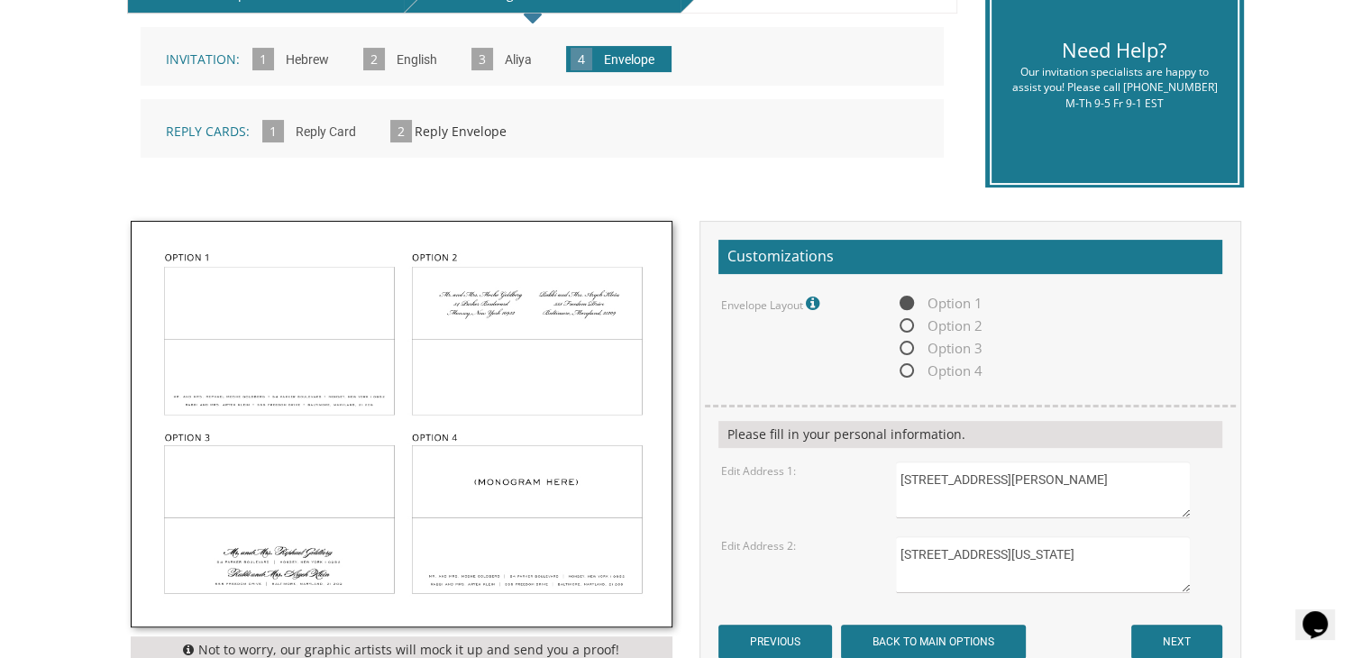
scroll to position [428, 0]
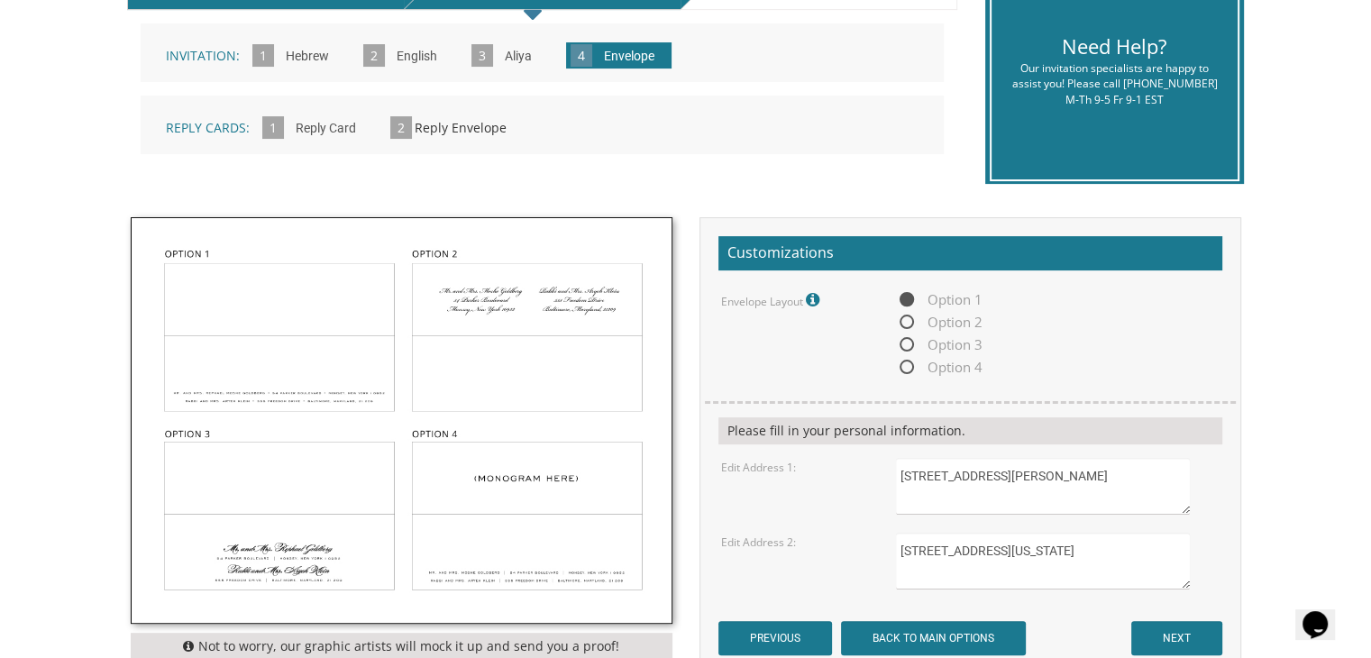
click at [899, 480] on textarea "[STREET_ADDRESS][PERSON_NAME]" at bounding box center [1042, 486] width 293 height 57
type textarea "[PERSON_NAME] [PERSON_NAME] [STREET_ADDRESS][PERSON_NAME]"
click at [900, 545] on textarea "[STREET_ADDRESS][US_STATE]" at bounding box center [1042, 561] width 293 height 57
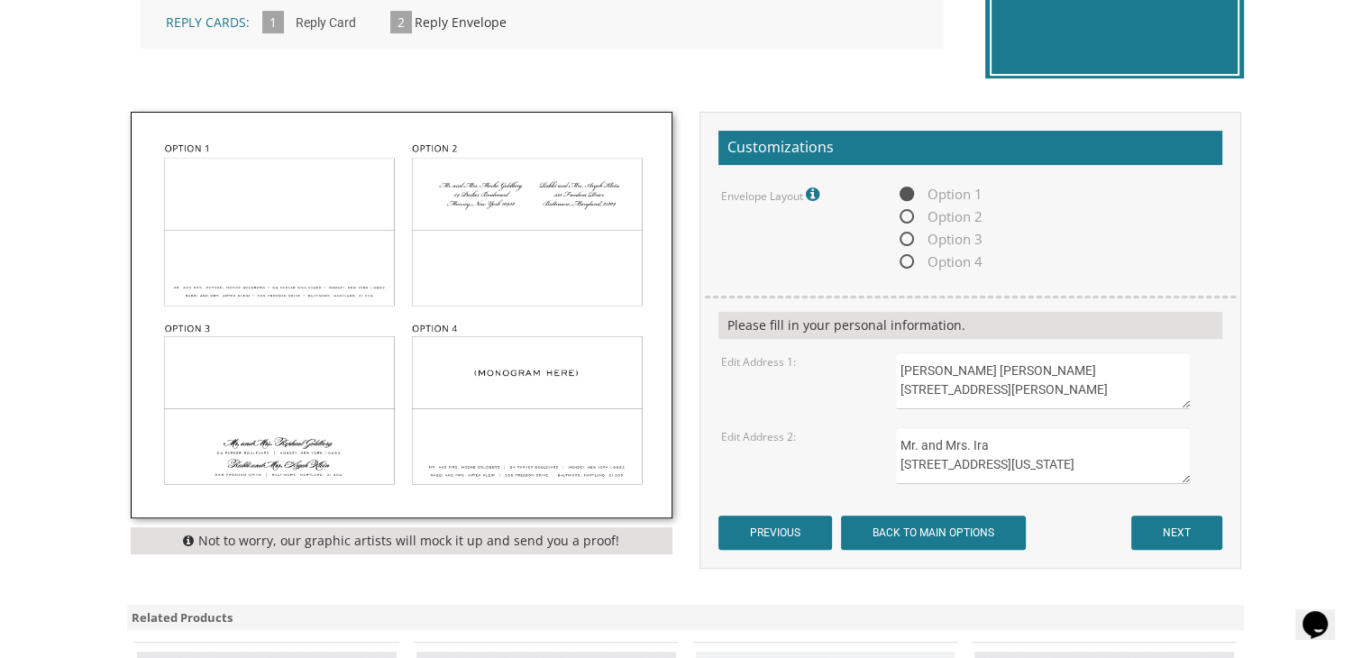
scroll to position [534, 0]
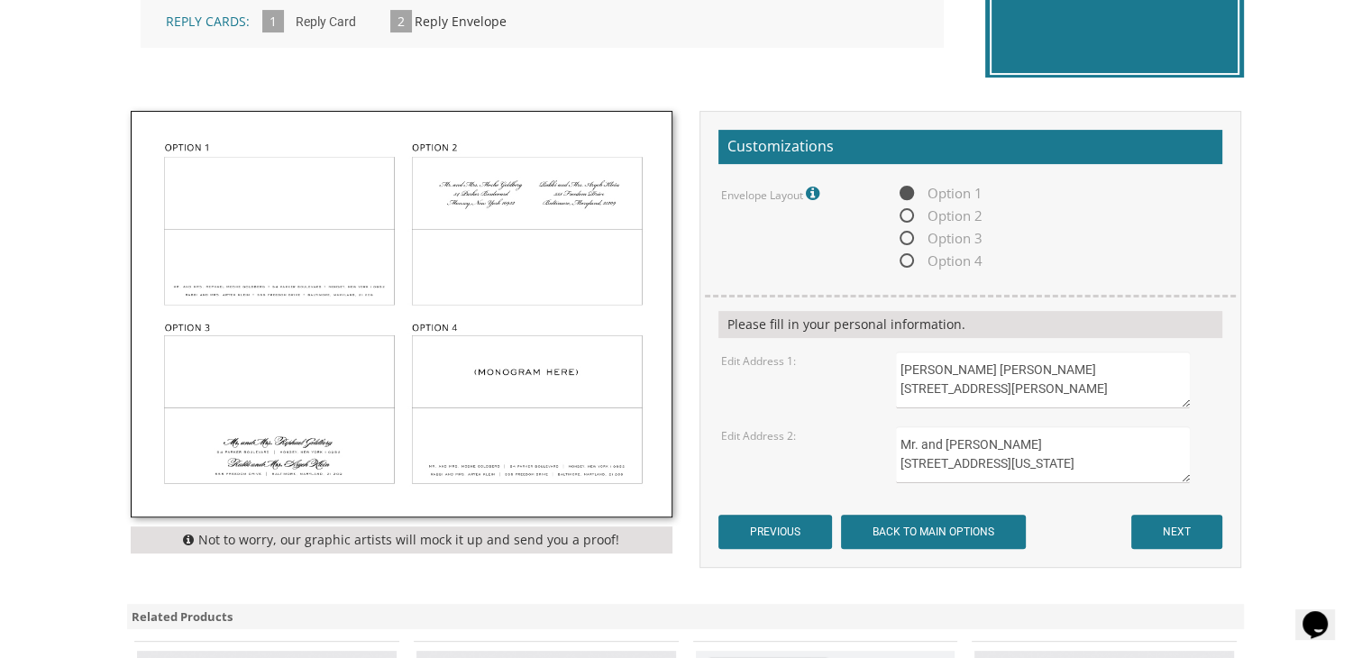
click at [990, 436] on textarea "[STREET_ADDRESS][US_STATE]" at bounding box center [1042, 454] width 293 height 57
type textarea "Mr. and [PERSON_NAME] [STREET_ADDRESS][US_STATE]"
click at [1190, 531] on input "NEXT" at bounding box center [1176, 532] width 91 height 34
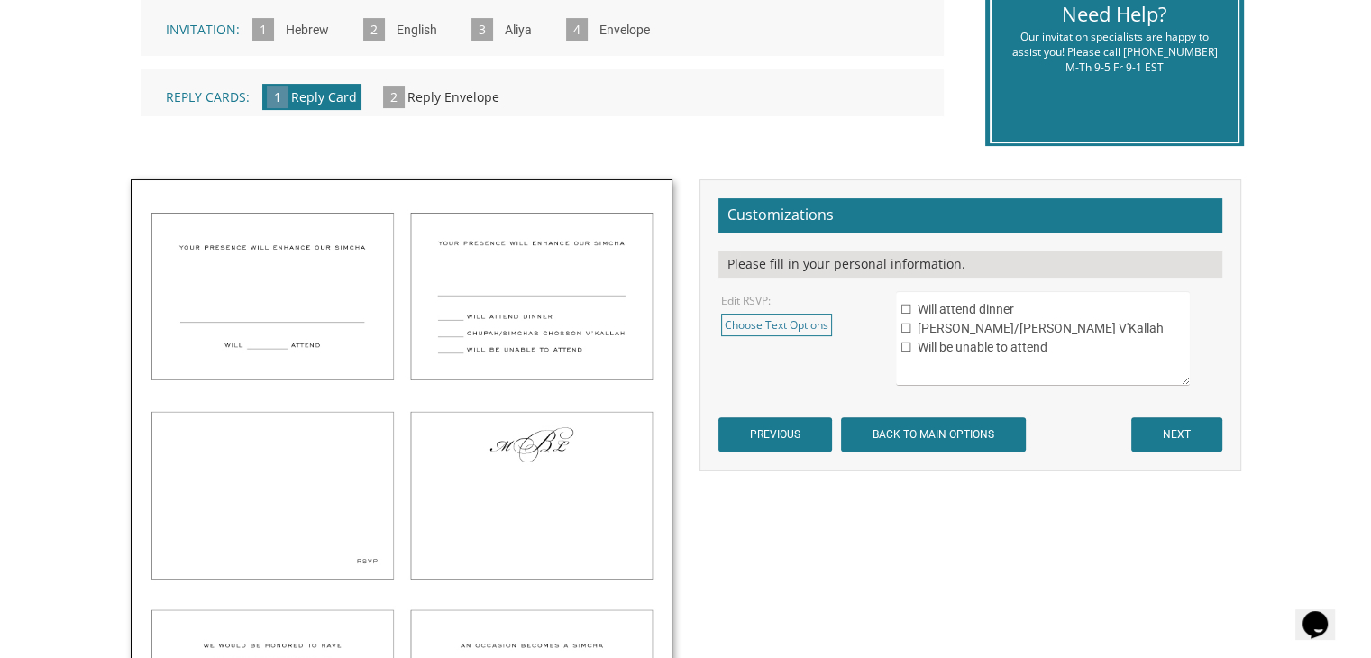
scroll to position [508, 0]
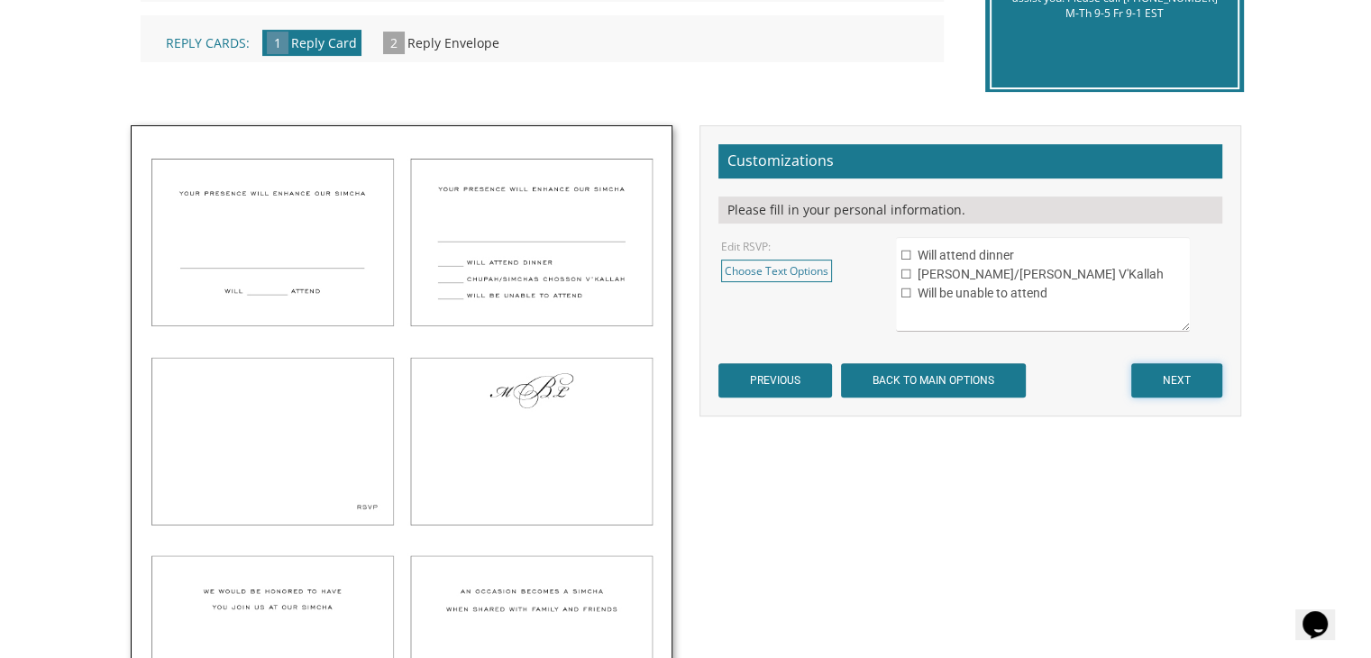
click at [1170, 382] on input "NEXT" at bounding box center [1176, 380] width 91 height 34
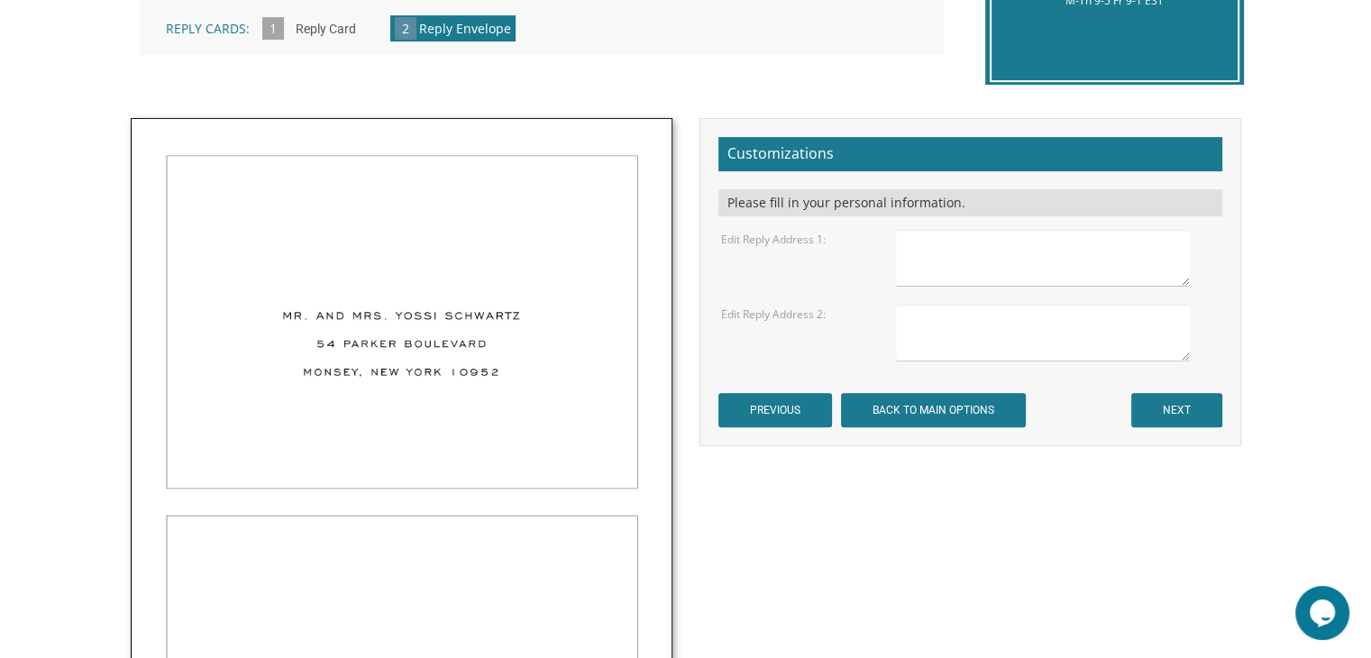
scroll to position [644, 0]
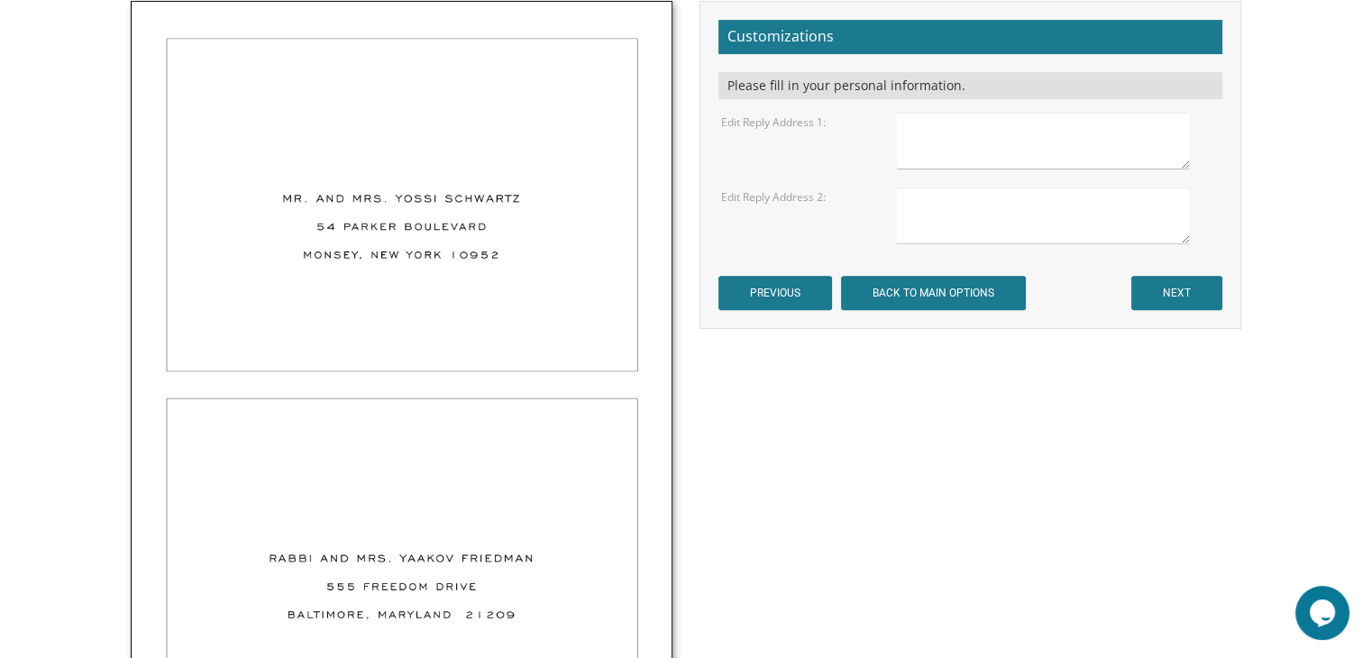
click at [920, 141] on textarea at bounding box center [1042, 141] width 293 height 57
type textarea "M"
type textarea "Mr. and Mrs. Itamar and Dina Cohen"
click at [920, 205] on textarea at bounding box center [1042, 215] width 293 height 57
click at [1051, 203] on textarea "Mr. and Mrs. Ira and Shunie Perlmuter" at bounding box center [1042, 215] width 293 height 57
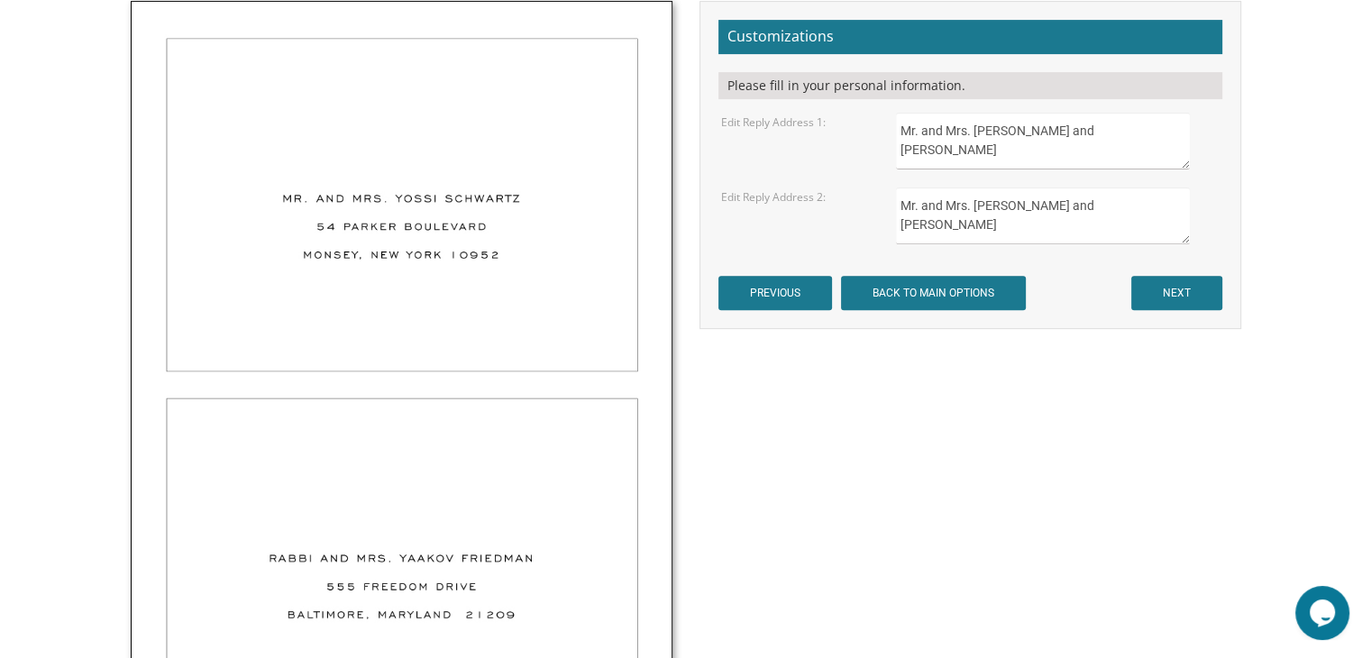
click at [1051, 203] on textarea "Mr. and Mrs. Ira and Shunie Perlmuter" at bounding box center [1042, 215] width 293 height 57
click at [1063, 235] on textarea "Mr. and Mrs. Ira Perlmuter" at bounding box center [1042, 215] width 293 height 57
click at [992, 205] on textarea "Mr. and Mrs. Ira Perlmuter" at bounding box center [1042, 215] width 293 height 57
type textarea "Mr. and Mrs. Ira and Shunie Perlmuter"
click at [768, 282] on input "PREVIOUS" at bounding box center [775, 293] width 114 height 34
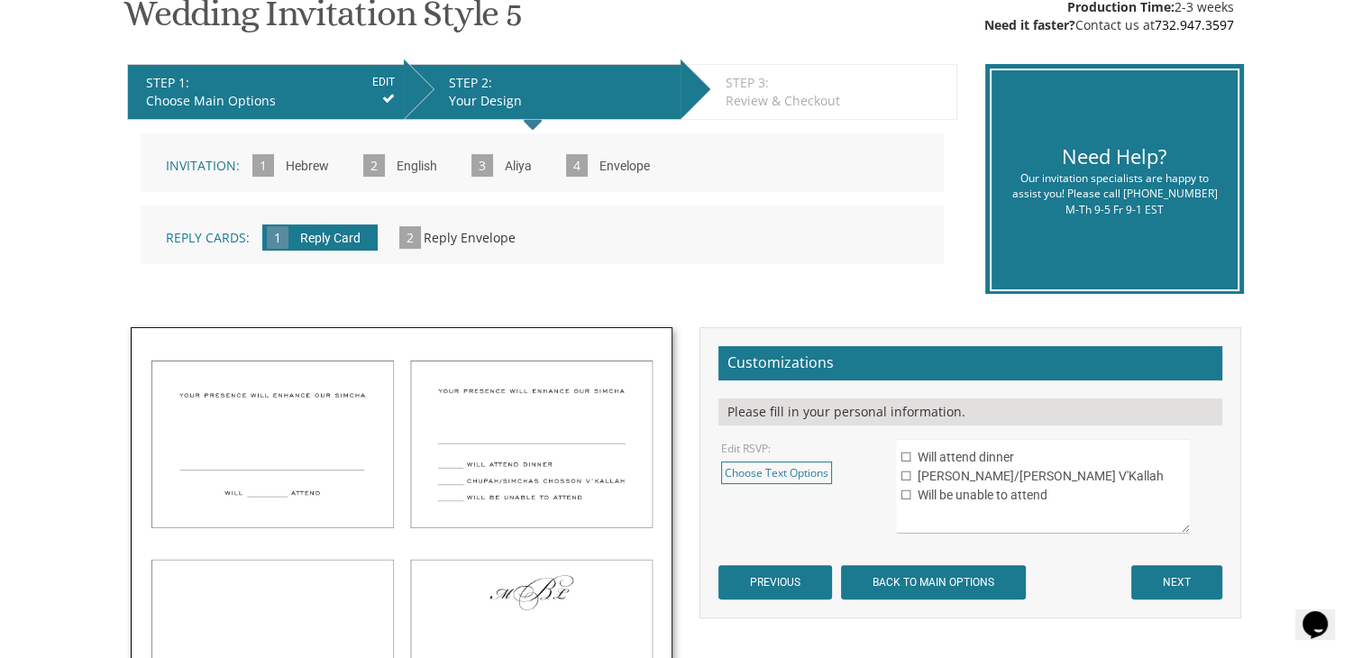
scroll to position [494, 0]
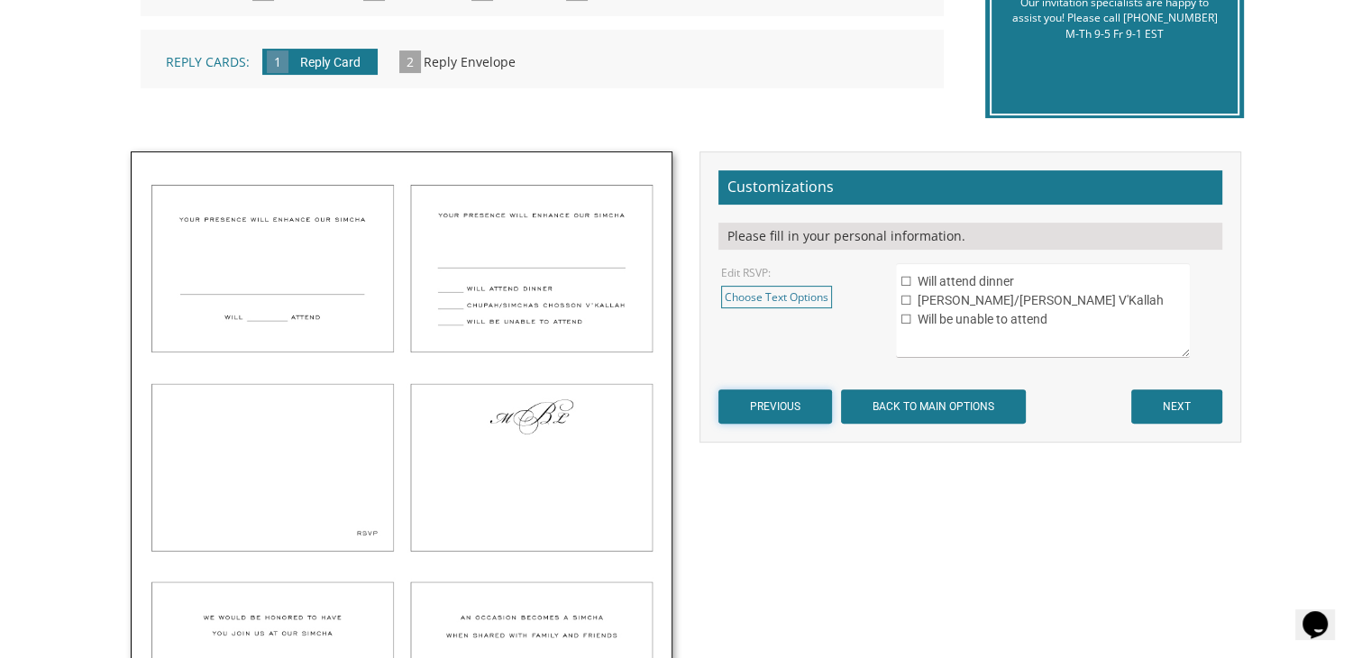
click at [753, 411] on input "PREVIOUS" at bounding box center [775, 406] width 114 height 34
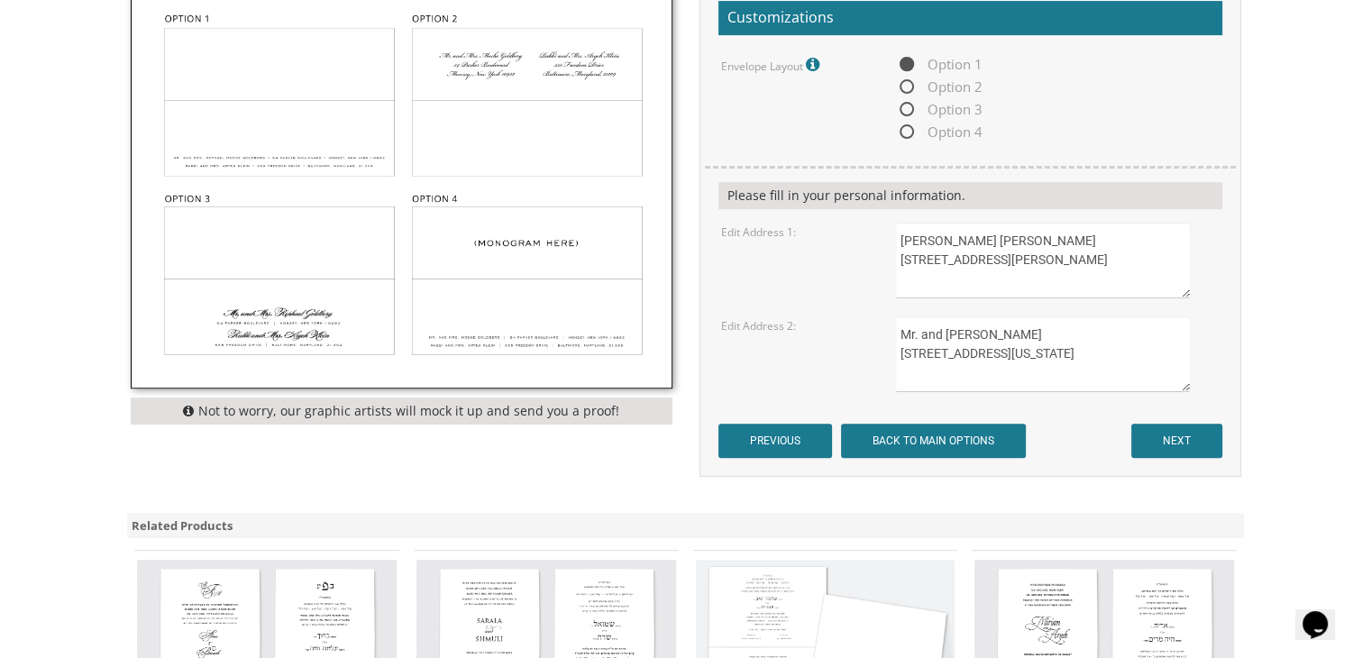
click at [991, 332] on textarea "Mr. and Mrs. Ira Perlmuter 50 Virginia Avenue Clifton, NJ 07012" at bounding box center [1042, 354] width 293 height 76
type textarea "Mr. and Mrs. Ira and Shunie Perlmuter 50 Virginia Avenue Clifton, NJ 07012"
click at [1180, 424] on input "NEXT" at bounding box center [1176, 441] width 91 height 34
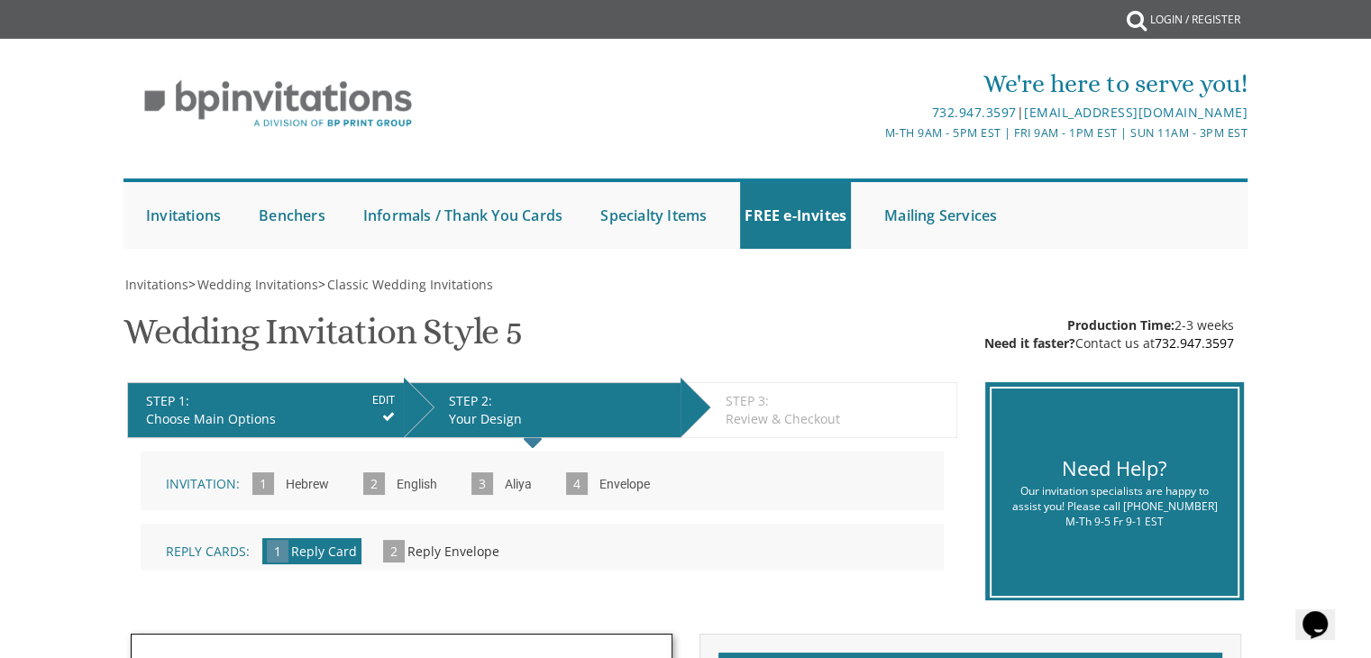
scroll to position [575, 0]
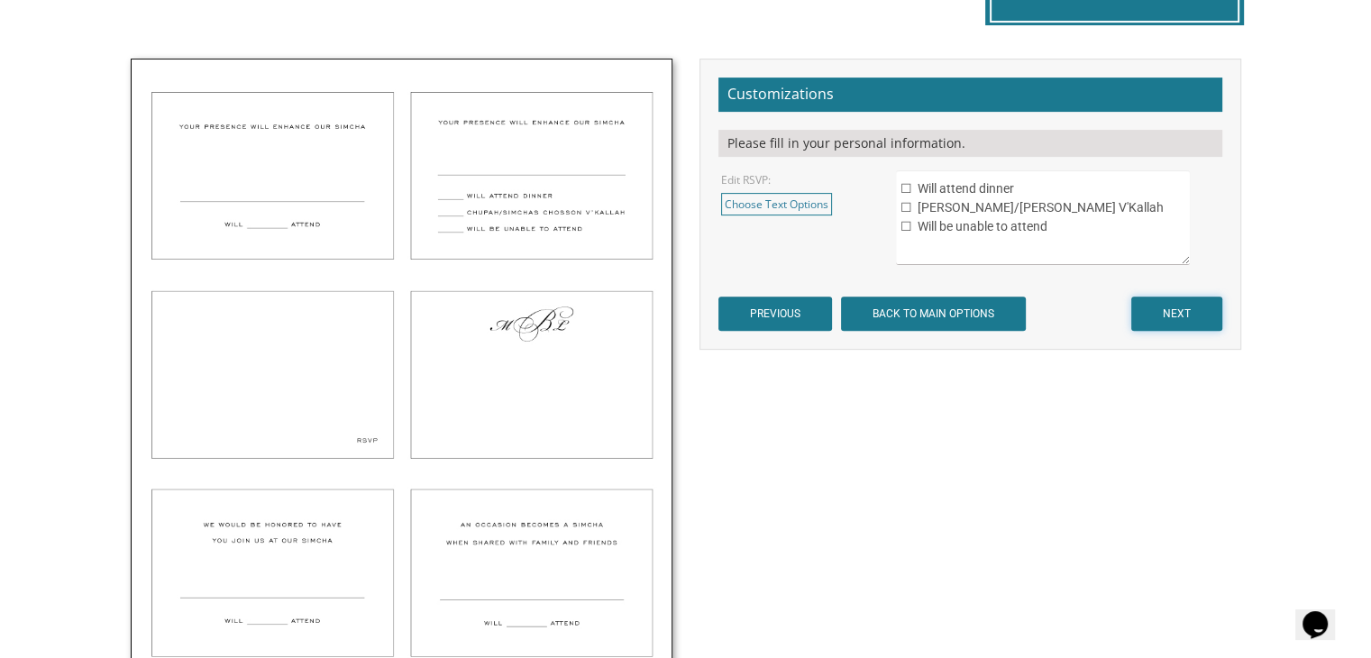
click at [1172, 311] on input "NEXT" at bounding box center [1176, 313] width 91 height 34
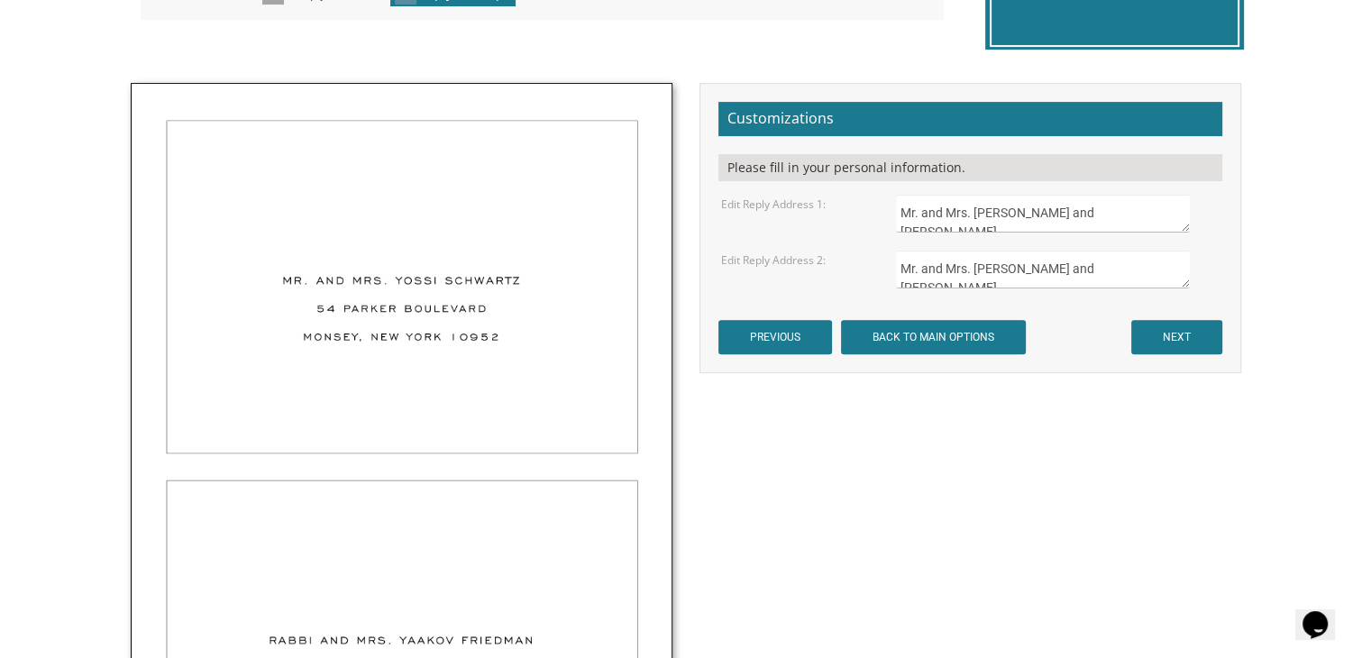
scroll to position [567, 0]
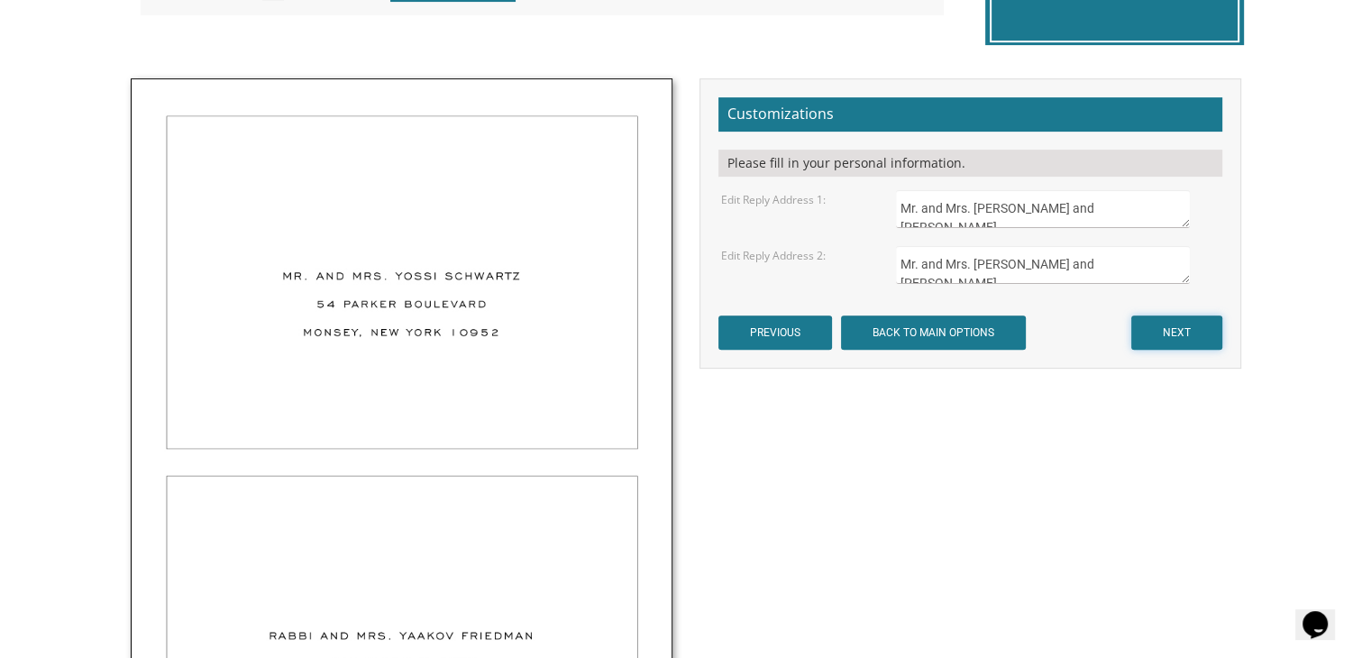
click at [1179, 324] on input "NEXT" at bounding box center [1176, 332] width 91 height 34
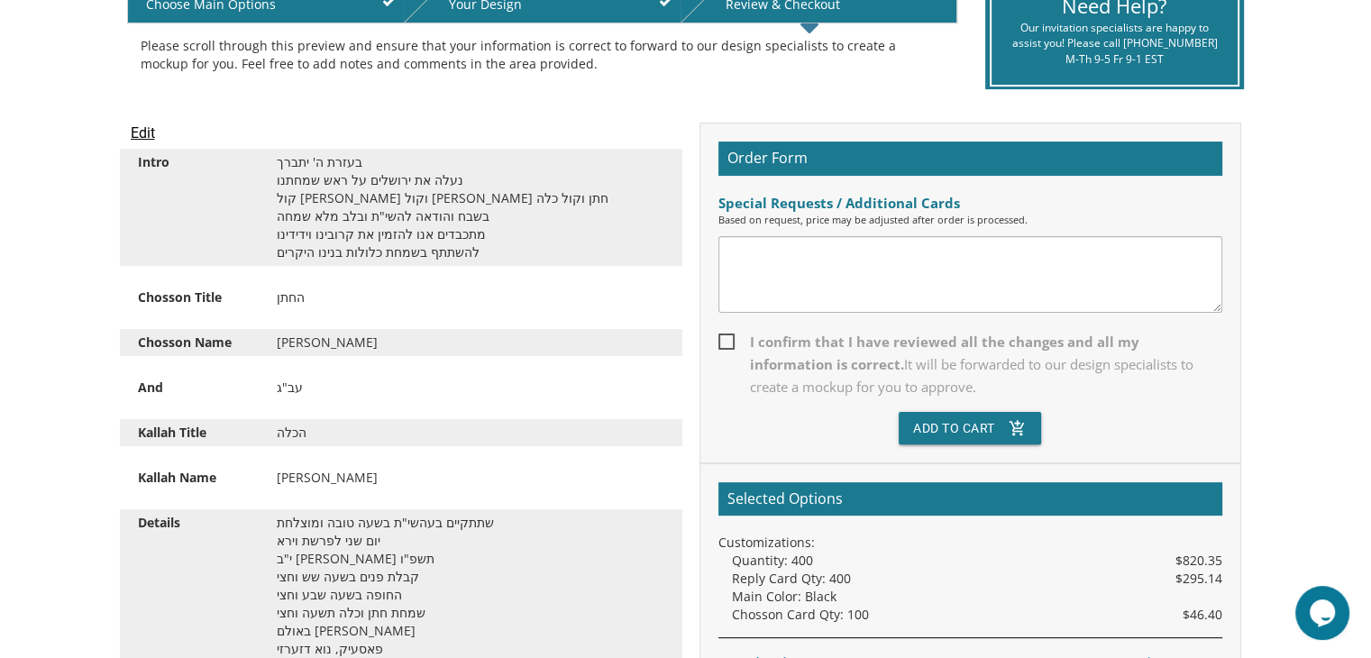
scroll to position [415, 0]
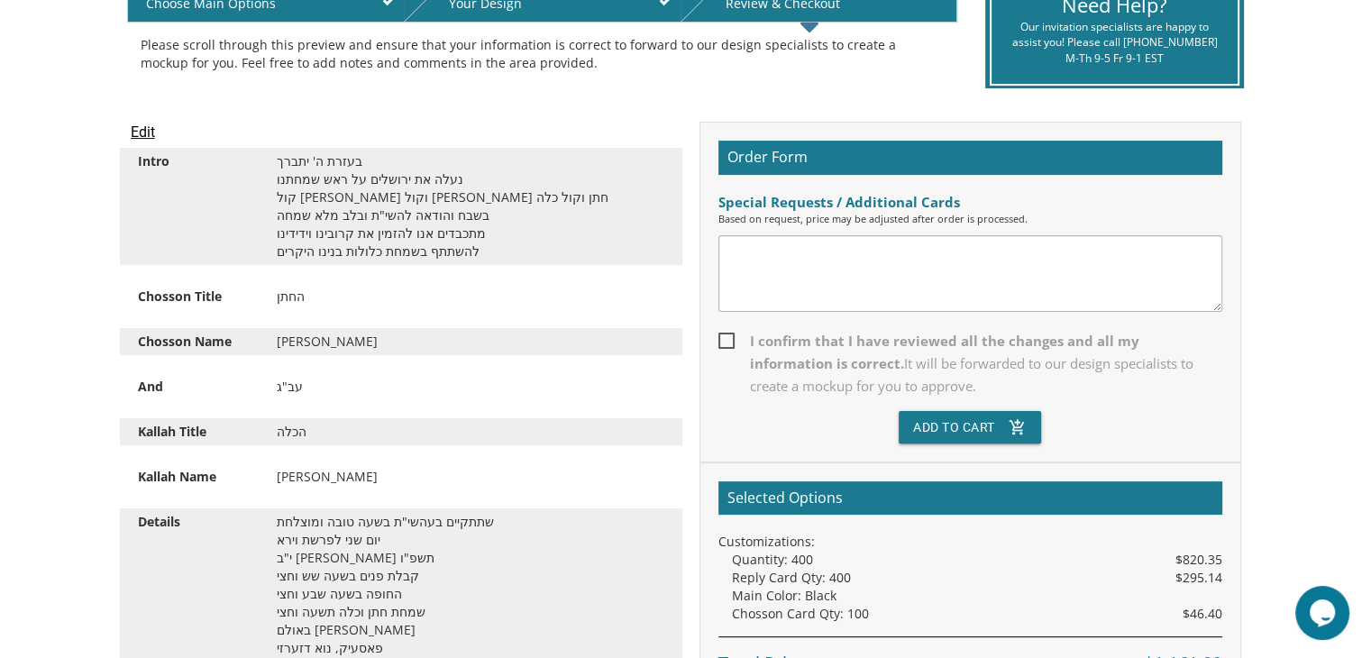
click at [789, 256] on textarea at bounding box center [970, 273] width 504 height 77
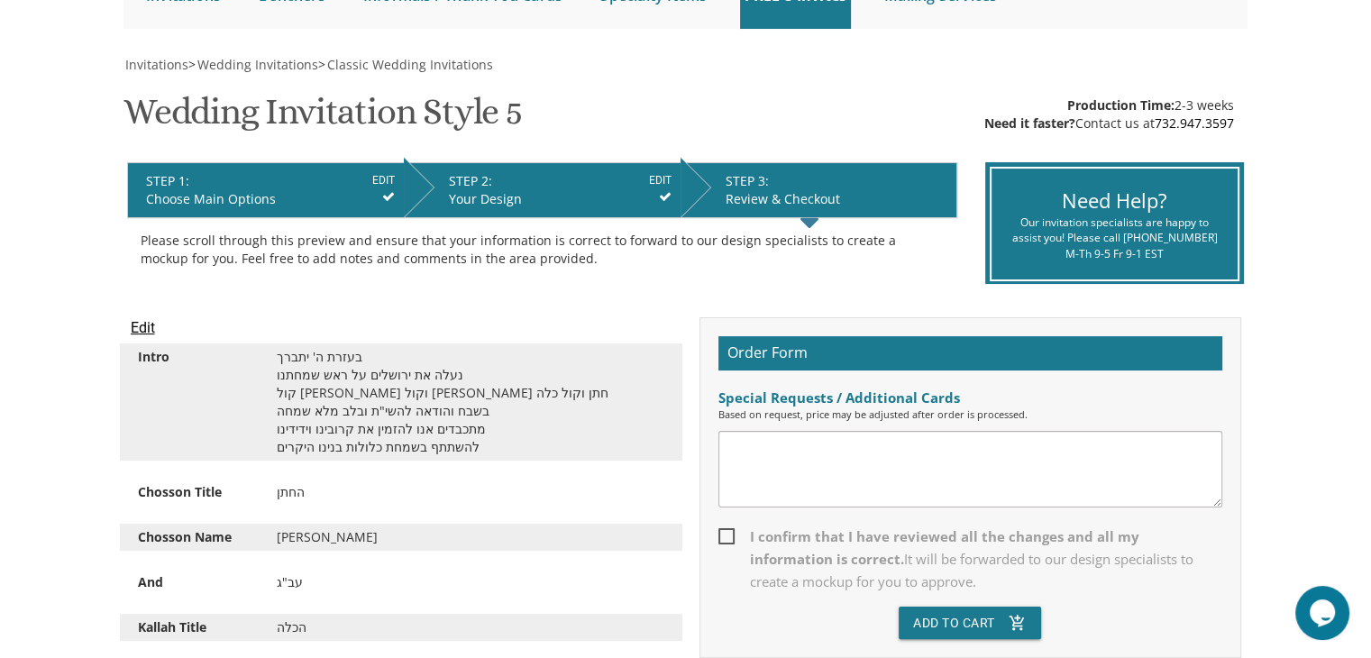
scroll to position [220, 0]
click at [144, 333] on input "Edit" at bounding box center [143, 328] width 24 height 22
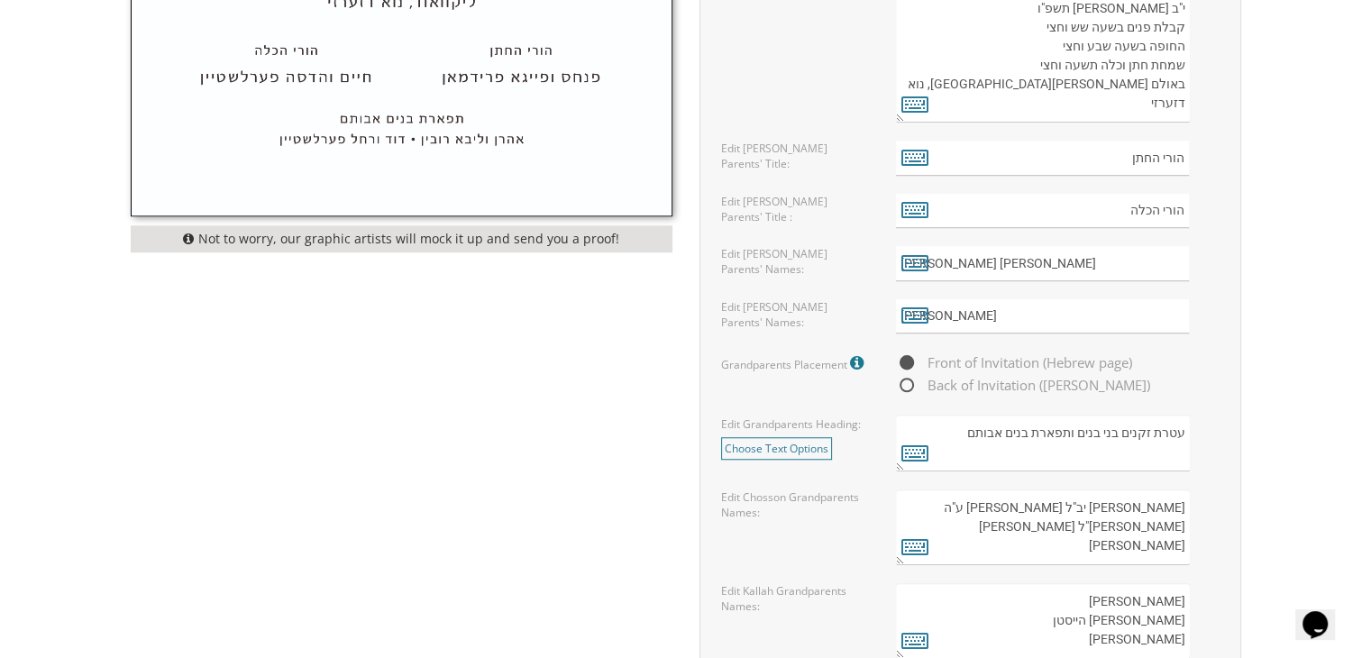
scroll to position [1623, 0]
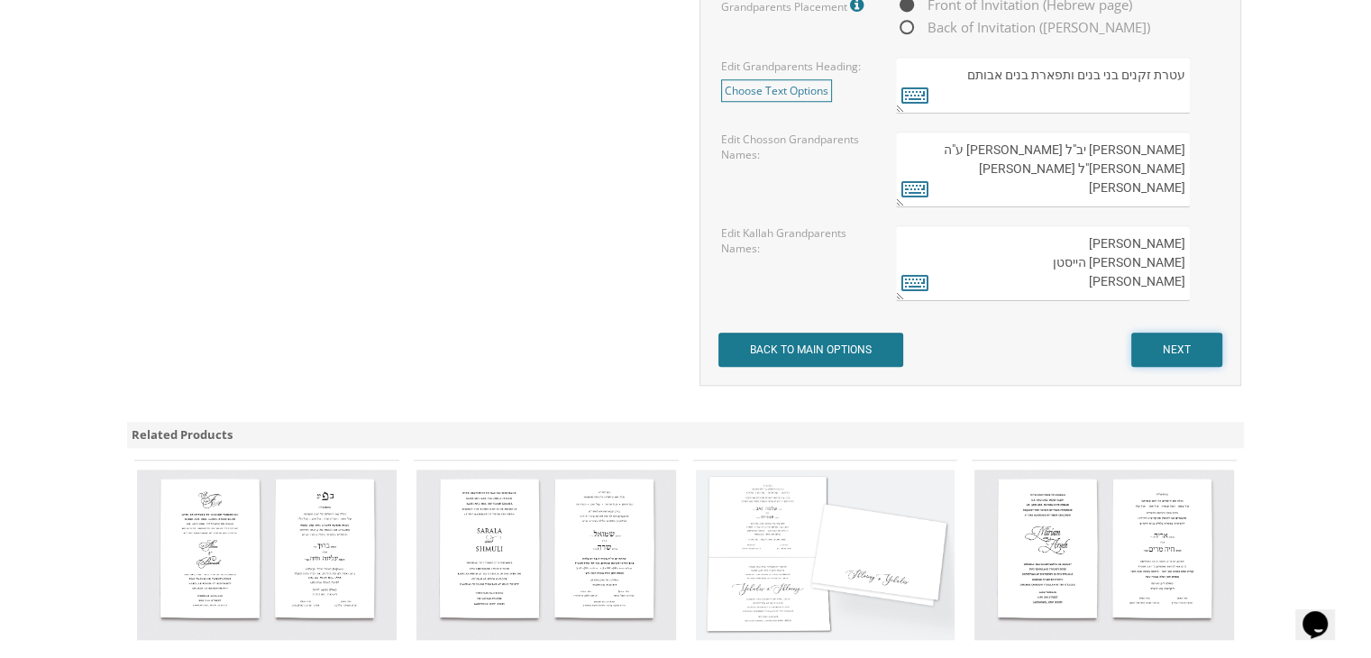
click at [1168, 337] on input "NEXT" at bounding box center [1176, 350] width 91 height 34
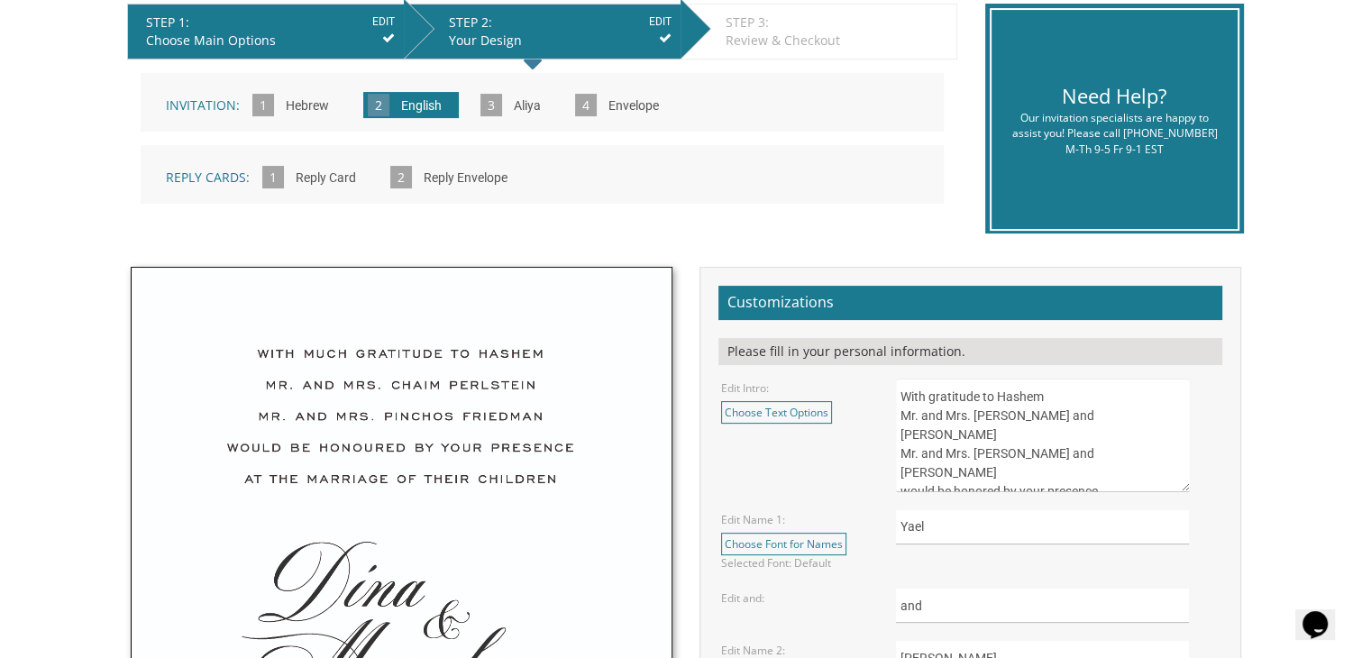
scroll to position [890, 0]
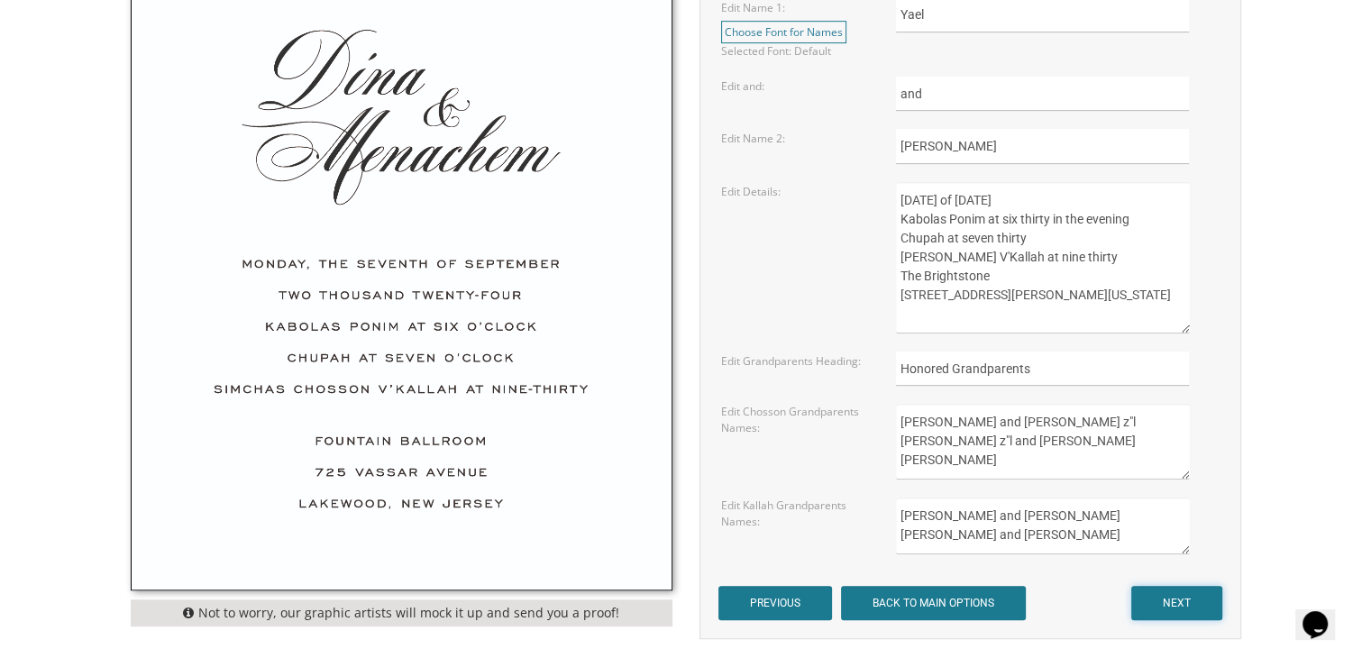
click at [1185, 599] on input "NEXT" at bounding box center [1176, 603] width 91 height 34
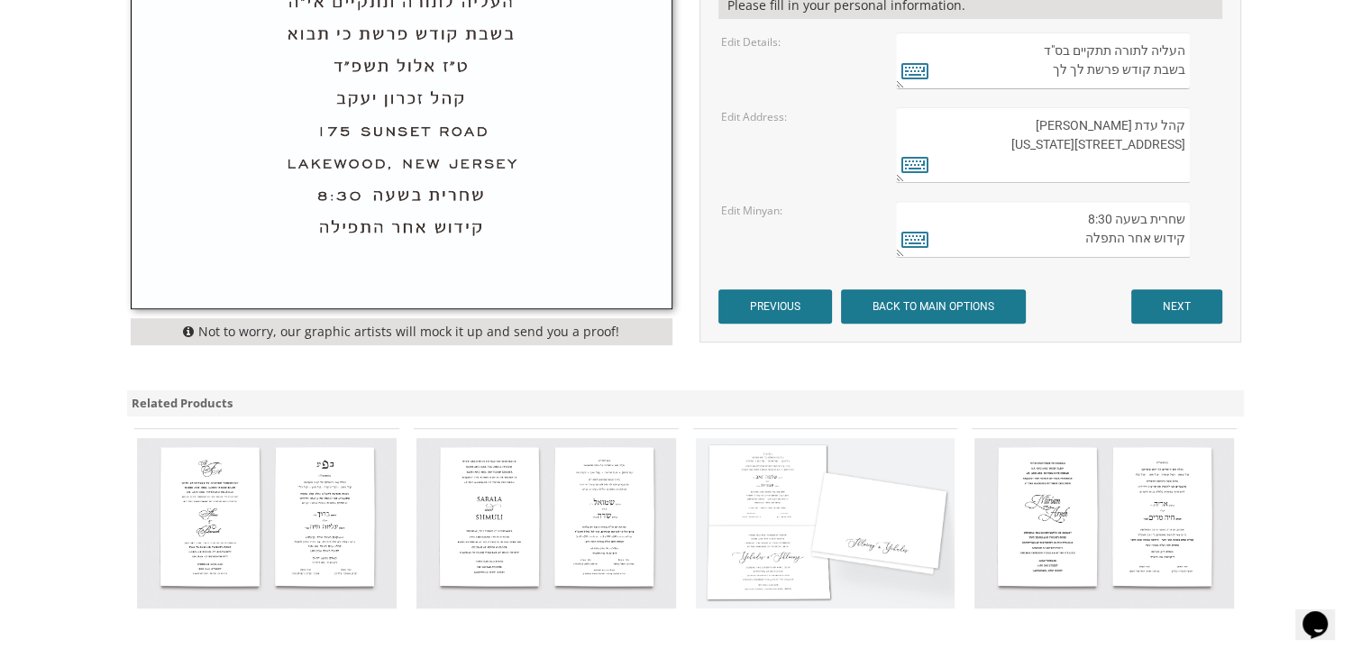
scroll to position [539, 0]
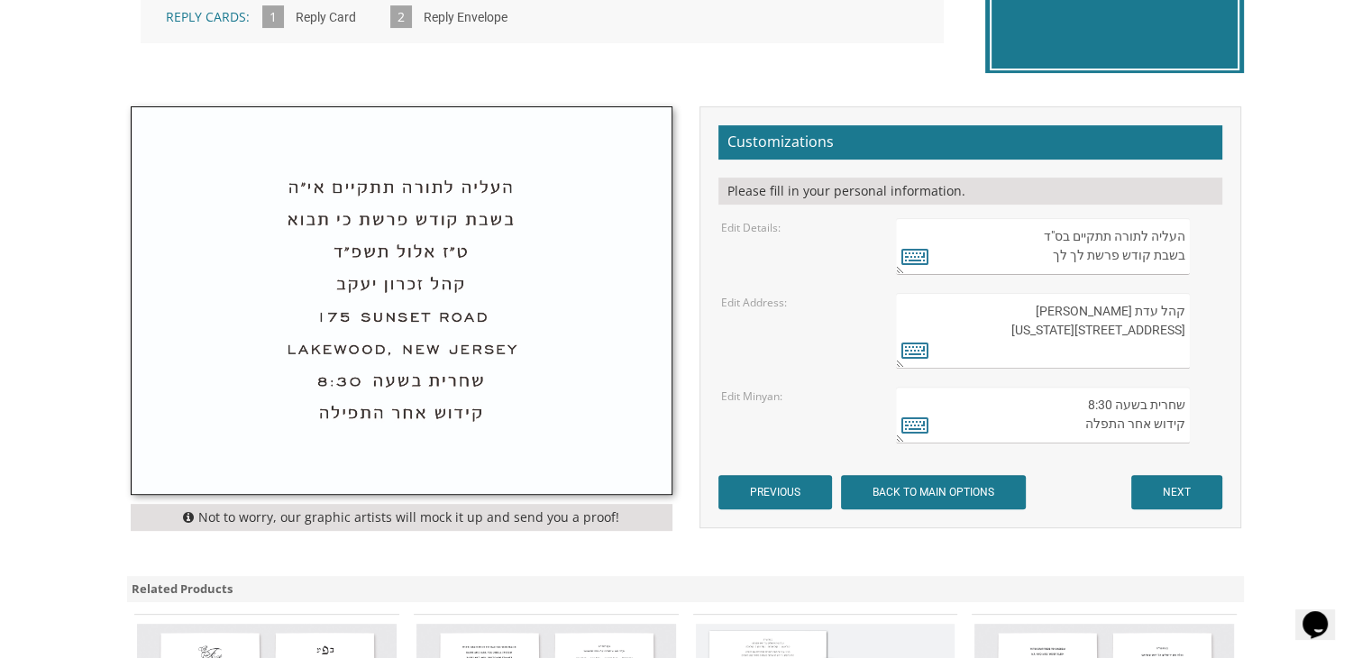
click at [1105, 402] on textarea "שחרית בשעה 8:30 קידוש אחר התפלה" at bounding box center [1042, 415] width 293 height 57
click at [1095, 406] on textarea "שחרית בשעה 8:30 קידוש אחר התפלה" at bounding box center [1042, 415] width 293 height 57
drag, startPoint x: 1103, startPoint y: 405, endPoint x: 1093, endPoint y: 405, distance: 9.9
click at [1093, 405] on textarea "שחרית בשעה 8:30 קידוש אחר התפלה" at bounding box center [1042, 415] width 293 height 57
type textarea "שחרית בשעה 8:55 קידוש אחר התפלה"
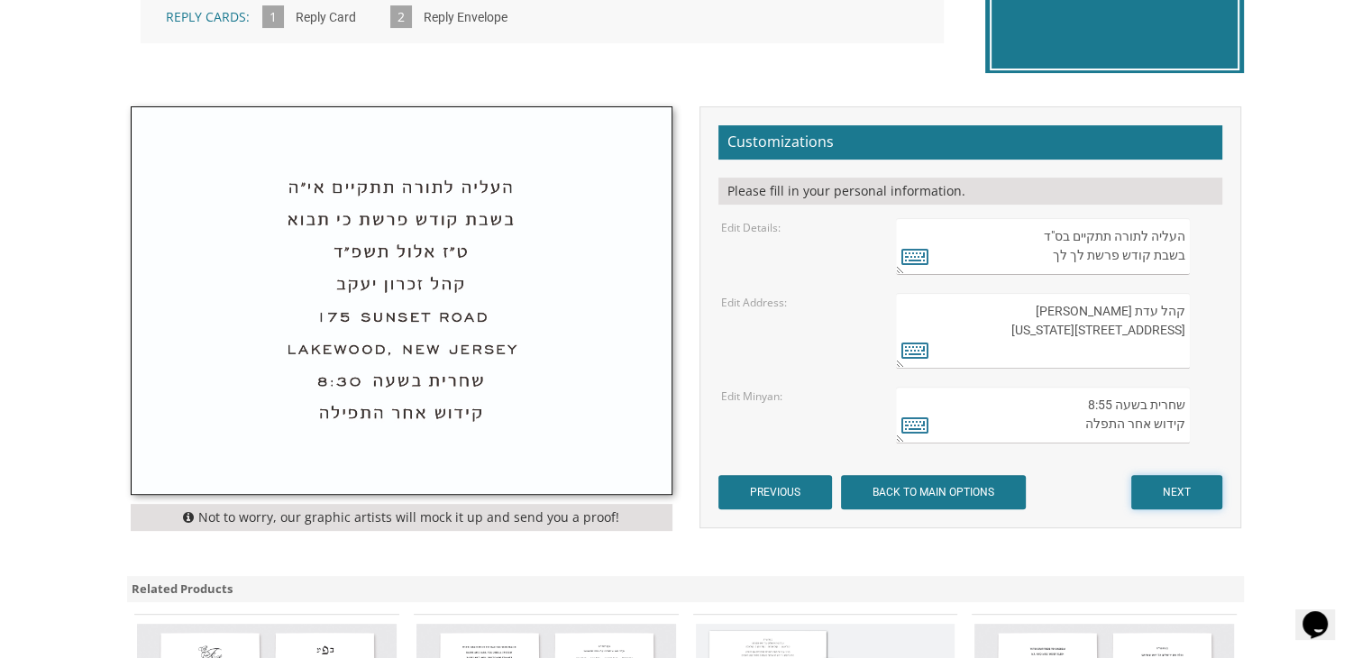
click at [1192, 491] on input "NEXT" at bounding box center [1176, 492] width 91 height 34
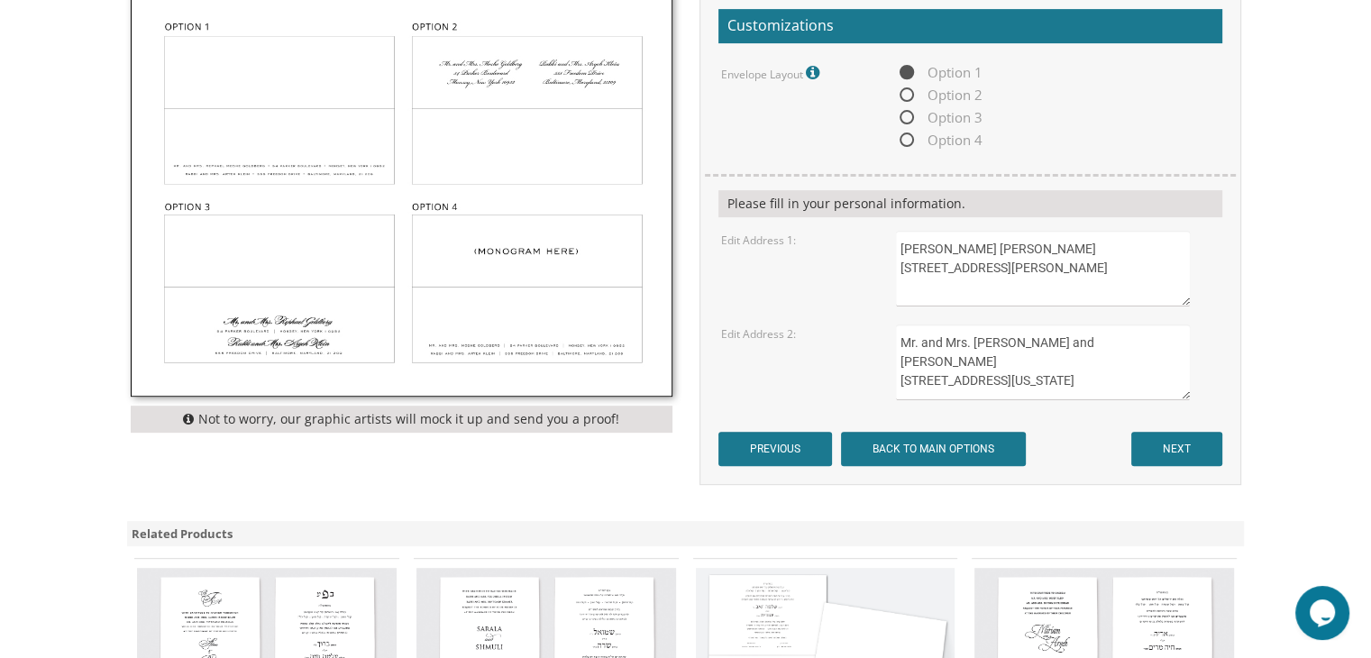
scroll to position [696, 0]
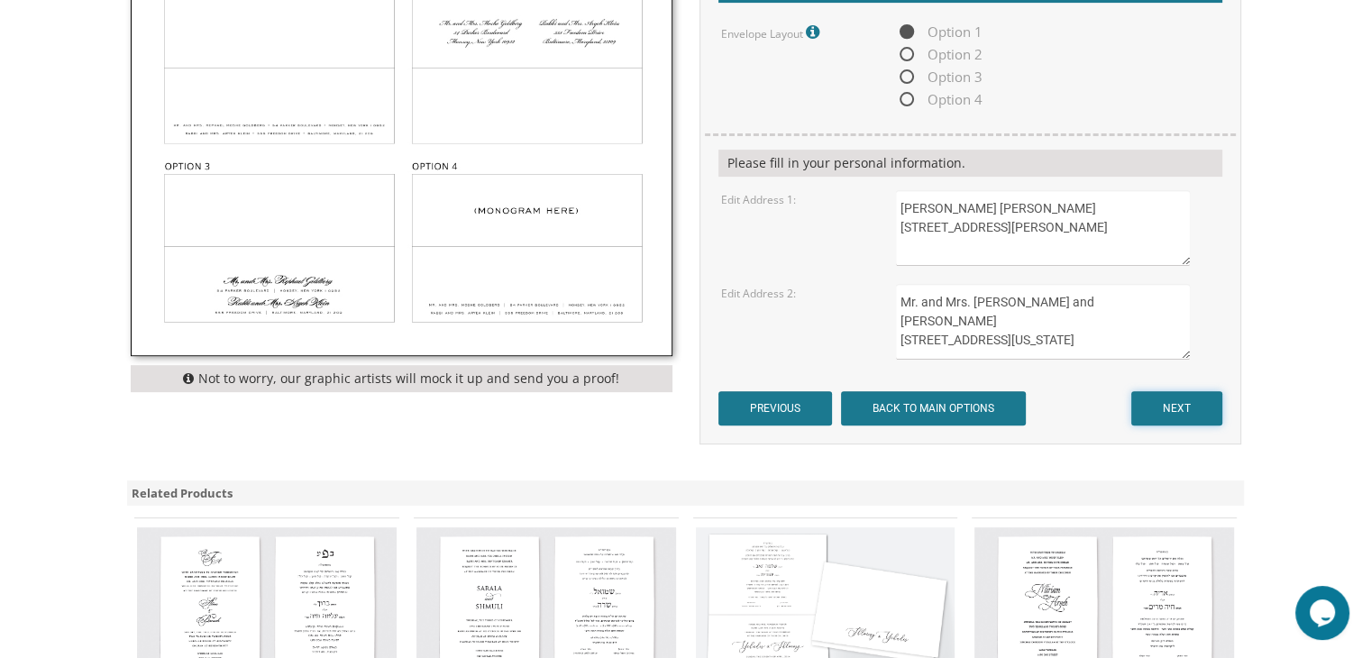
click at [1172, 406] on input "NEXT" at bounding box center [1176, 408] width 91 height 34
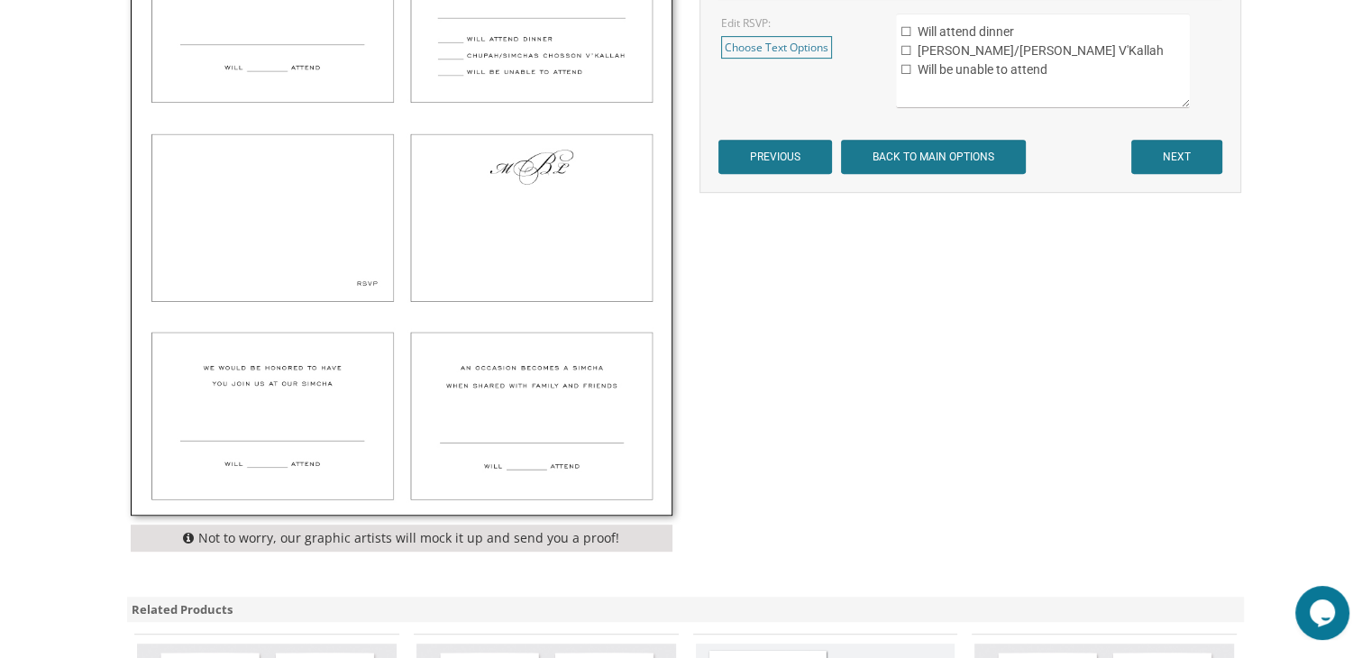
scroll to position [588, 0]
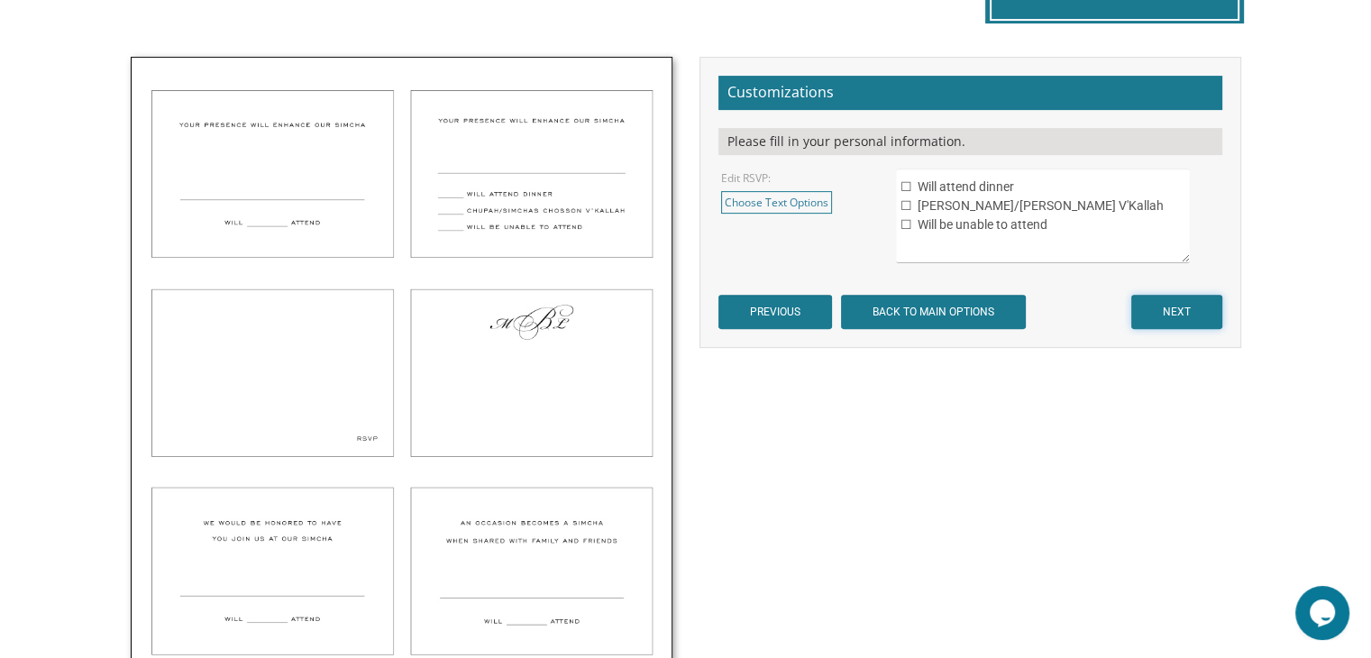
click at [1179, 322] on input "NEXT" at bounding box center [1176, 312] width 91 height 34
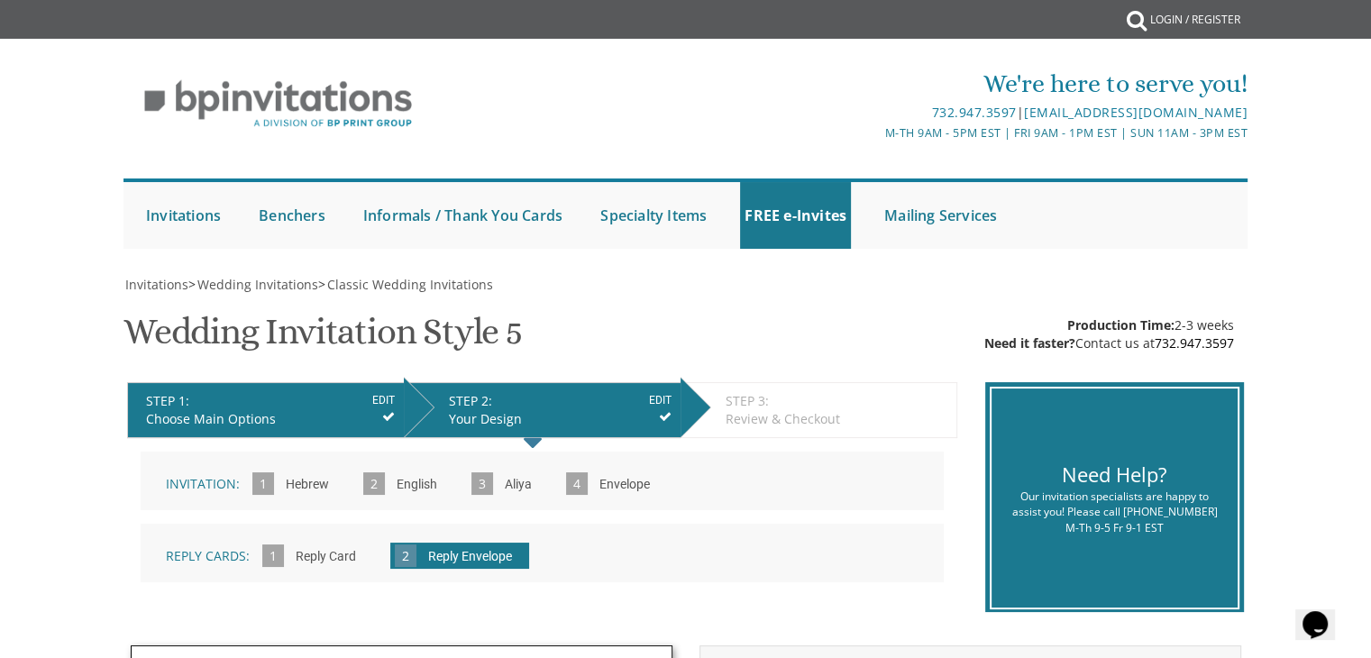
scroll to position [557, 0]
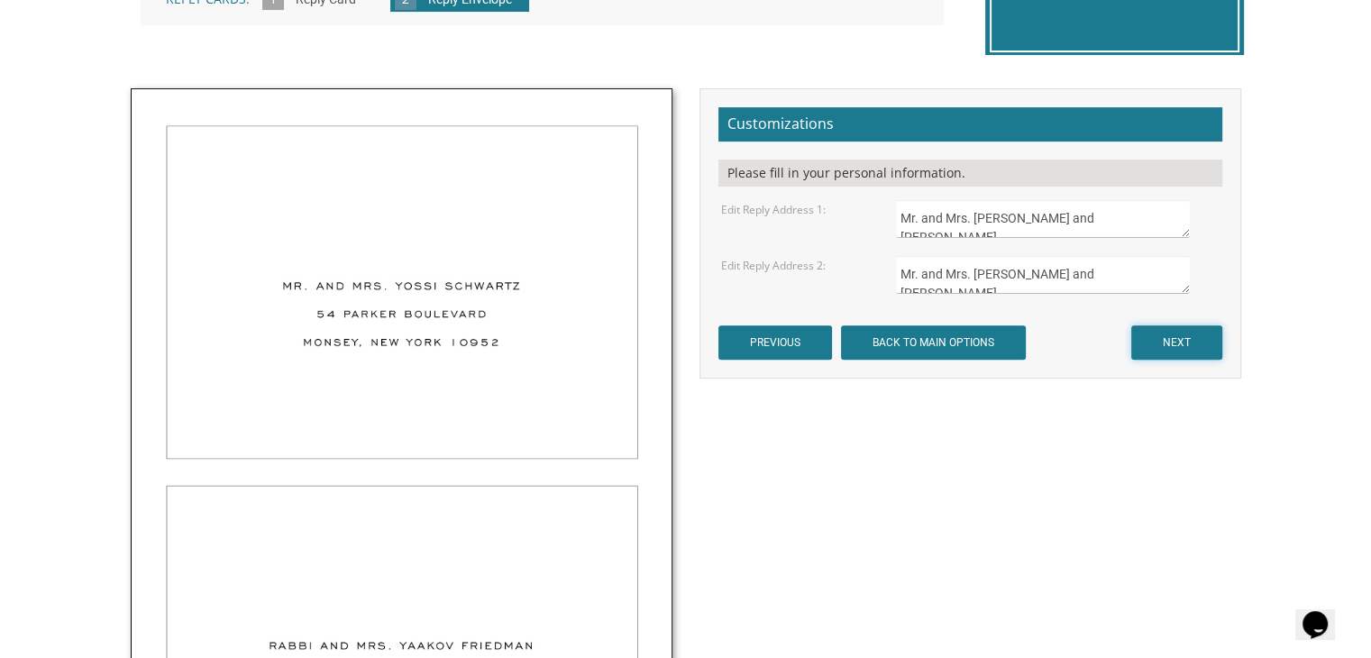
click at [1173, 328] on input "NEXT" at bounding box center [1176, 342] width 91 height 34
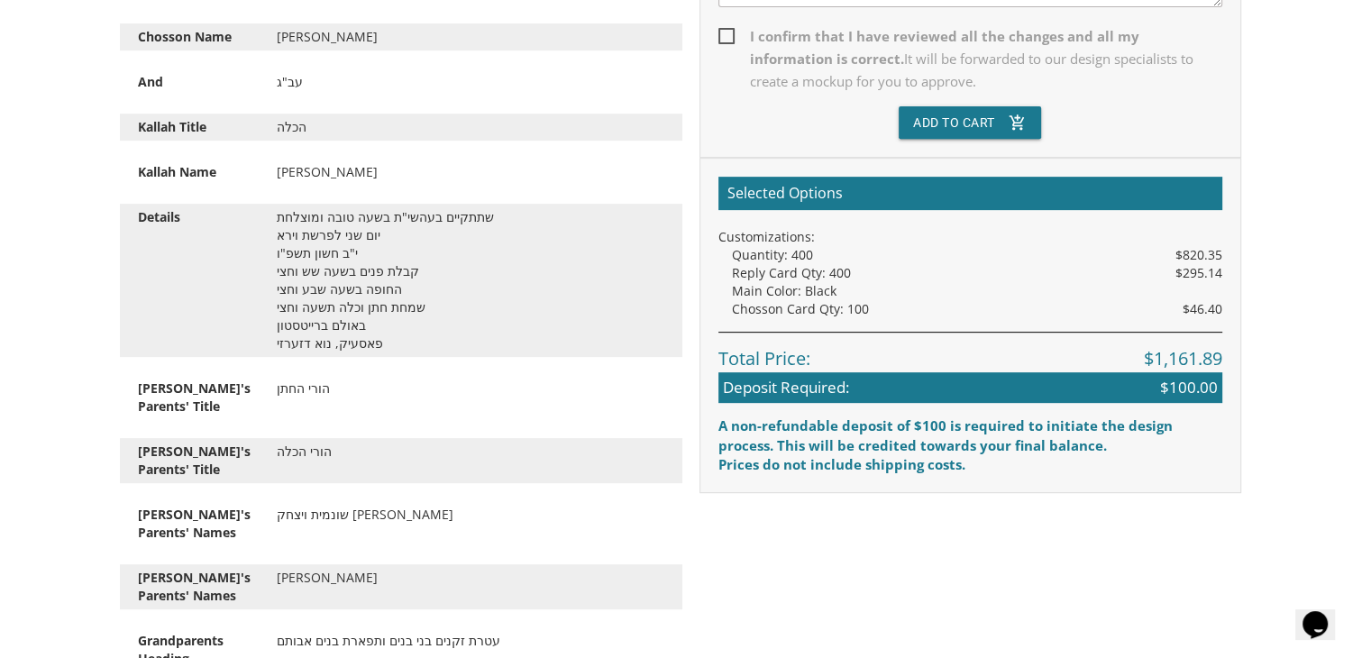
scroll to position [321, 0]
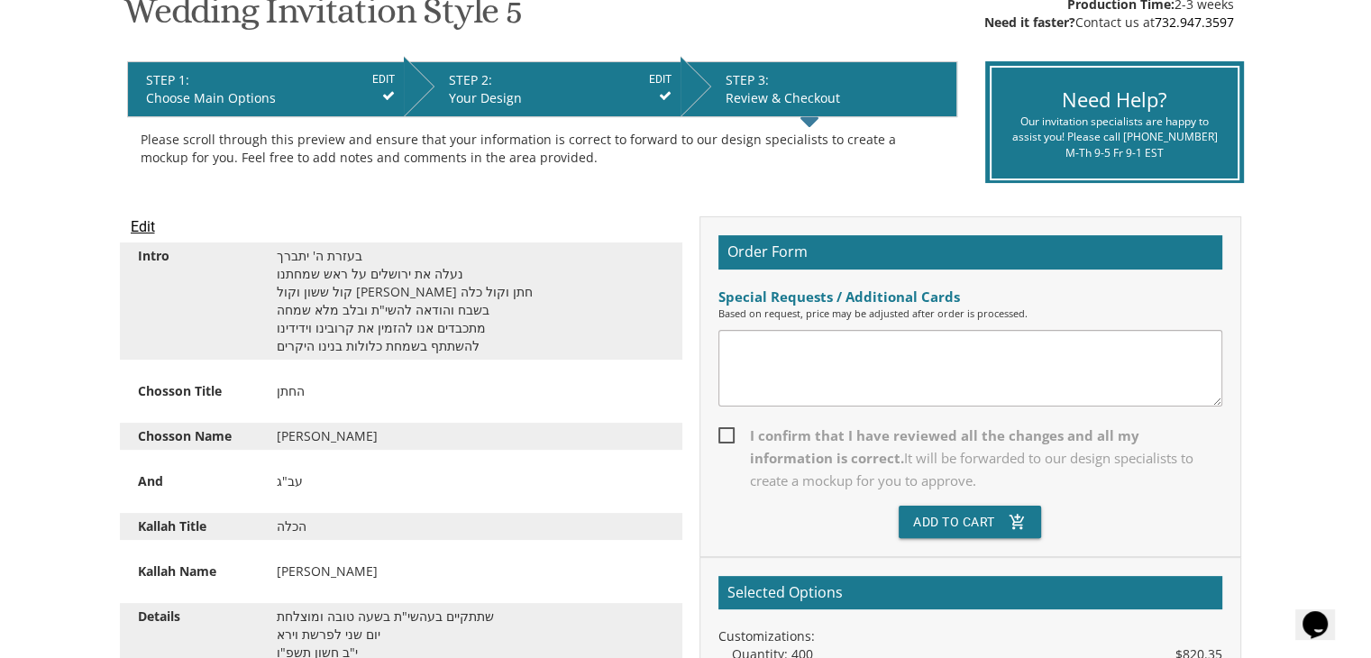
click at [767, 339] on textarea at bounding box center [970, 368] width 504 height 77
type textarea "R"
click at [138, 222] on input "Edit" at bounding box center [143, 227] width 24 height 22
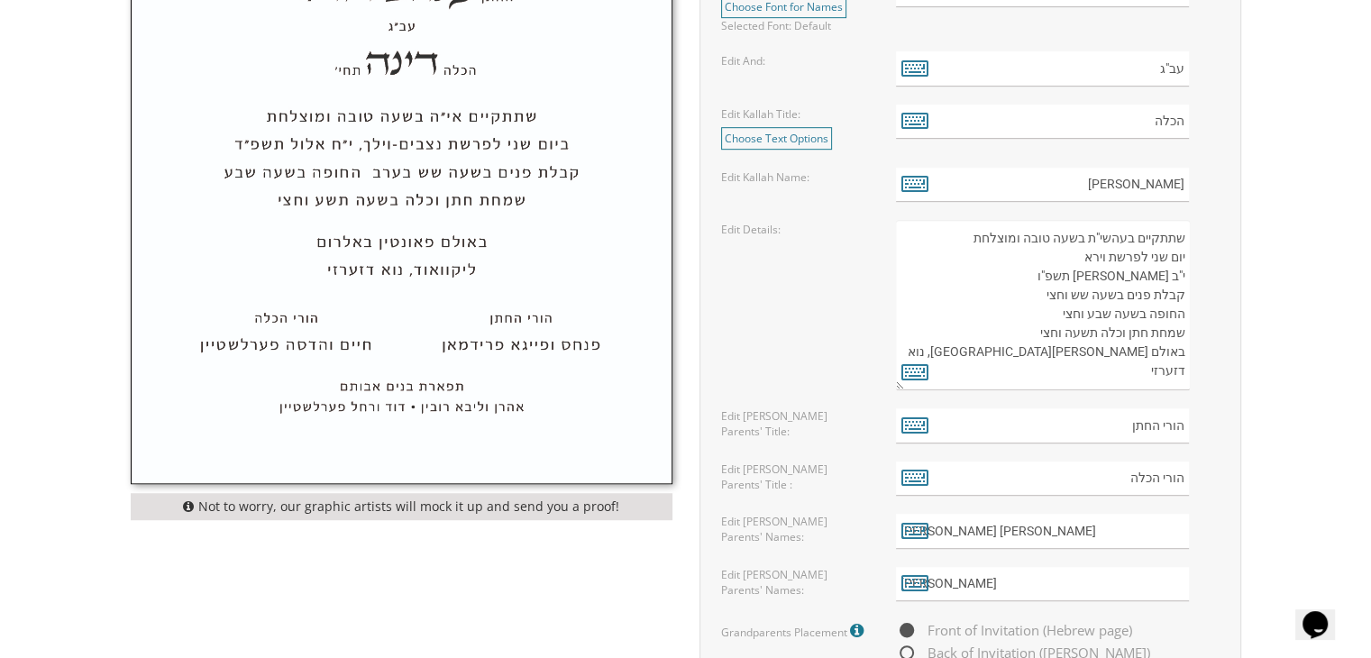
scroll to position [1391, 0]
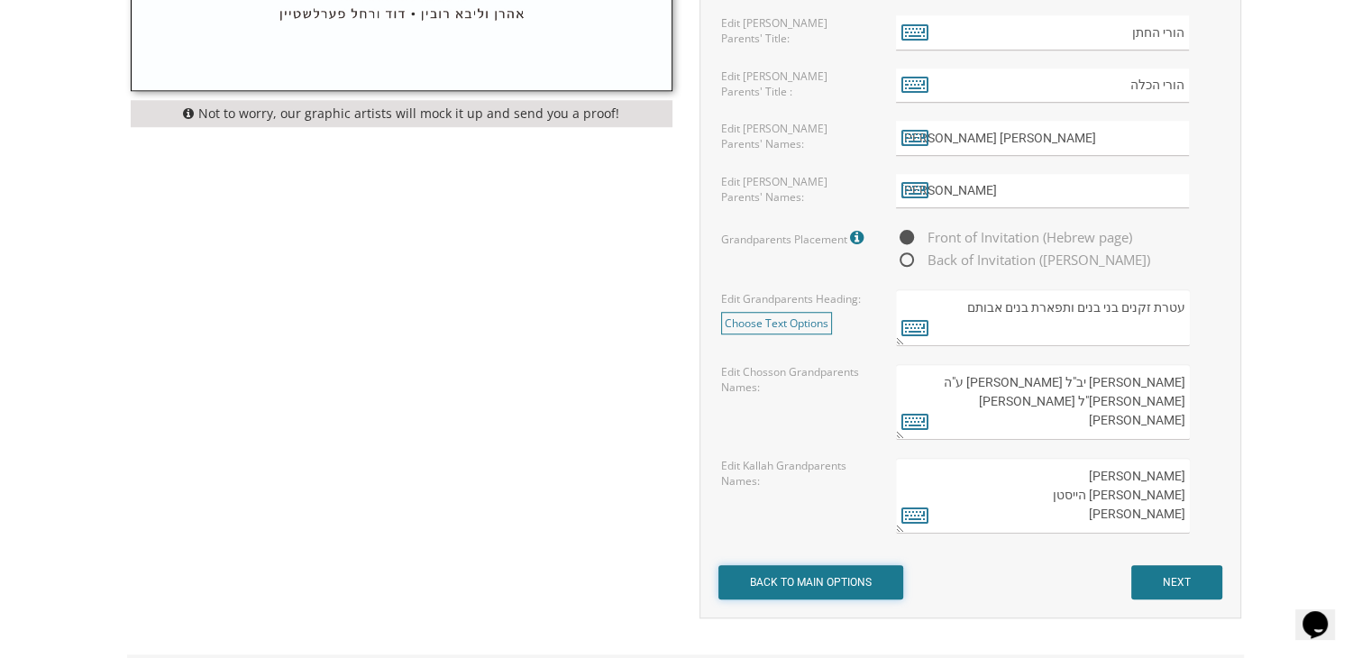
click at [799, 585] on input "BACK TO MAIN OPTIONS" at bounding box center [810, 582] width 185 height 34
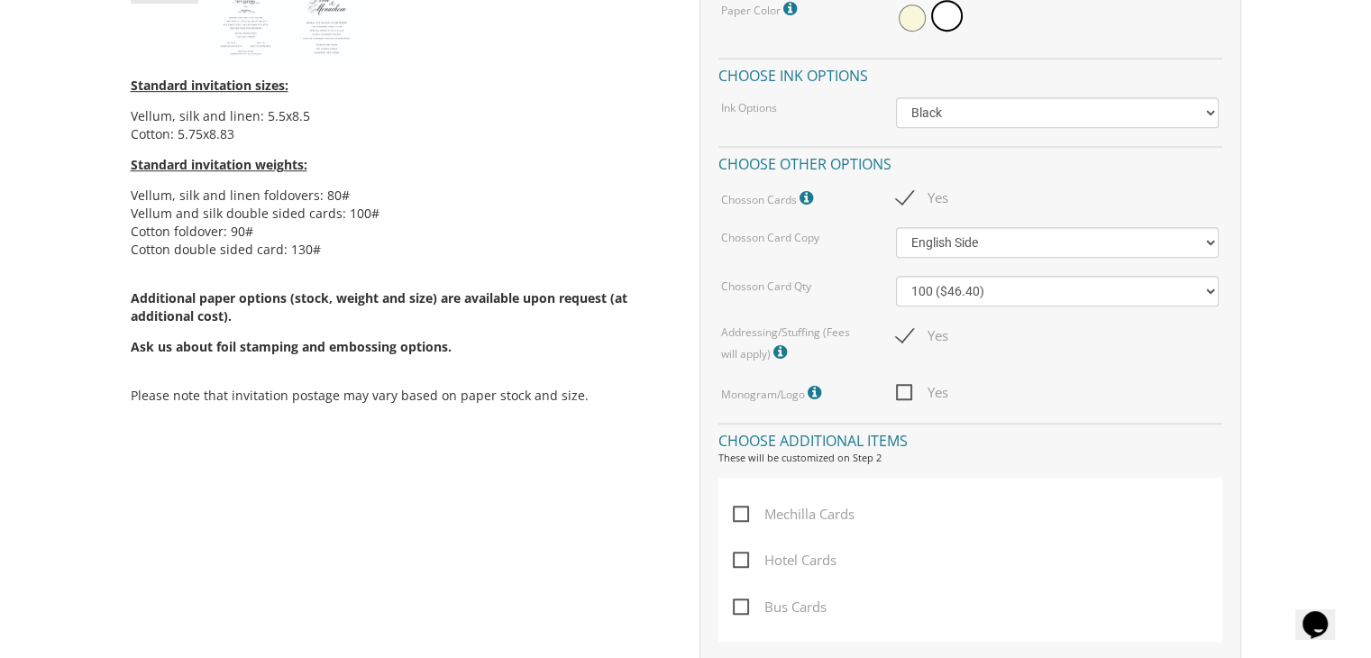
scroll to position [1035, 0]
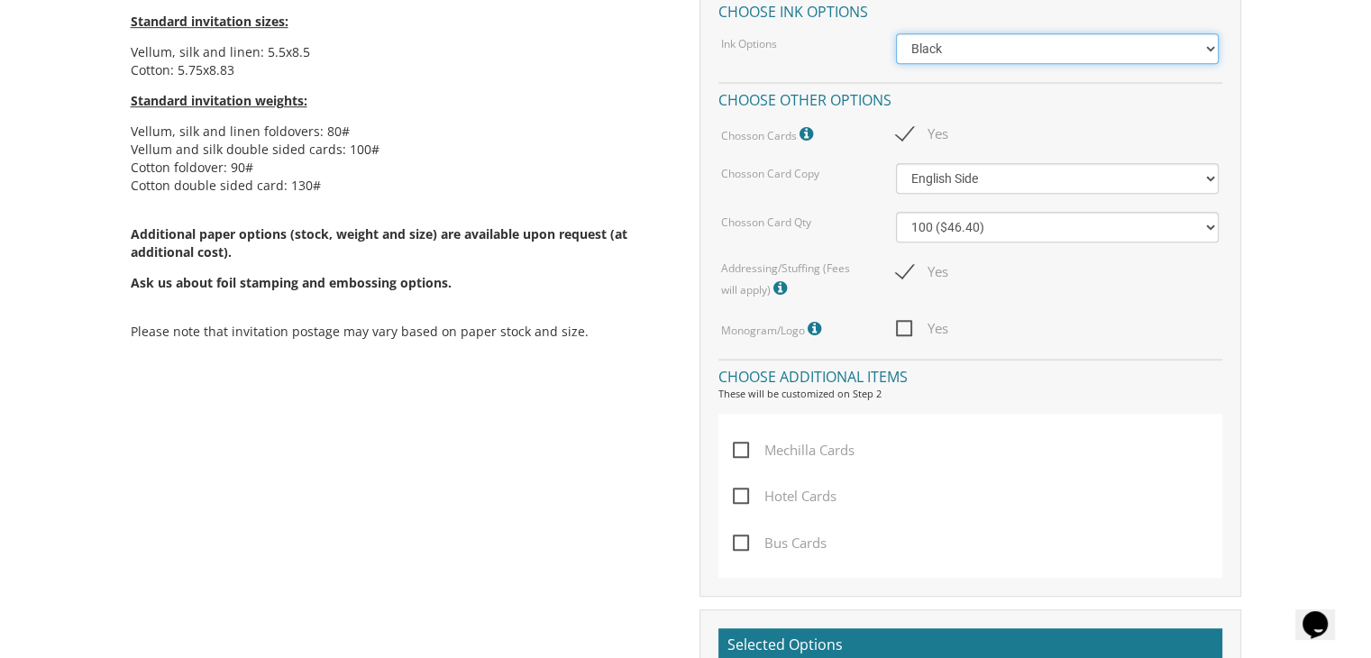
click at [1002, 41] on select "Black Colored Ink ($65.00) Black + One Color ($211.00) Two Colors ($265.00)" at bounding box center [1057, 48] width 323 height 31
click at [896, 33] on select "Black Colored Ink ($65.00) Black + One Color ($211.00) Two Colors ($265.00)" at bounding box center [1057, 48] width 323 height 31
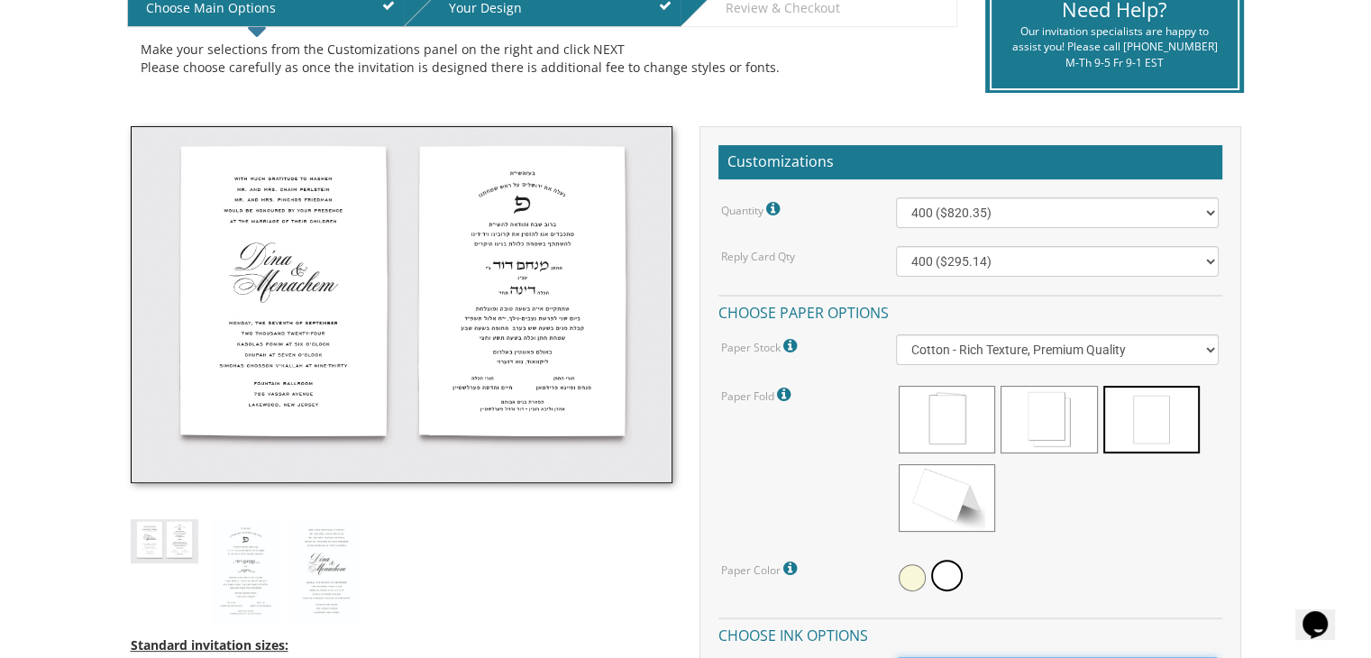
scroll to position [408, 0]
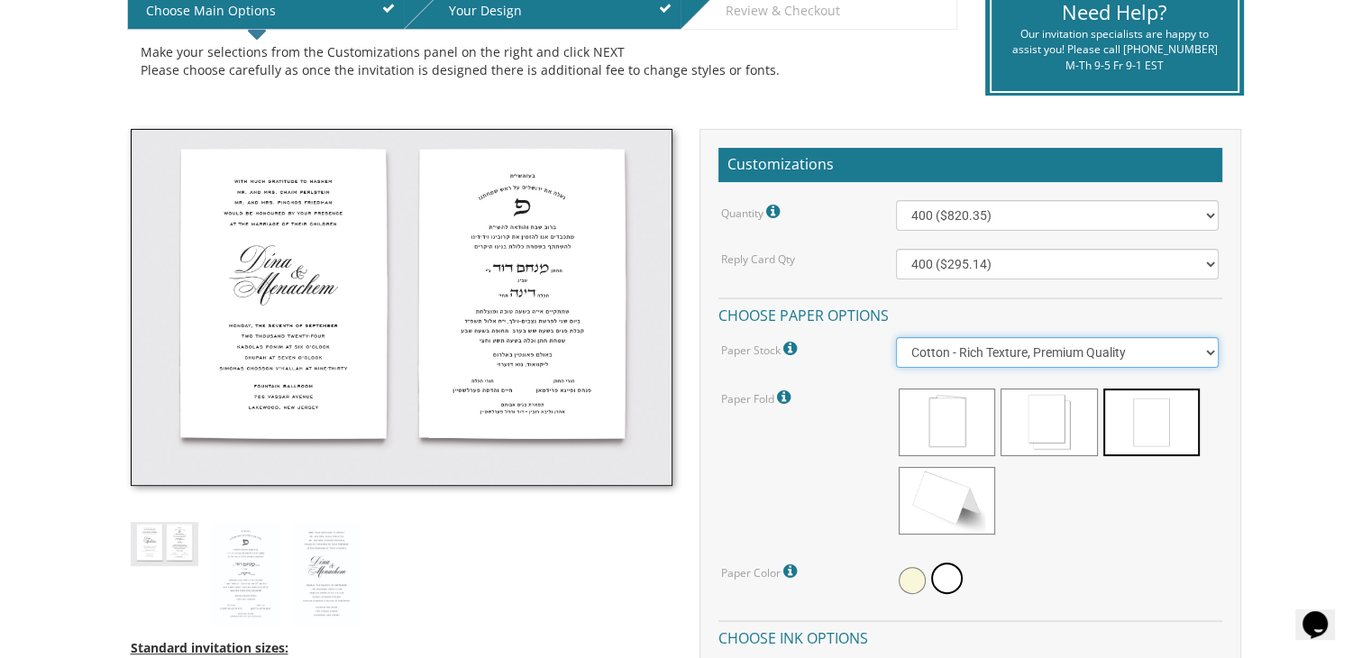
click at [1071, 351] on select "Vellum - Smooth Finish Linen - Subtle Embossed Crosshatch Texture Silk - Soft, …" at bounding box center [1057, 352] width 323 height 31
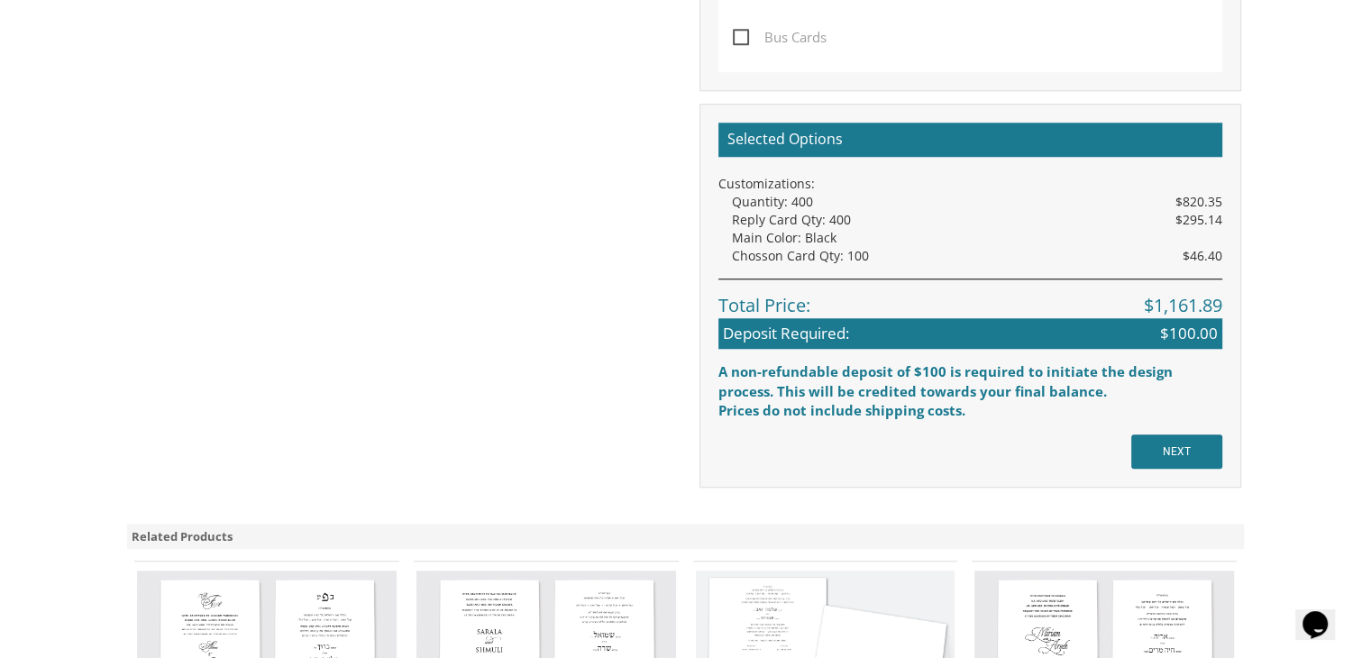
scroll to position [1562, 0]
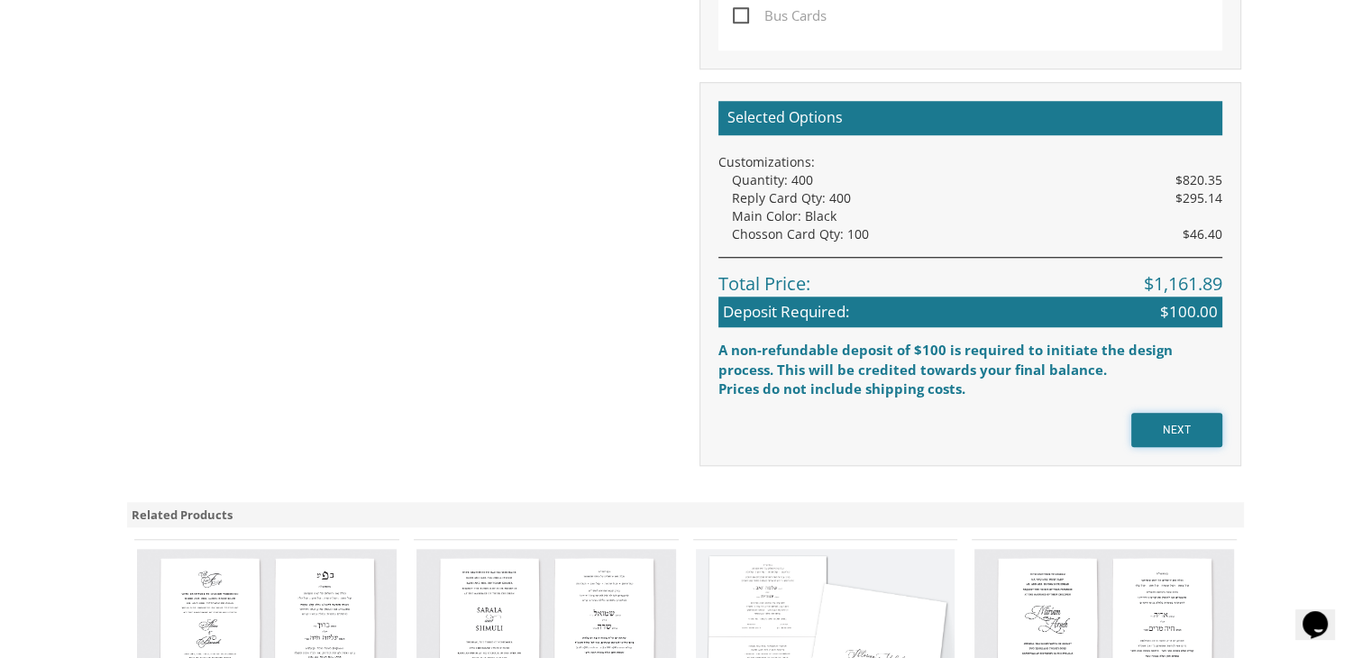
click at [1160, 431] on input "NEXT" at bounding box center [1176, 430] width 91 height 34
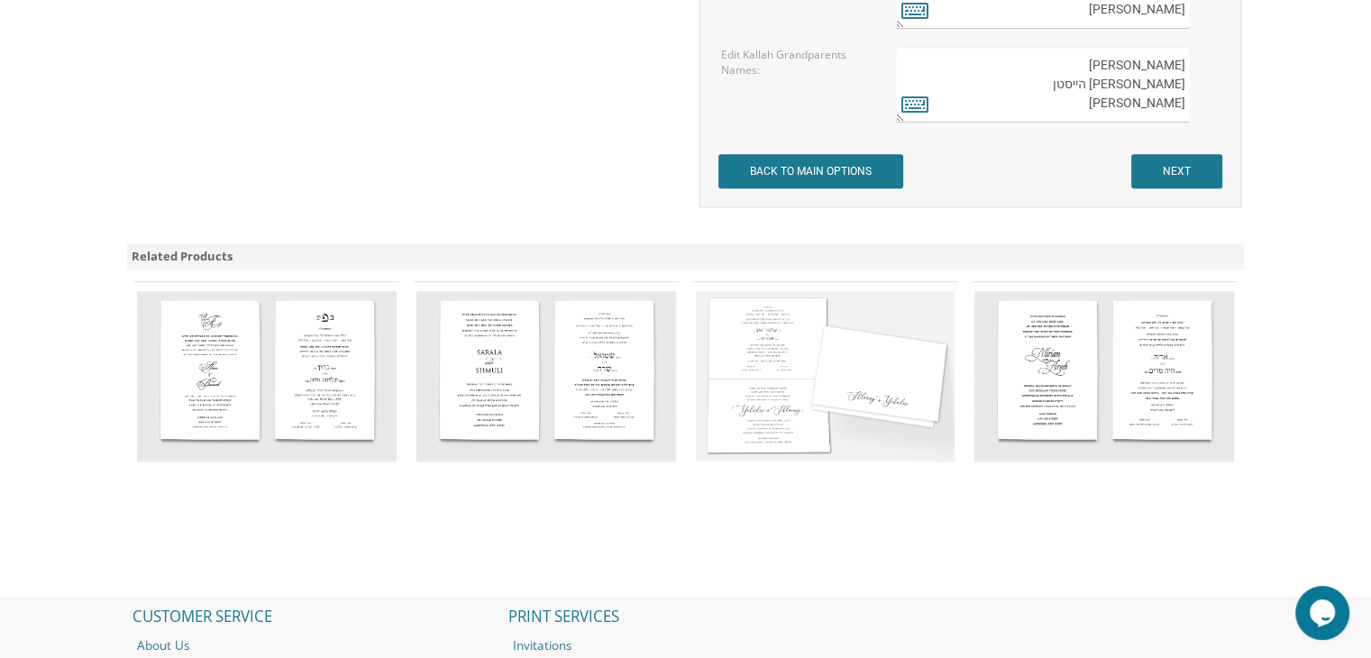
scroll to position [1856, 0]
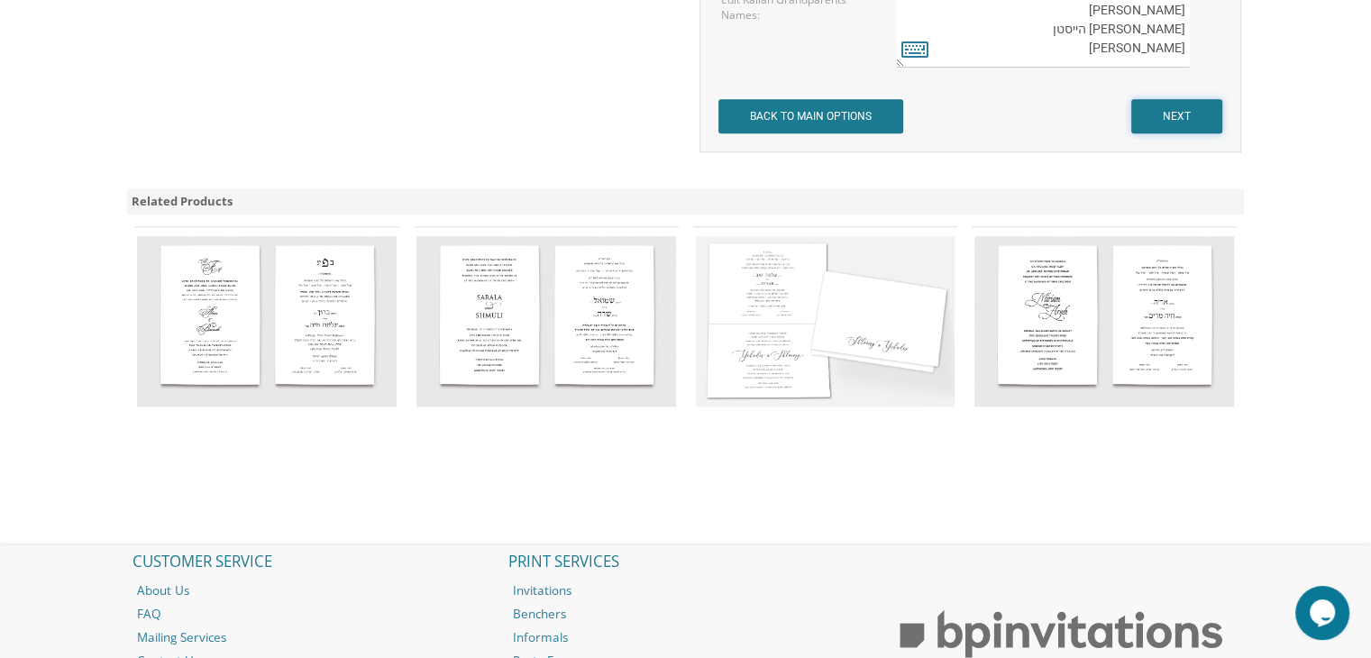
click at [1182, 120] on input "NEXT" at bounding box center [1176, 116] width 91 height 34
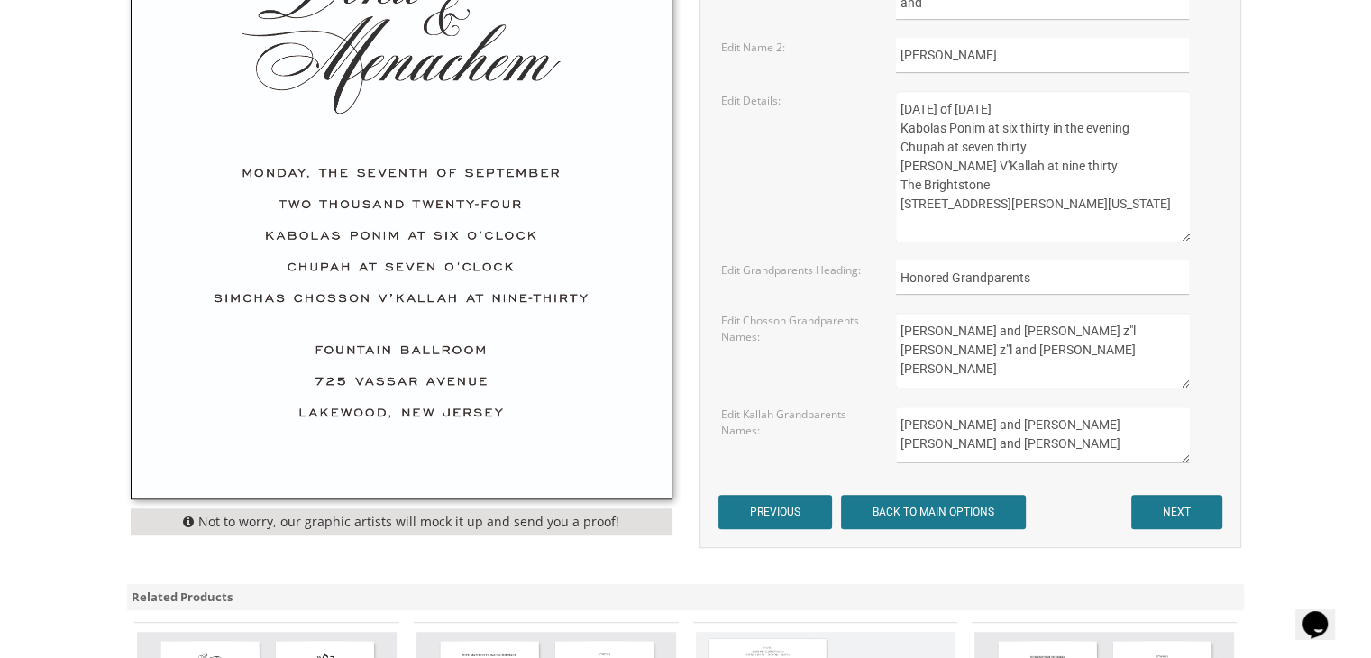
scroll to position [1060, 0]
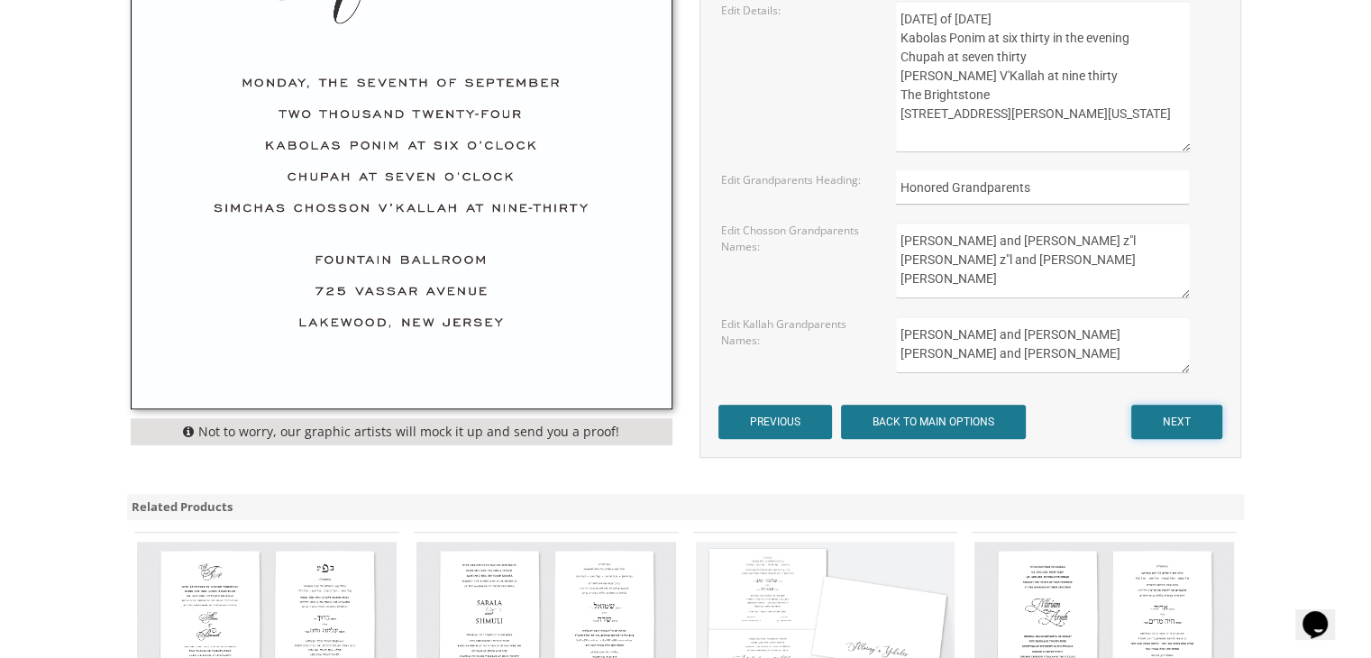
click at [1186, 413] on input "NEXT" at bounding box center [1176, 422] width 91 height 34
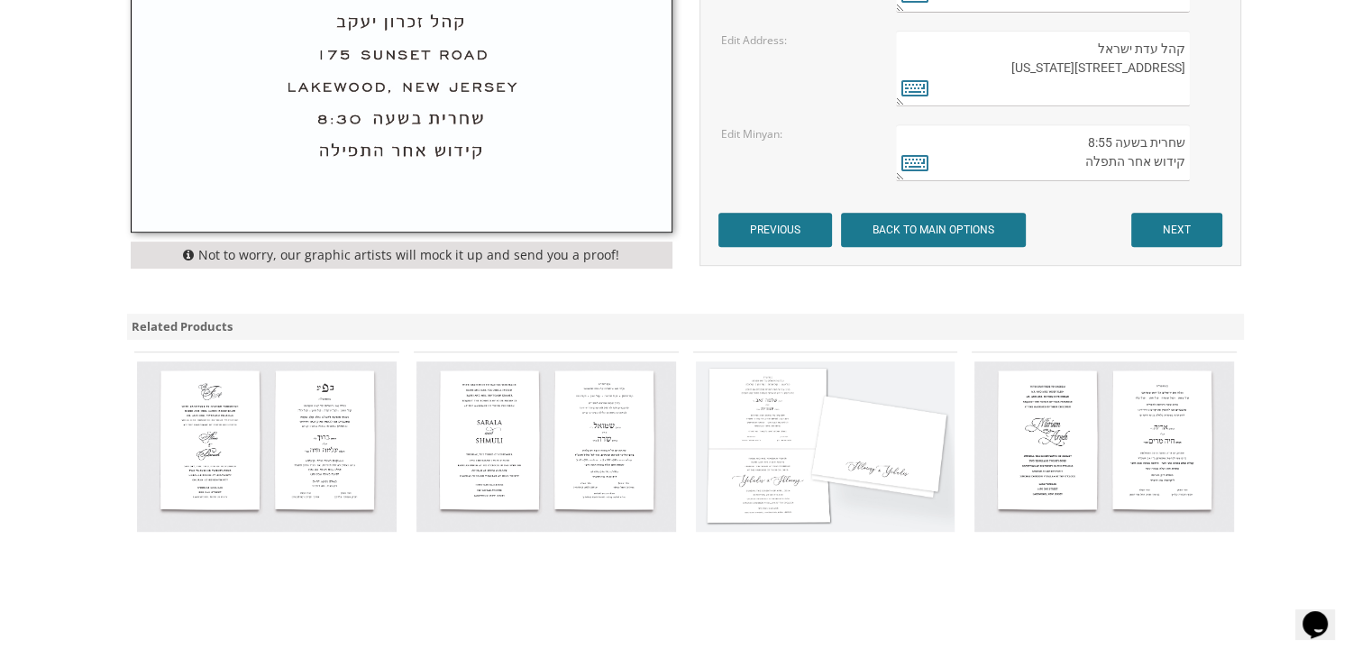
scroll to position [789, 0]
click at [1177, 220] on input "NEXT" at bounding box center [1176, 230] width 91 height 34
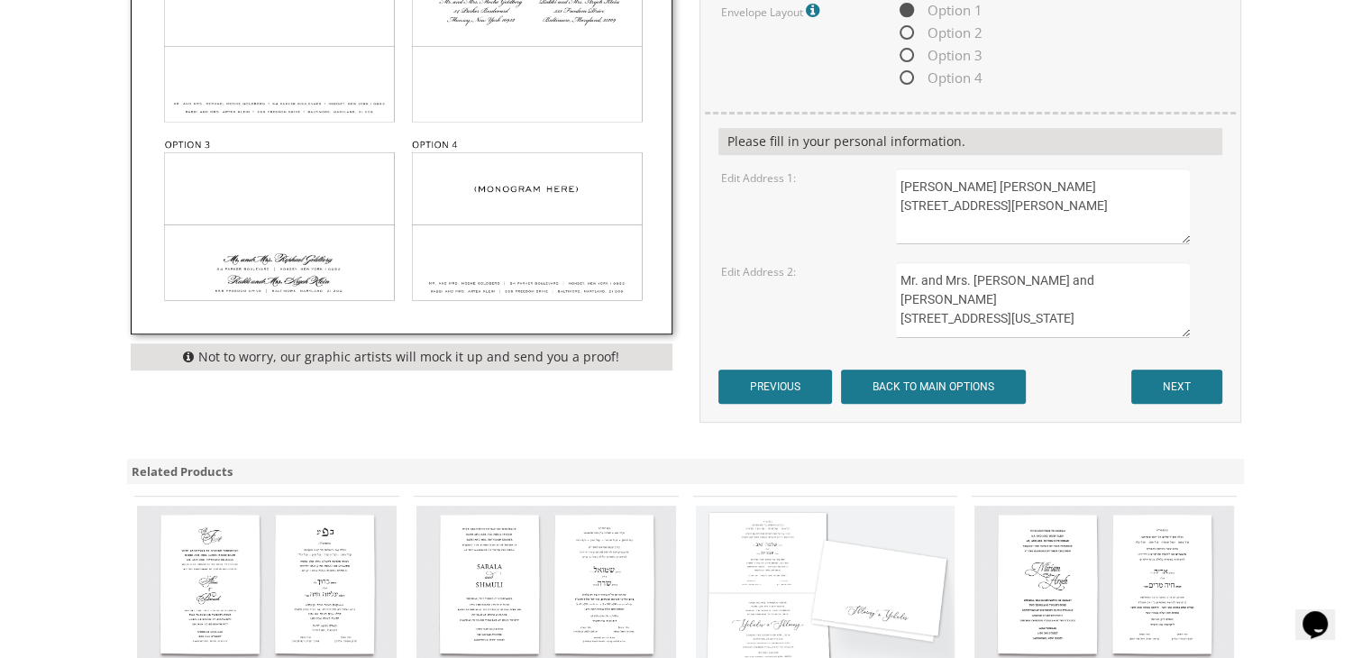
scroll to position [761, 0]
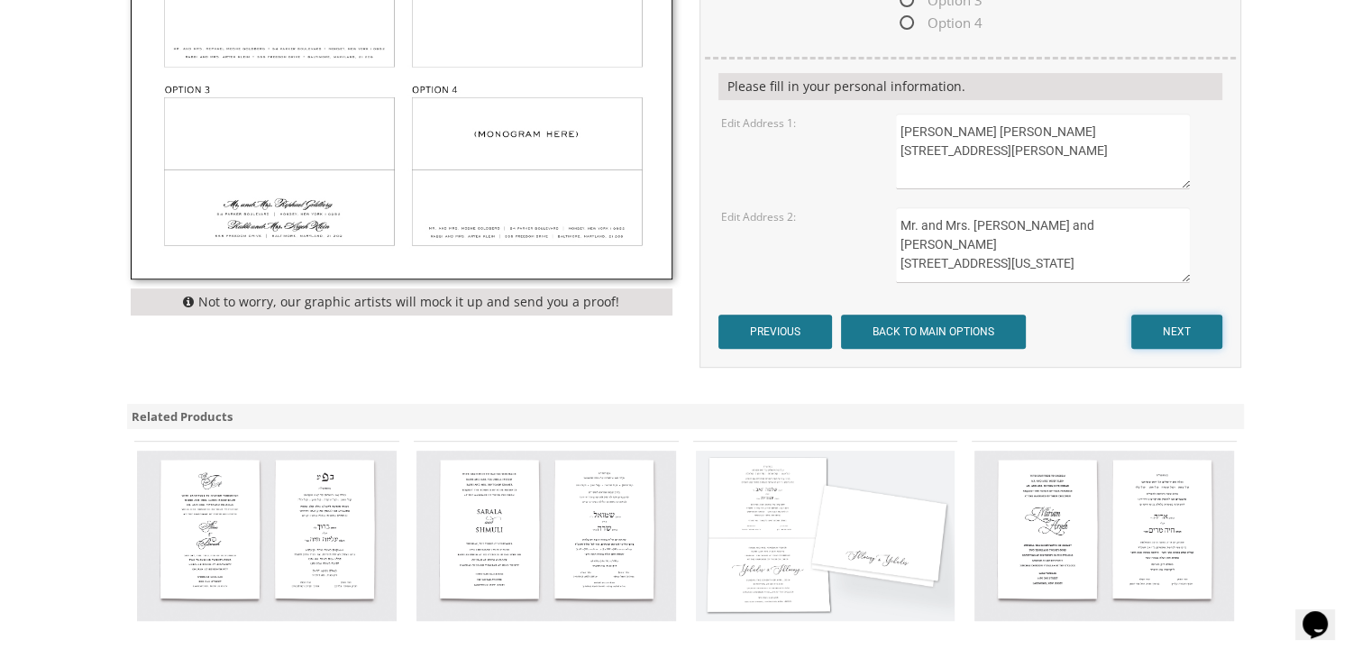
click at [1186, 322] on input "NEXT" at bounding box center [1176, 332] width 91 height 34
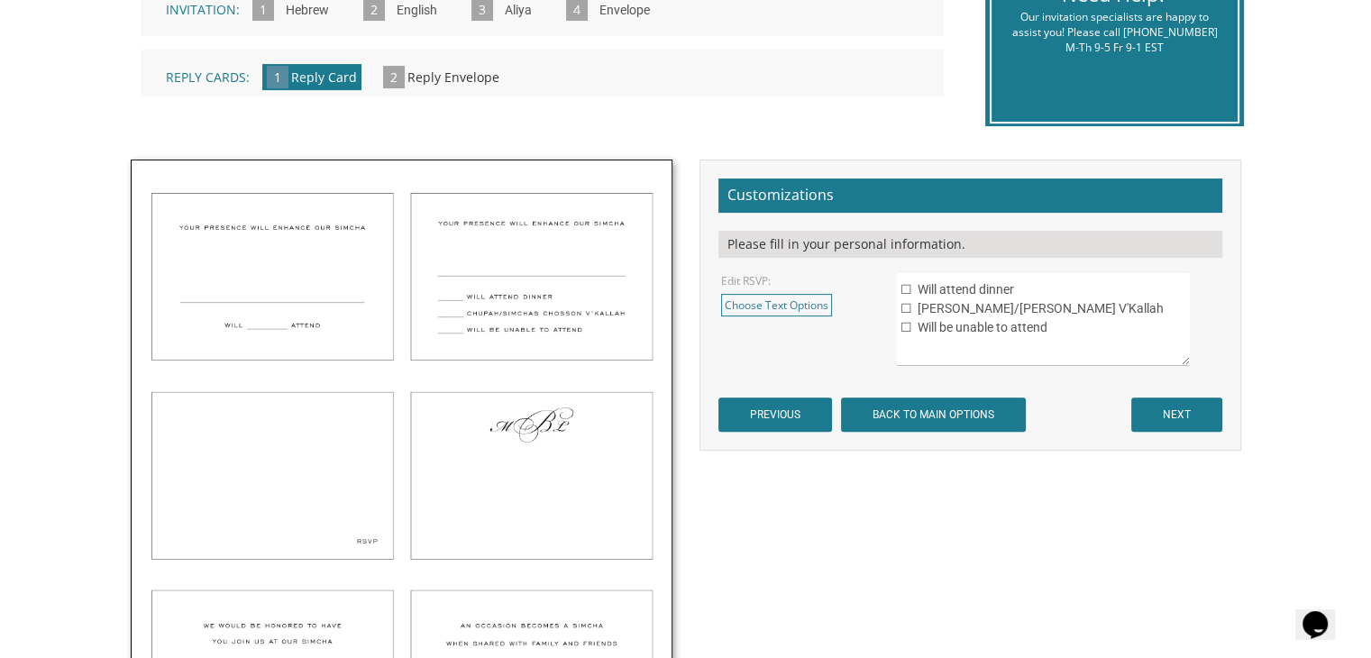
scroll to position [477, 0]
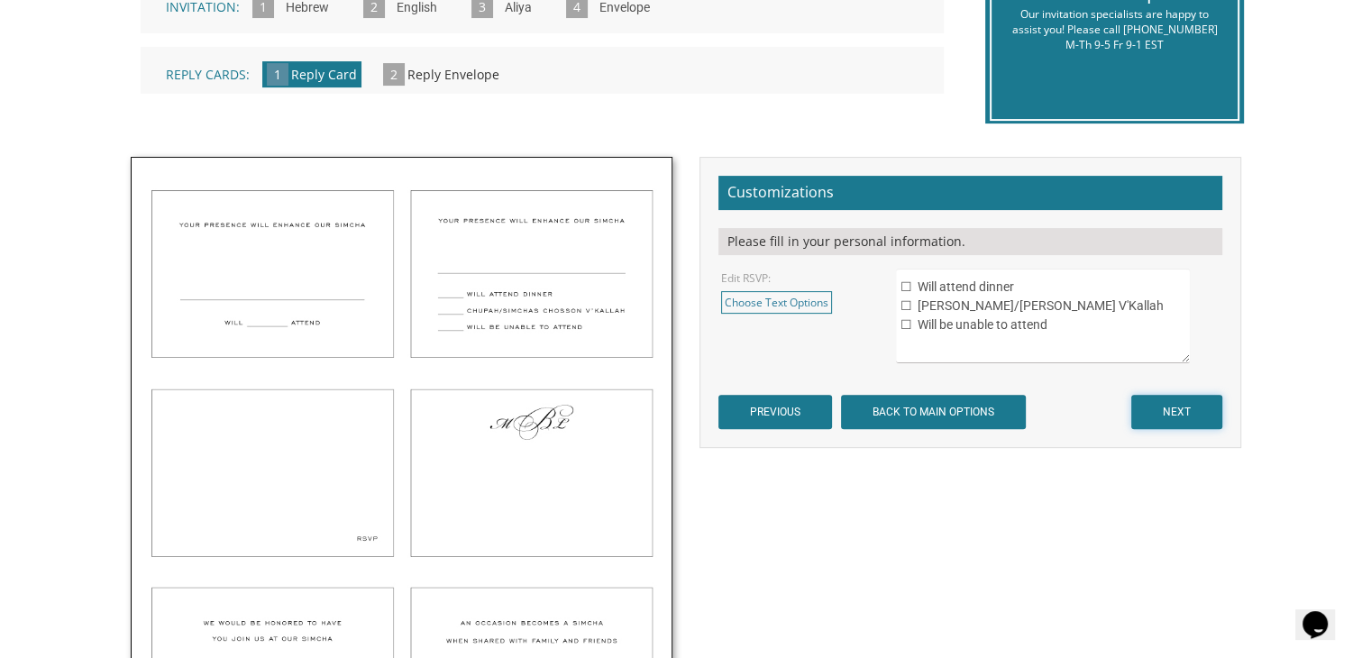
click at [1175, 423] on input "NEXT" at bounding box center [1176, 412] width 91 height 34
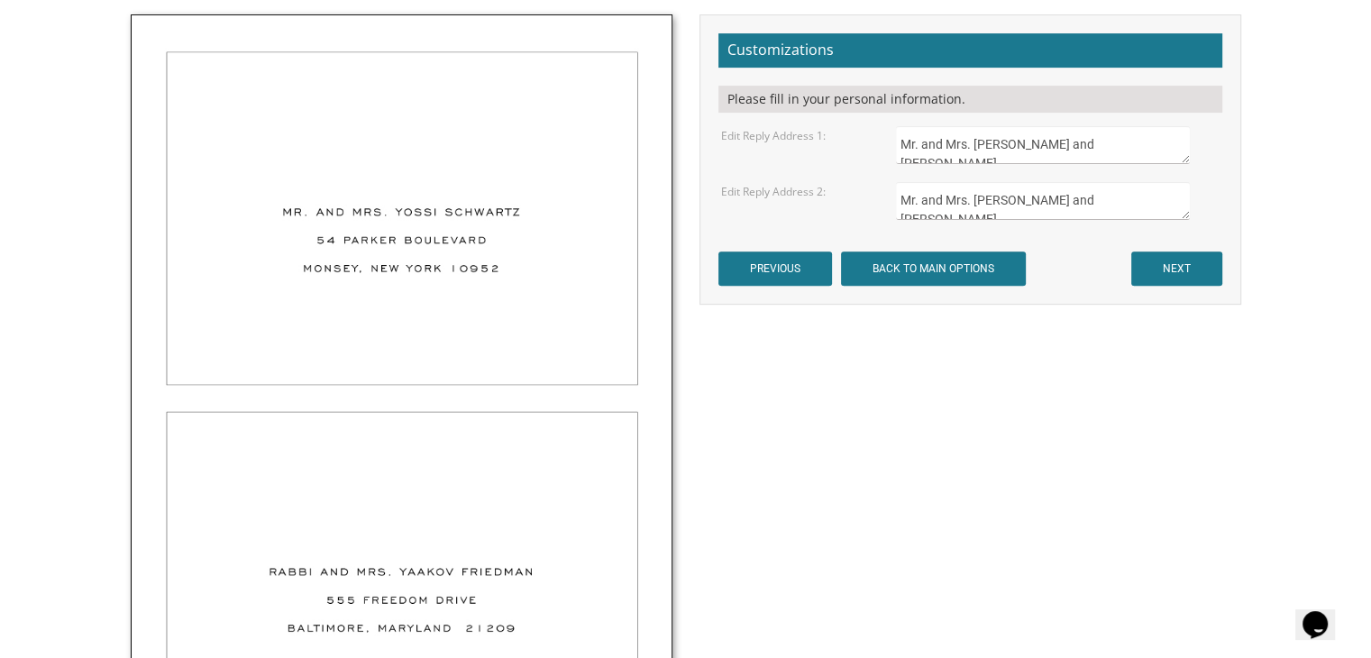
scroll to position [632, 0]
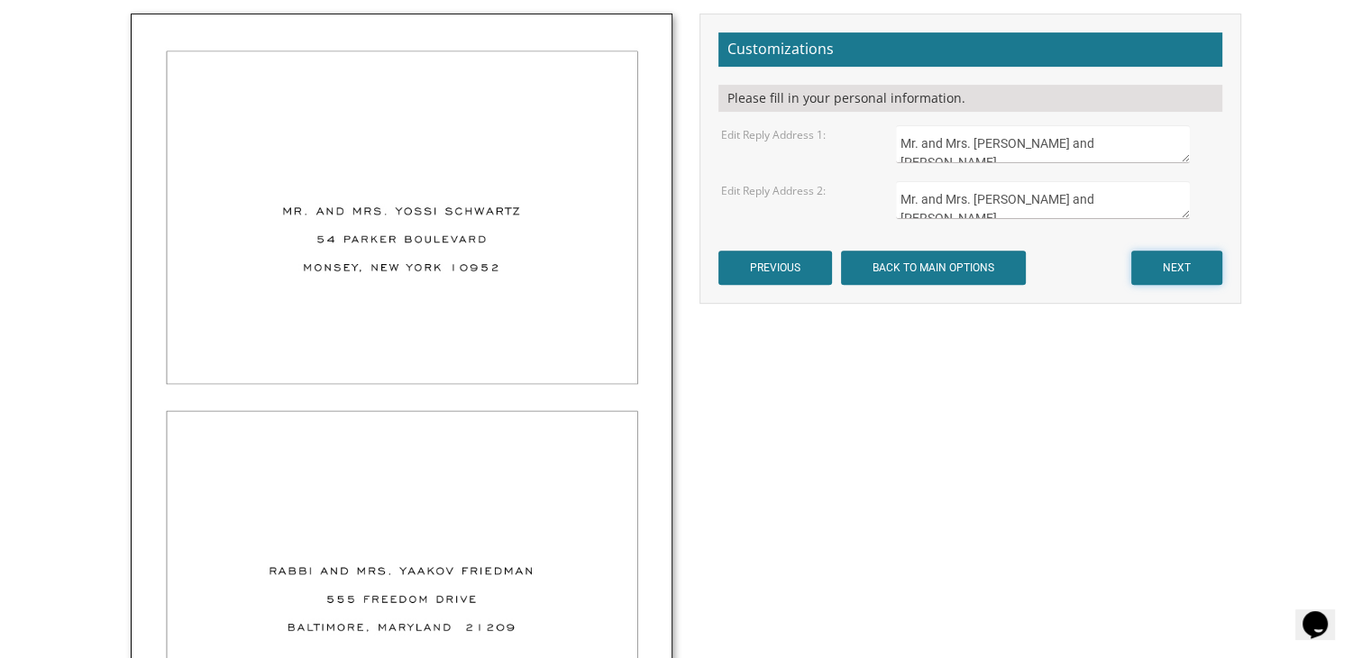
click at [1165, 258] on input "NEXT" at bounding box center [1176, 268] width 91 height 34
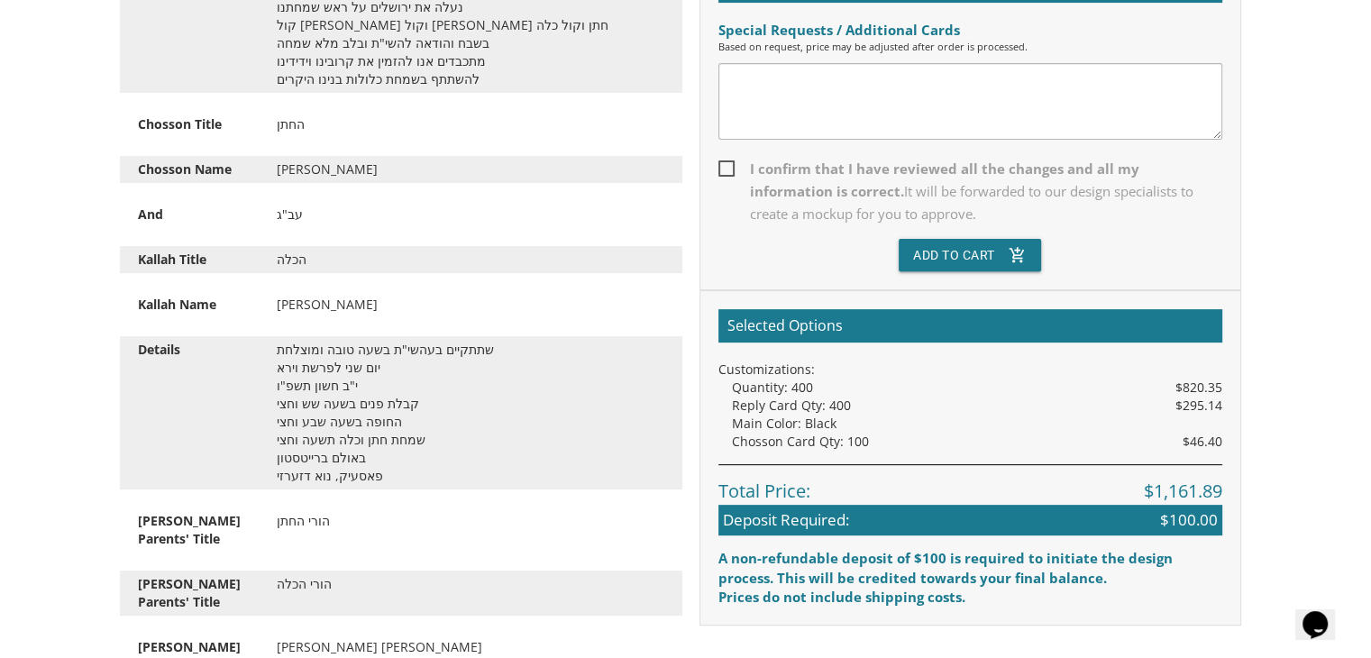
scroll to position [591, 0]
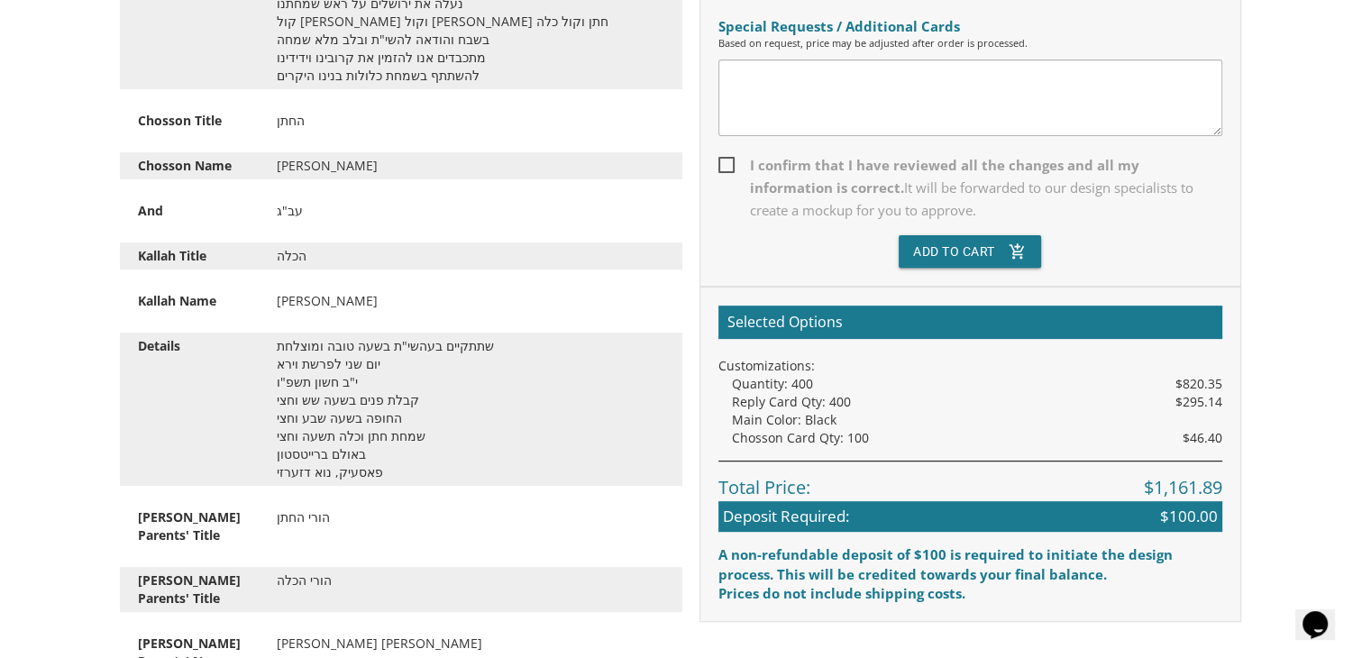
click at [979, 78] on textarea at bounding box center [970, 97] width 504 height 77
type textarea "Raised font"
click at [725, 160] on span "I confirm that I have reviewed all the changes and all my information is correc…" at bounding box center [970, 188] width 504 height 68
click at [725, 160] on input "I confirm that I have reviewed all the changes and all my information is correc…" at bounding box center [724, 164] width 12 height 12
checkbox input "true"
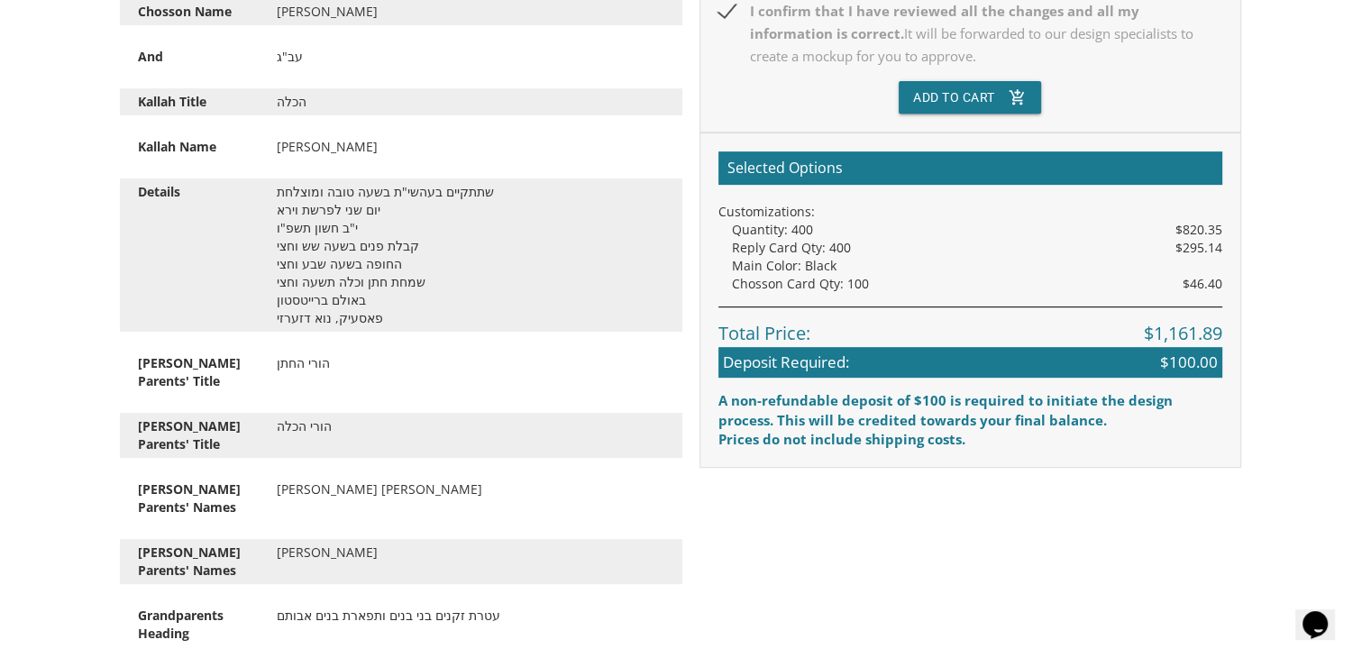
scroll to position [761, 0]
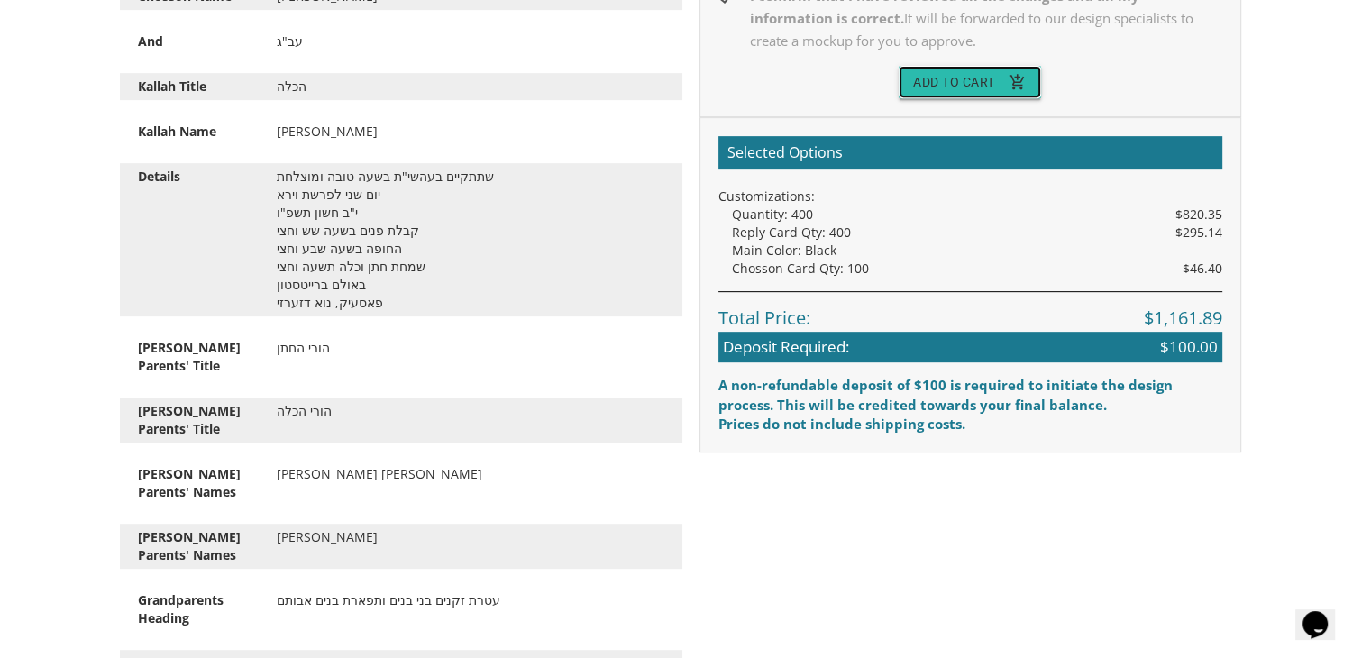
click at [919, 77] on button "Add To Cart add_shopping_cart" at bounding box center [969, 82] width 142 height 32
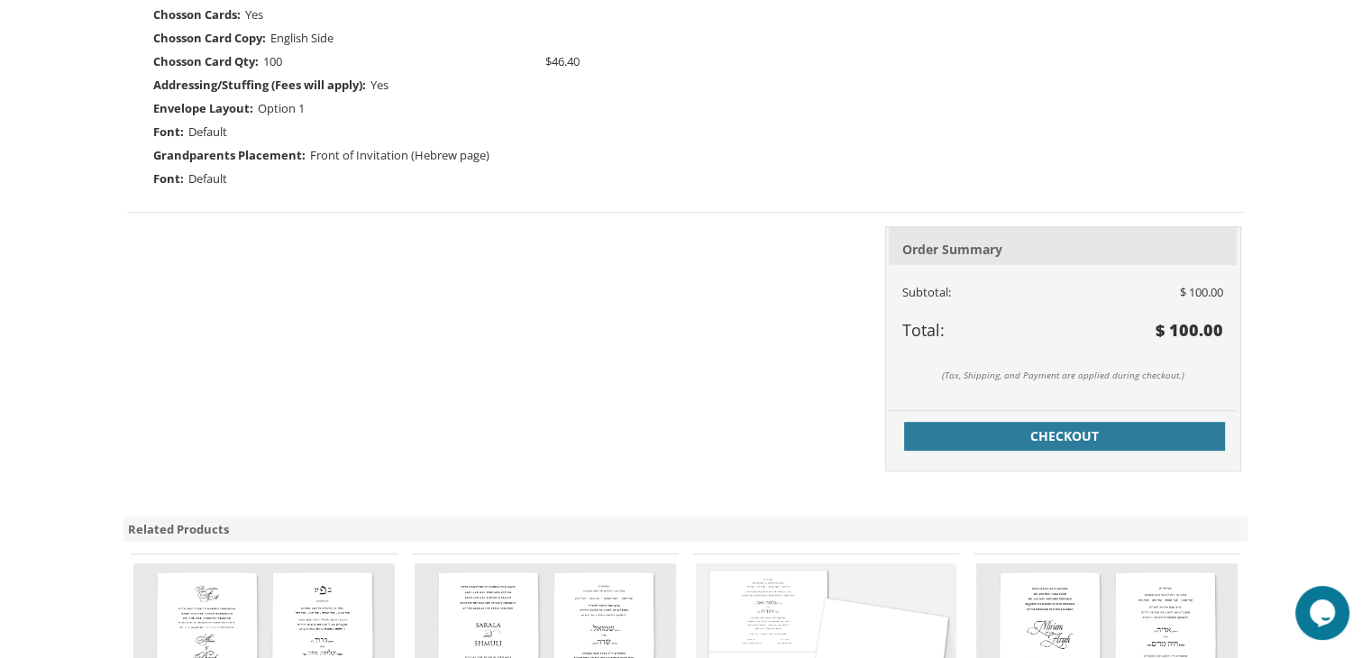
scroll to position [812, 0]
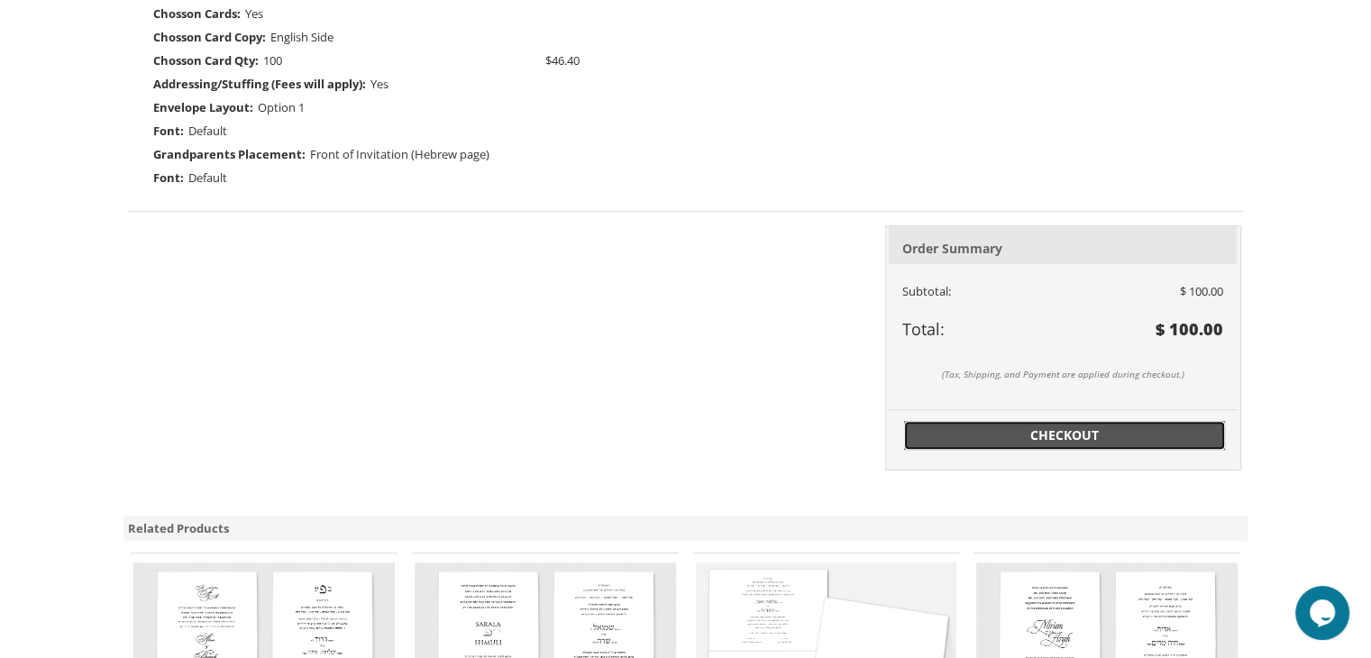
click at [955, 441] on span "Checkout" at bounding box center [1064, 435] width 299 height 18
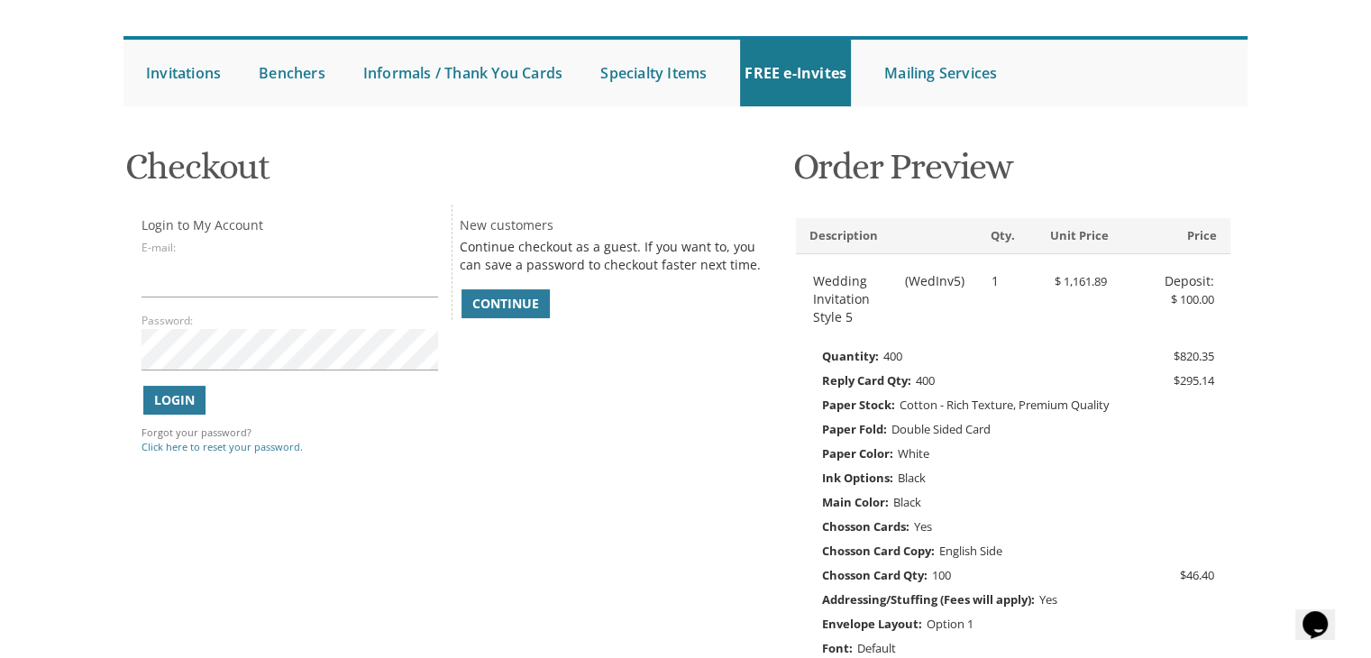
scroll to position [116, 0]
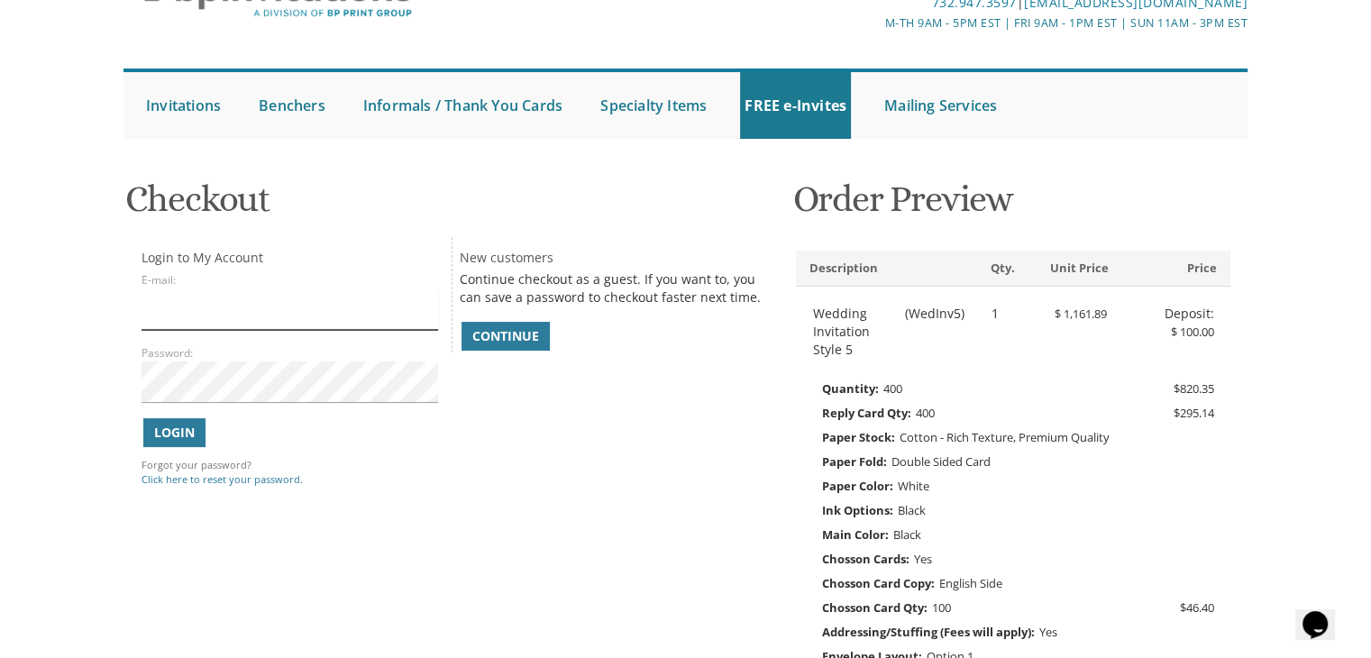
click at [188, 313] on input "E-mail:" at bounding box center [289, 308] width 296 height 41
click at [105, 419] on body "My Cart 1 Total: $ 100.00 $ 100.00 Wedding Invitation Style 5 Qty. 1" at bounding box center [685, 530] width 1371 height 1293
click at [497, 335] on span "Continue" at bounding box center [505, 336] width 67 height 18
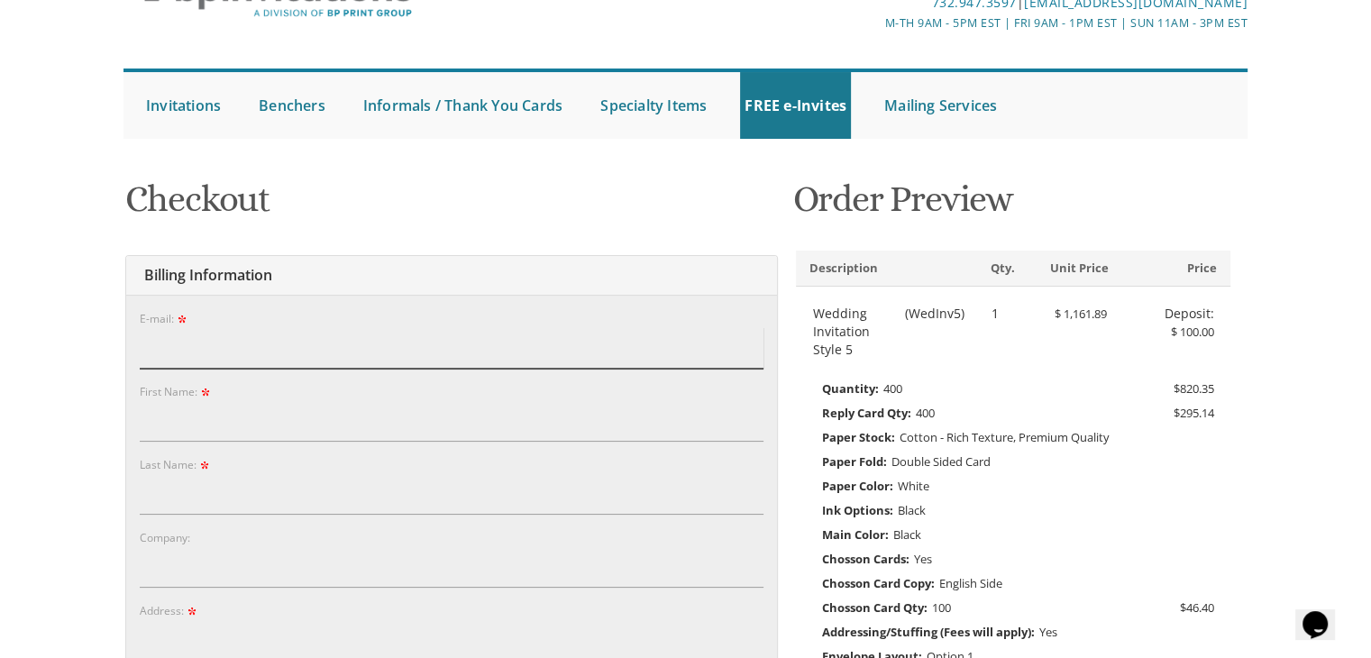
click at [497, 335] on input "E-mail:" at bounding box center [452, 347] width 624 height 41
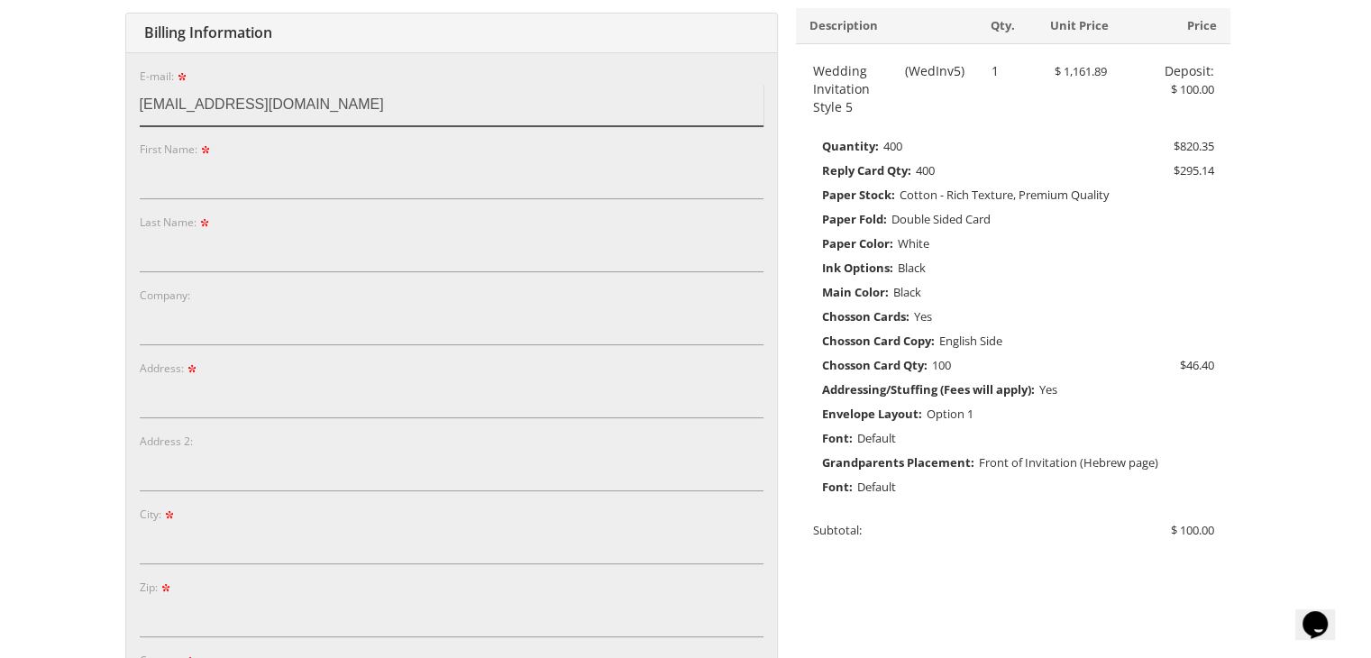
scroll to position [360, 0]
type input "dhasten23@msn.com"
click at [233, 178] on input "First Name:" at bounding box center [452, 177] width 624 height 41
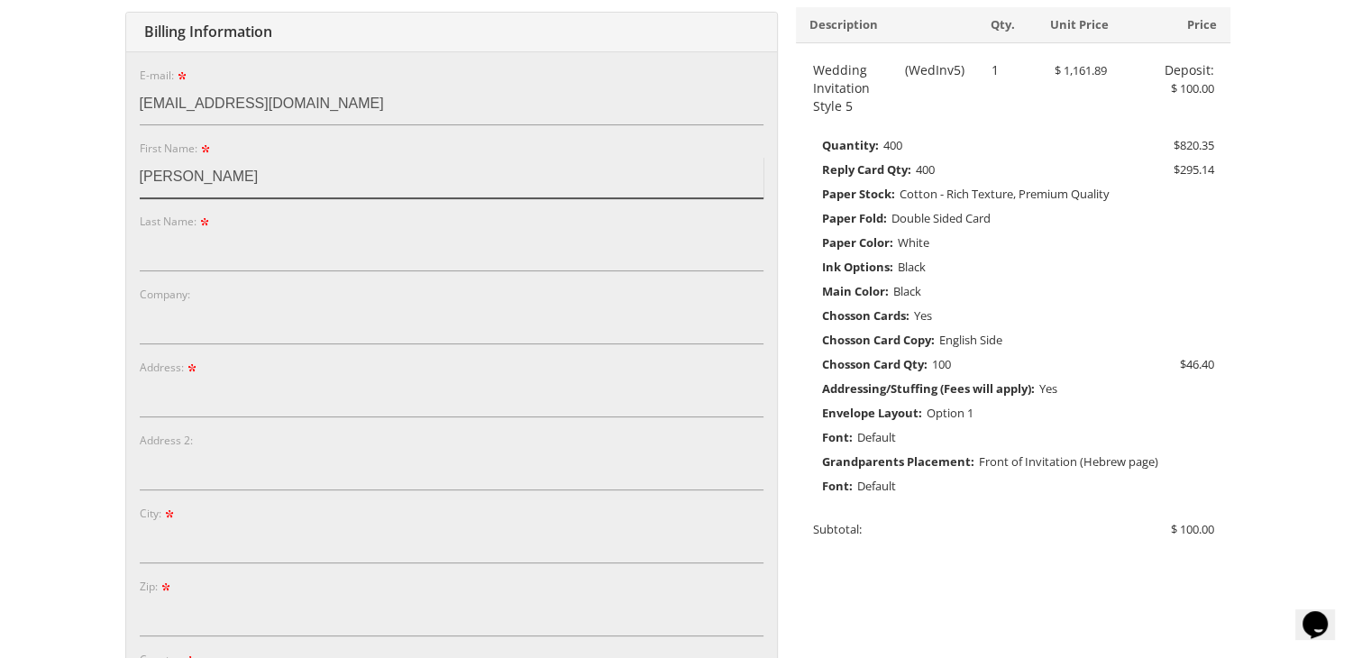
type input "Dina"
click at [196, 252] on input "Last Name:" at bounding box center [452, 250] width 624 height 41
type input "C"
type input "Cohen"
click at [184, 329] on input "Company:" at bounding box center [452, 323] width 624 height 41
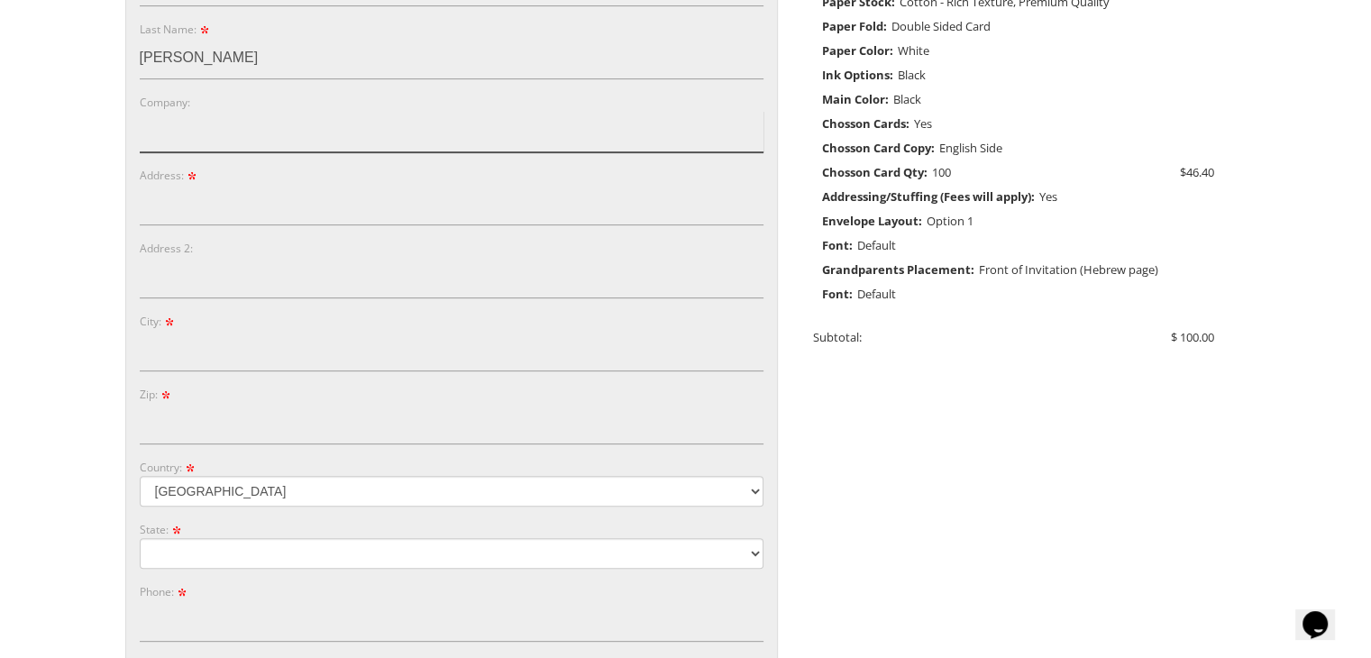
scroll to position [597, 0]
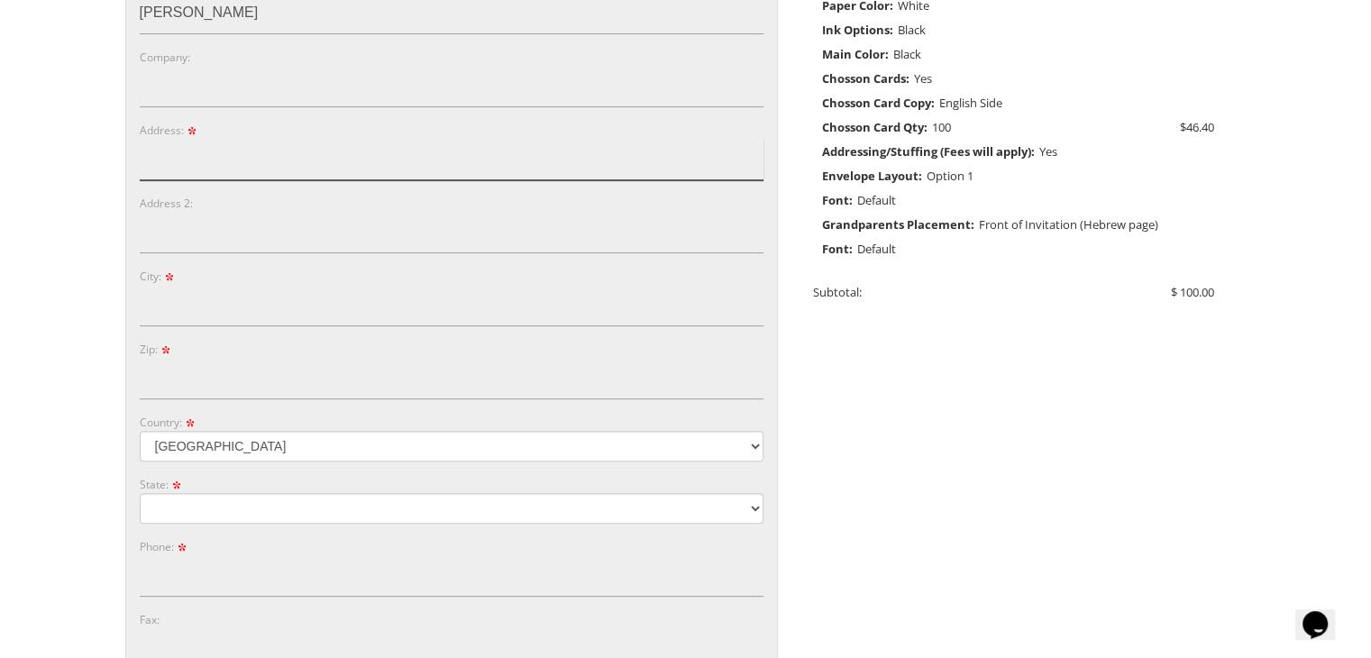
click at [202, 169] on input "Address:" at bounding box center [452, 159] width 624 height 41
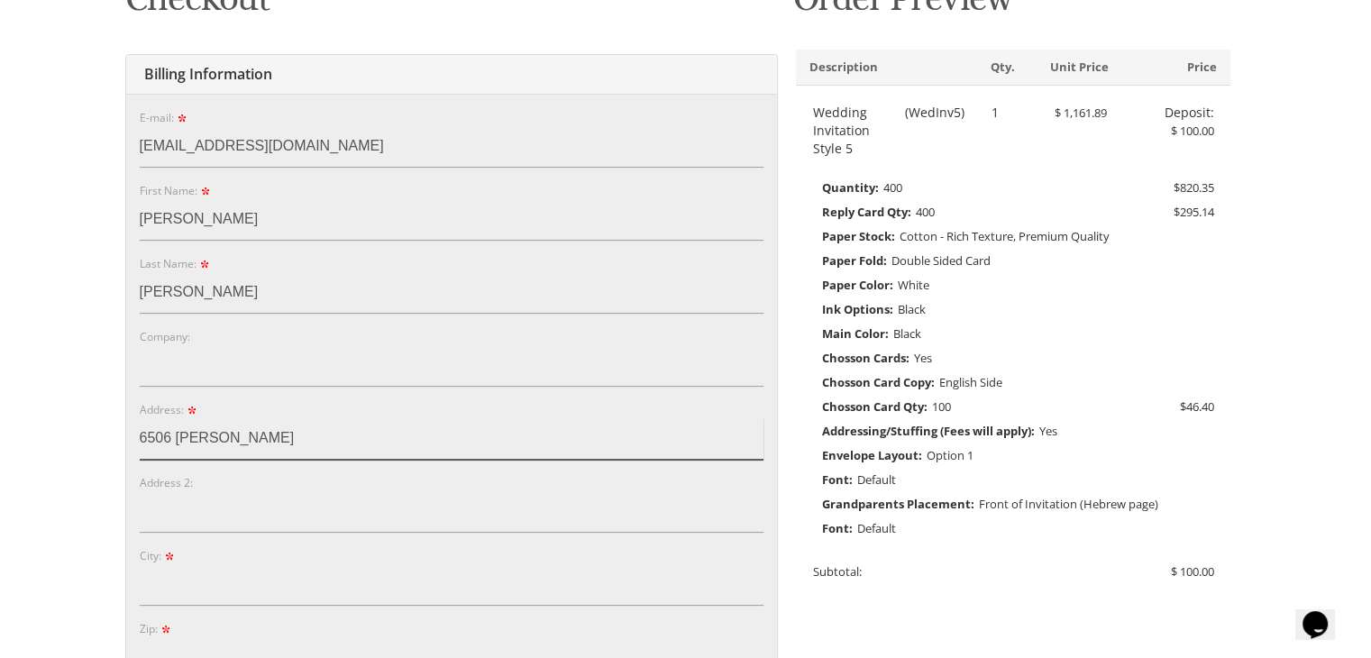
scroll to position [333, 0]
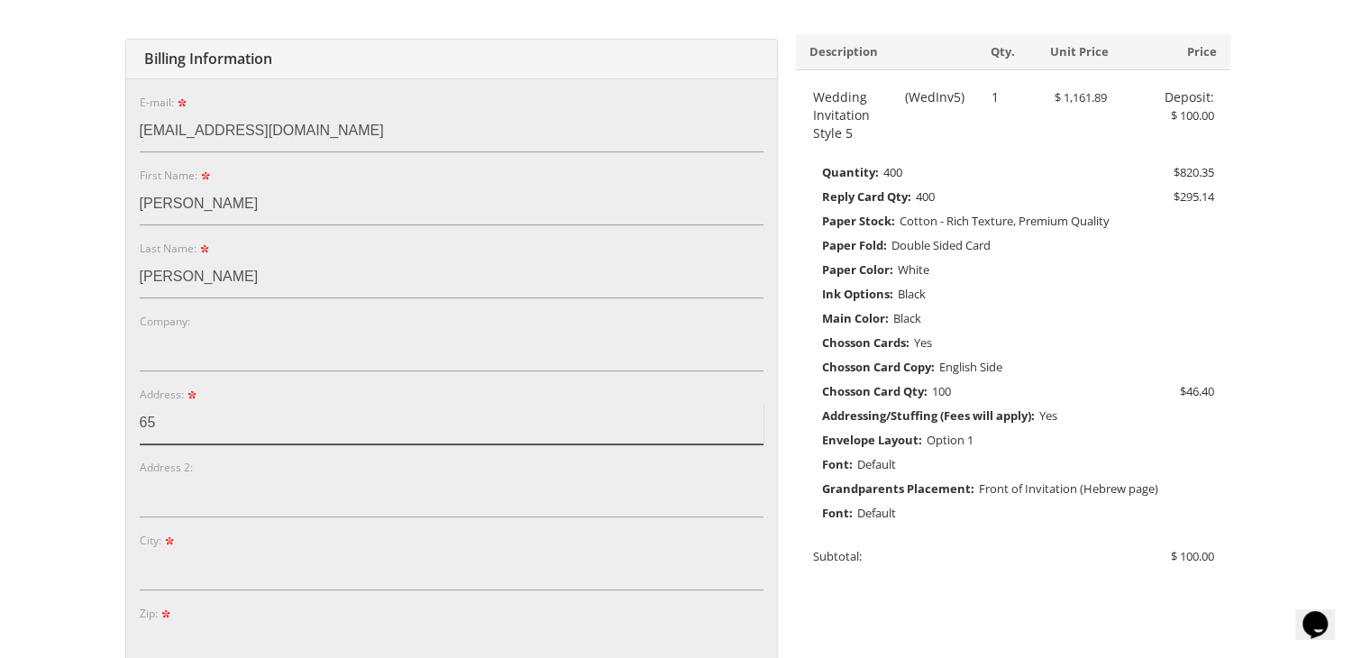
type input "6"
type input "1304 Olive Street"
click at [164, 582] on input "City:" at bounding box center [452, 569] width 624 height 41
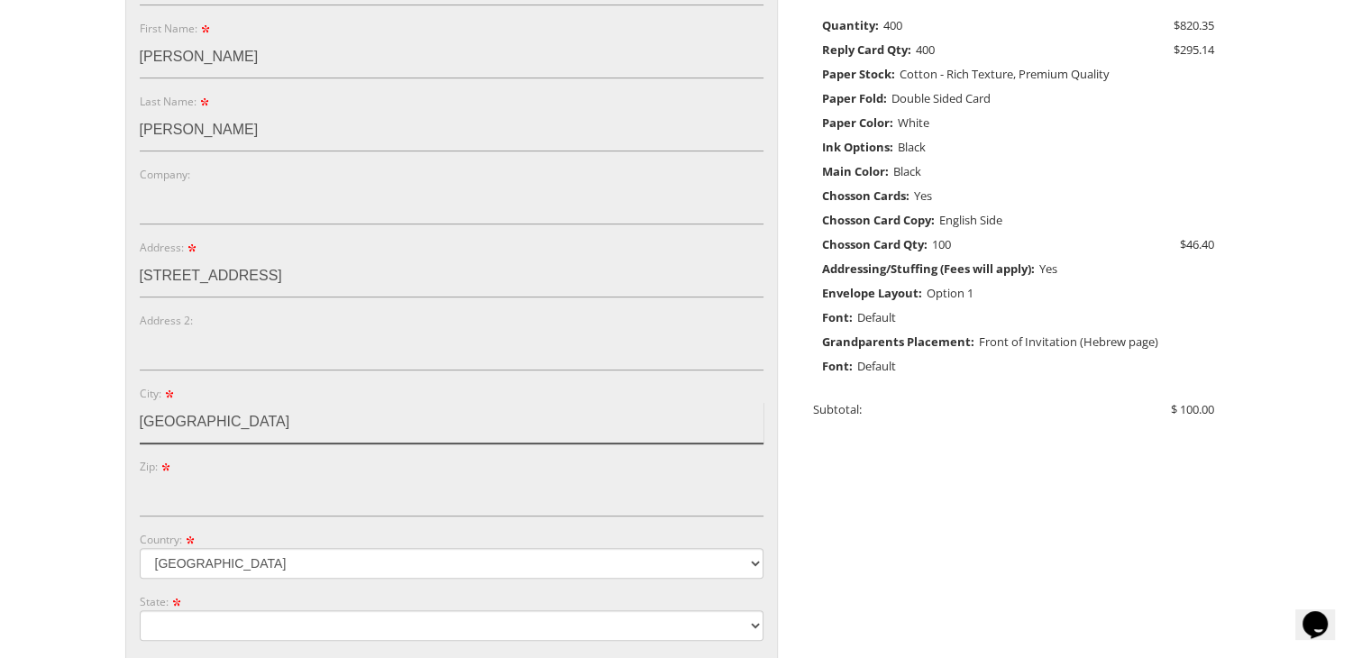
scroll to position [483, 0]
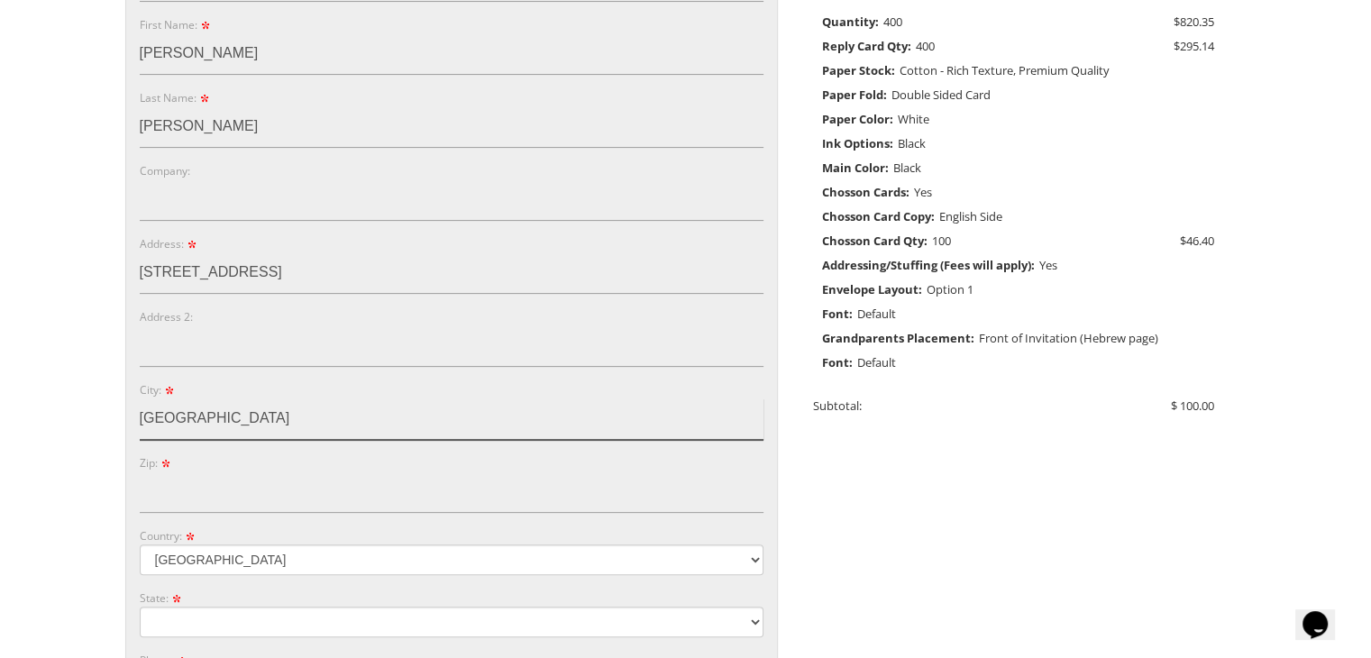
type input "Indianapolis"
click at [178, 490] on input "Zip:" at bounding box center [452, 491] width 624 height 41
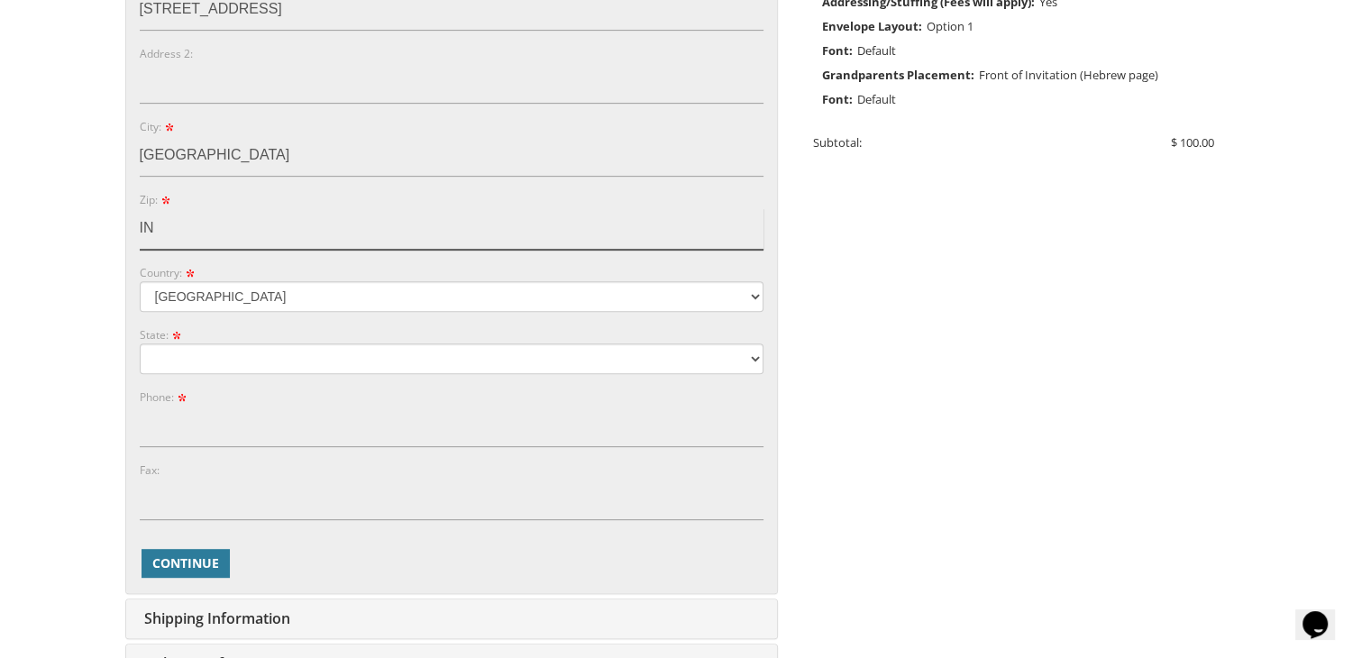
scroll to position [747, 0]
type input "I"
type input "46203"
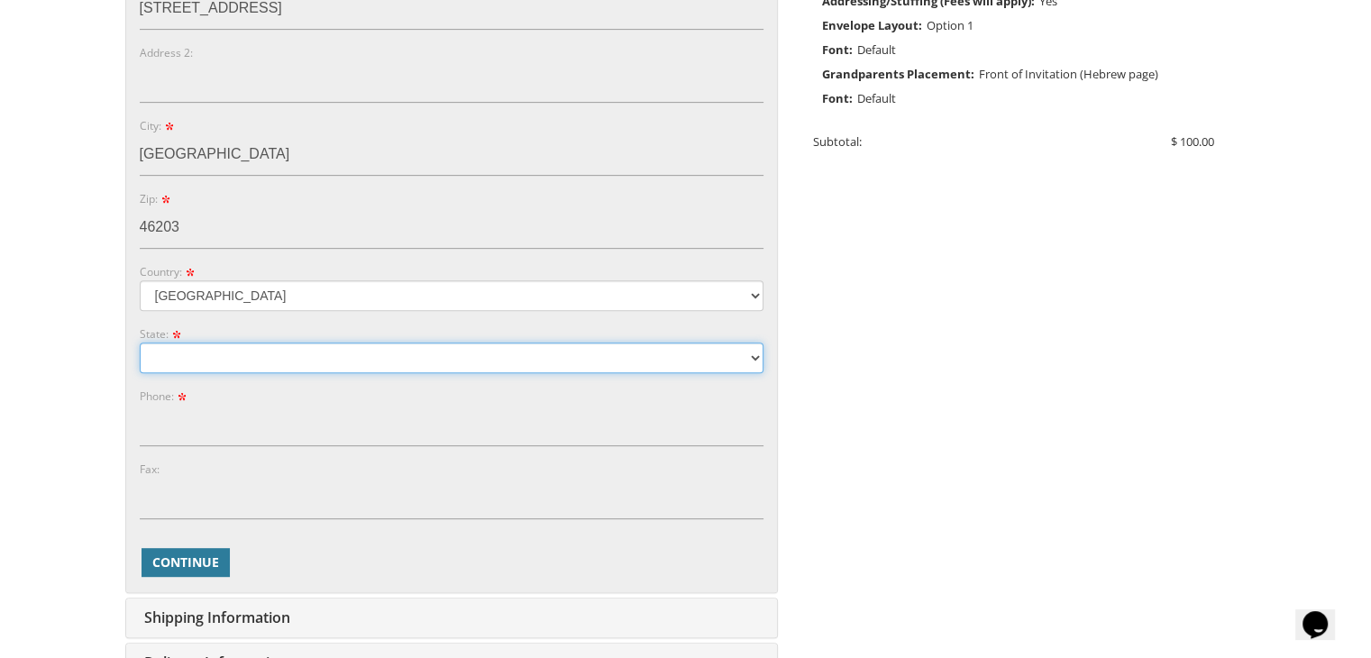
click at [299, 365] on select "Alabama Alaska Guam" at bounding box center [452, 357] width 624 height 31
select select "IN"
click at [140, 342] on select "Alabama Alaska Guam" at bounding box center [452, 357] width 624 height 31
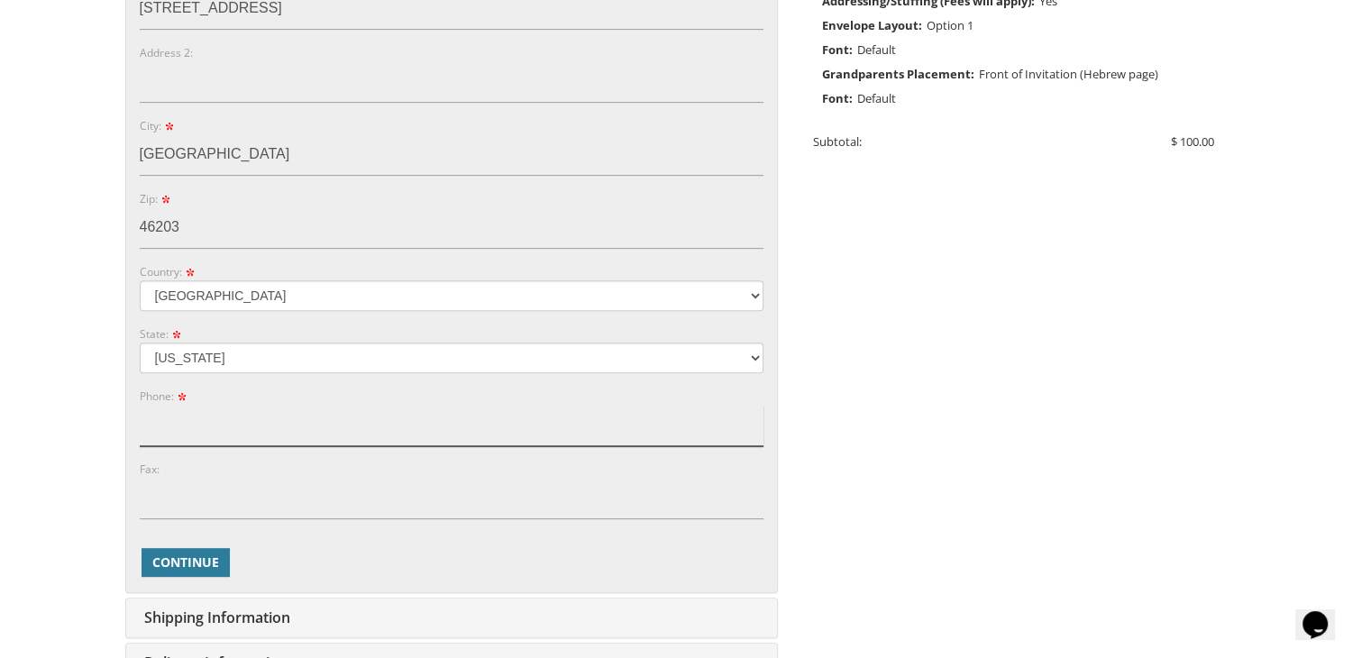
click at [182, 435] on input "Phone:" at bounding box center [452, 425] width 624 height 41
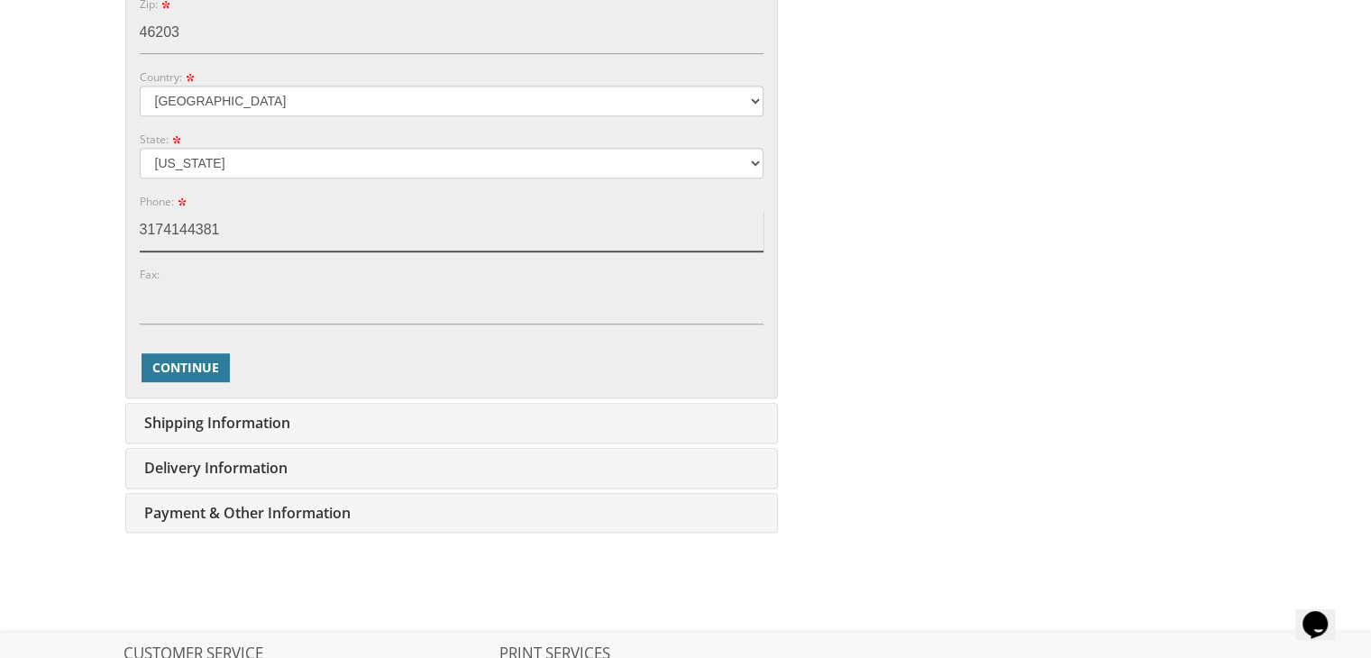
scroll to position [943, 0]
type input "3174144381"
click at [171, 365] on span "Continue" at bounding box center [185, 367] width 67 height 18
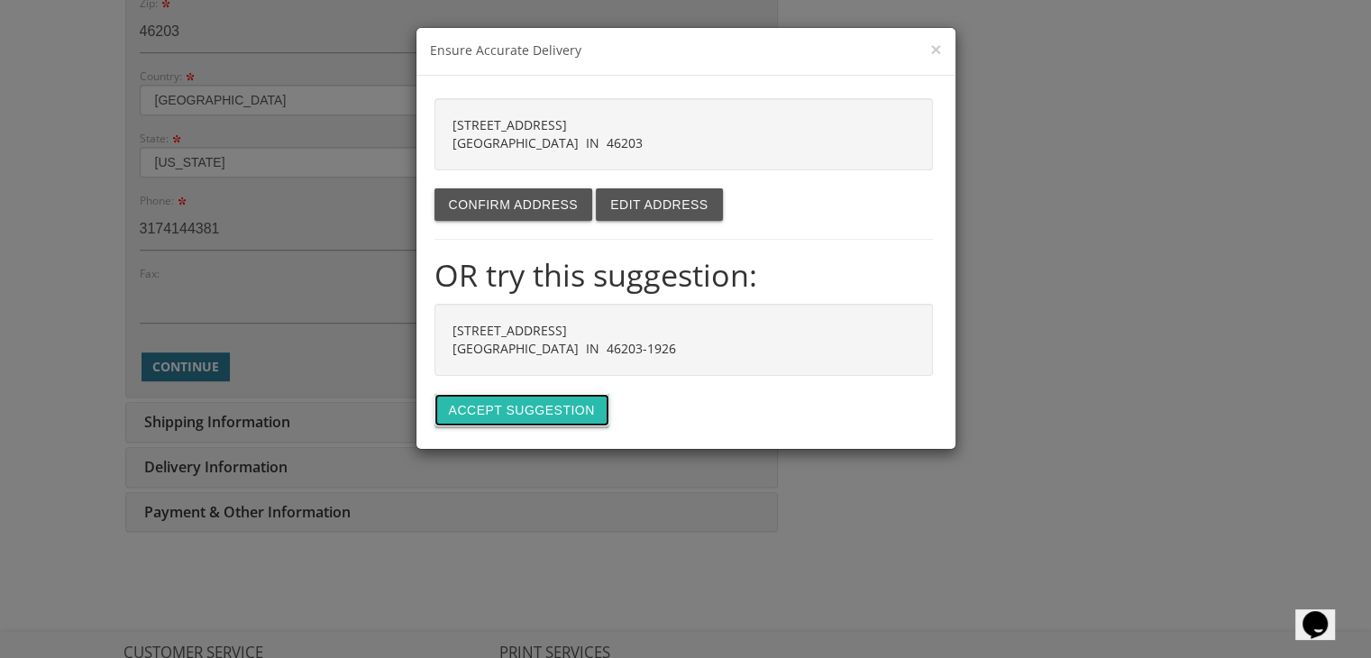
click at [467, 401] on button "Accept suggestion" at bounding box center [521, 410] width 175 height 32
type input "1304 OLIVE ST"
type input "INDIANAPOLIS"
type input "46203-1926"
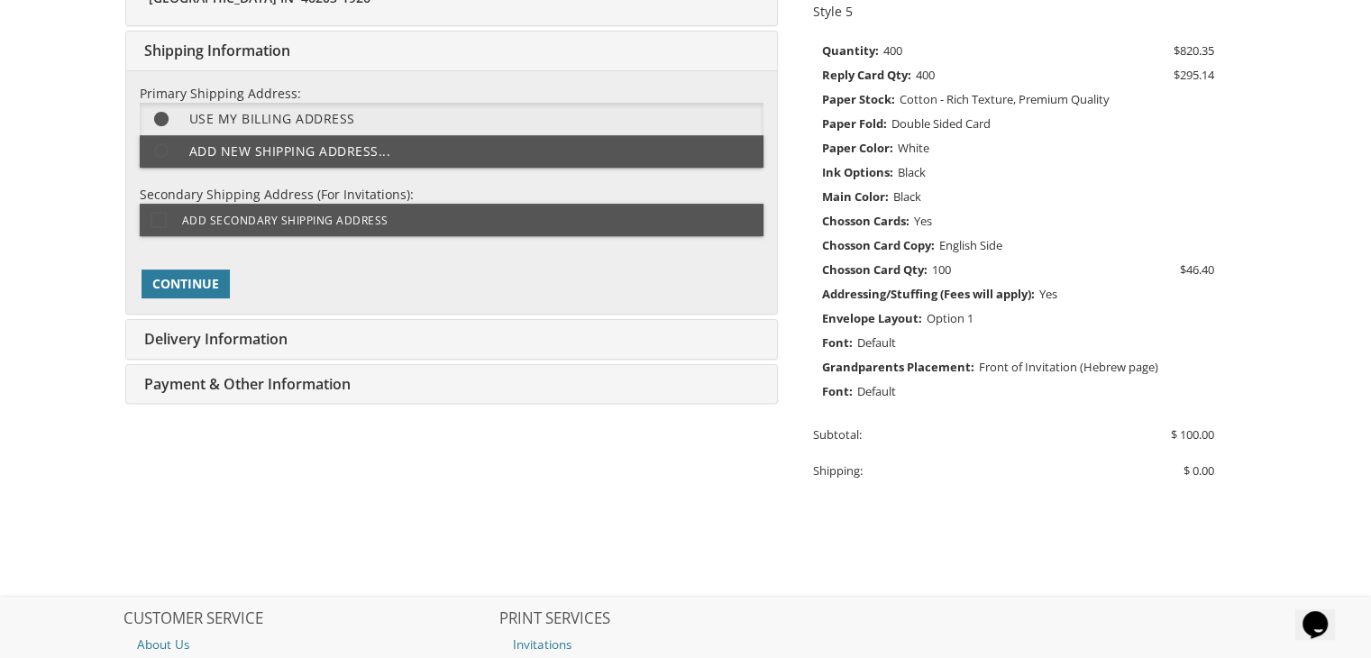
scroll to position [451, 0]
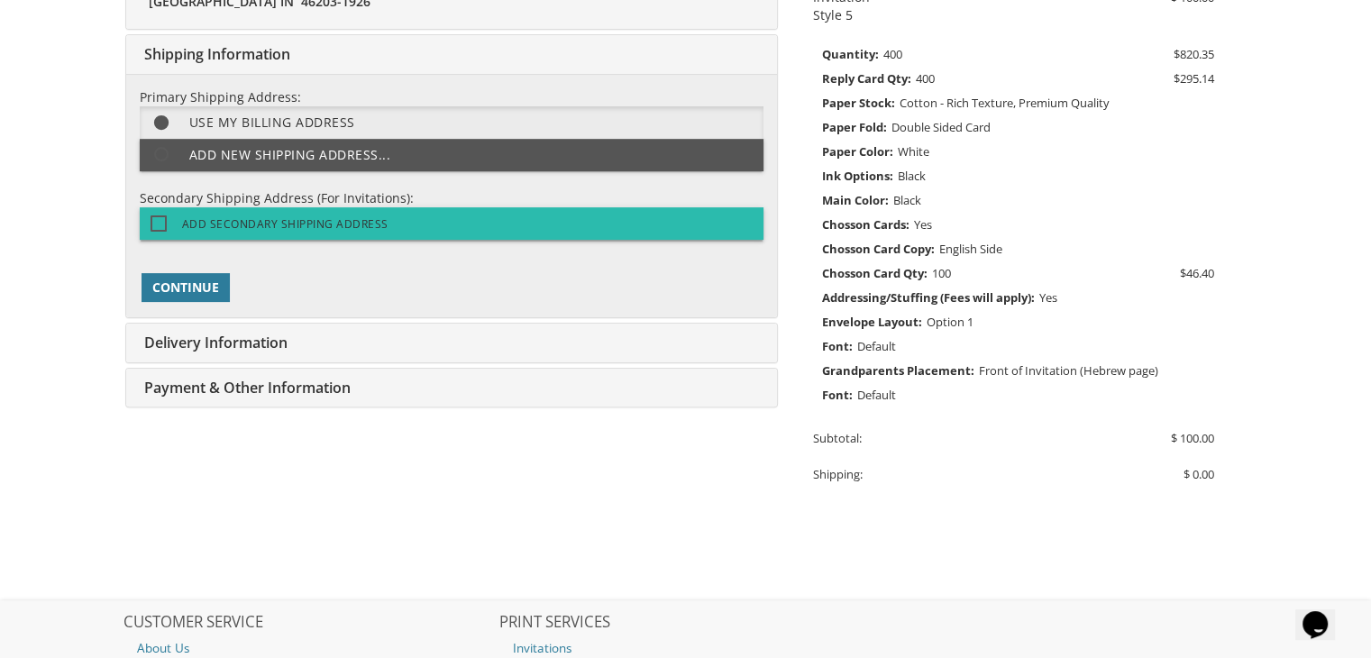
click at [231, 214] on span "Add Secondary Shipping Address" at bounding box center [269, 224] width 238 height 23
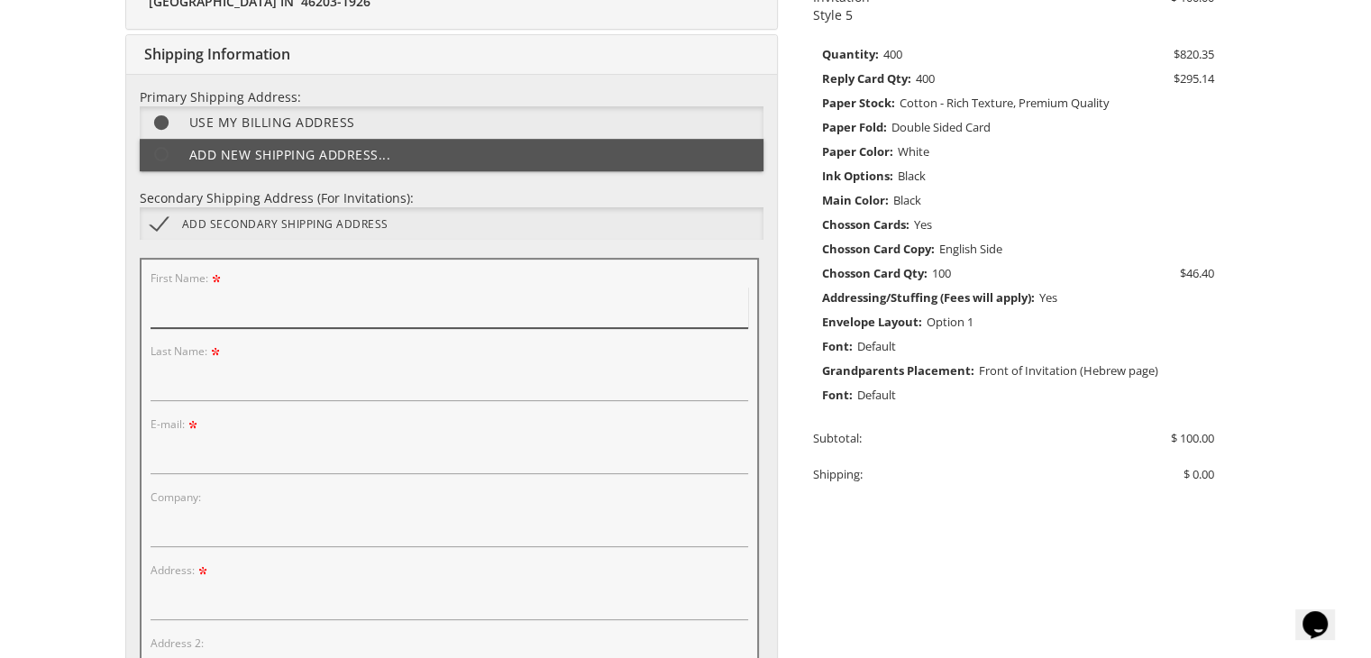
click at [177, 317] on input "First Name:" at bounding box center [448, 307] width 597 height 41
type input "Dina"
click at [211, 378] on input "Last Name:" at bounding box center [448, 380] width 597 height 41
type input "Cohen"
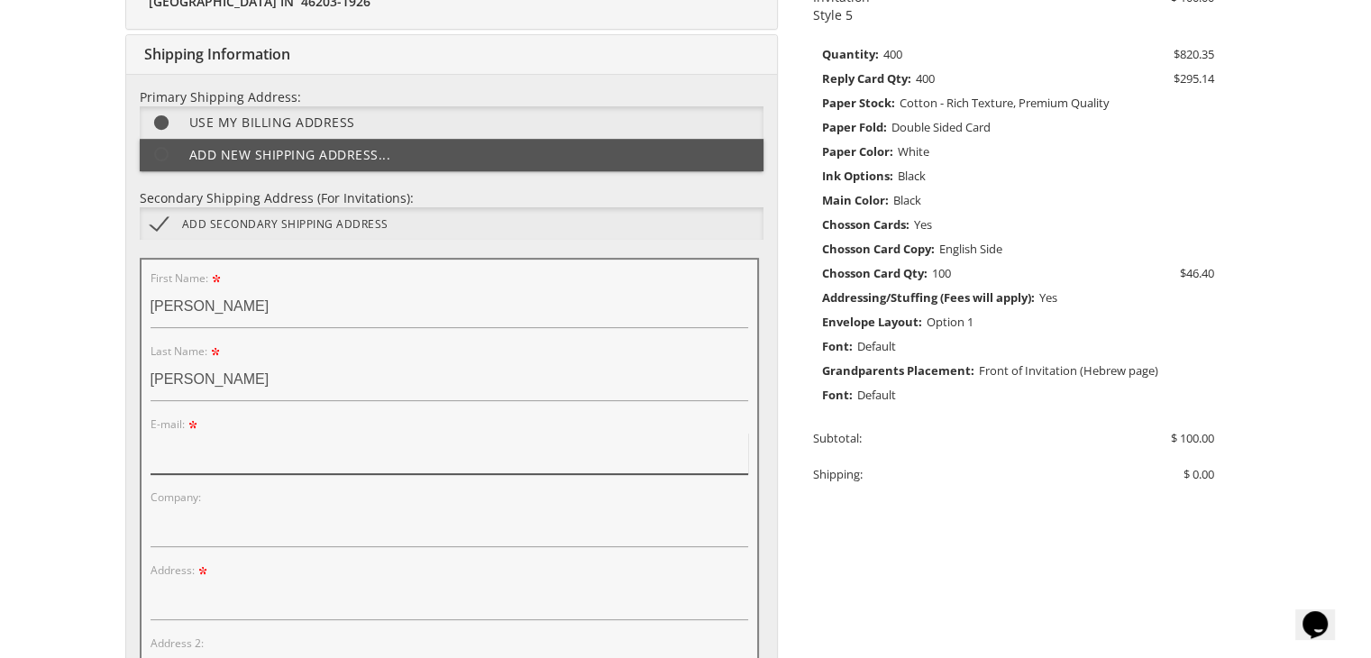
click at [176, 448] on input "E-mail:" at bounding box center [448, 453] width 597 height 41
type input "dhasten23@msn.com"
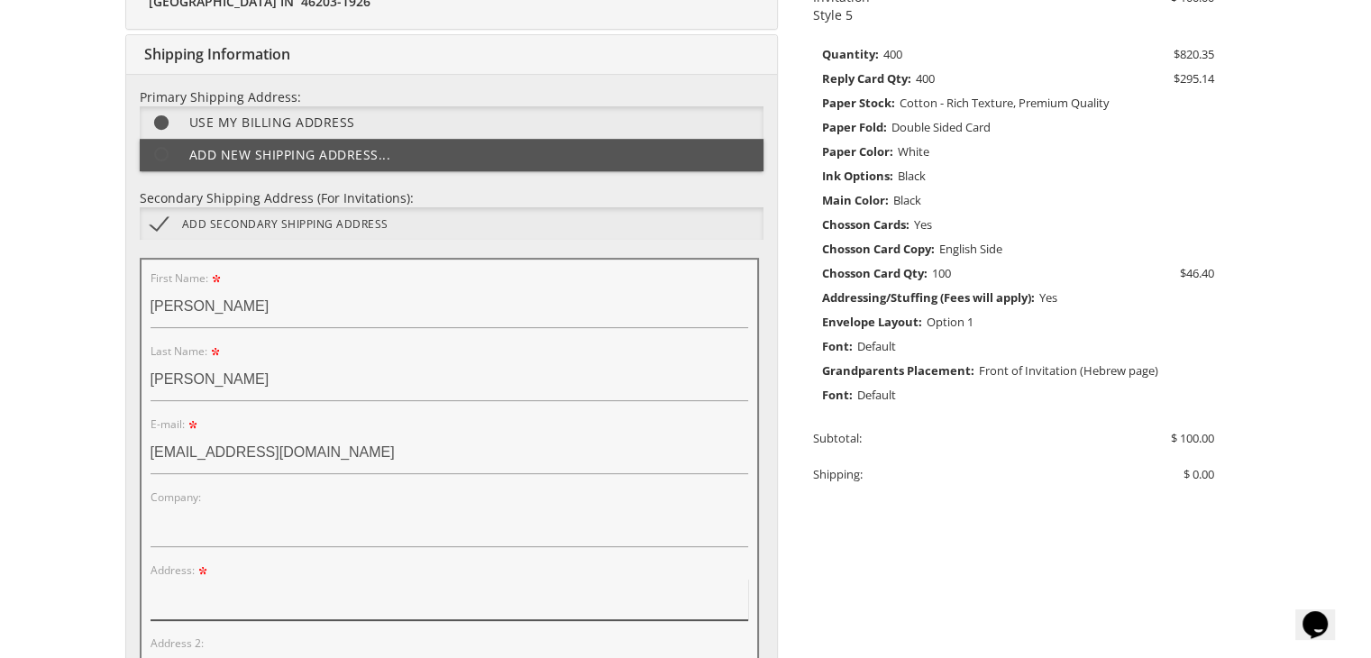
click at [171, 598] on input "Address:" at bounding box center [448, 599] width 597 height 41
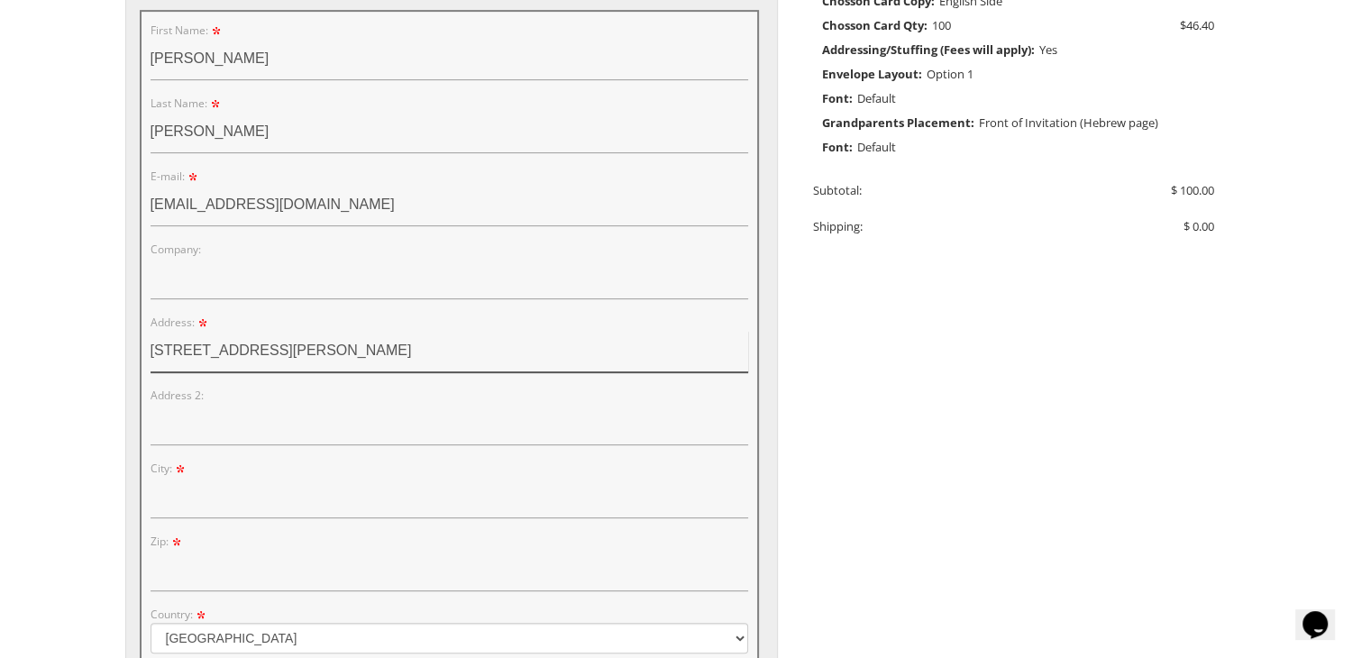
scroll to position [719, 0]
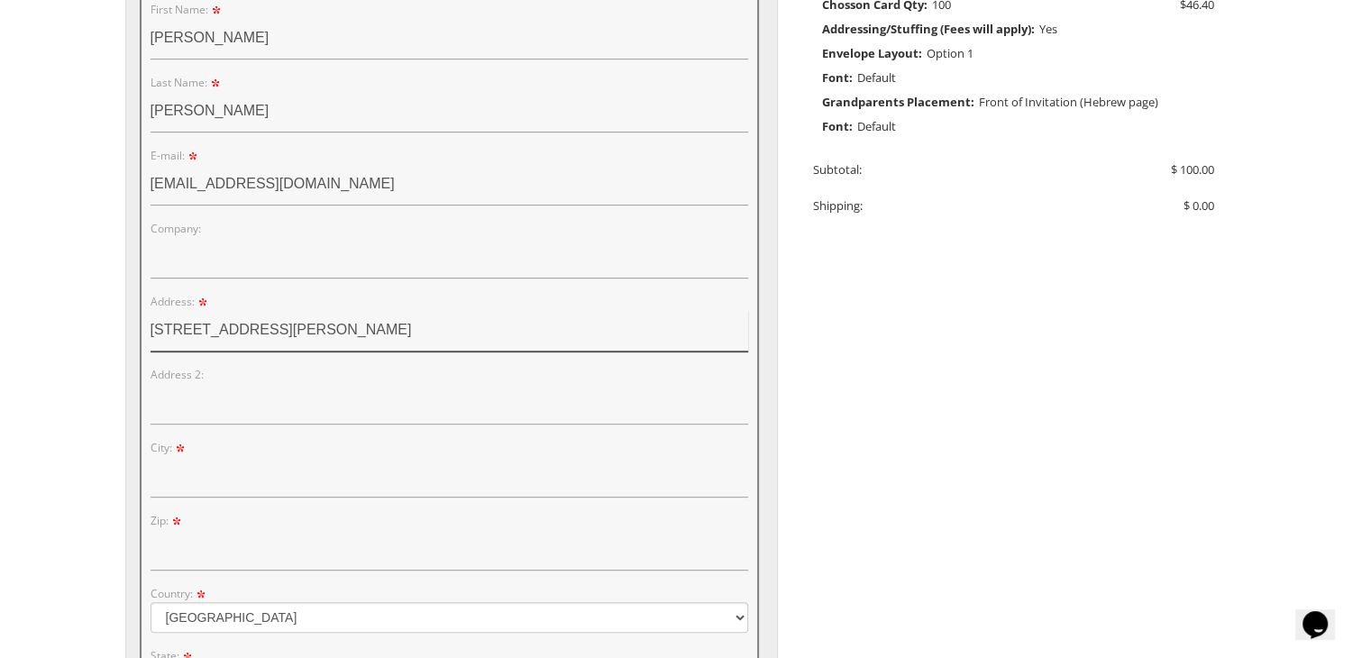
type input "6506 Hazelwood Avenue"
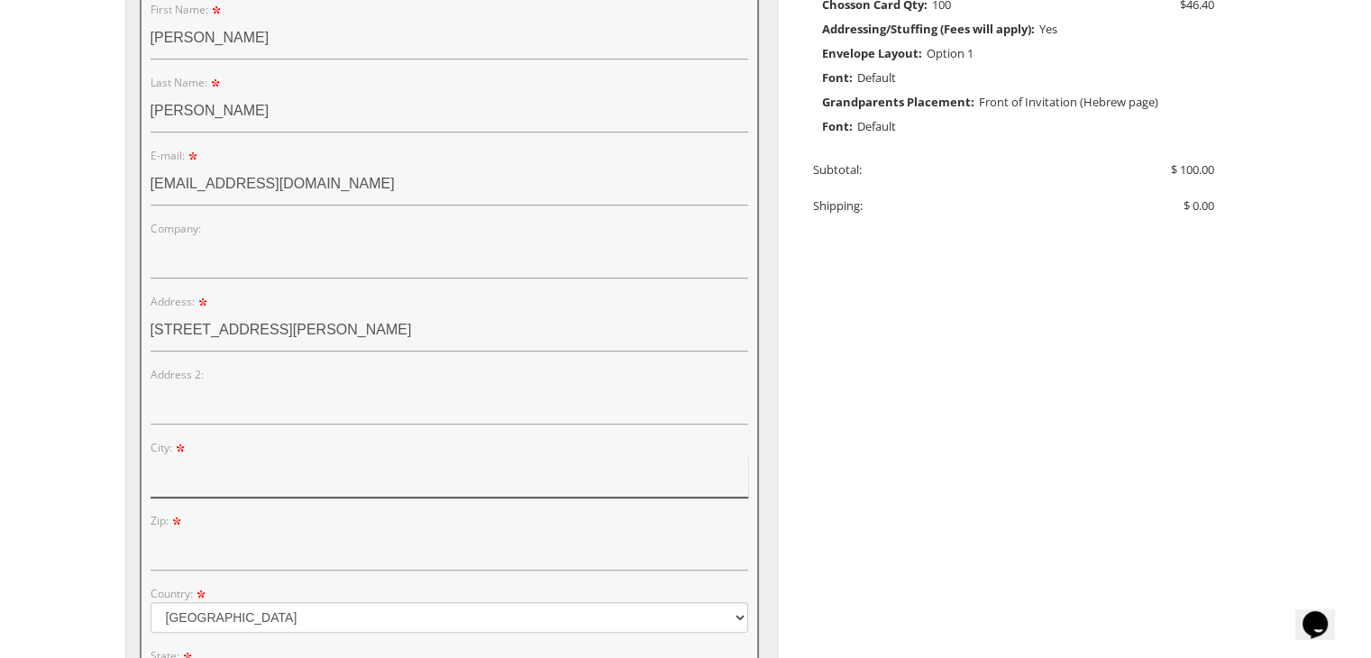
click at [209, 487] on input "City:" at bounding box center [448, 476] width 597 height 41
type input "Indianapolis"
click at [159, 566] on input "Zip:" at bounding box center [448, 549] width 597 height 41
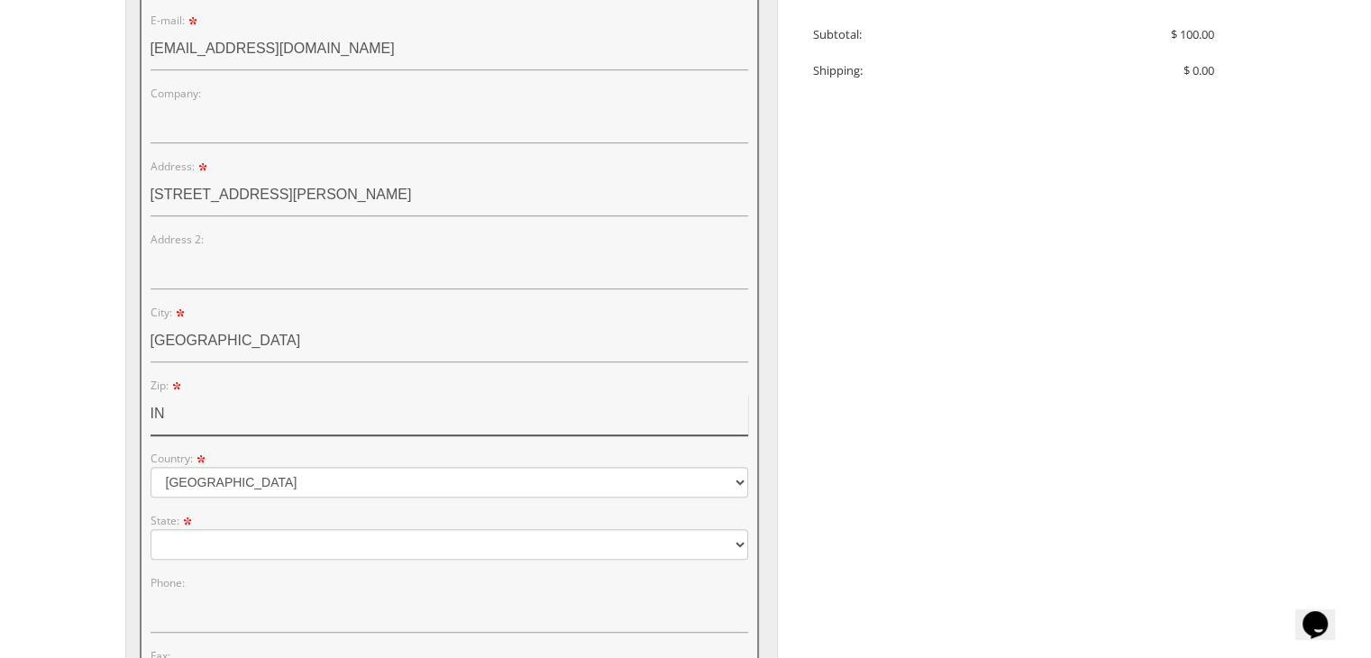
scroll to position [856, 0]
type input "I"
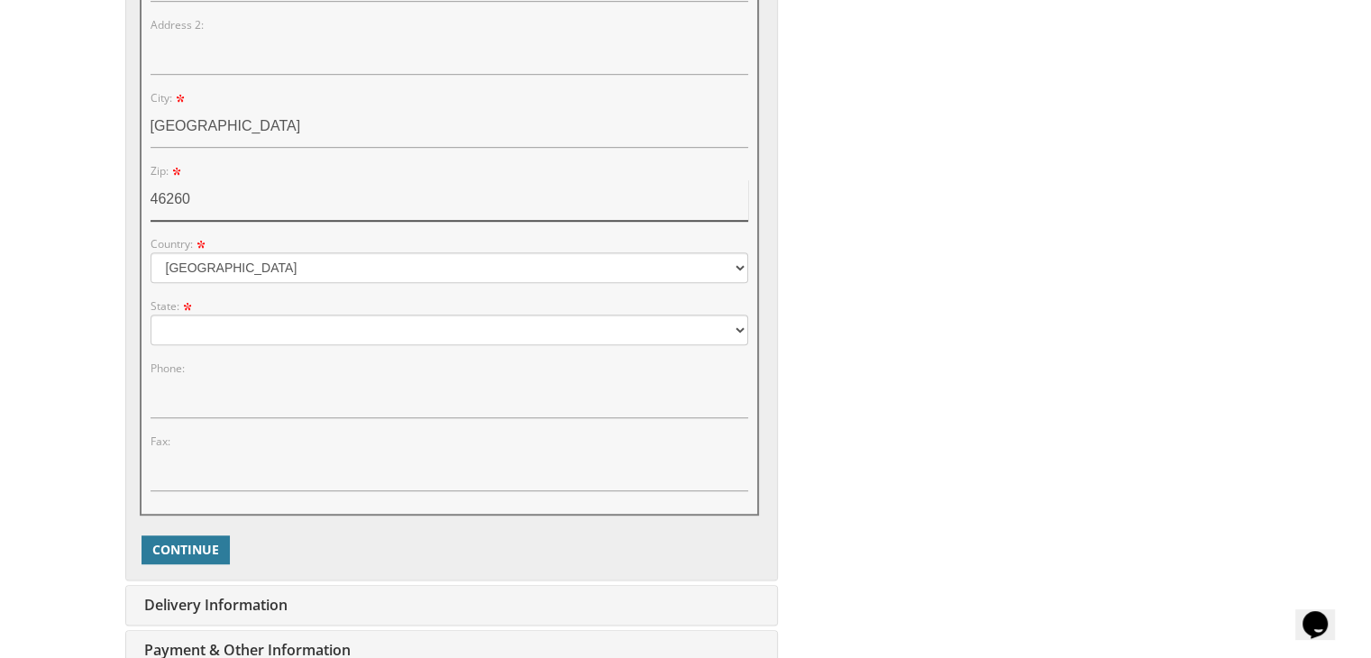
scroll to position [1071, 0]
type input "46260"
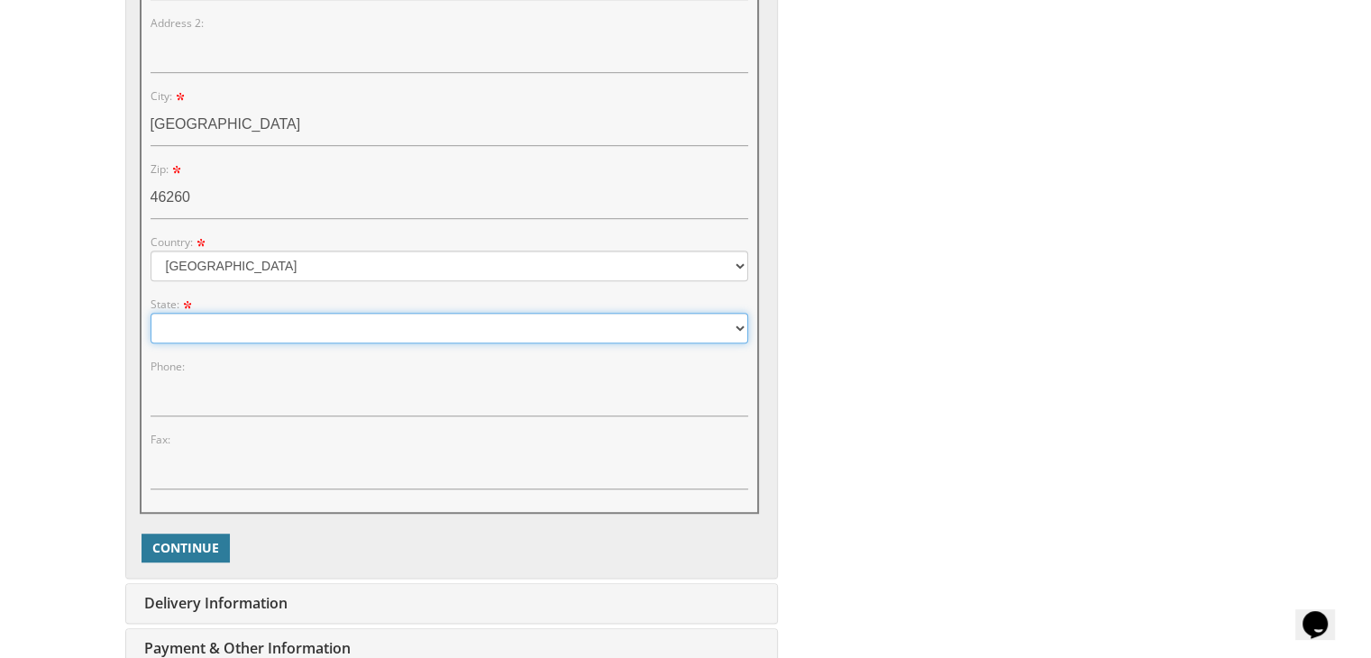
click at [232, 330] on select "Alabama Alaska Guam" at bounding box center [448, 328] width 597 height 31
select select "IN"
click at [150, 313] on select "Alabama Alaska Guam" at bounding box center [448, 328] width 597 height 31
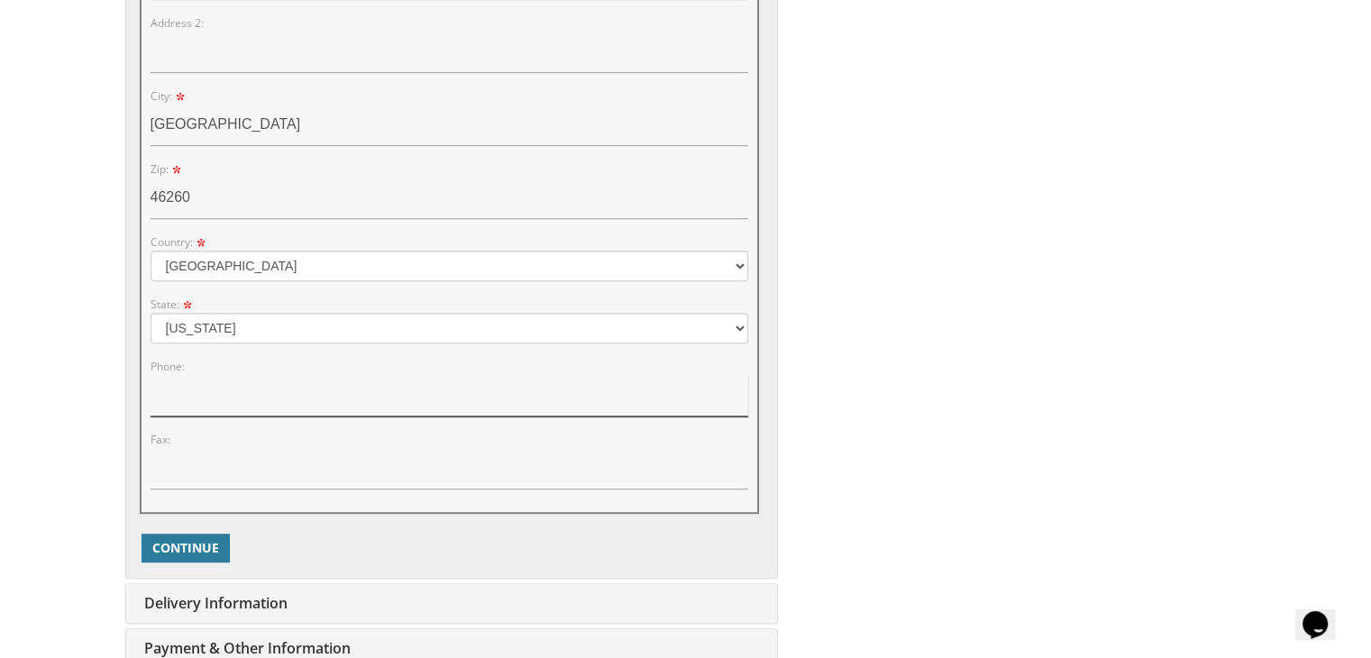
click at [180, 405] on input "Phone:" at bounding box center [448, 395] width 597 height 41
type input "3174144381"
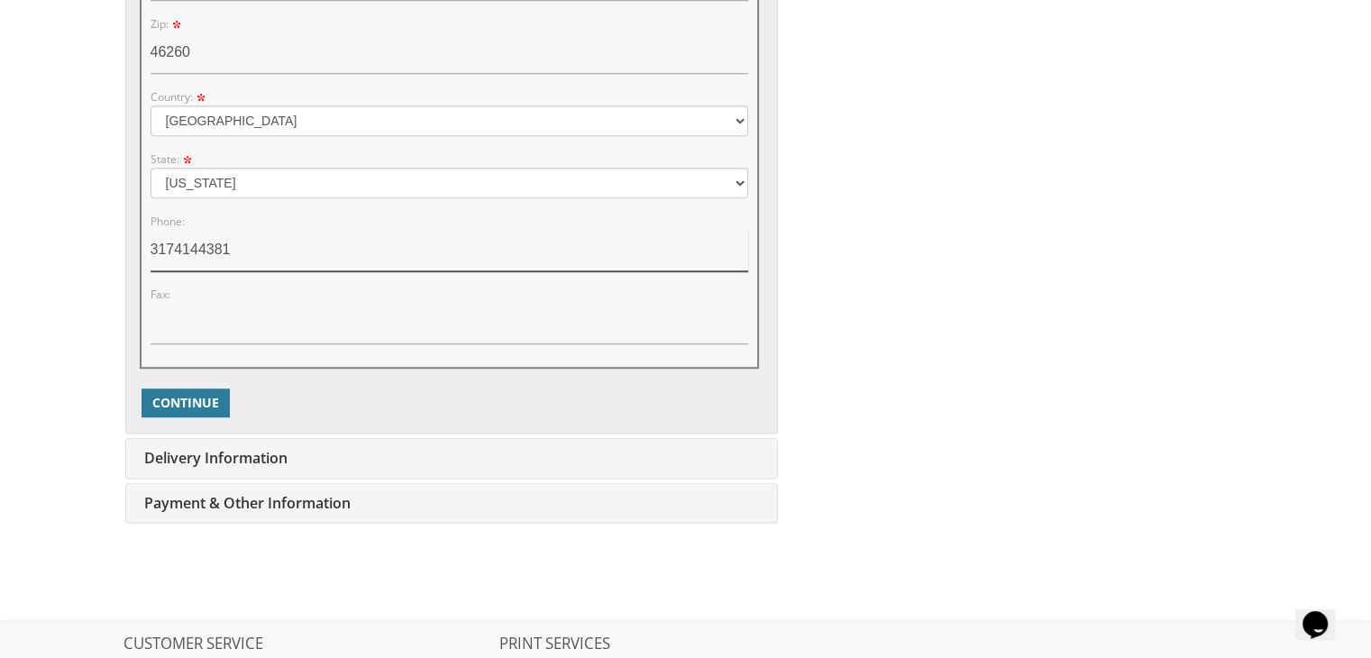
scroll to position [1217, 0]
click at [173, 403] on span "Continue" at bounding box center [185, 402] width 67 height 18
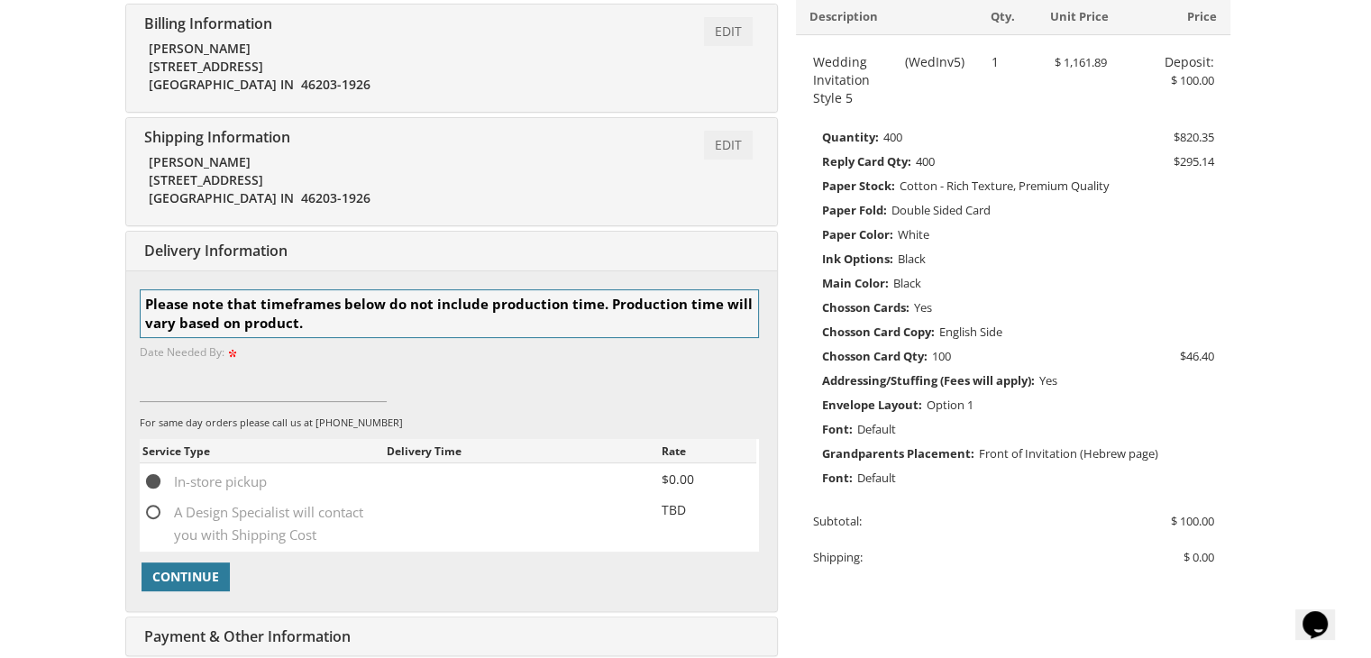
scroll to position [370, 0]
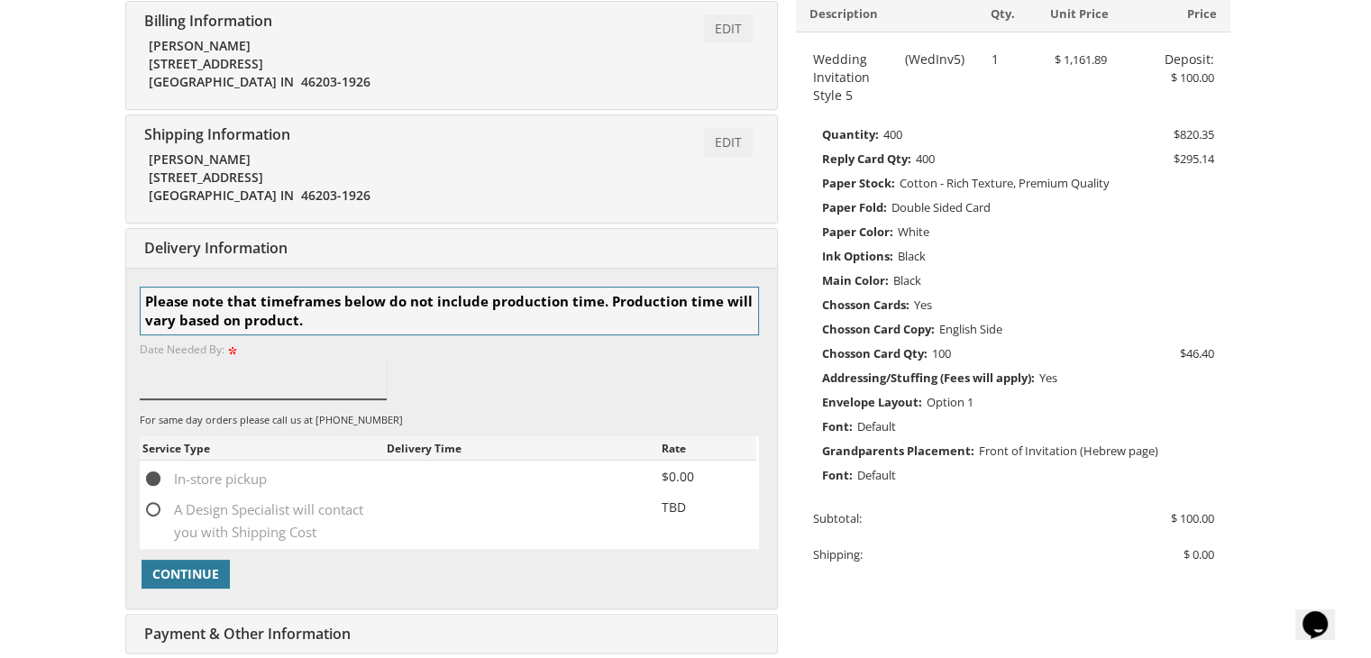
click at [198, 397] on input at bounding box center [264, 378] width 248 height 41
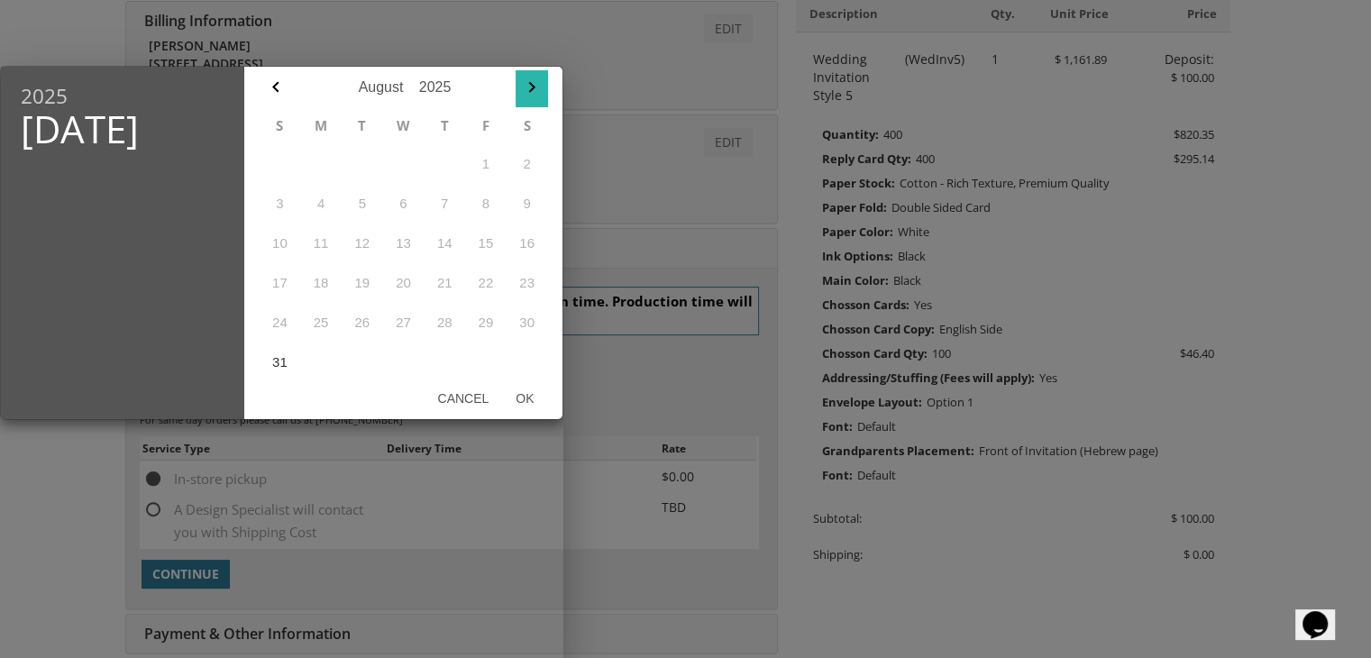
click at [524, 80] on icon "button" at bounding box center [532, 88] width 22 height 22
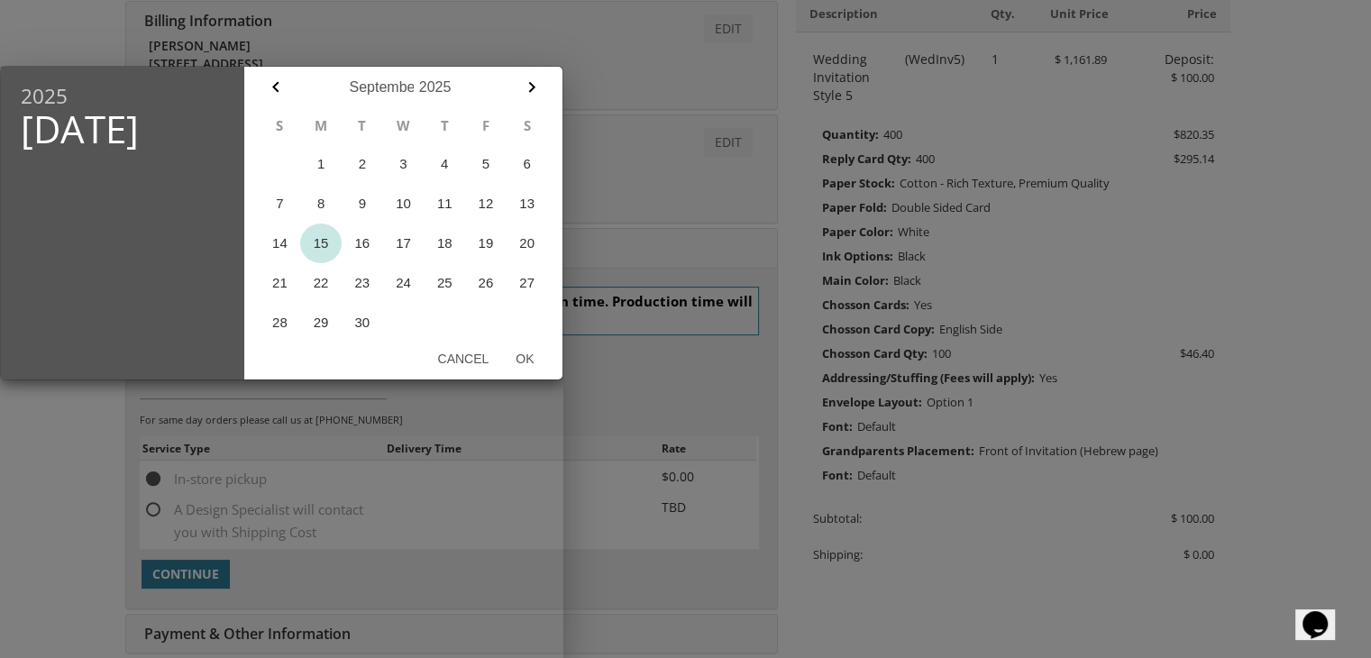
click at [339, 244] on button "15" at bounding box center [320, 243] width 41 height 40
click at [533, 361] on button "Ok" at bounding box center [524, 358] width 45 height 32
type input "Sep 15, 2025"
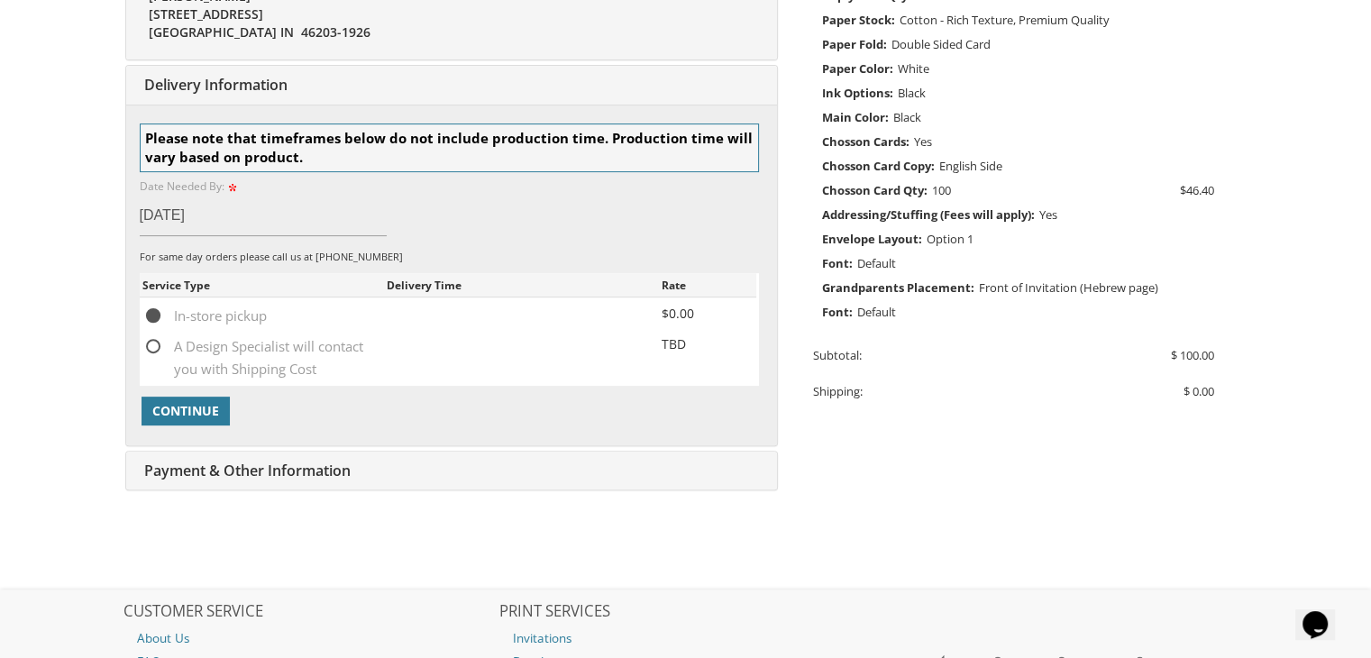
scroll to position [539, 0]
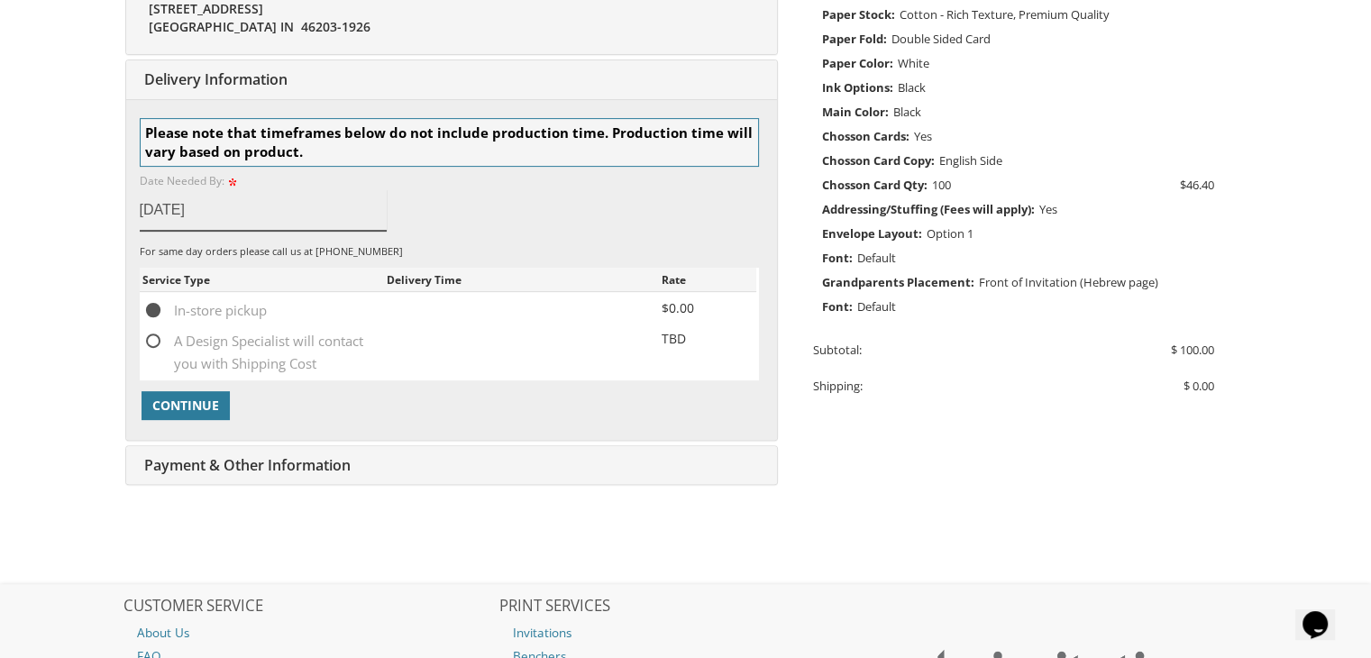
click at [234, 211] on input "Sep 15, 2025" at bounding box center [264, 209] width 248 height 41
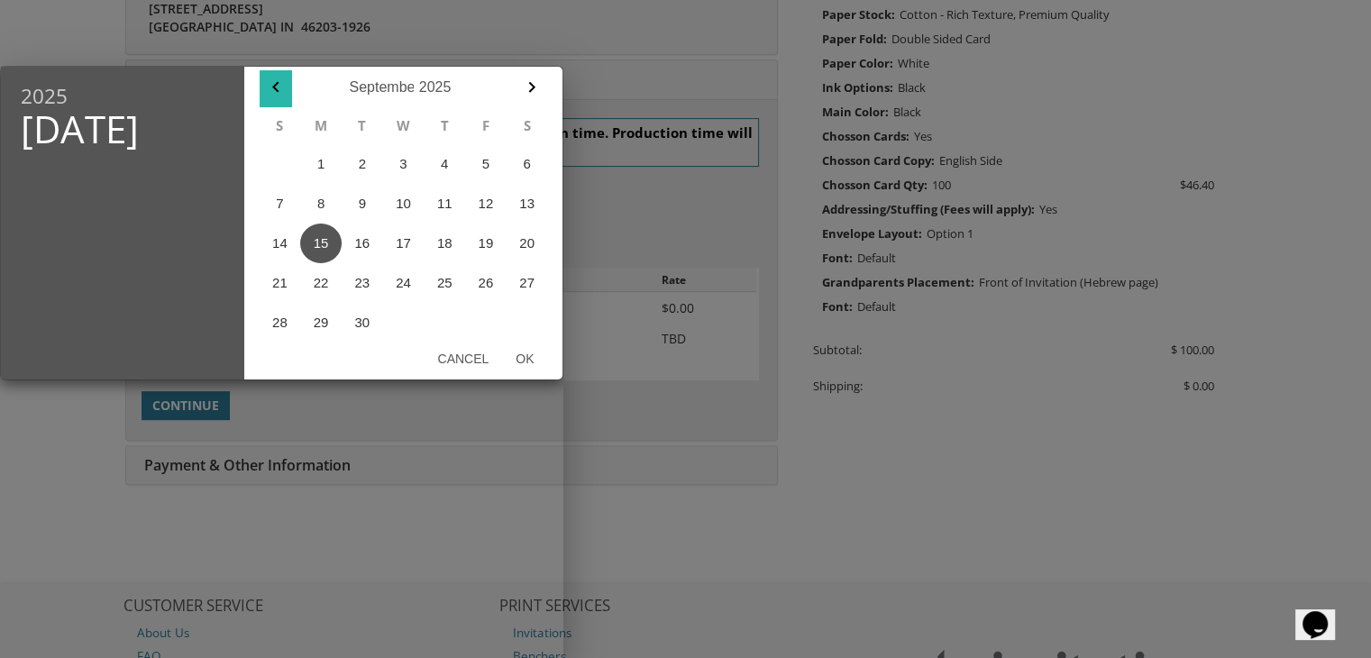
click at [288, 85] on button "button" at bounding box center [276, 88] width 32 height 37
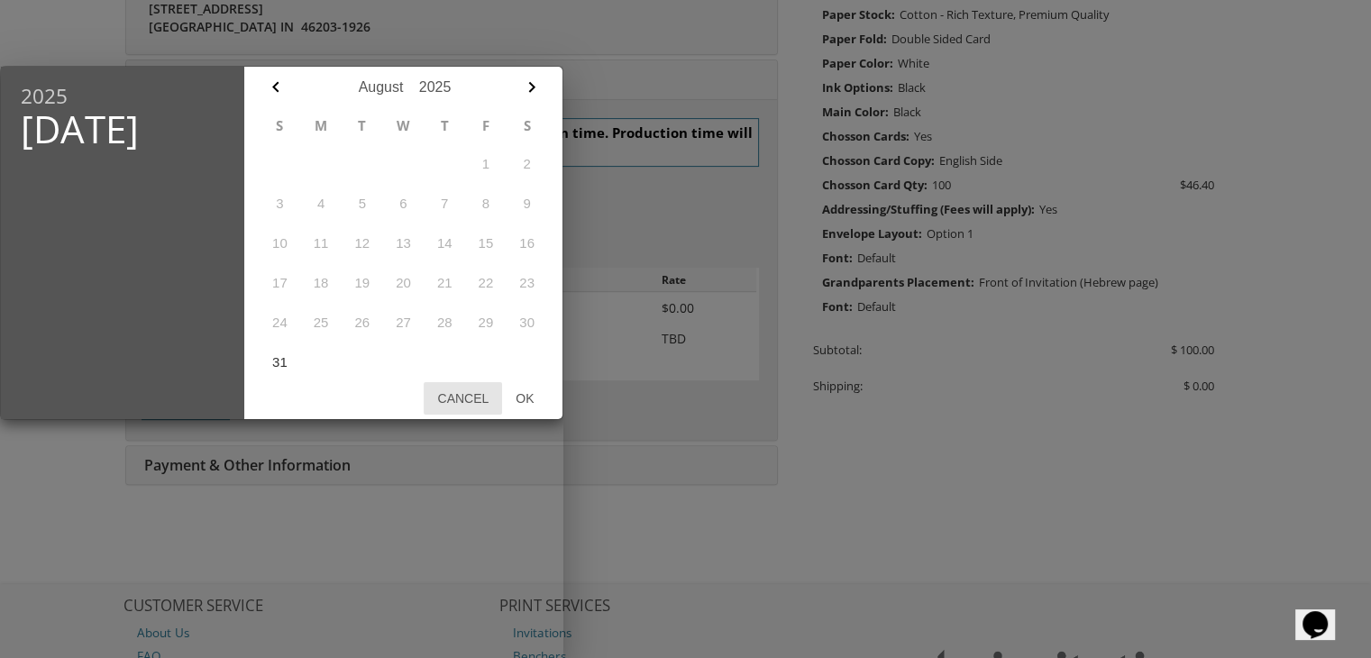
click at [472, 390] on button "Cancel" at bounding box center [463, 398] width 78 height 32
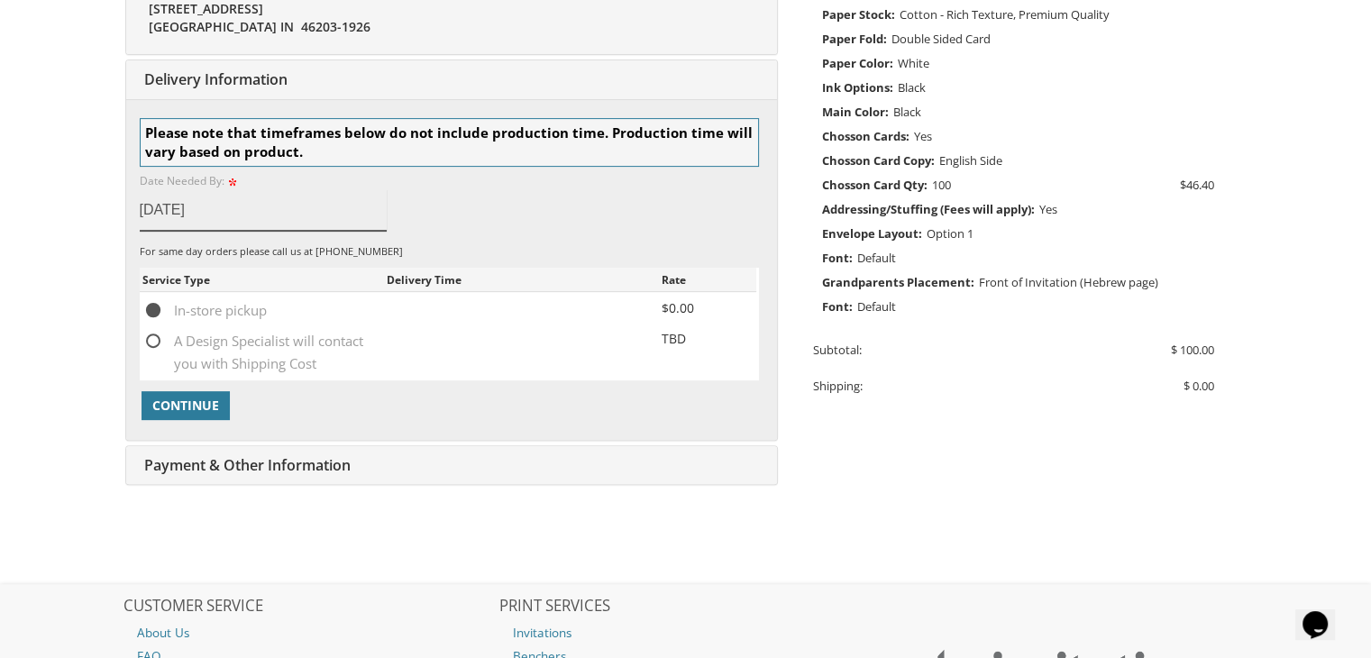
click at [241, 205] on input "Sep 15, 2025" at bounding box center [264, 209] width 248 height 41
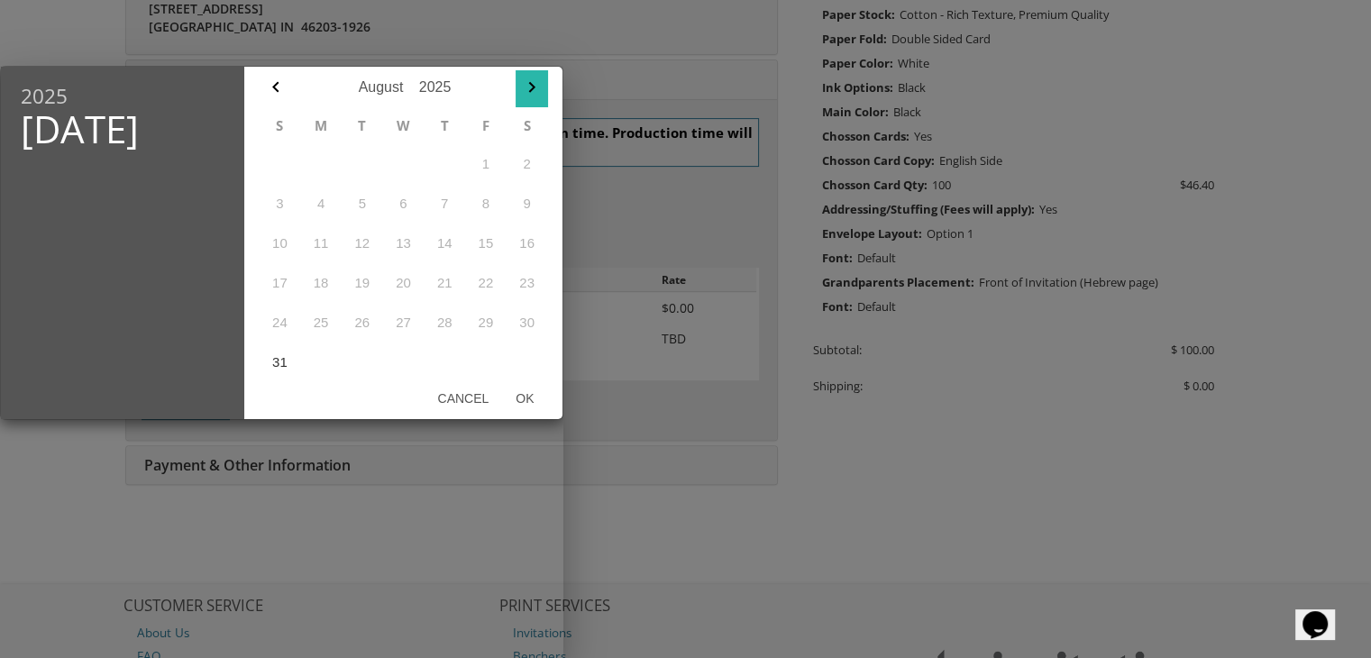
click at [518, 95] on button "button" at bounding box center [531, 88] width 32 height 37
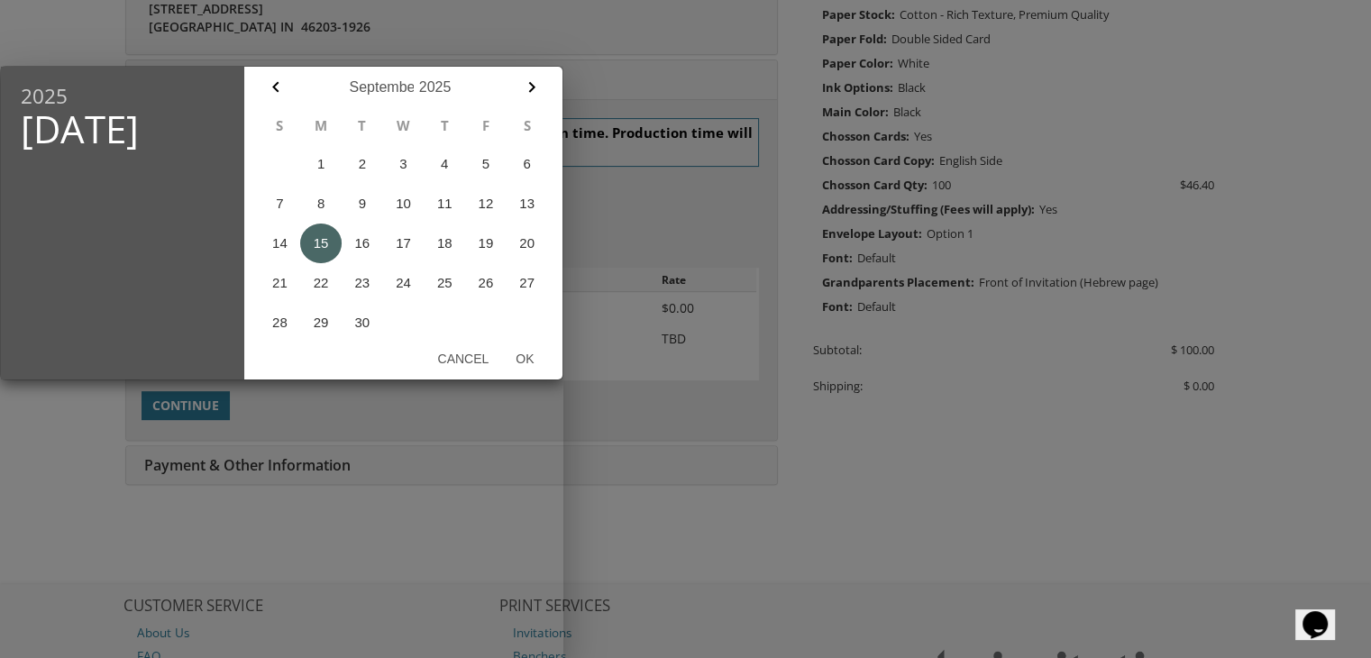
click at [324, 239] on button "15" at bounding box center [320, 243] width 41 height 40
click at [513, 358] on button "Ok" at bounding box center [524, 358] width 45 height 32
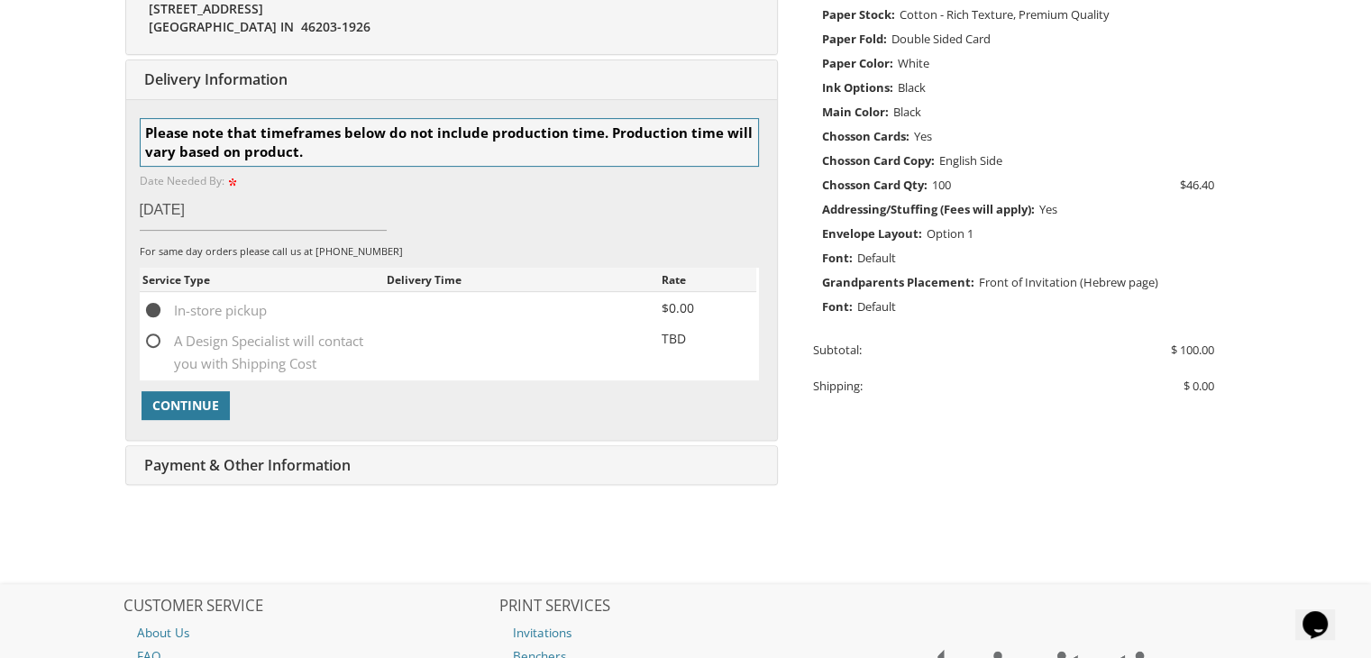
click at [160, 333] on span "A Design Specialist will contact you with Shipping Cost" at bounding box center [264, 341] width 244 height 23
click at [154, 333] on input "A Design Specialist will contact you with Shipping Cost" at bounding box center [148, 339] width 12 height 12
radio input "true"
click at [166, 405] on span "Continue" at bounding box center [185, 406] width 67 height 18
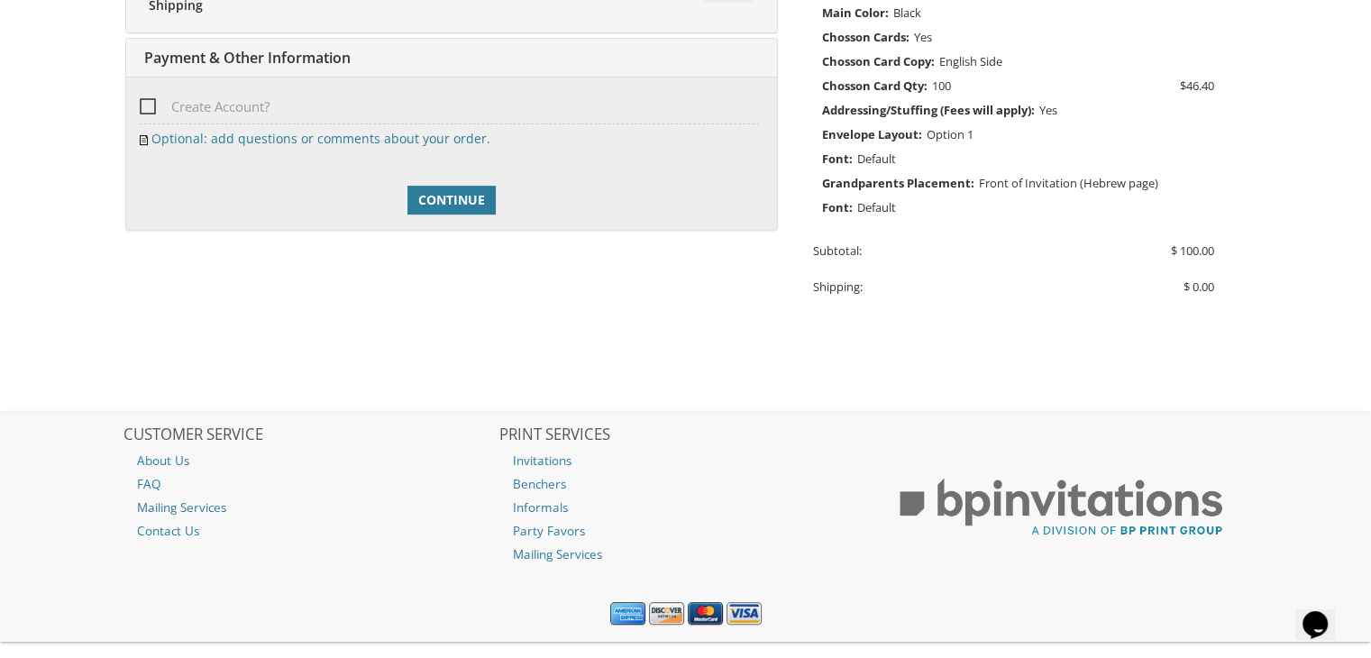
scroll to position [642, 0]
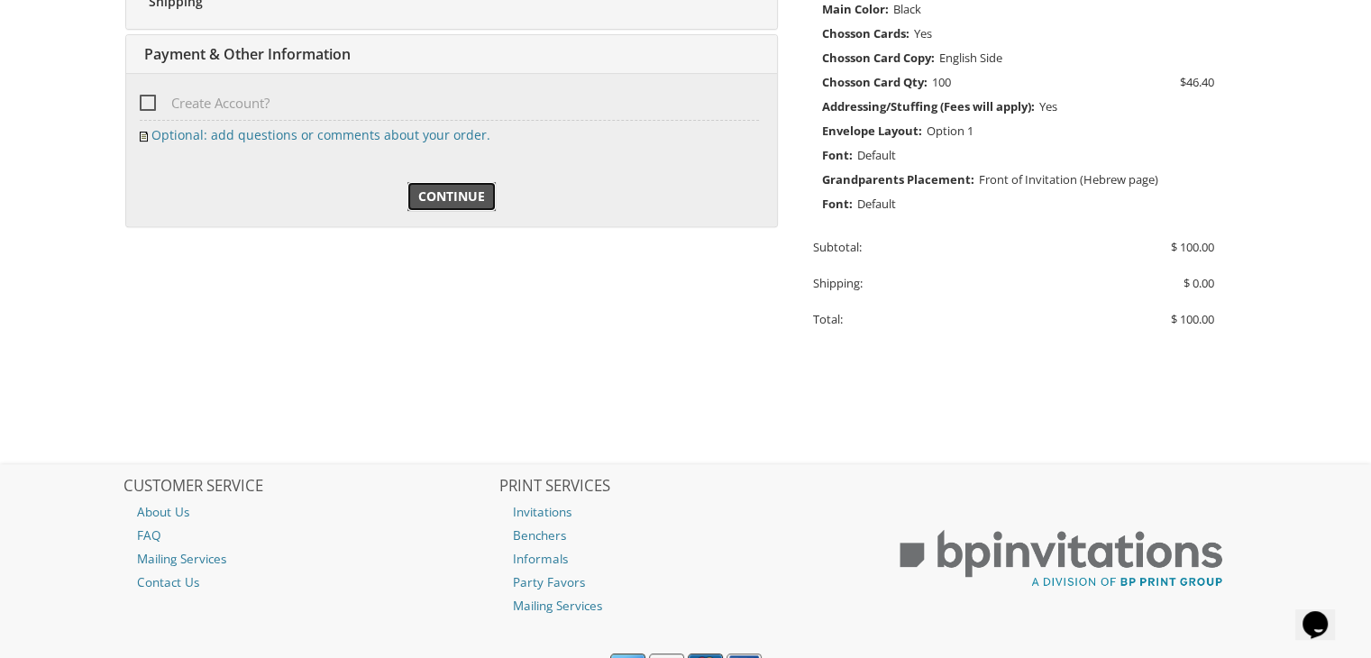
click at [470, 192] on span "Continue" at bounding box center [451, 196] width 67 height 18
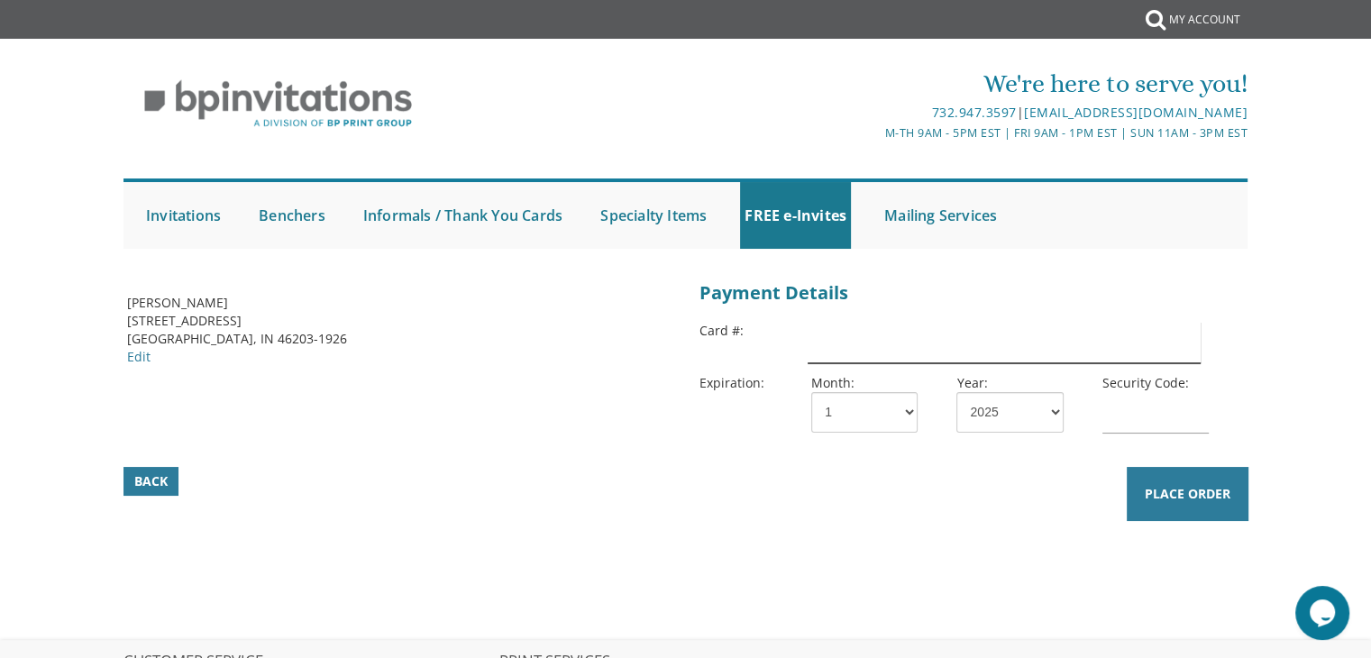
click at [896, 332] on input "text" at bounding box center [1003, 342] width 392 height 41
type input "[CREDIT_CARD_NUMBER]"
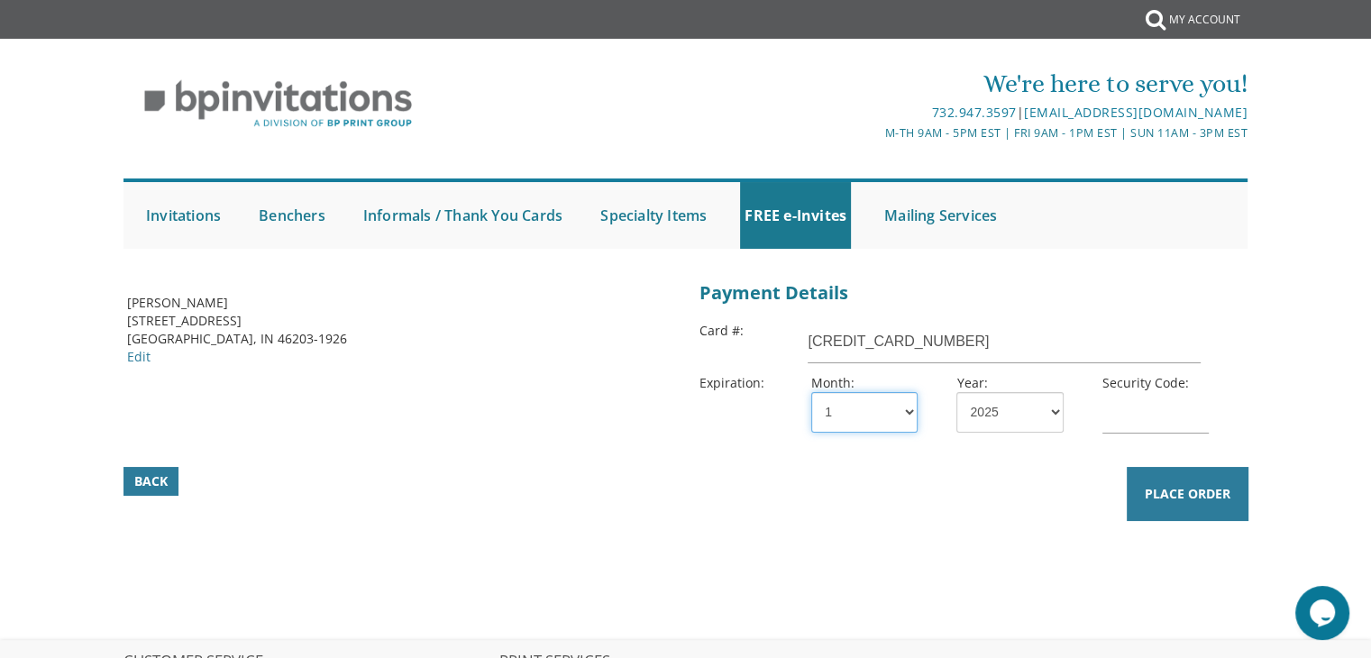
click at [847, 415] on select "1 2 3 4 5 6 7 8 9 10 11 12" at bounding box center [864, 412] width 106 height 41
select select "03"
click at [811, 392] on select "1 2 3 4 5 6 7 8 9 10 11 12" at bounding box center [864, 412] width 106 height 41
click at [1013, 415] on select "2025 2026 2027 2028 2029 2030 2031 2032 2033 2034 2035" at bounding box center [1009, 412] width 106 height 41
select select "26"
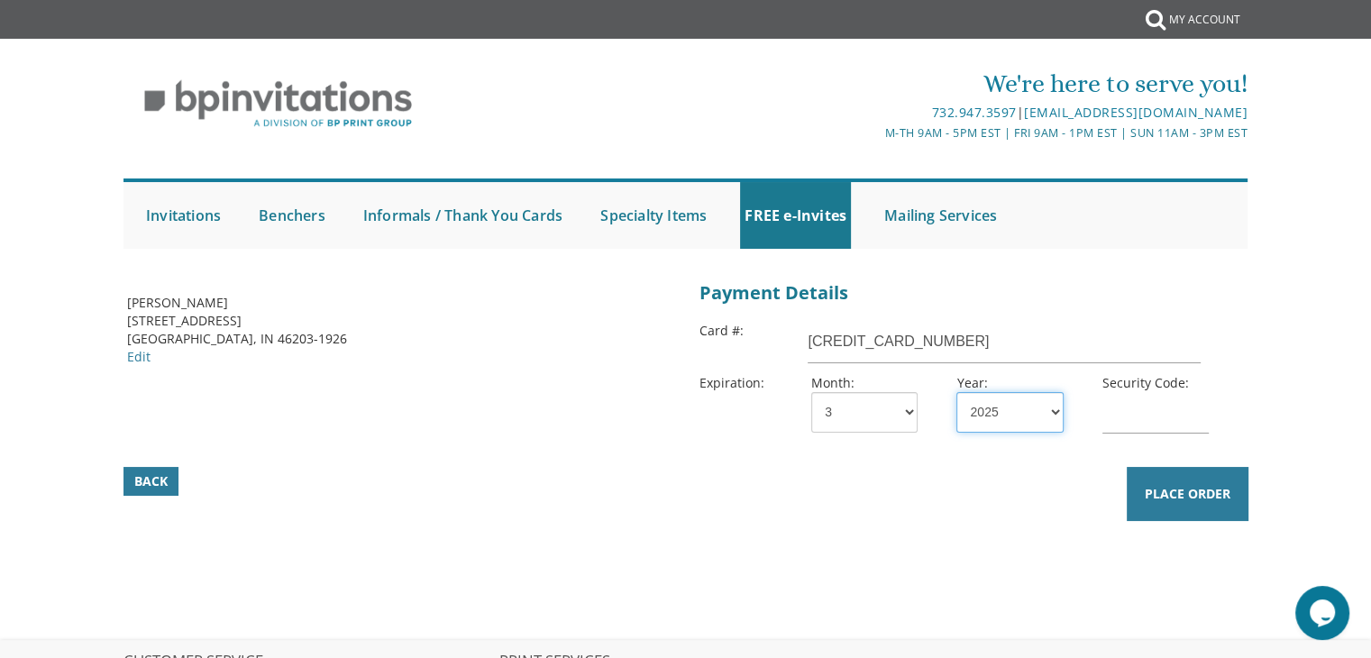
click at [956, 392] on select "2025 2026 2027 2028 2029 2030 2031 2032 2033 2034 2035" at bounding box center [1009, 412] width 106 height 41
click at [1124, 417] on input "text" at bounding box center [1155, 412] width 106 height 41
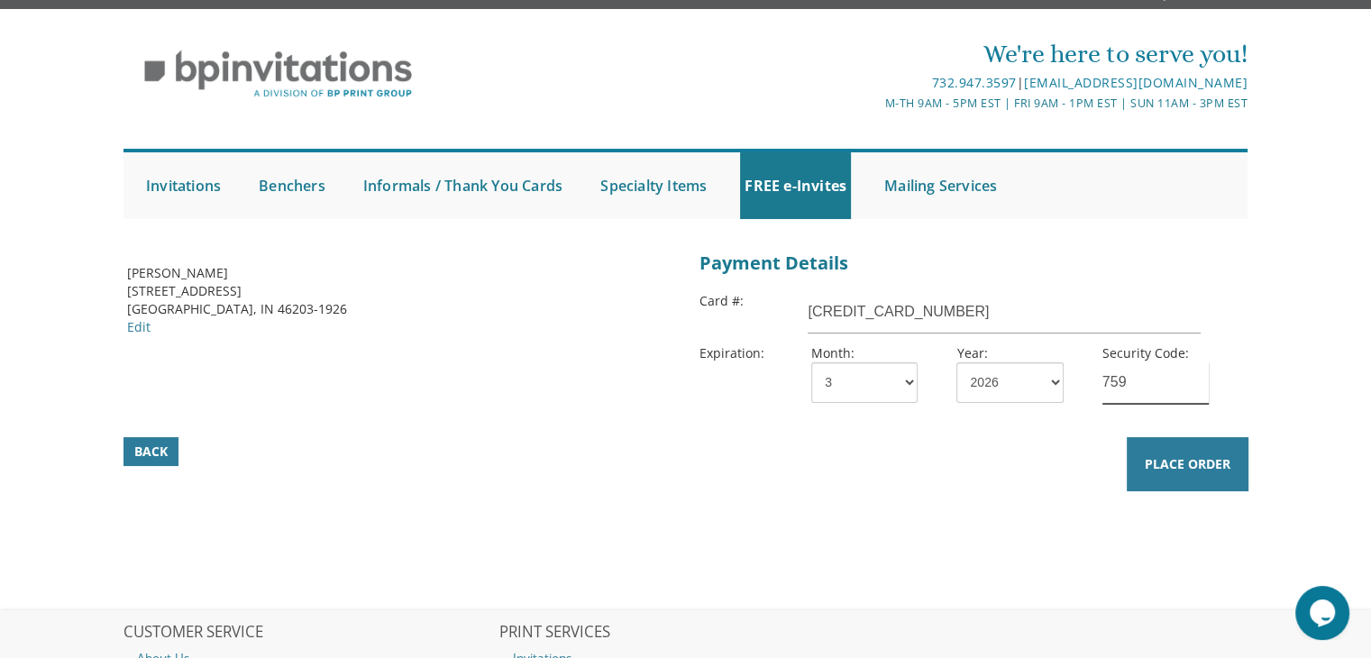
scroll to position [32, 0]
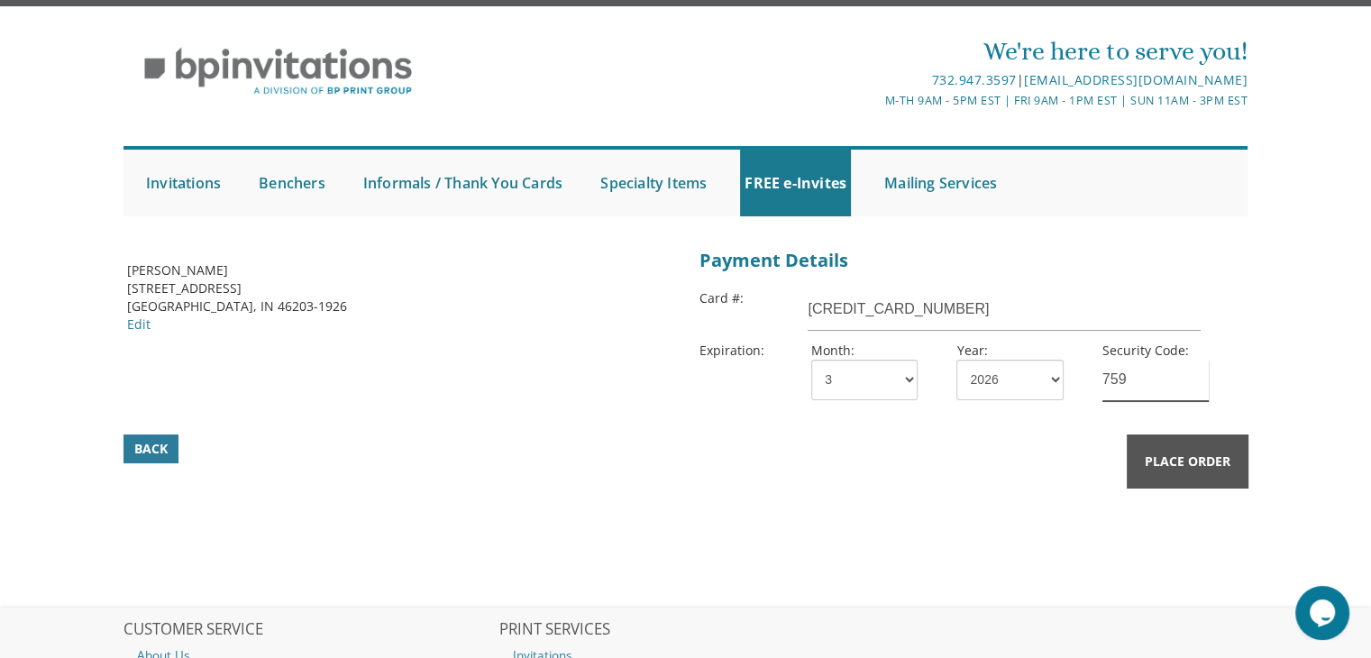
type input "759"
click at [1186, 452] on span "Place Order" at bounding box center [1187, 461] width 86 height 18
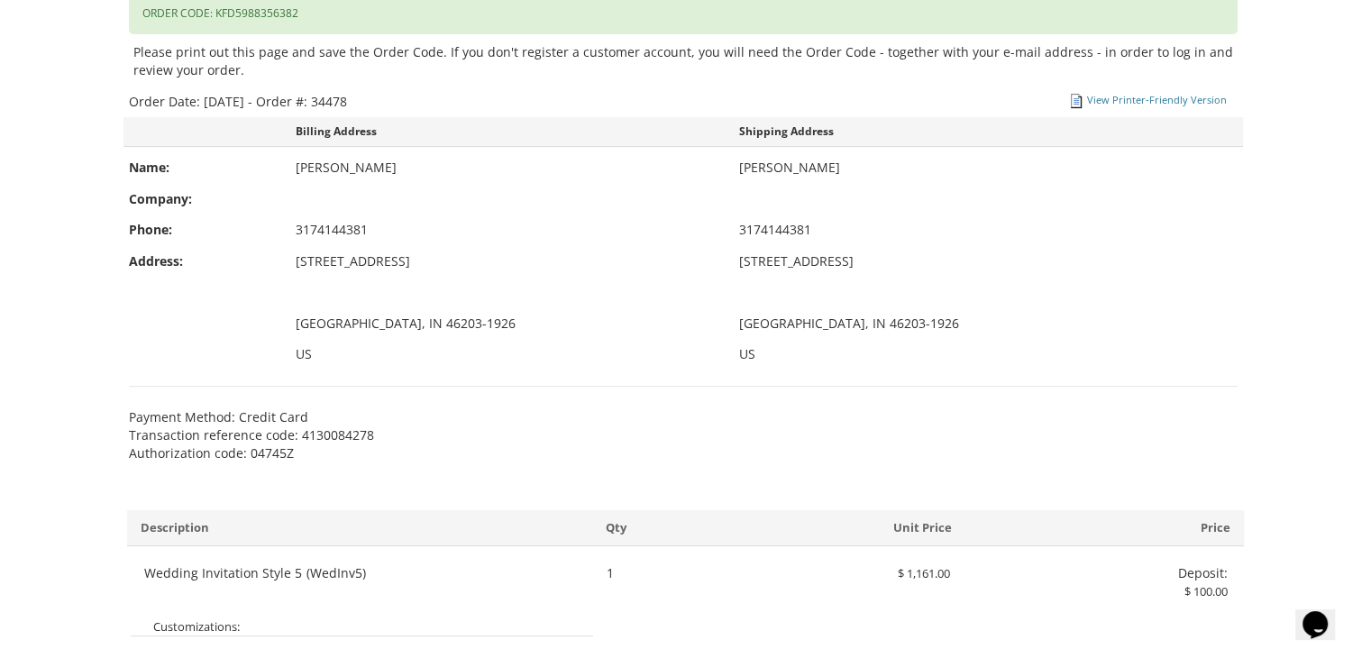
scroll to position [1453, 0]
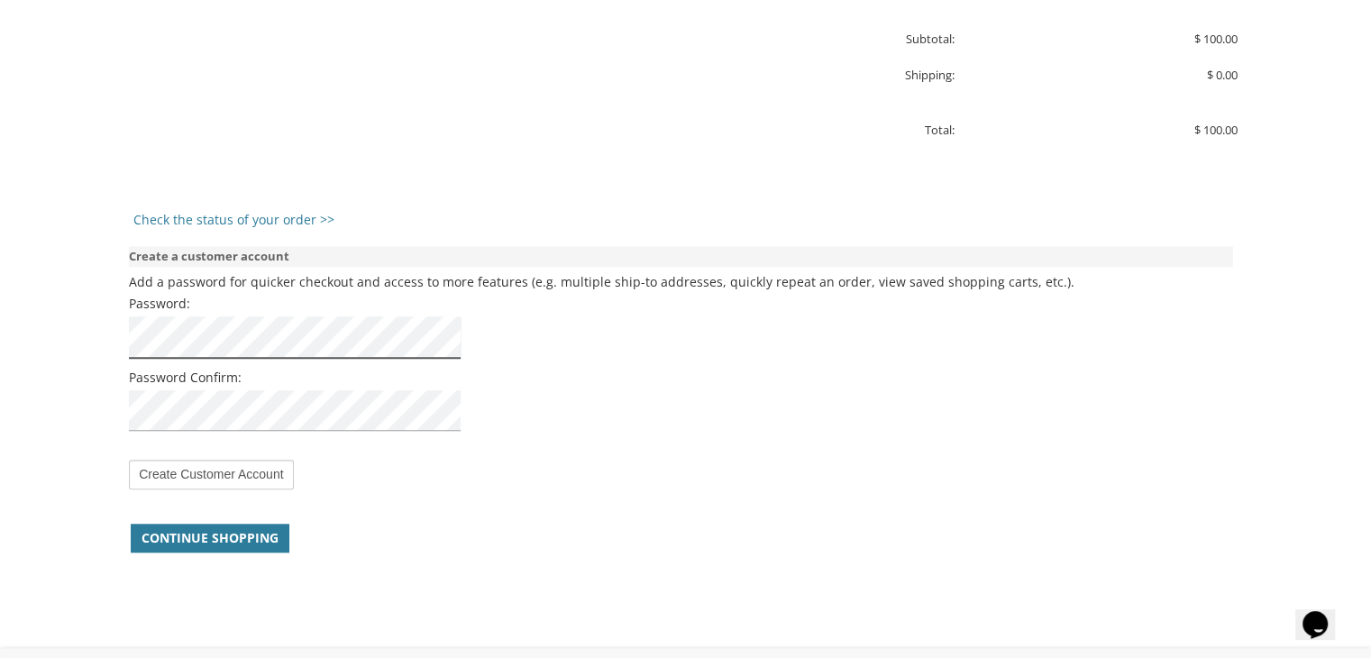
click at [123, 316] on div "Create a customer account Add a password for quicker checkout and access to mor…" at bounding box center [682, 368] width 1119 height 267
click at [225, 472] on input "Create Customer Account" at bounding box center [211, 475] width 164 height 30
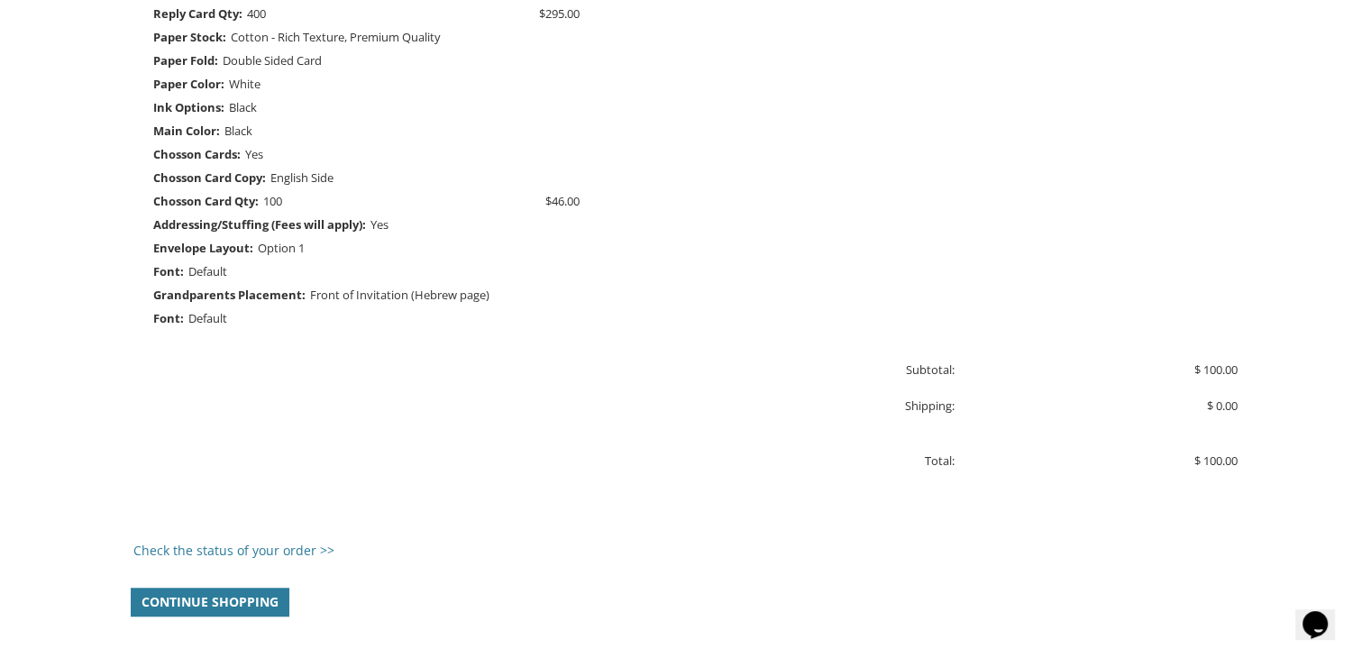
scroll to position [1316, 0]
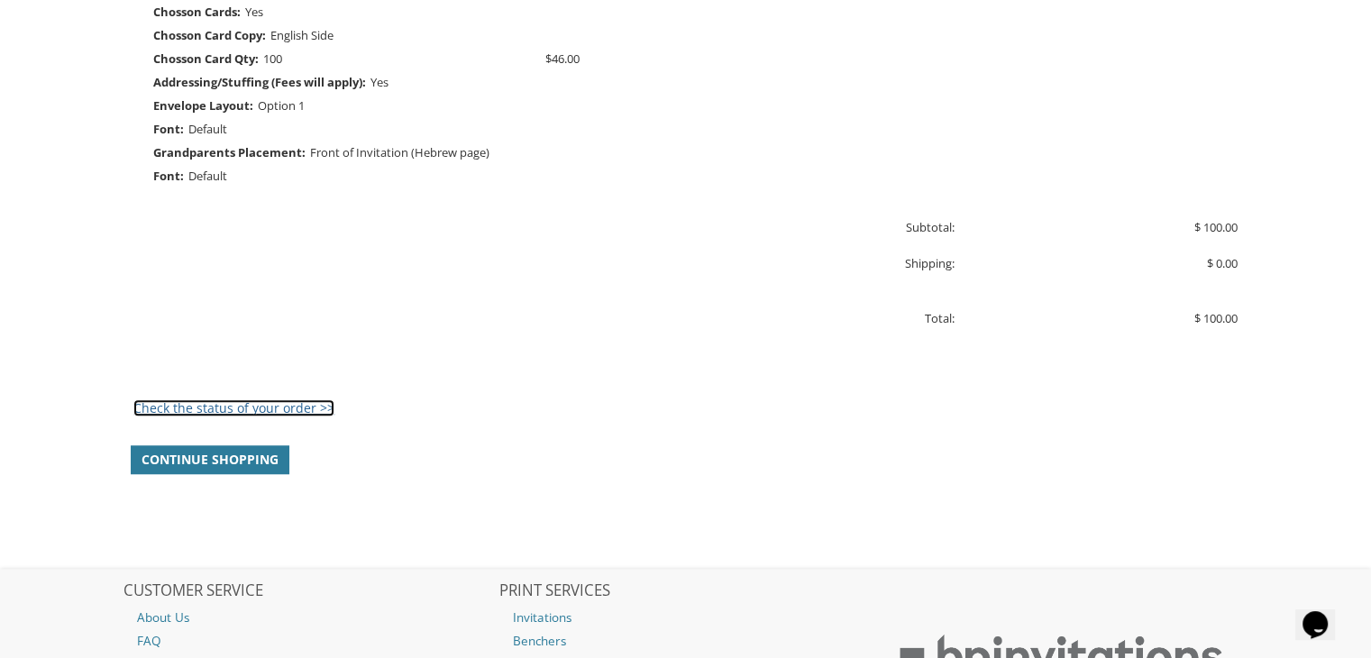
click at [278, 407] on link "Check the status of your order >>" at bounding box center [233, 407] width 201 height 17
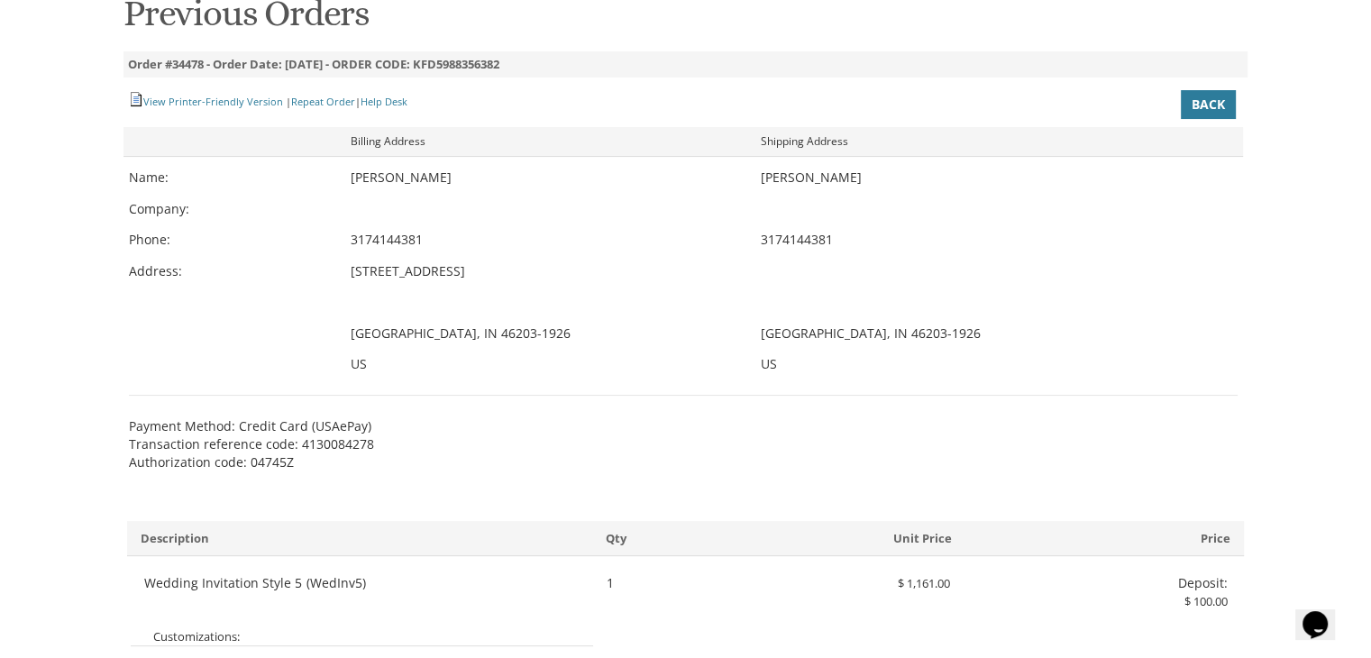
scroll to position [266, 0]
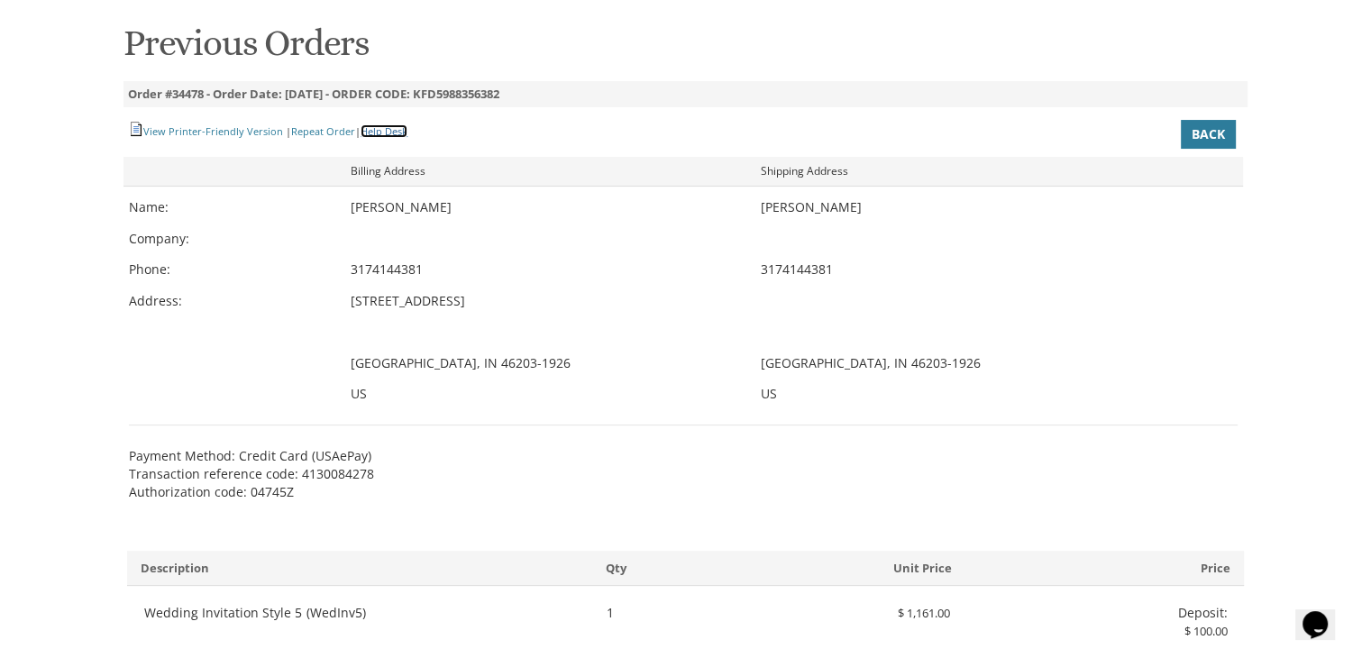
click at [387, 131] on link "Help Desk" at bounding box center [383, 131] width 47 height 14
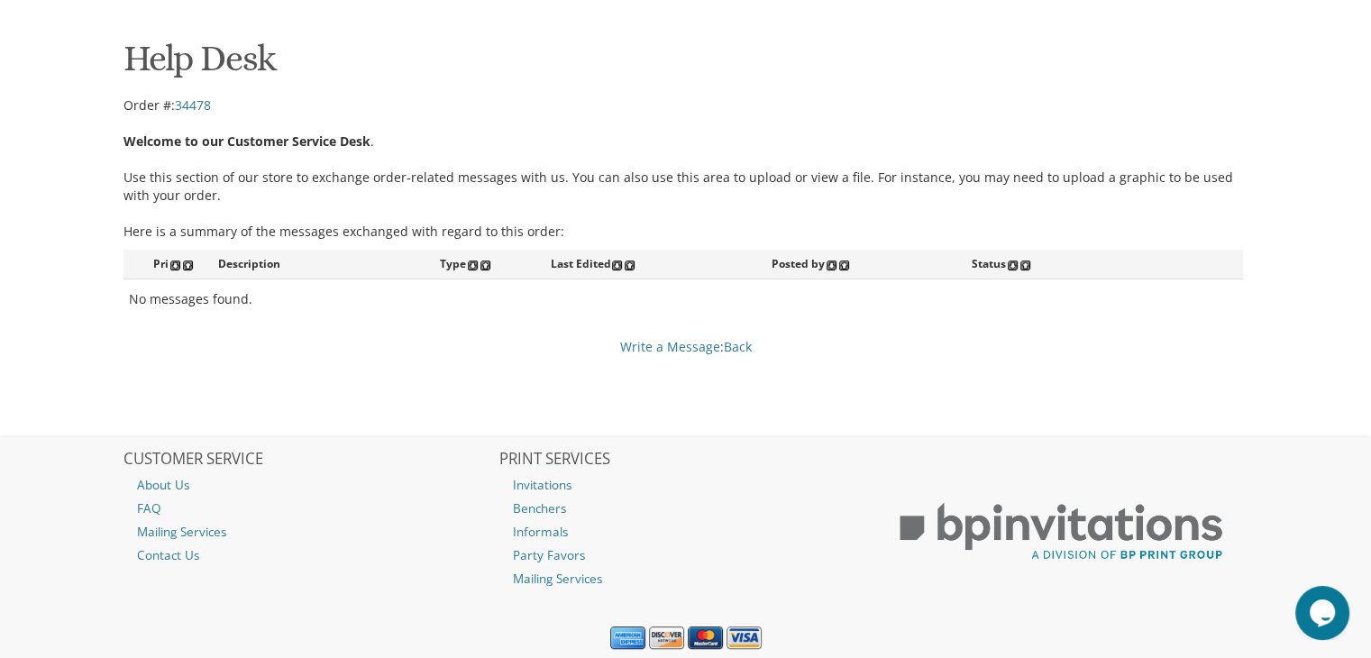
scroll to position [308, 0]
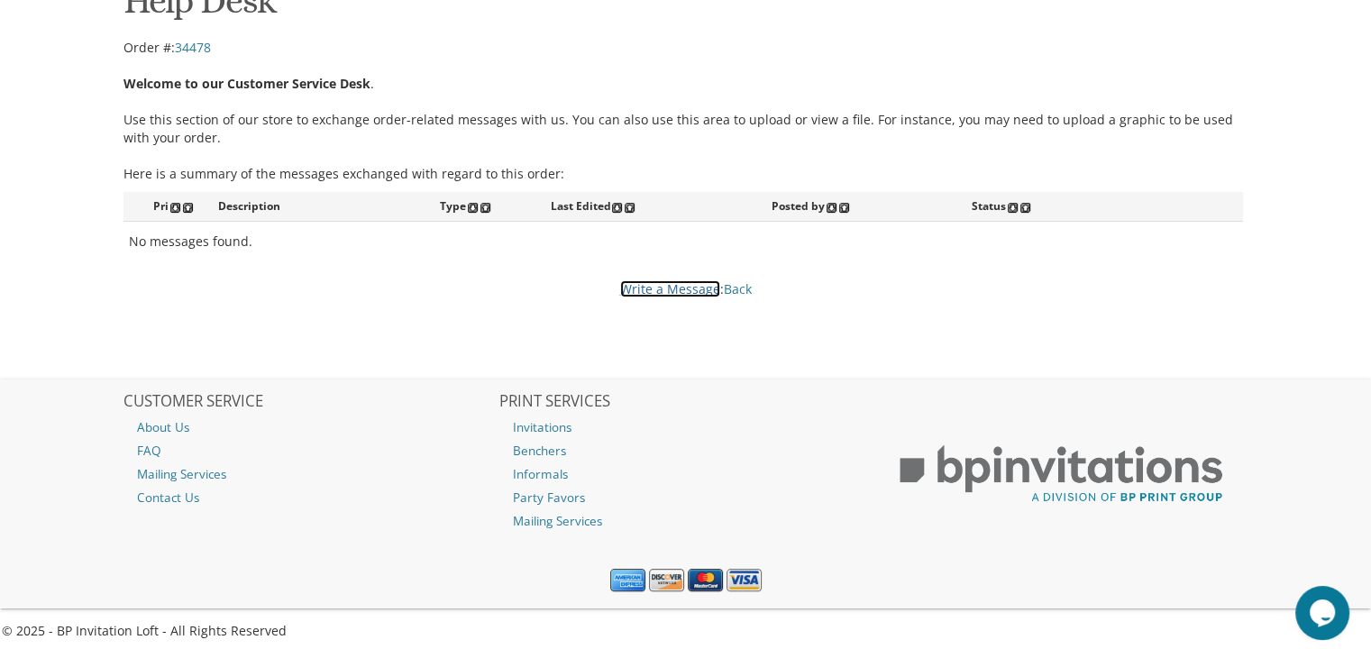
click at [695, 290] on link "Write a Message" at bounding box center [670, 288] width 100 height 17
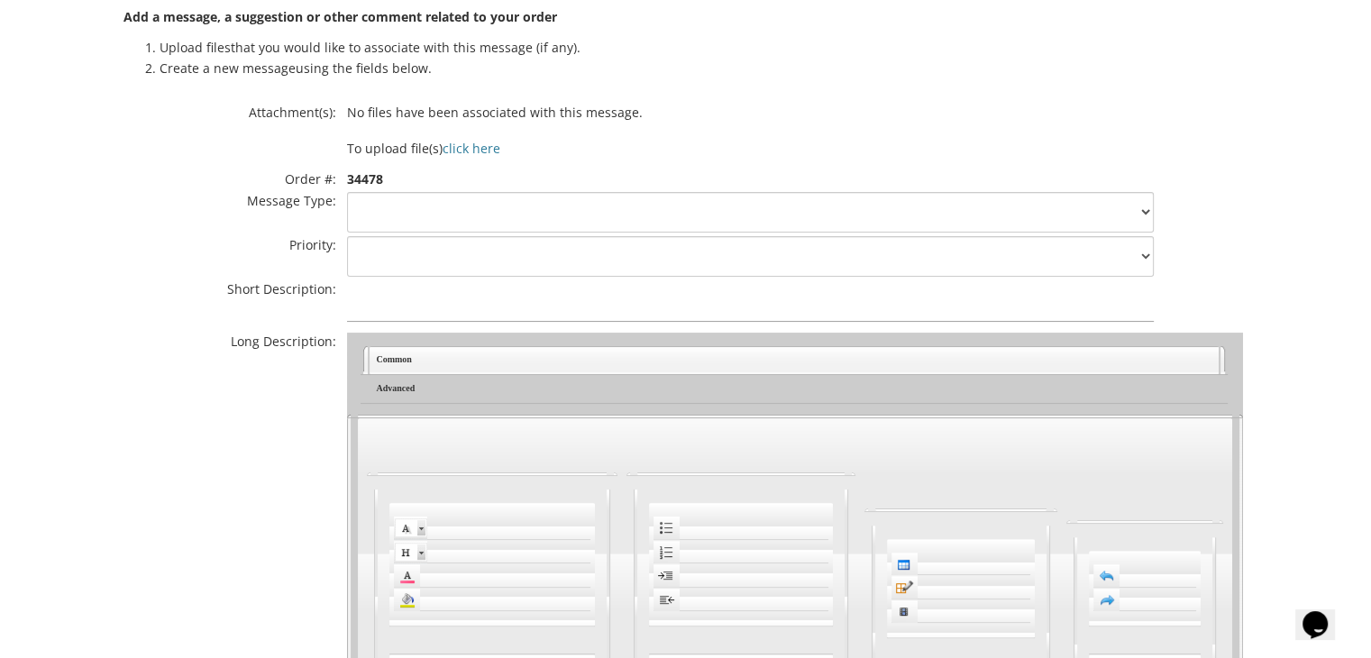
scroll to position [374, 0]
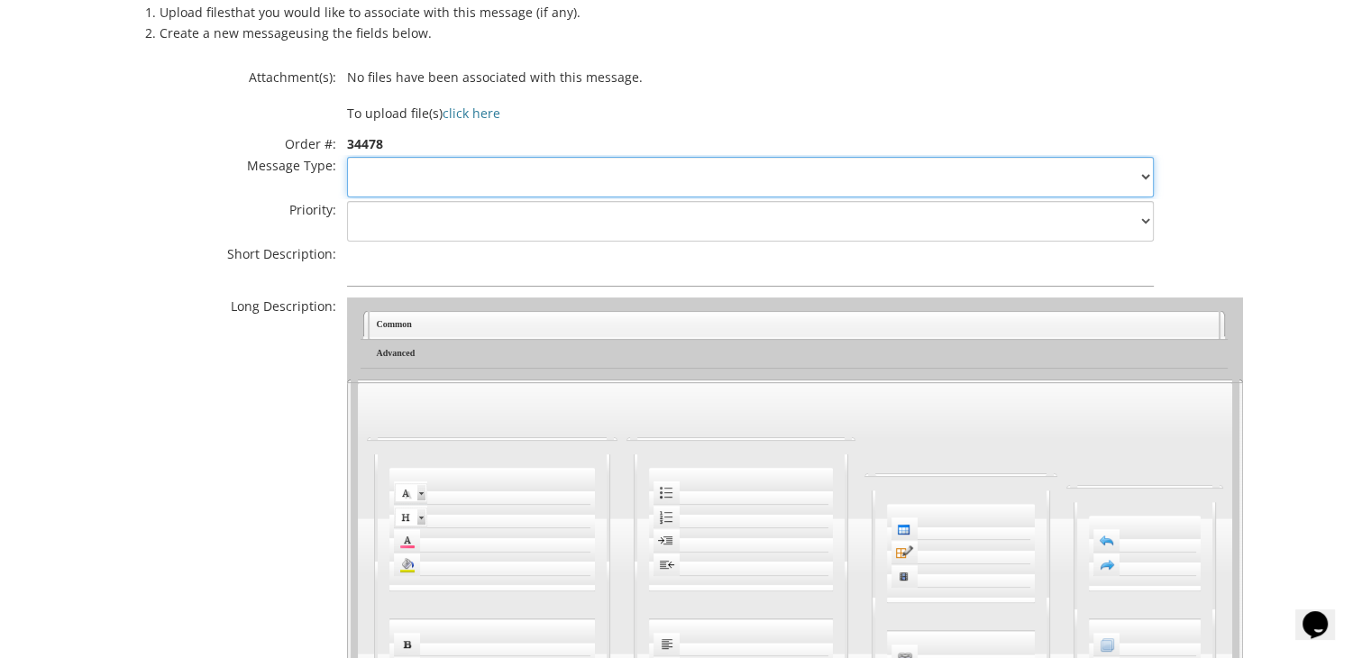
click at [442, 164] on select "Comment Suggestion" at bounding box center [750, 177] width 806 height 41
select select "1"
click at [347, 157] on select "Comment Suggestion" at bounding box center [750, 177] width 806 height 41
click at [404, 217] on select "High Medium Low" at bounding box center [750, 221] width 806 height 41
select select "1"
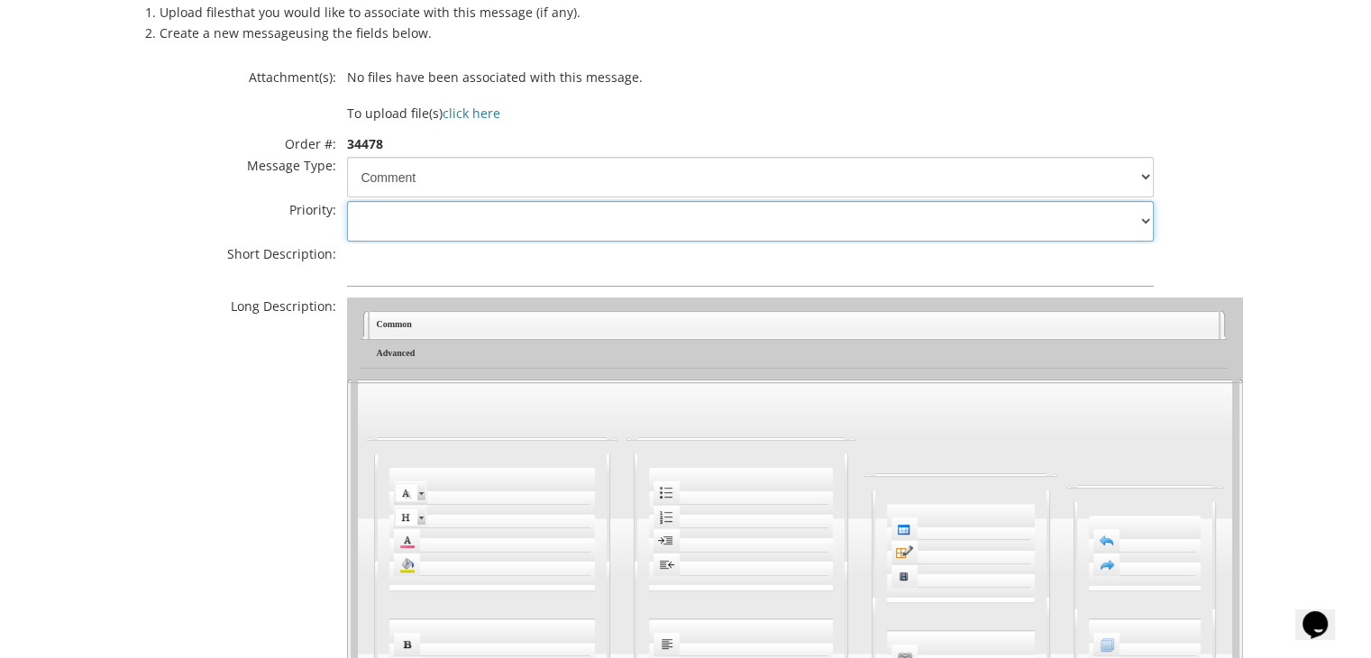
click at [347, 201] on select "High Medium Low" at bounding box center [750, 221] width 806 height 41
click at [396, 267] on input "text" at bounding box center [750, 265] width 806 height 41
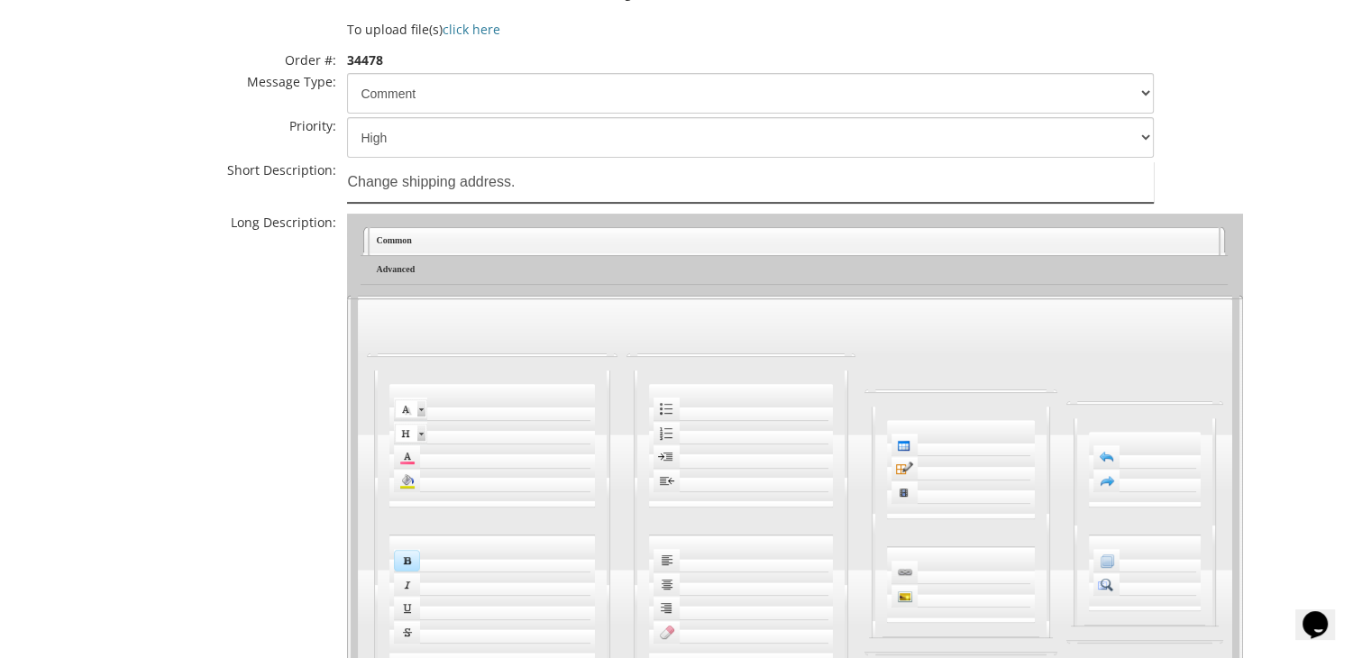
scroll to position [456, 0]
click at [416, 242] on td "Common" at bounding box center [793, 243] width 849 height 29
click at [406, 259] on td "Advanced" at bounding box center [793, 272] width 849 height 29
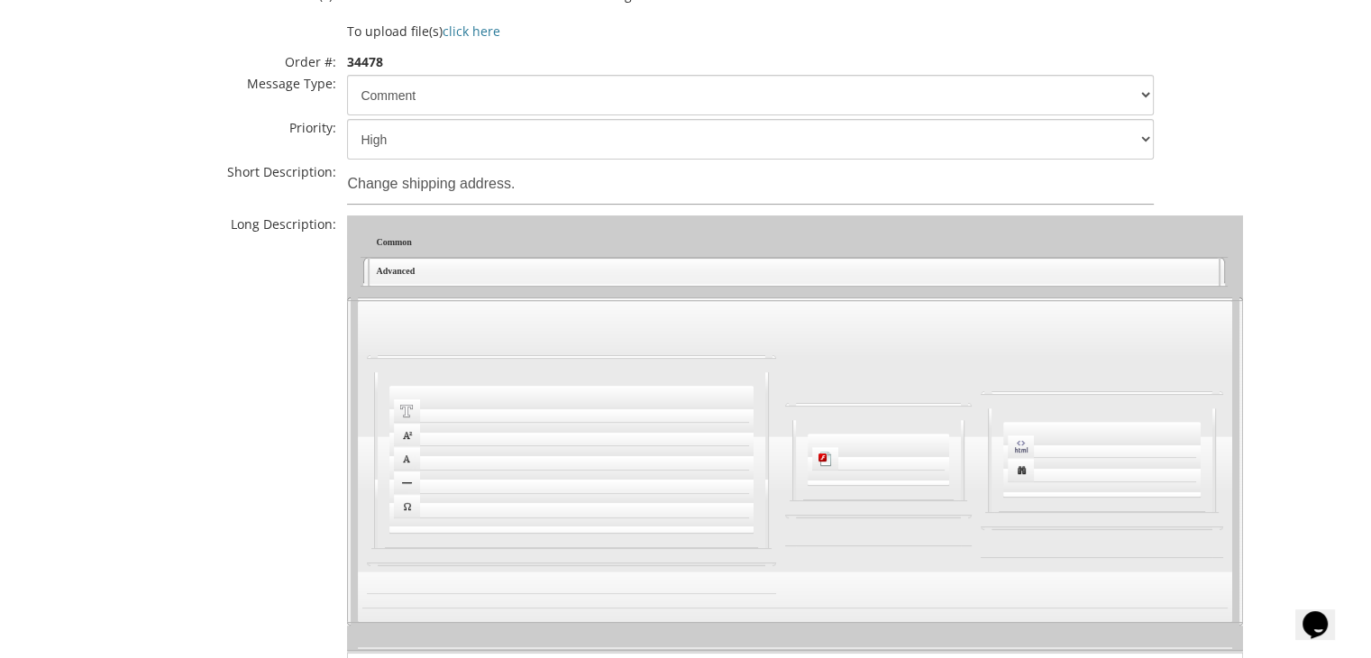
click at [411, 236] on td "Common" at bounding box center [793, 243] width 849 height 29
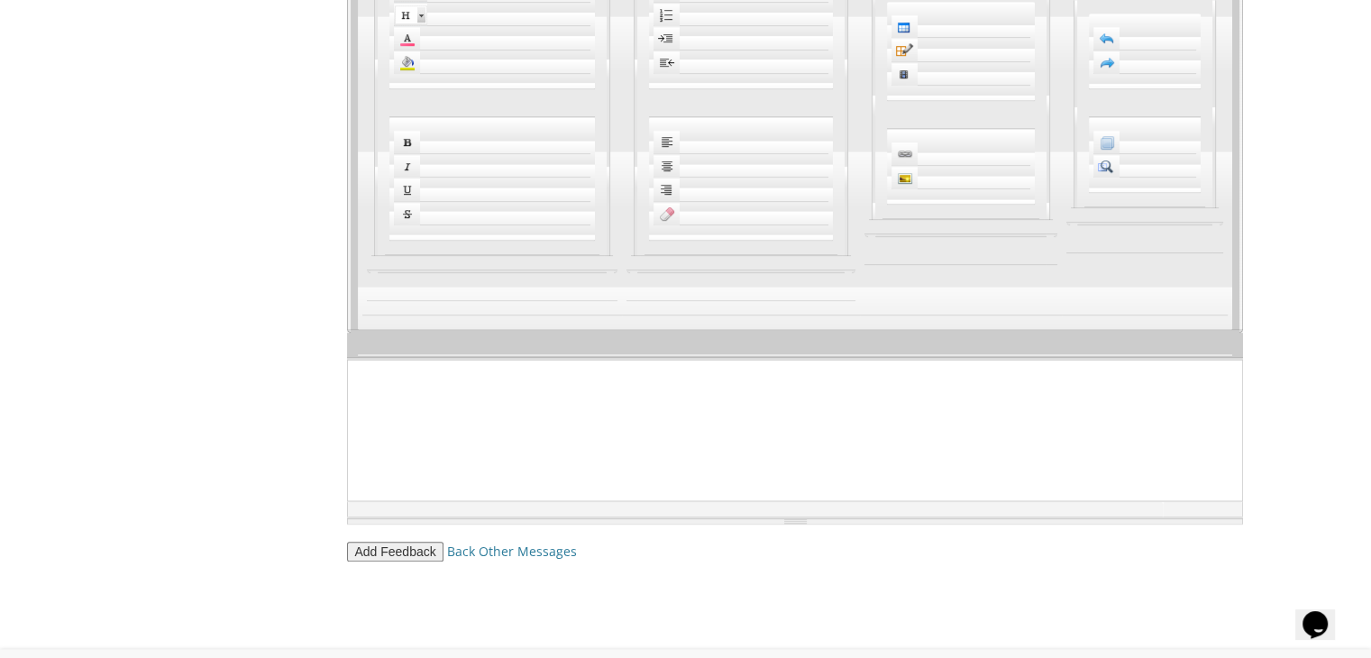
scroll to position [877, 0]
click at [403, 394] on html at bounding box center [795, 377] width 894 height 34
click at [417, 391] on html at bounding box center [795, 377] width 894 height 34
click at [361, 501] on td "<BODY> < BR >" at bounding box center [755, 508] width 815 height 15
click at [397, 394] on html at bounding box center [795, 377] width 894 height 34
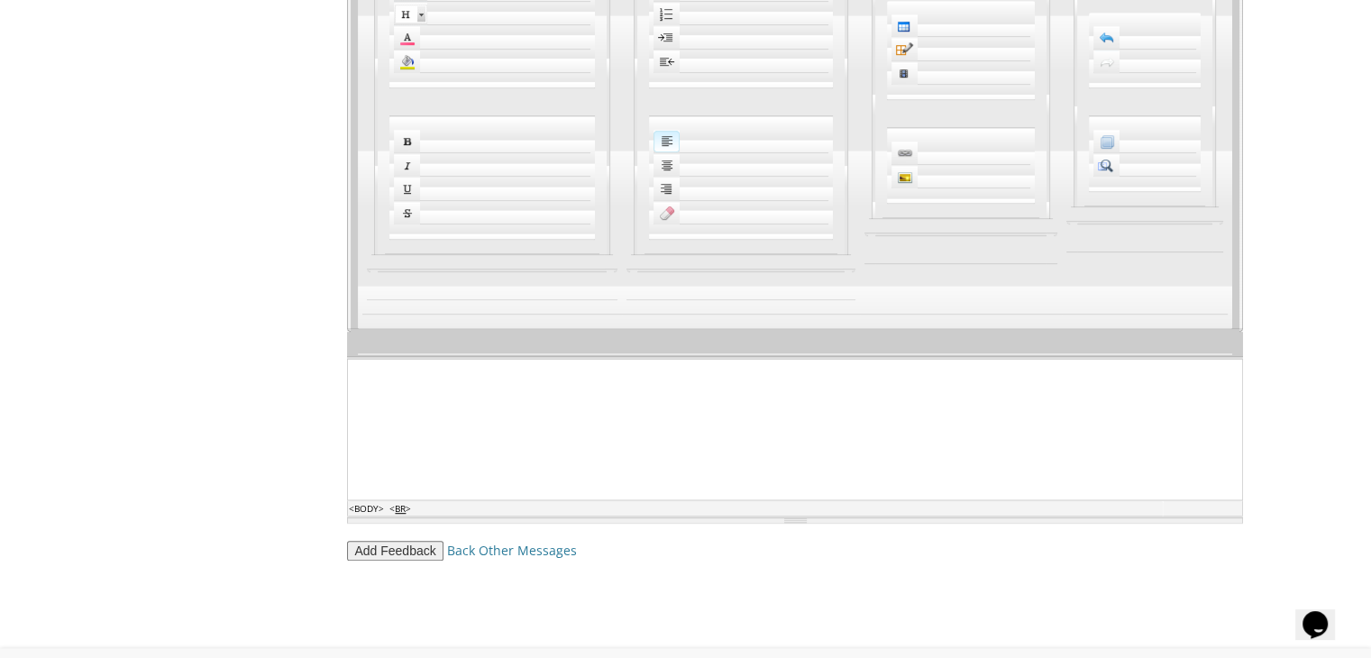
click at [400, 329] on td at bounding box center [795, 343] width 874 height 28
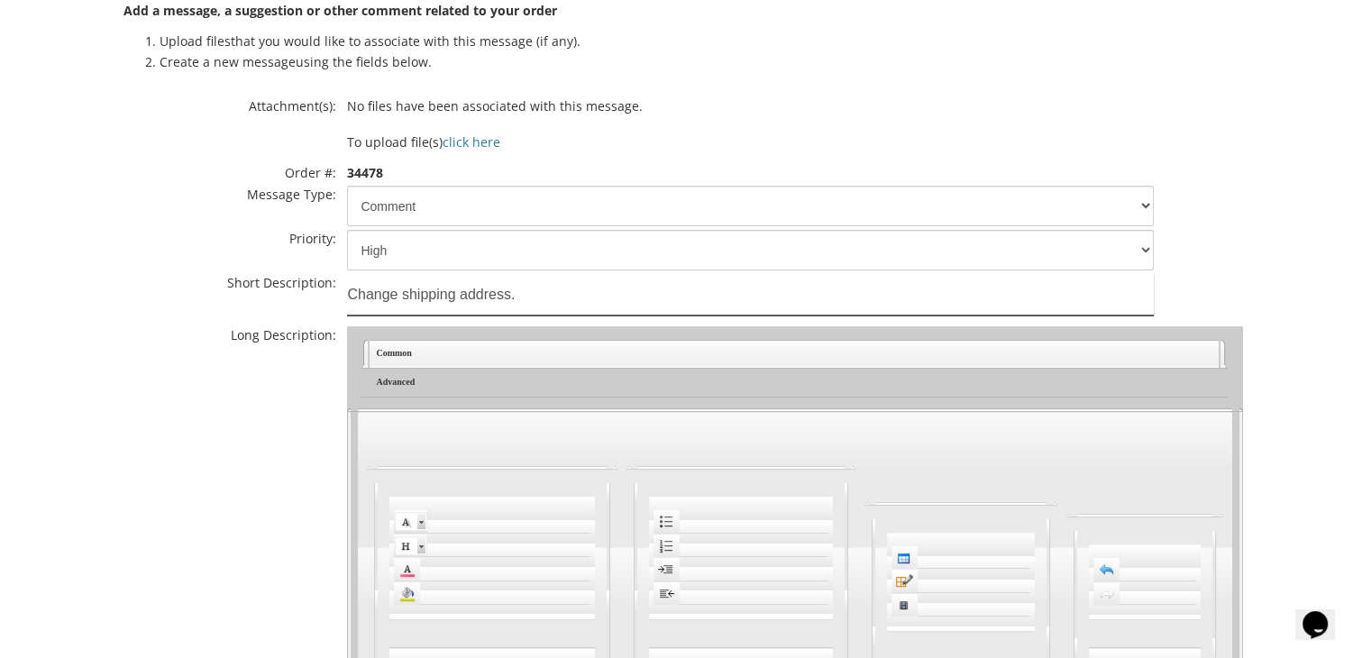
click at [533, 289] on input "Change shipping address." at bounding box center [750, 294] width 806 height 41
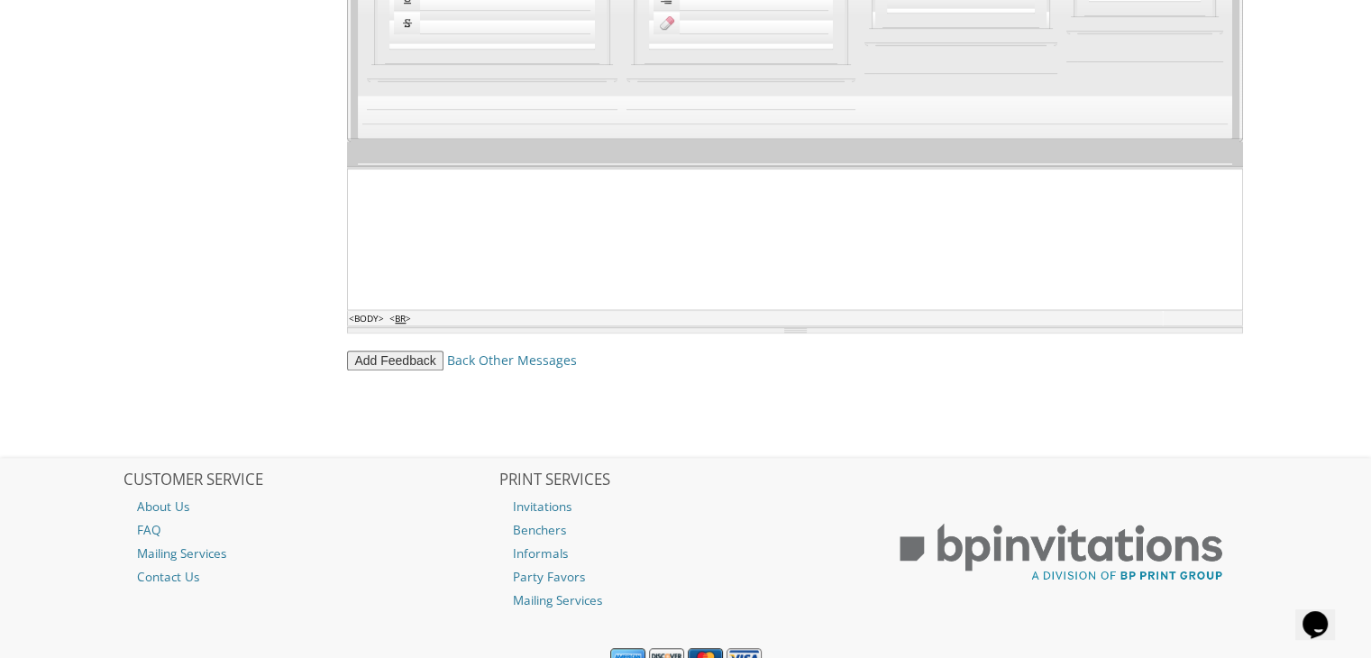
scroll to position [1068, 0]
type input "Change shipping address please to [STREET_ADDRESS][PERSON_NAME]"
click at [407, 355] on button "Add Feedback" at bounding box center [395, 360] width 96 height 20
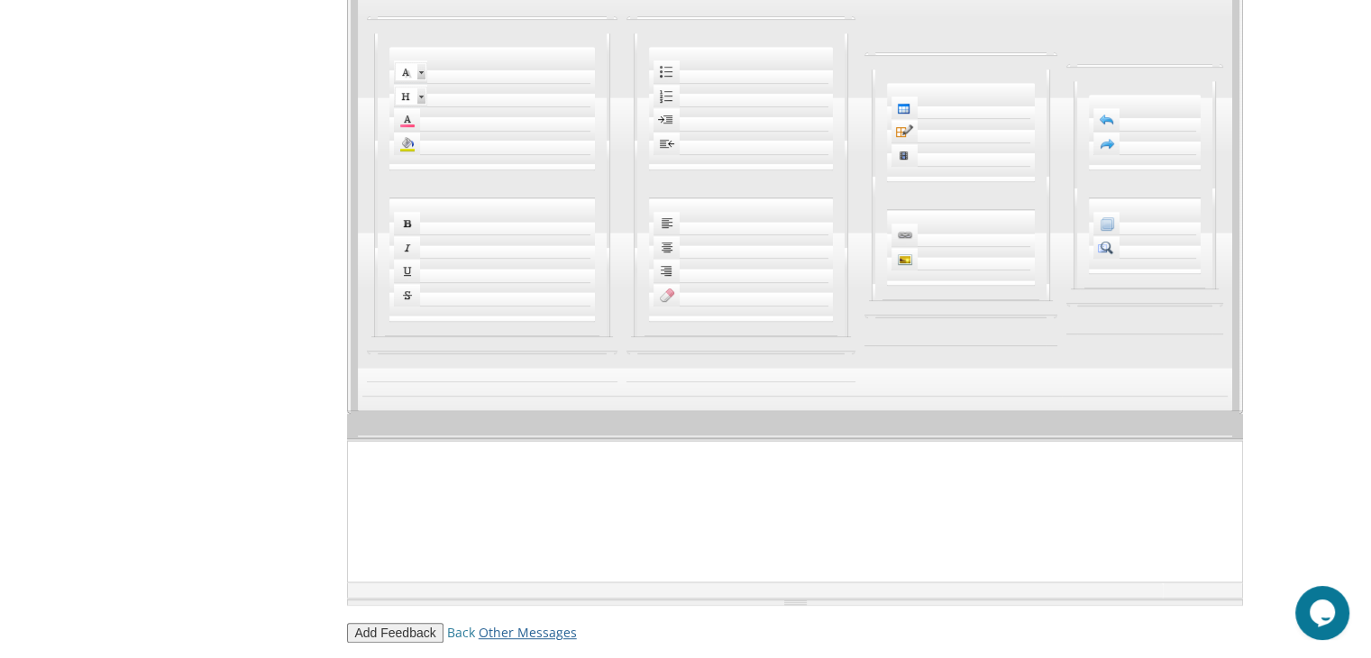
scroll to position [94, 0]
